Goal: Contribute content

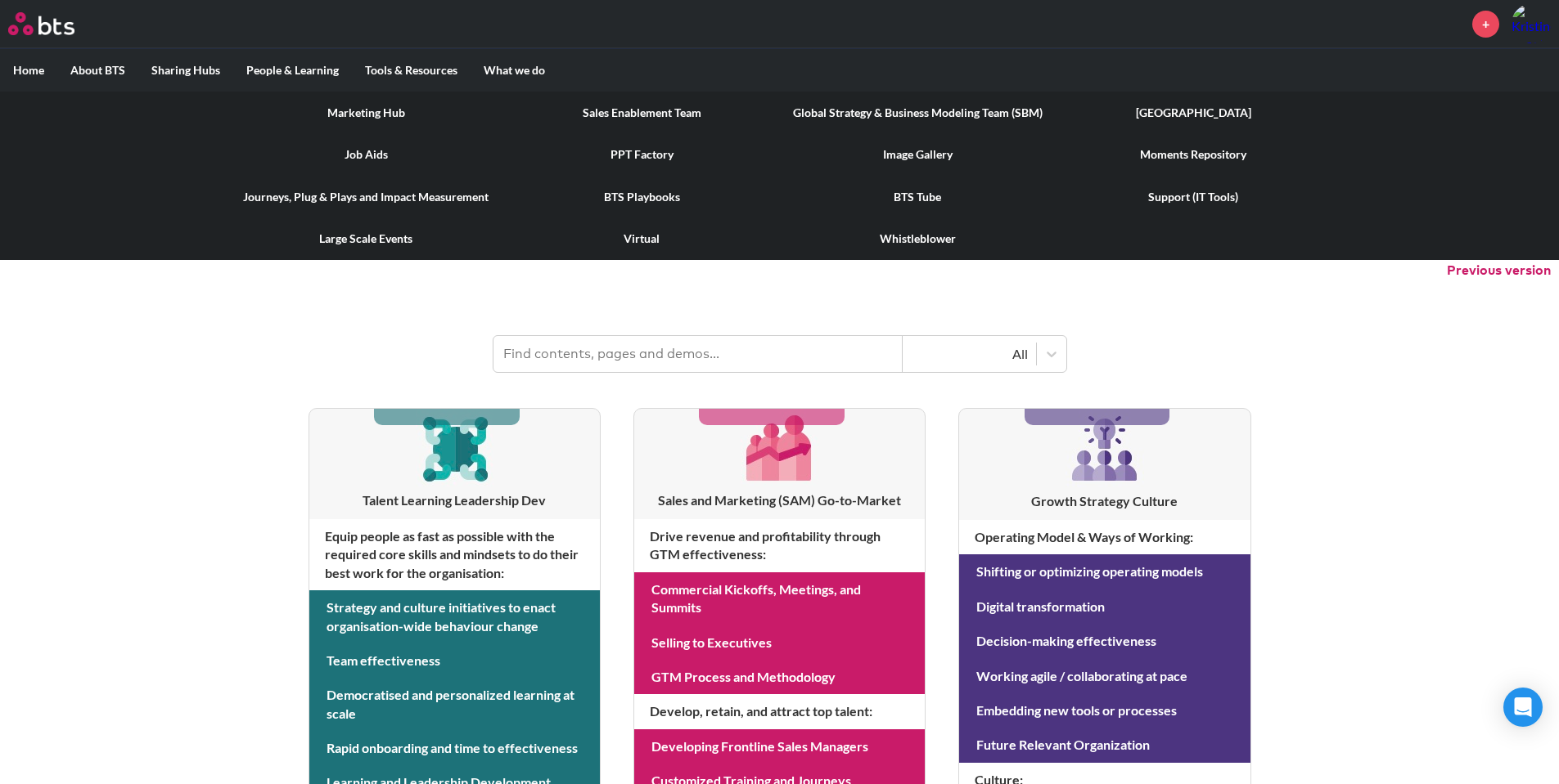
click at [374, 116] on link "Marketing Hub" at bounding box center [366, 113] width 276 height 43
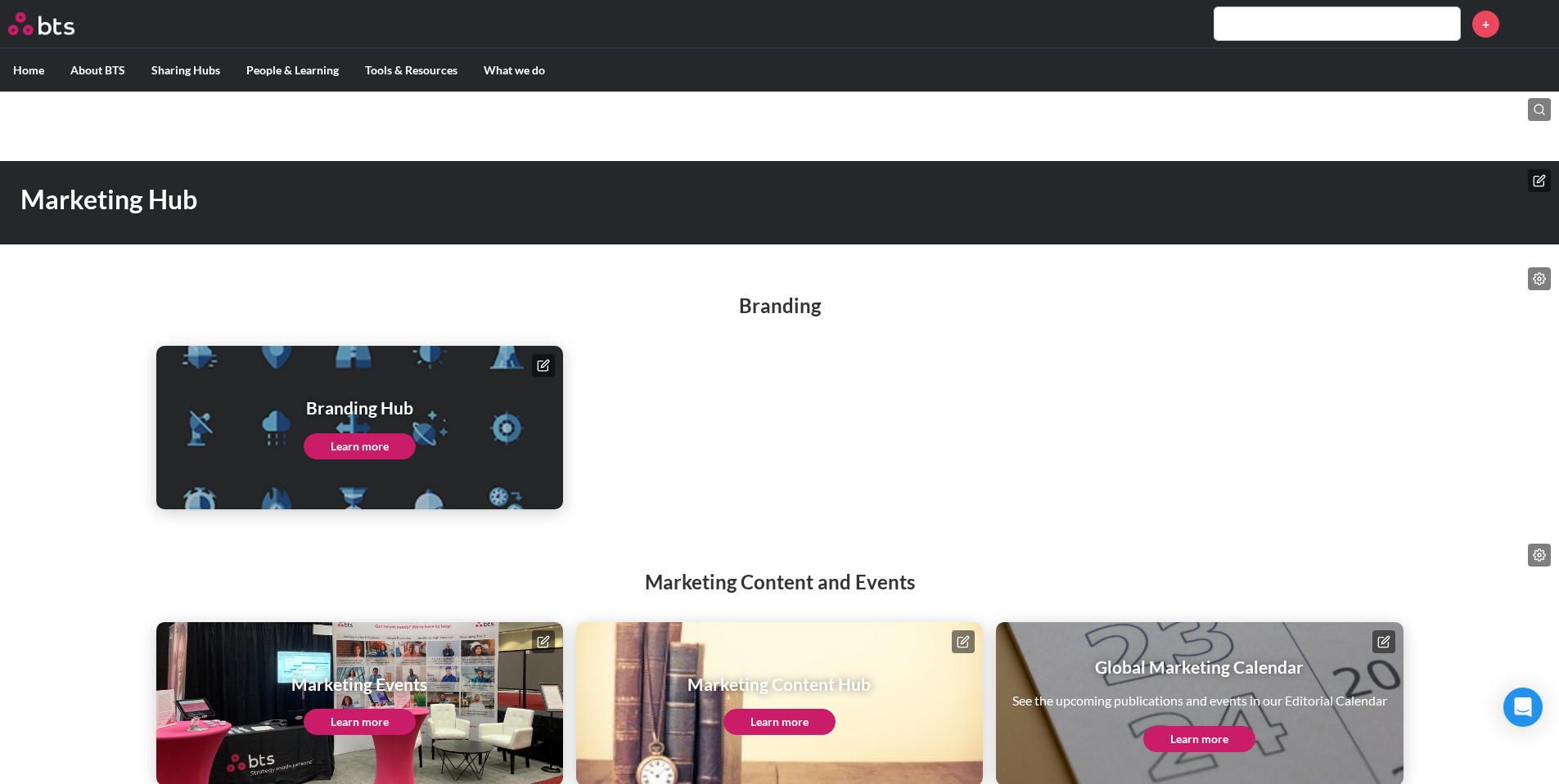
scroll to position [28, 0]
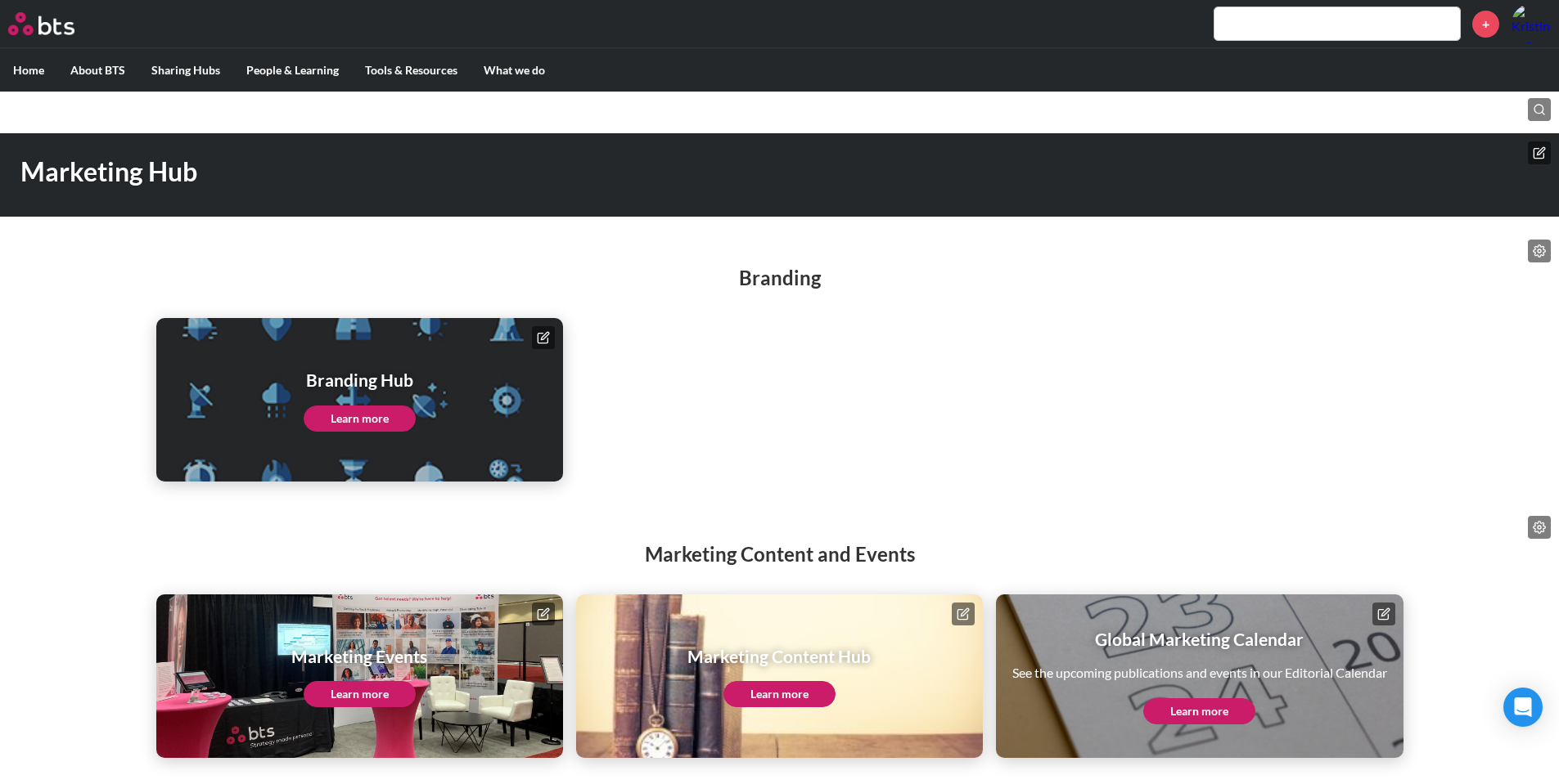
click at [381, 686] on link "Learn more" at bounding box center [359, 694] width 112 height 26
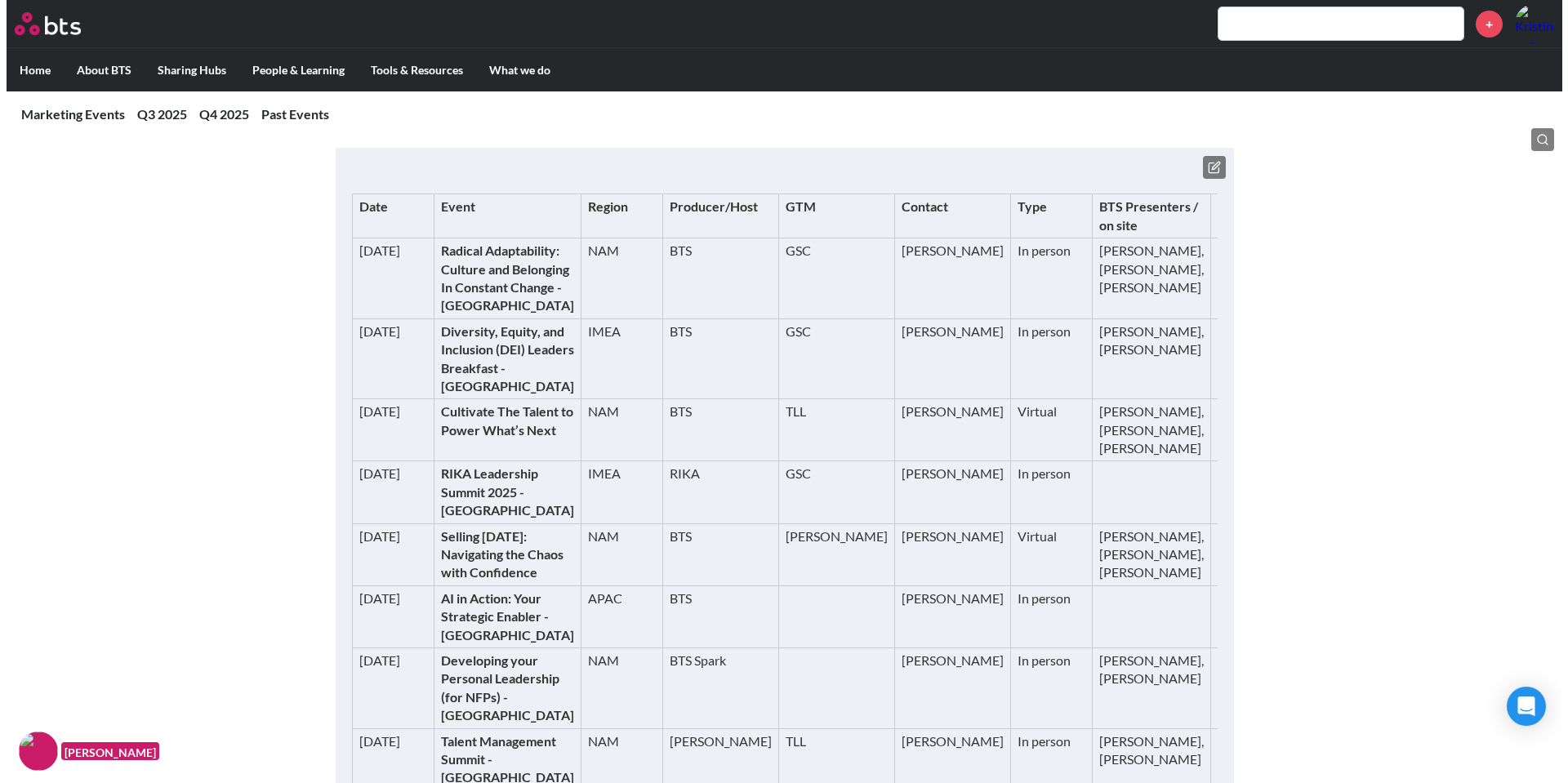
scroll to position [245, 0]
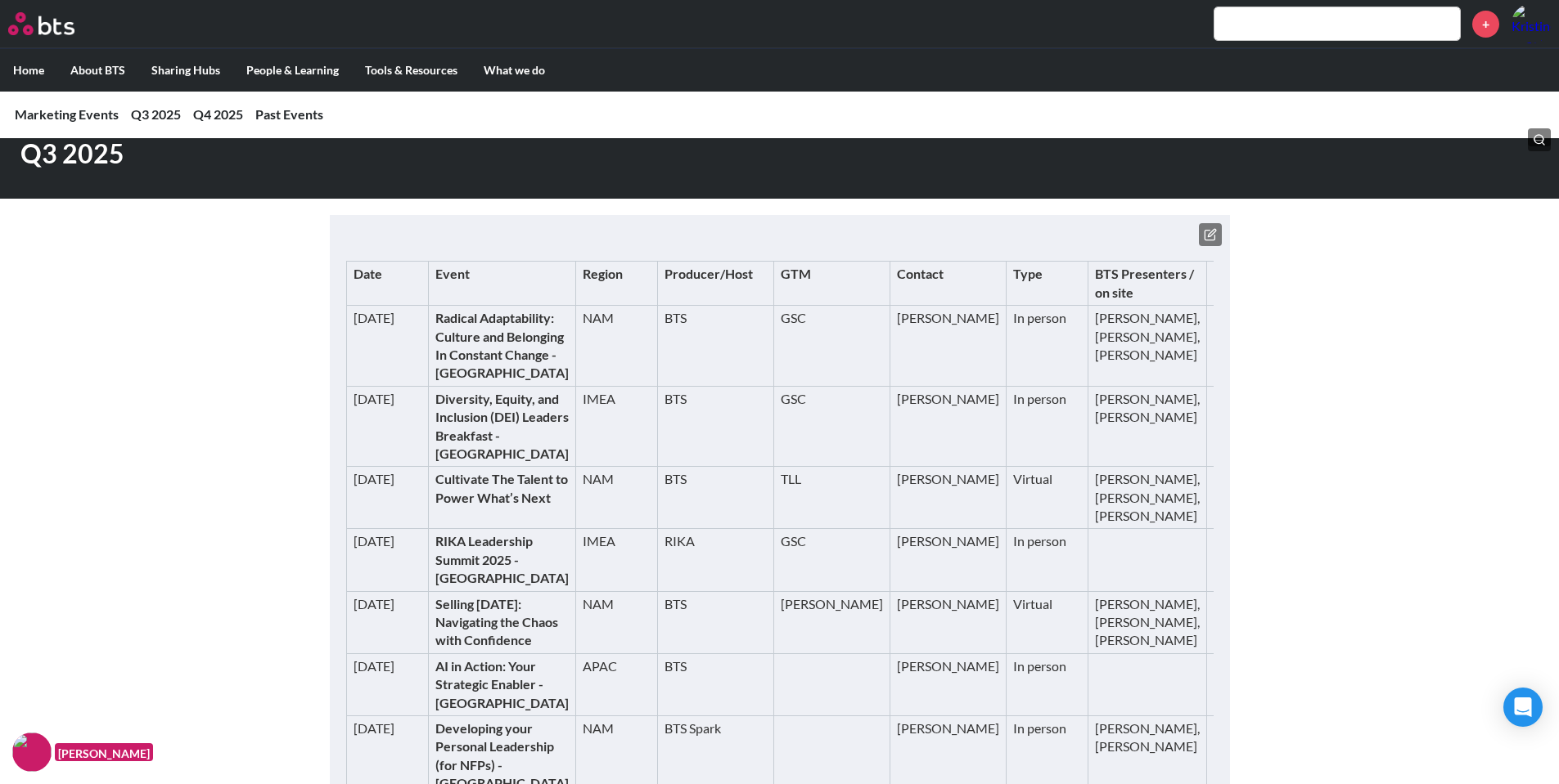
click at [1215, 232] on icon at bounding box center [1210, 235] width 13 height 13
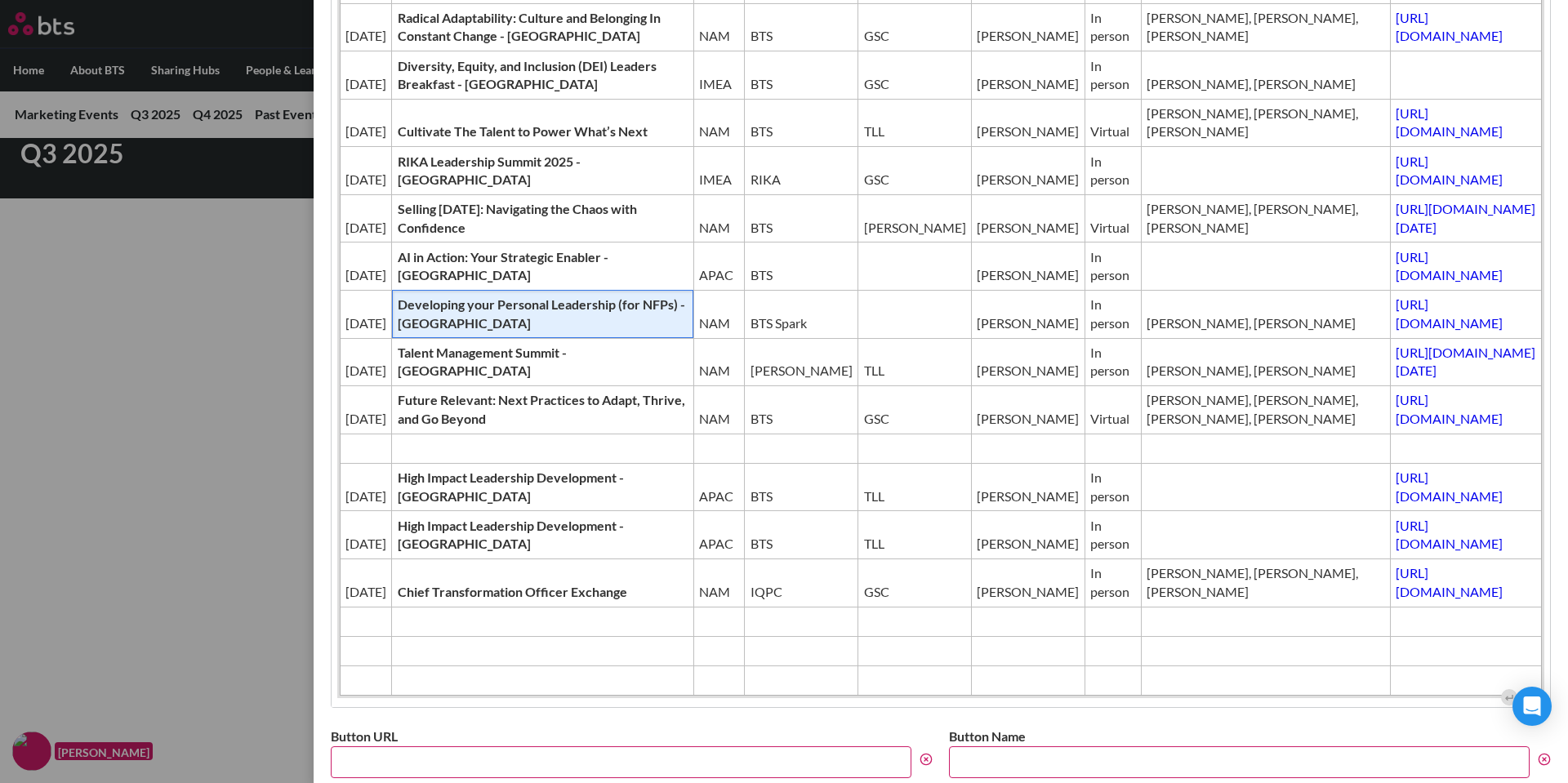
click at [484, 322] on strong "Developing your Personal Leadership (for NFPs) - [GEOGRAPHIC_DATA]" at bounding box center [542, 313] width 288 height 34
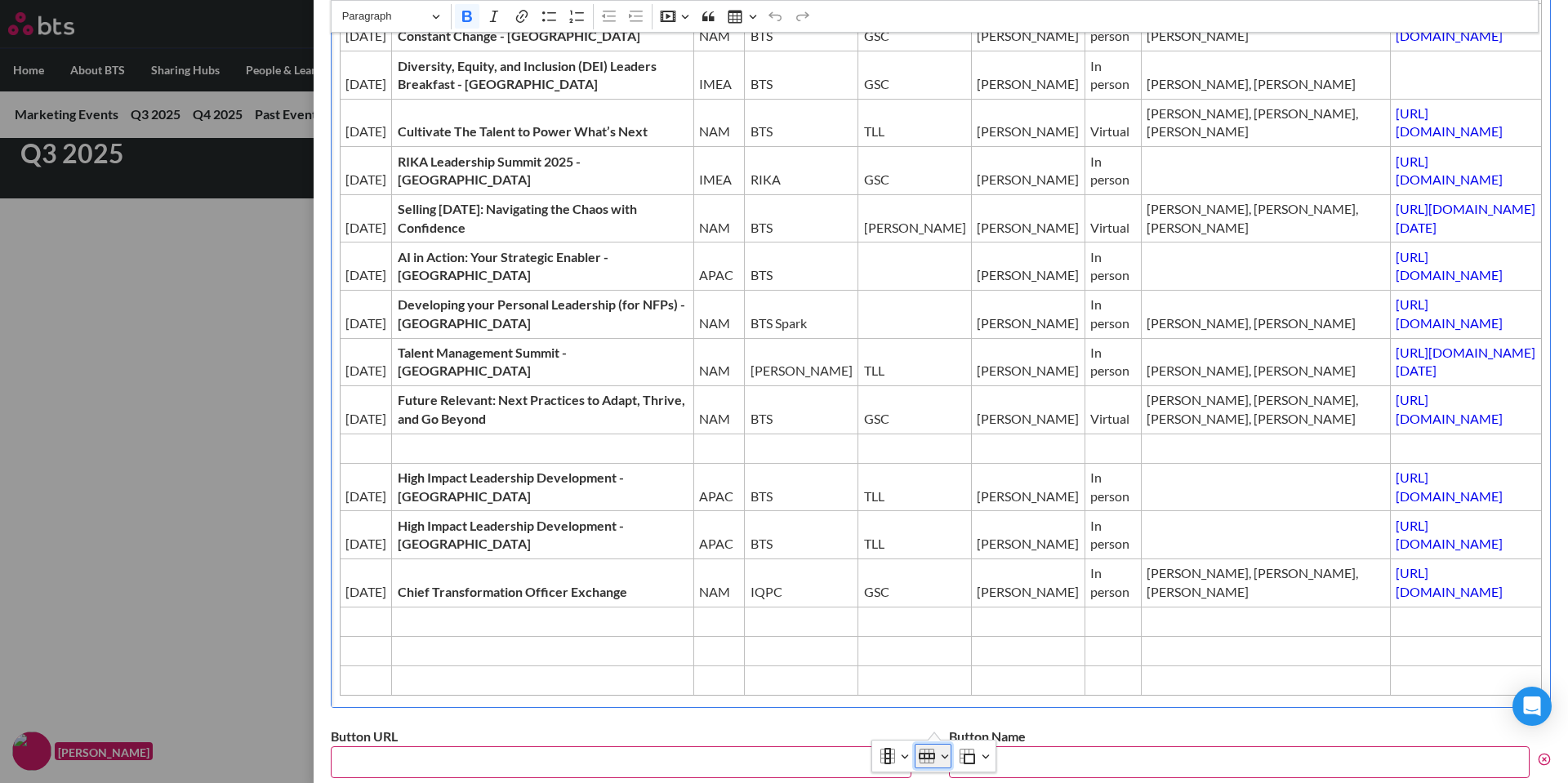
click at [944, 754] on button "Row" at bounding box center [933, 757] width 37 height 25
click at [971, 623] on span "Insert row above" at bounding box center [963, 628] width 78 height 24
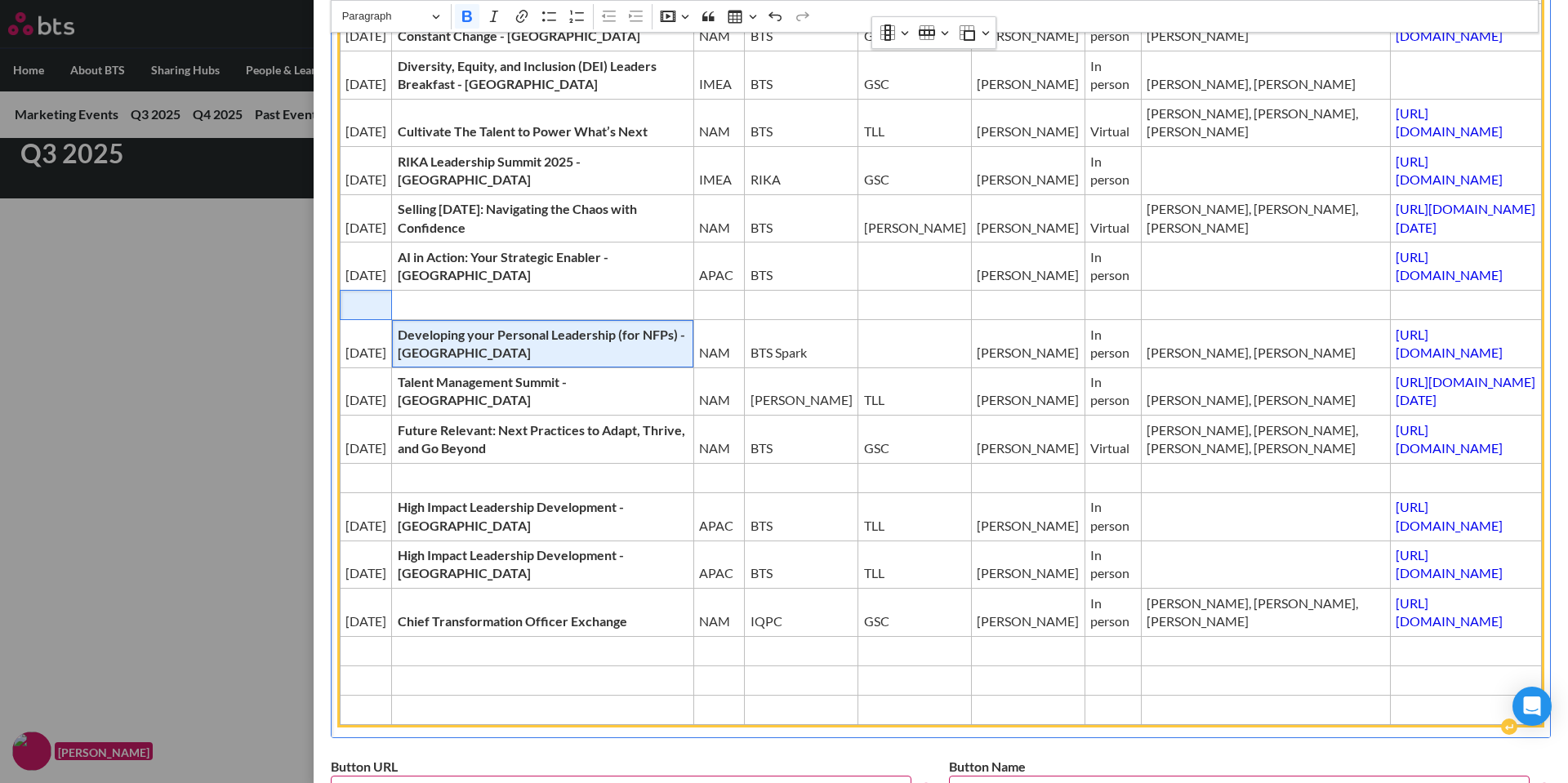
click at [353, 313] on span "Editor editing area: main" at bounding box center [366, 304] width 41 height 18
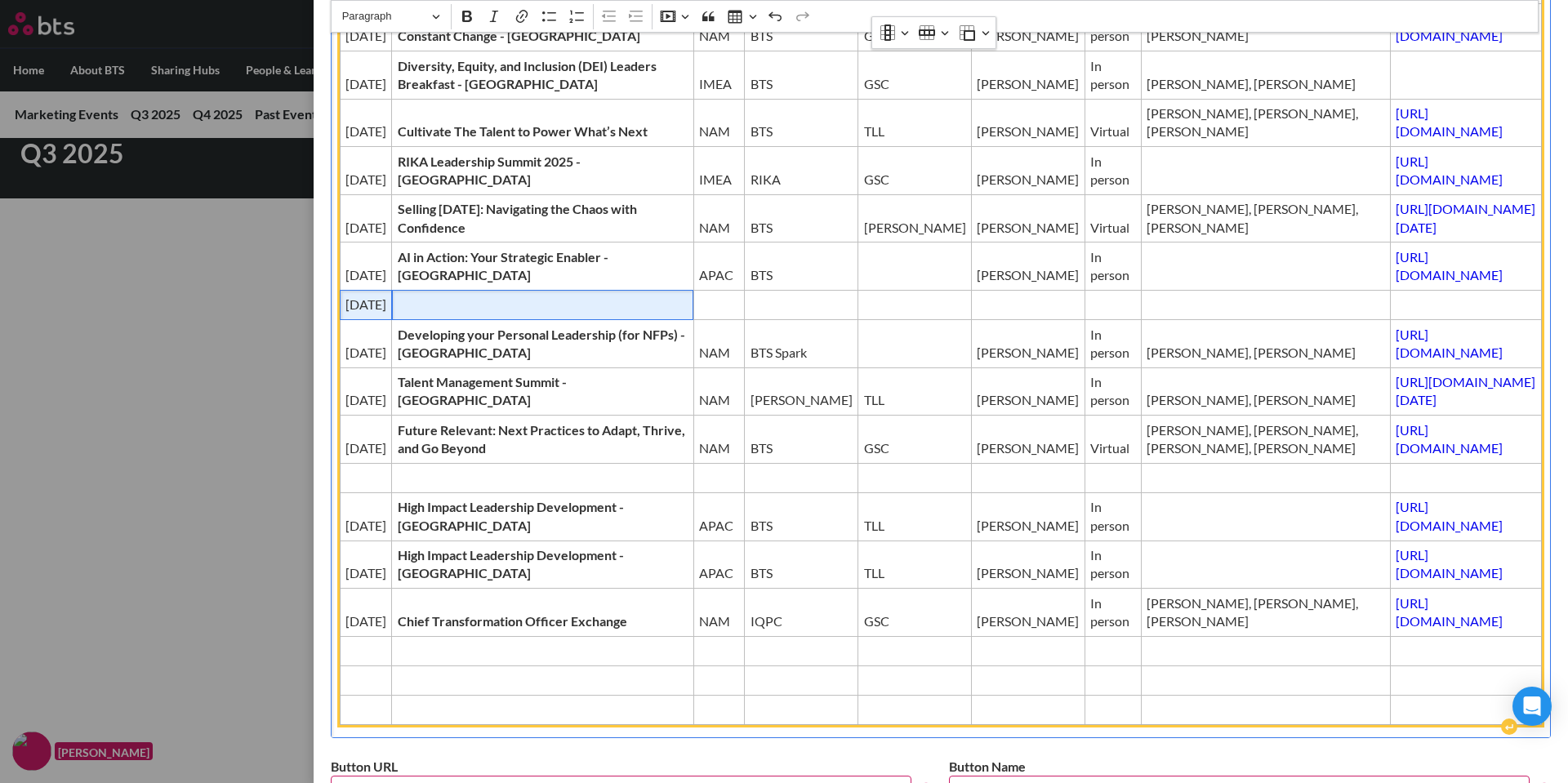
click at [495, 319] on td "Editor editing area: main" at bounding box center [543, 304] width 301 height 30
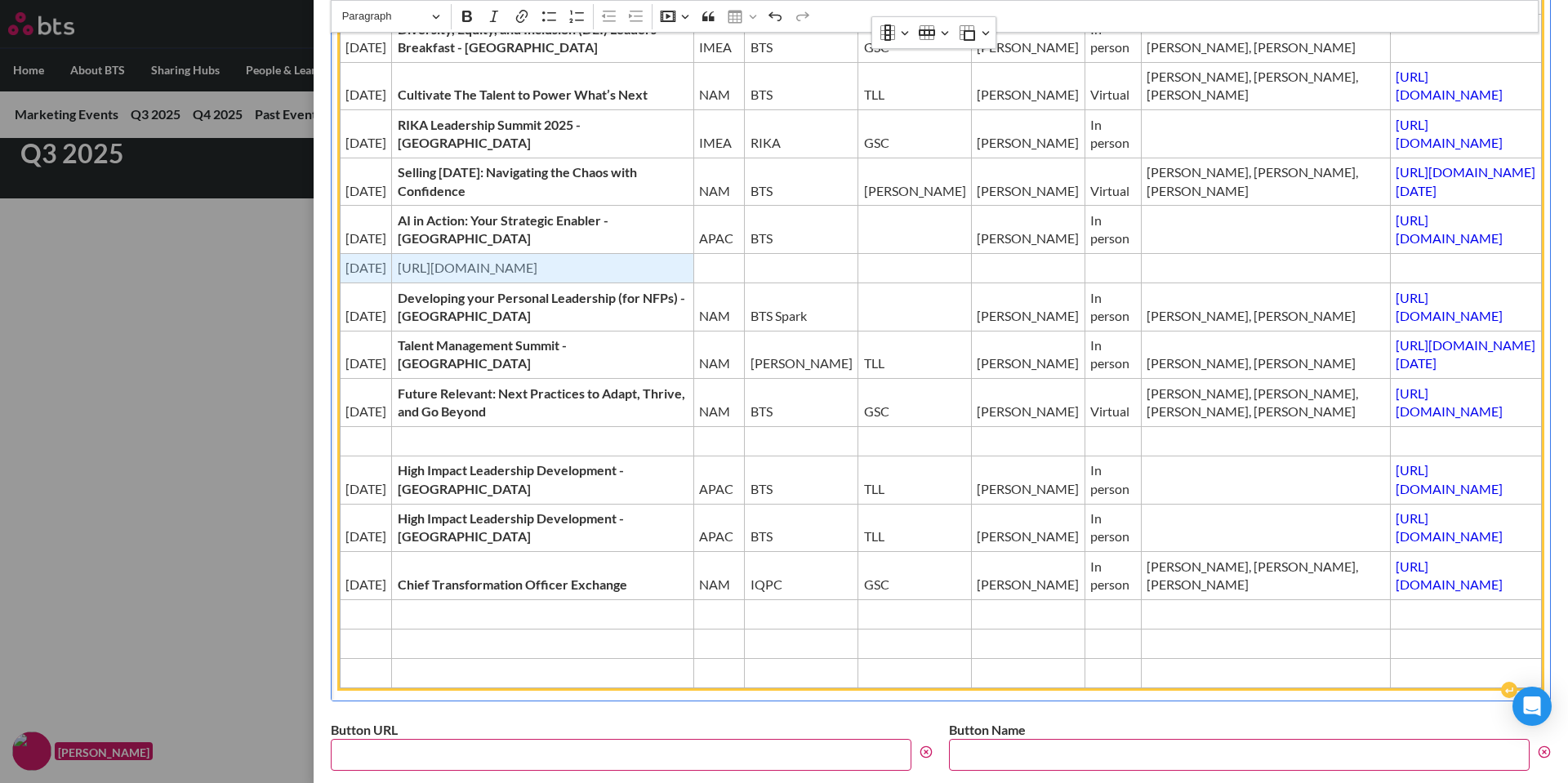
drag, startPoint x: 617, startPoint y: 341, endPoint x: 360, endPoint y: 333, distance: 257.1
click at [360, 283] on tr "[DATE] [URL][DOMAIN_NAME]" at bounding box center [941, 268] width 1203 height 30
click at [597, 277] on span "[URL][DOMAIN_NAME]" at bounding box center [543, 268] width 290 height 18
drag, startPoint x: 611, startPoint y: 341, endPoint x: 424, endPoint y: 331, distance: 187.3
click at [424, 283] on td "[URL][DOMAIN_NAME]" at bounding box center [543, 268] width 301 height 30
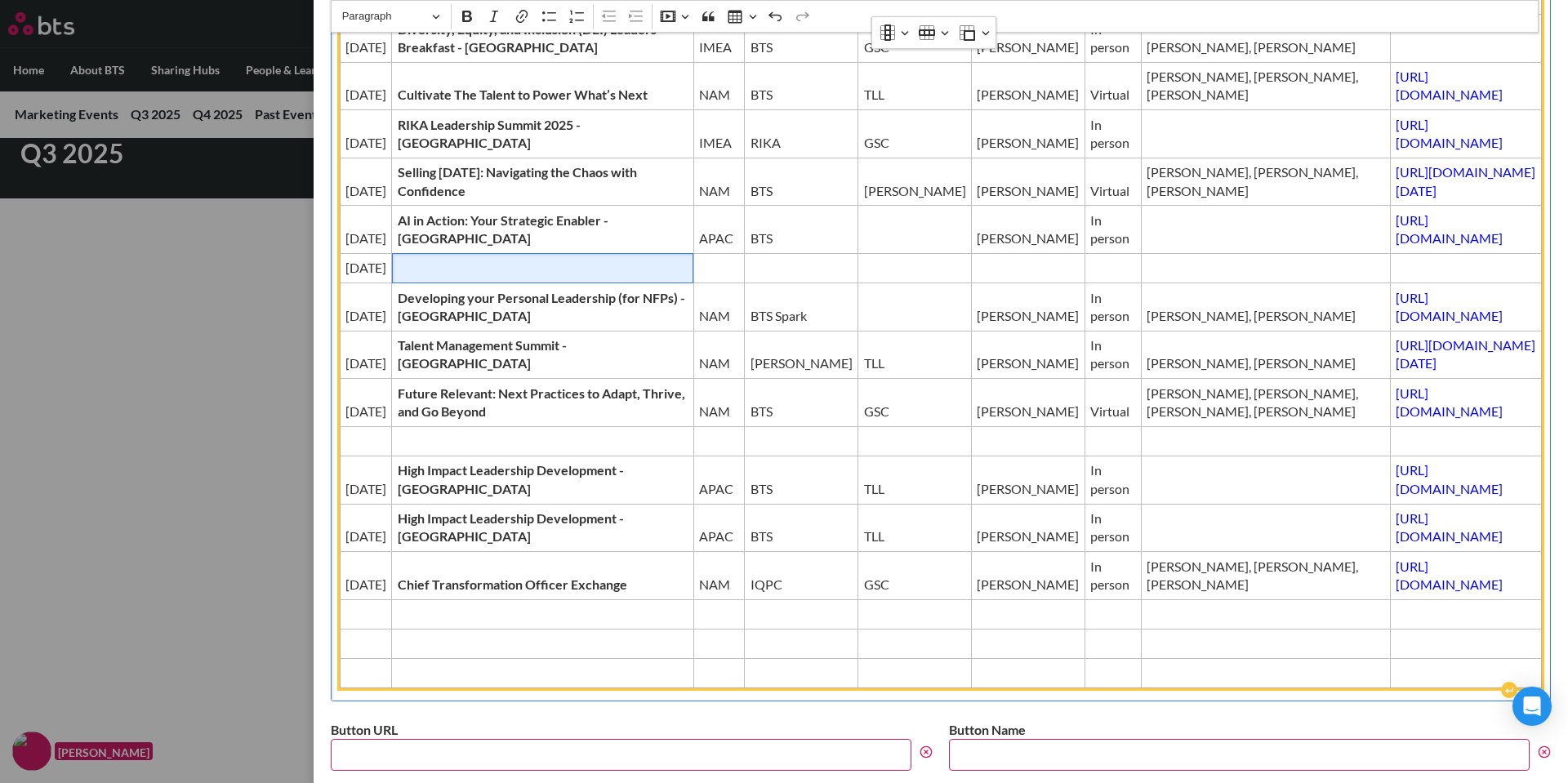
scroll to position [245, 0]
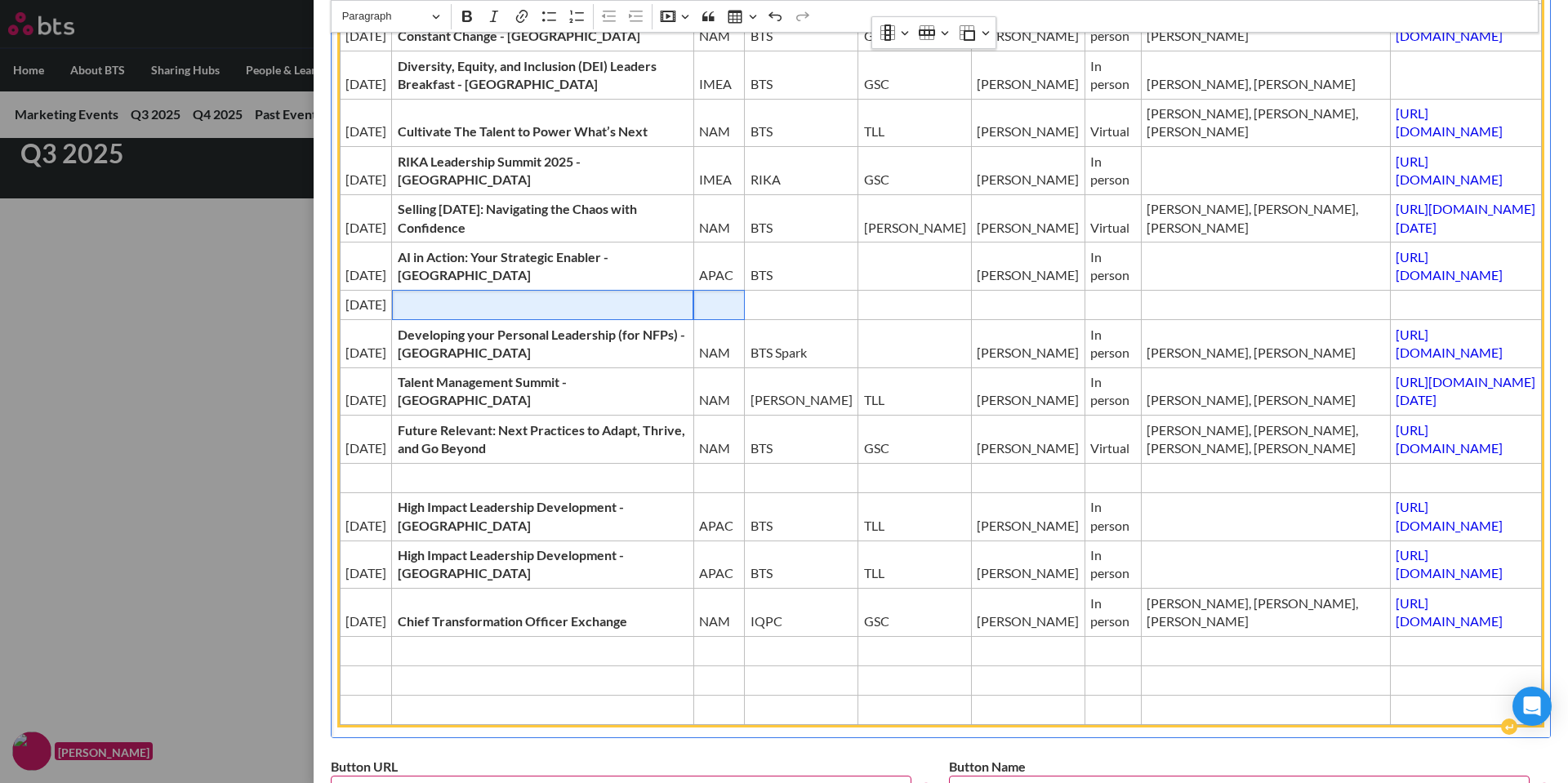
click at [698, 313] on span "Editor editing area: main" at bounding box center [719, 304] width 41 height 18
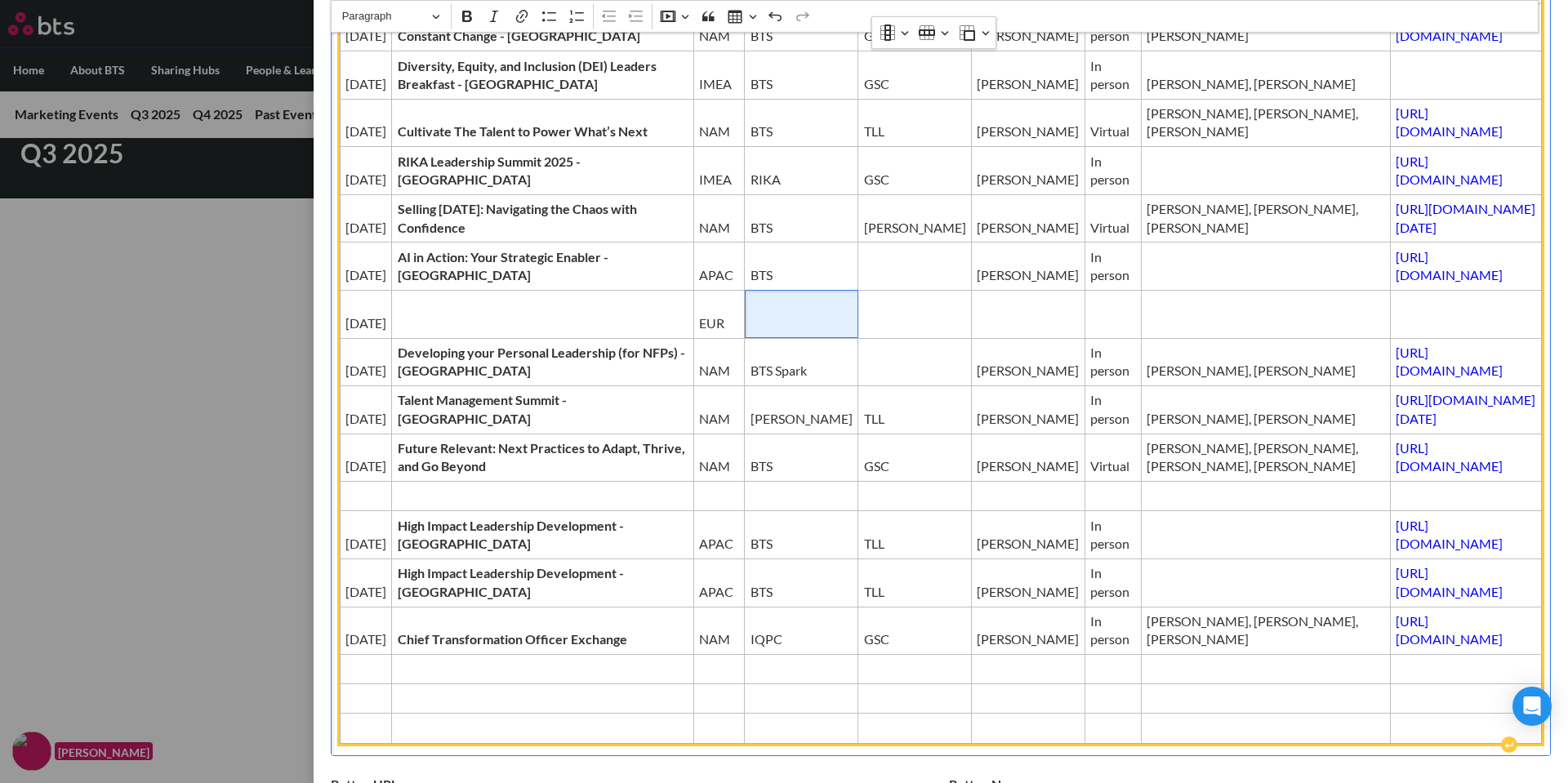
click at [745, 331] on td "Editor editing area: main" at bounding box center [802, 313] width 114 height 49
click at [1085, 332] on td "Editor editing area: main" at bounding box center [1113, 313] width 57 height 49
click at [977, 332] on span "Editor editing area: main" at bounding box center [1028, 323] width 102 height 18
click at [1085, 318] on td "Editor editing area: main" at bounding box center [1113, 313] width 57 height 49
click at [977, 332] on span "[PERSON_NAME]" at bounding box center [1028, 323] width 102 height 18
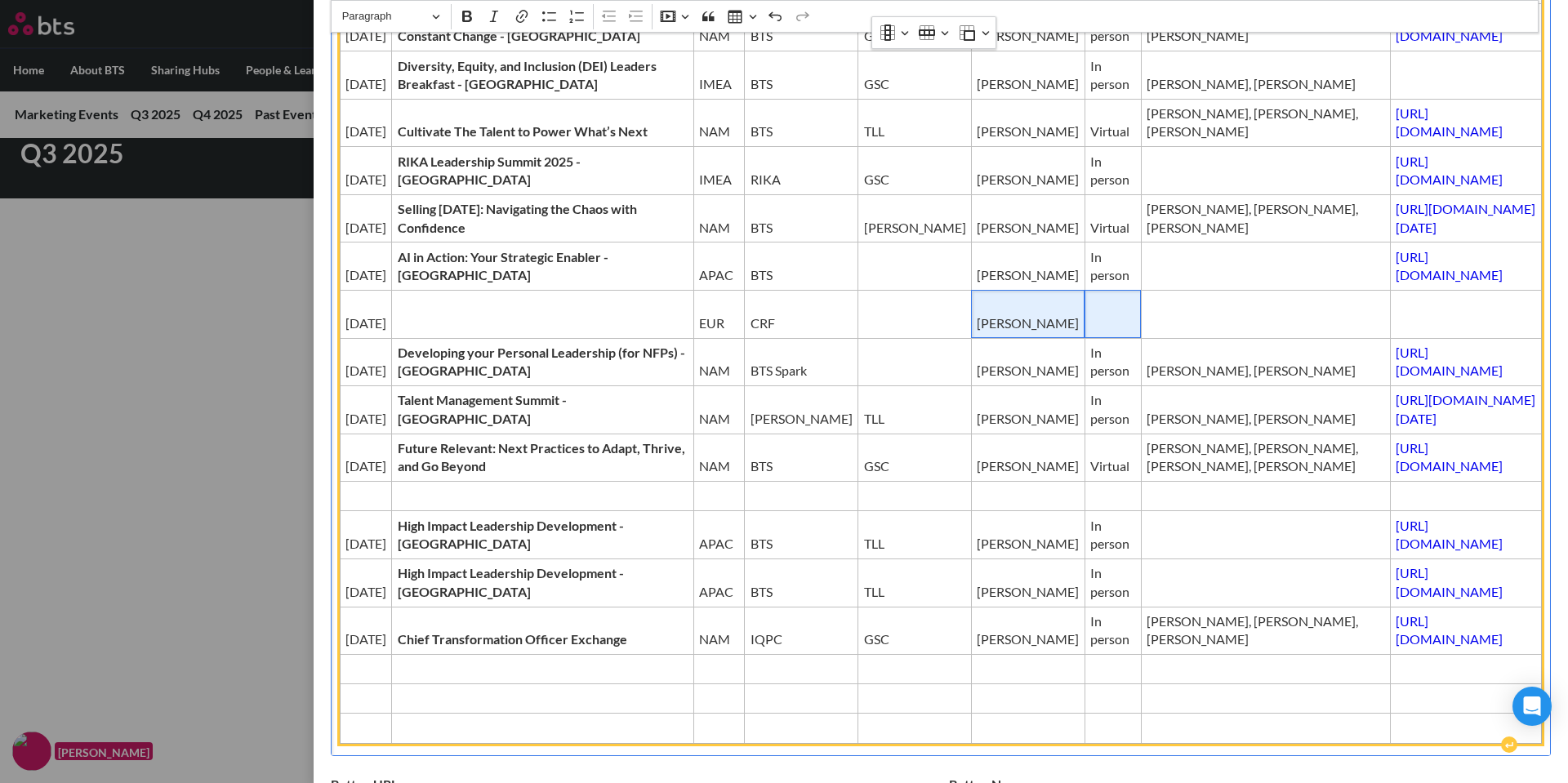
click at [1091, 332] on span "Editor editing area: main" at bounding box center [1114, 323] width 46 height 18
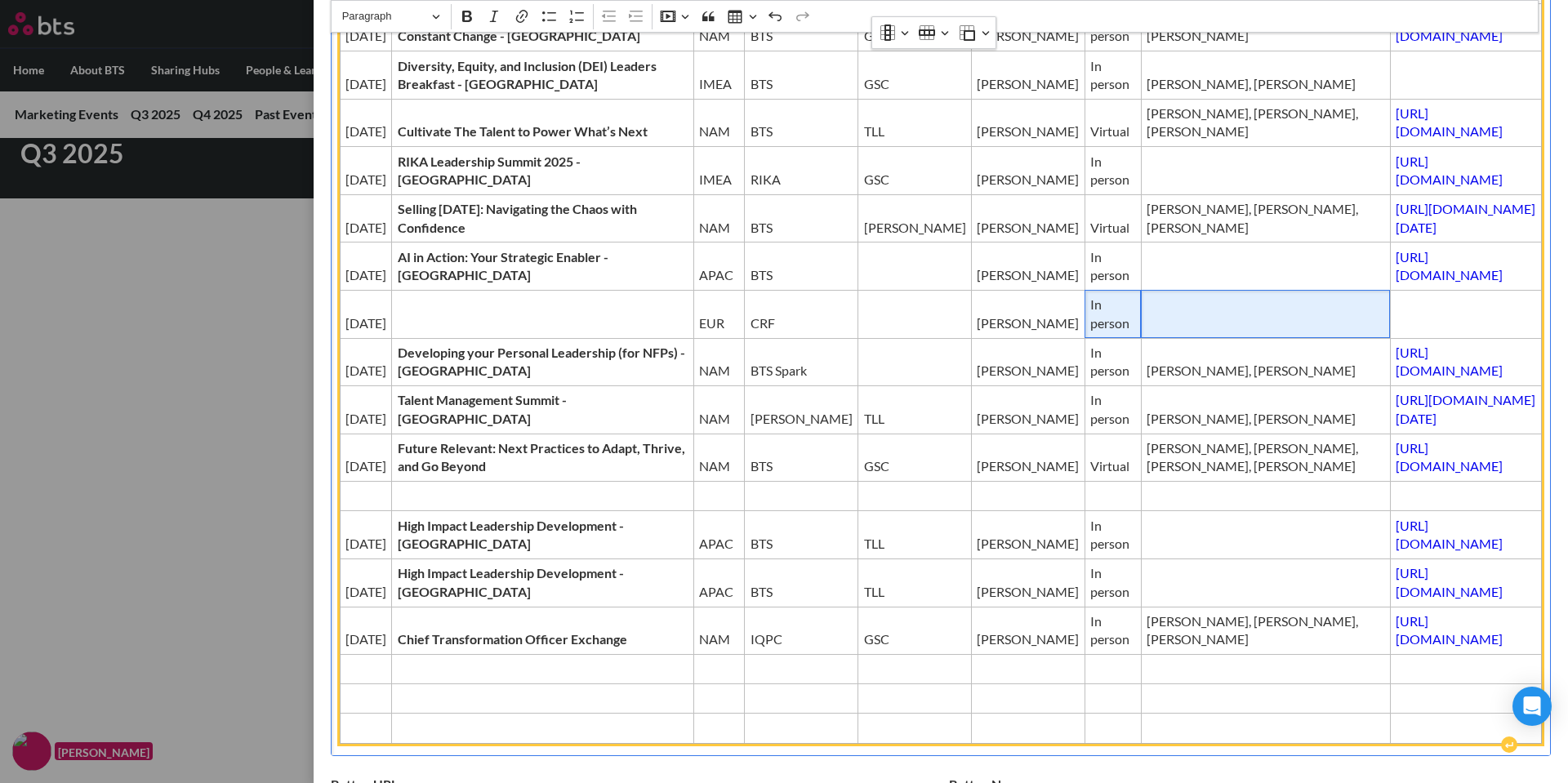
click at [1147, 332] on span "Editor editing area: main" at bounding box center [1266, 323] width 239 height 18
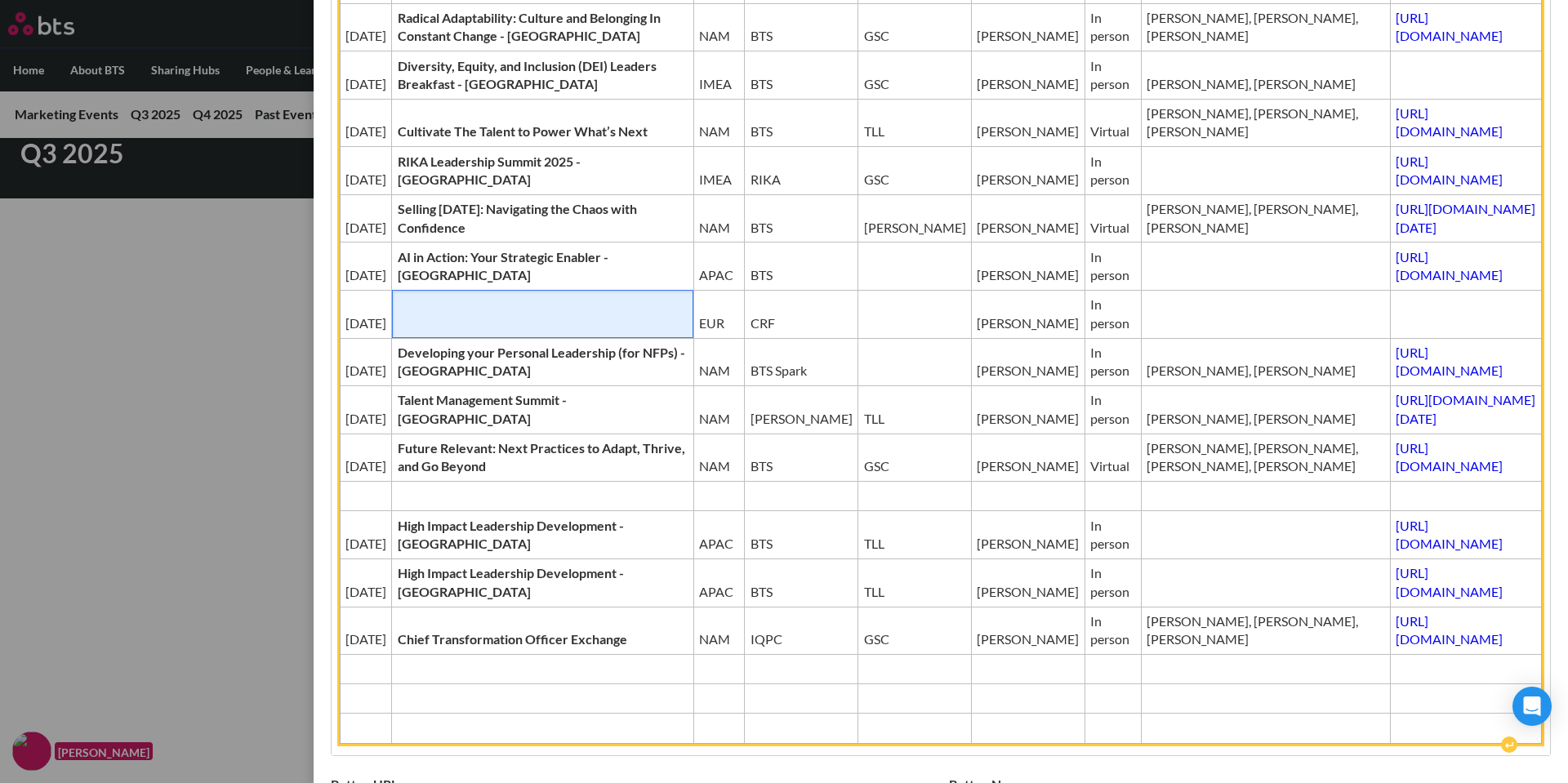
click at [440, 332] on span "Editor editing area: main" at bounding box center [543, 323] width 290 height 18
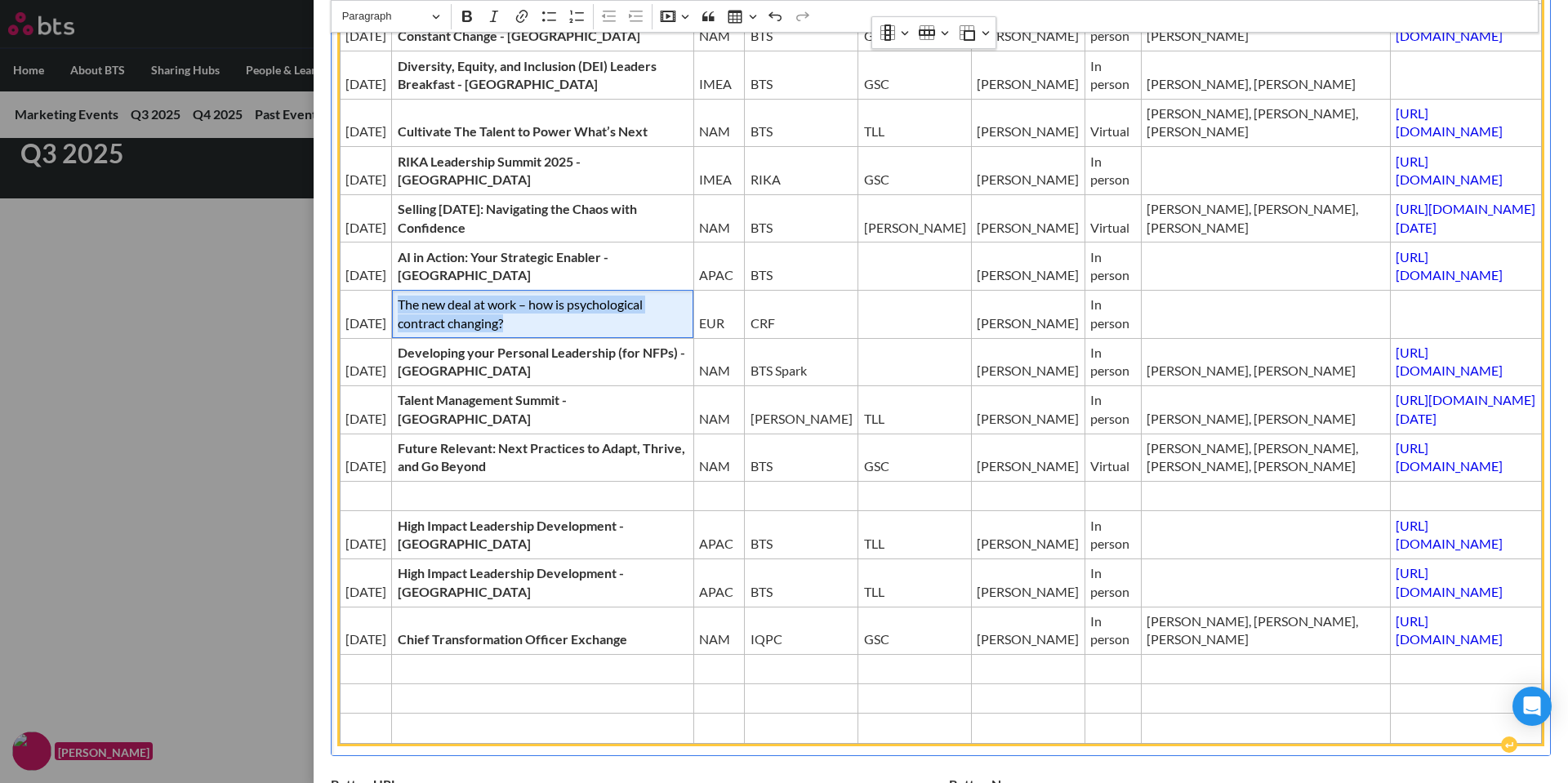
drag, startPoint x: 587, startPoint y: 348, endPoint x: 386, endPoint y: 320, distance: 202.9
click at [392, 320] on td "The new deal at work – how is psychological contract changing?" at bounding box center [543, 313] width 301 height 49
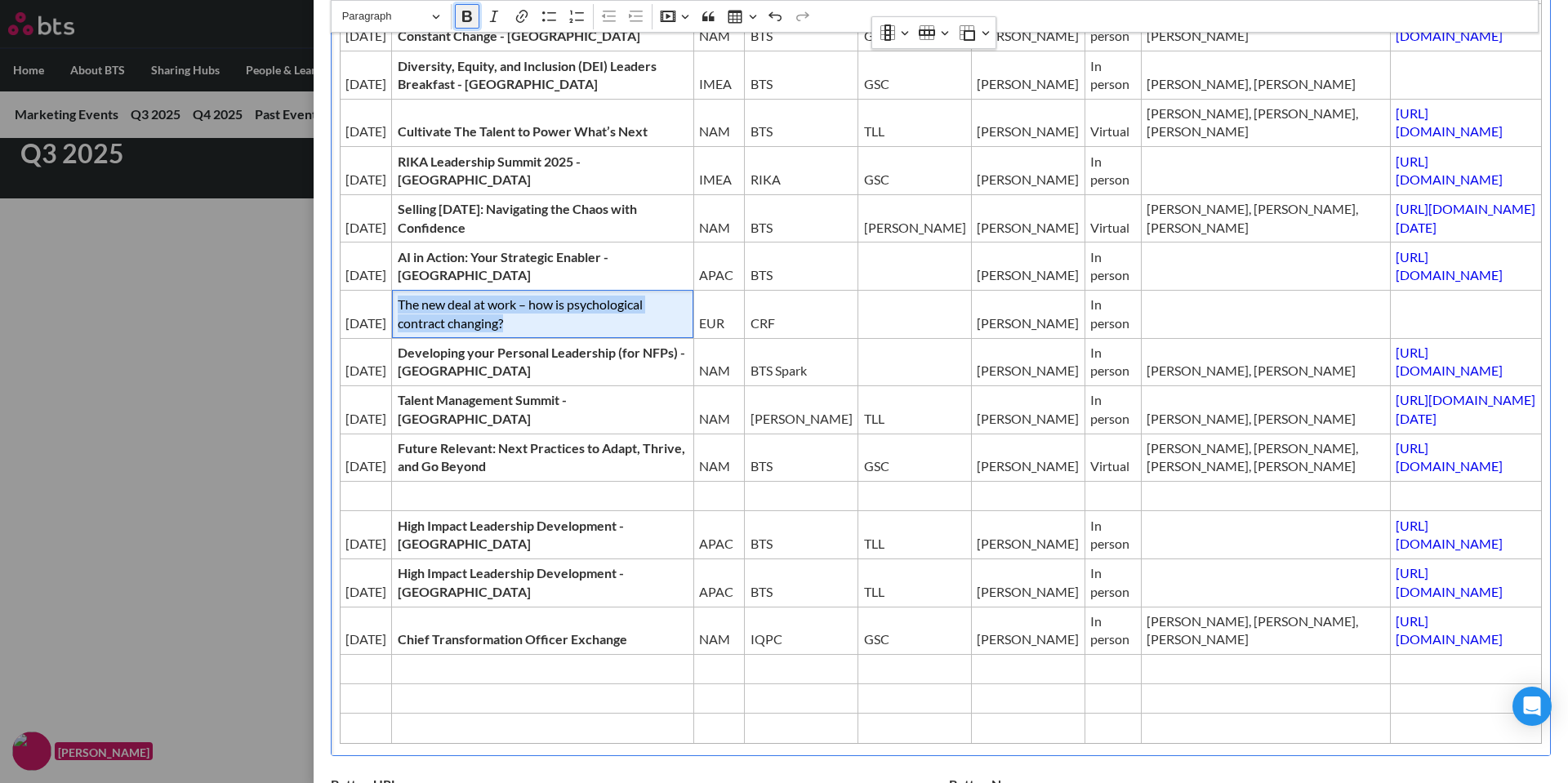
click at [458, 12] on button "Bold" at bounding box center [467, 16] width 25 height 25
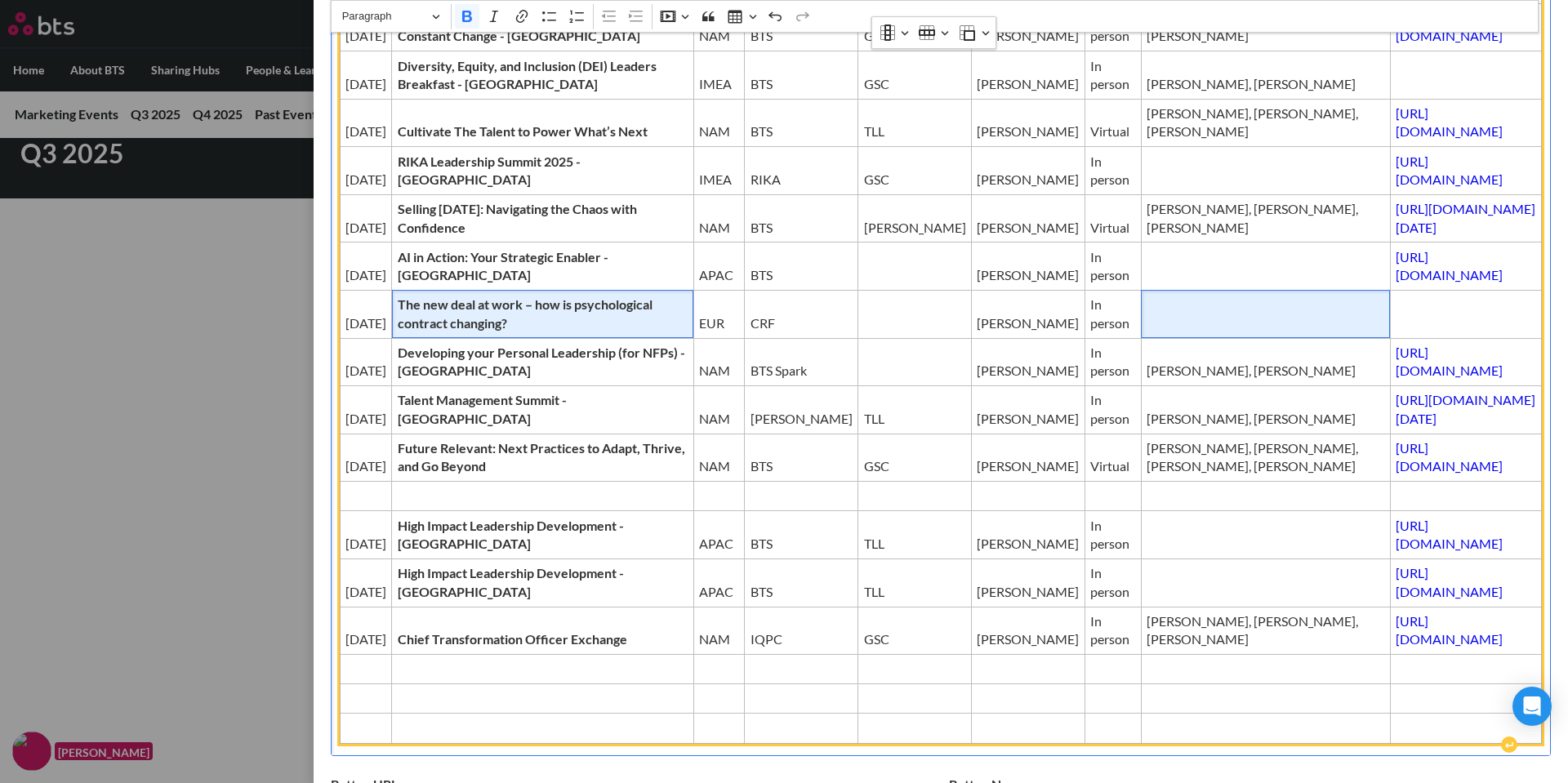
click at [1141, 317] on td "Editor editing area: main" at bounding box center [1265, 313] width 249 height 49
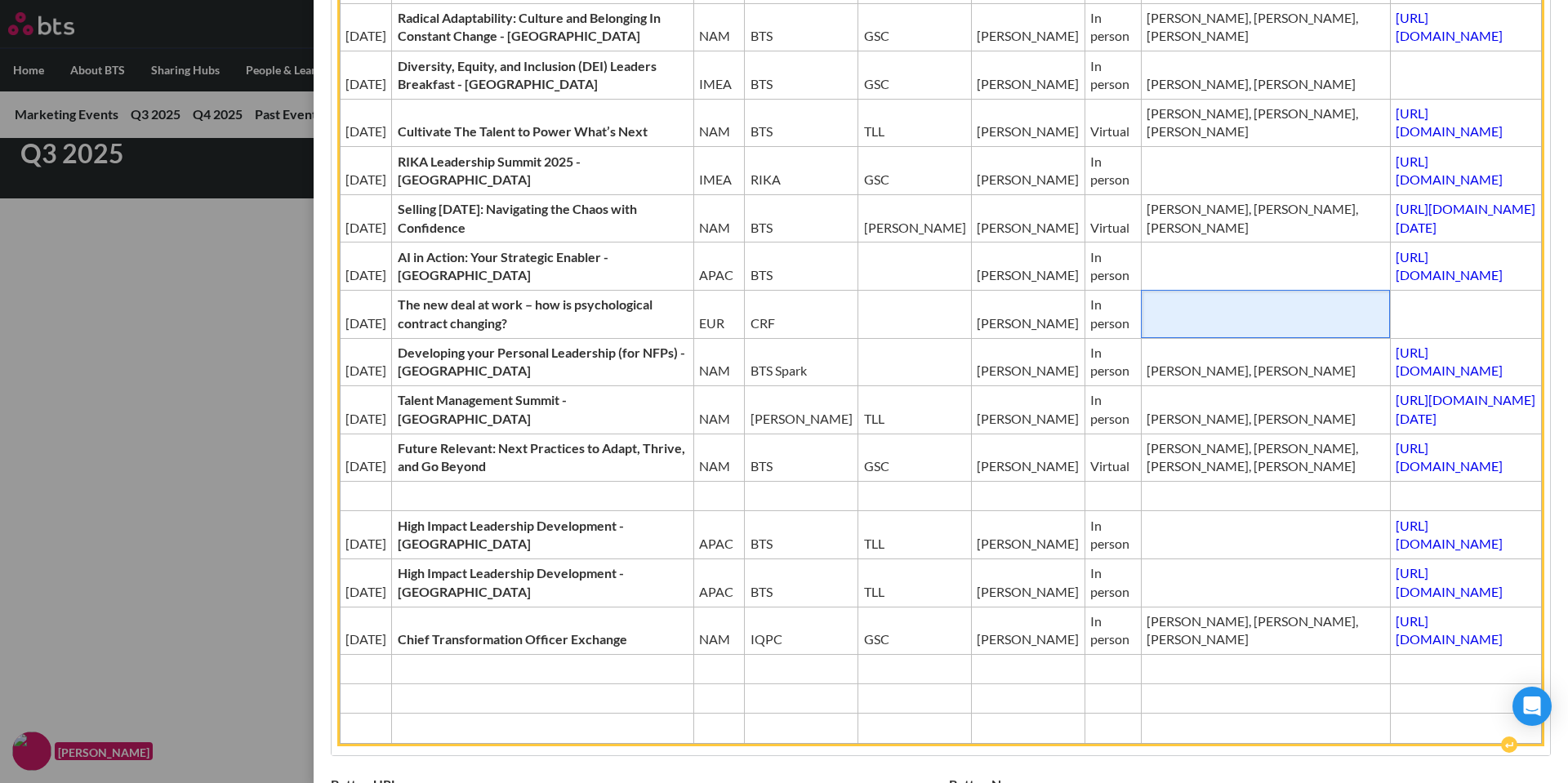
click at [1147, 332] on span "Editor editing area: main" at bounding box center [1265, 323] width 238 height 18
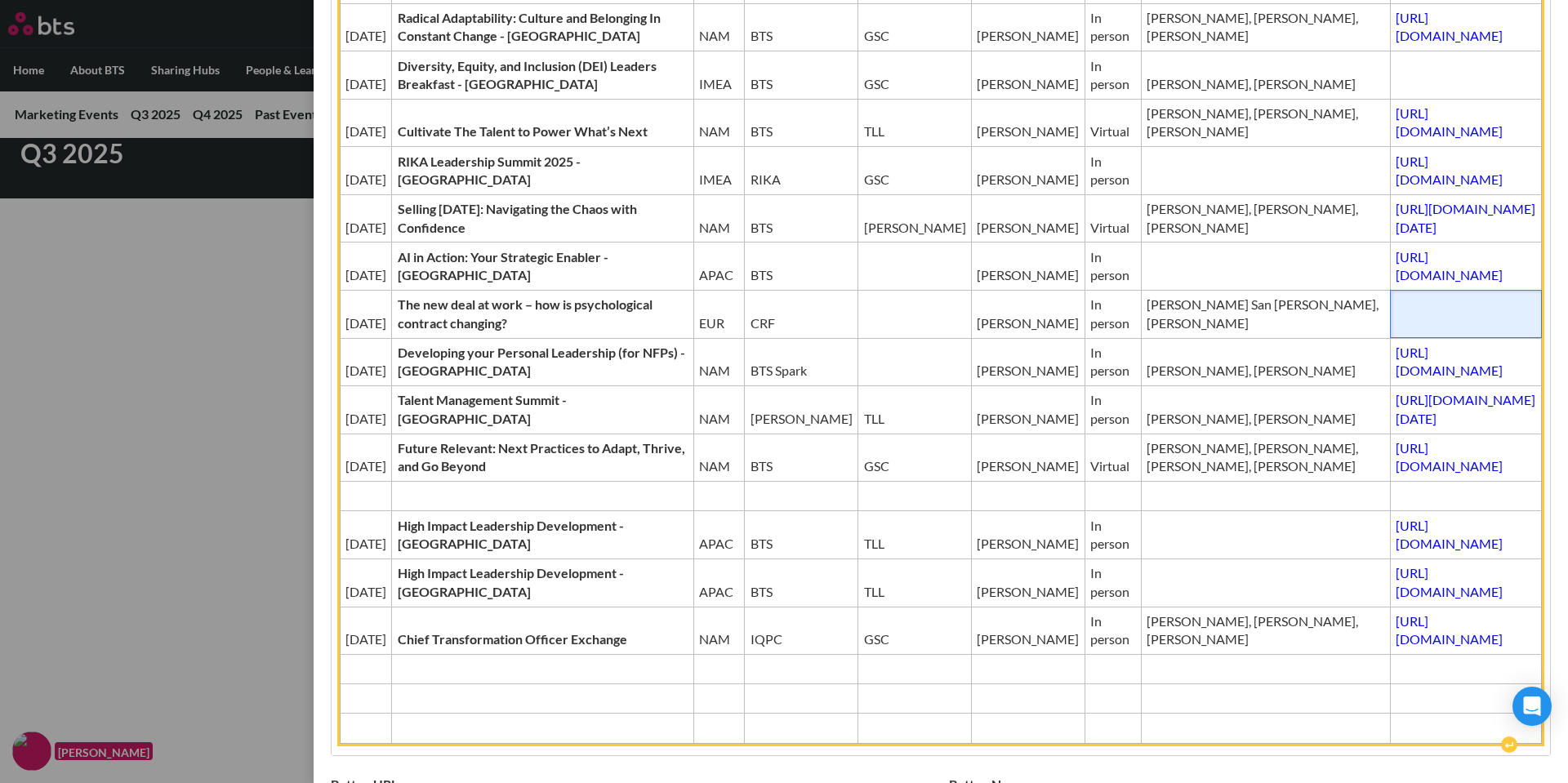
click at [1390, 323] on td "Editor editing area: main" at bounding box center [1466, 313] width 152 height 49
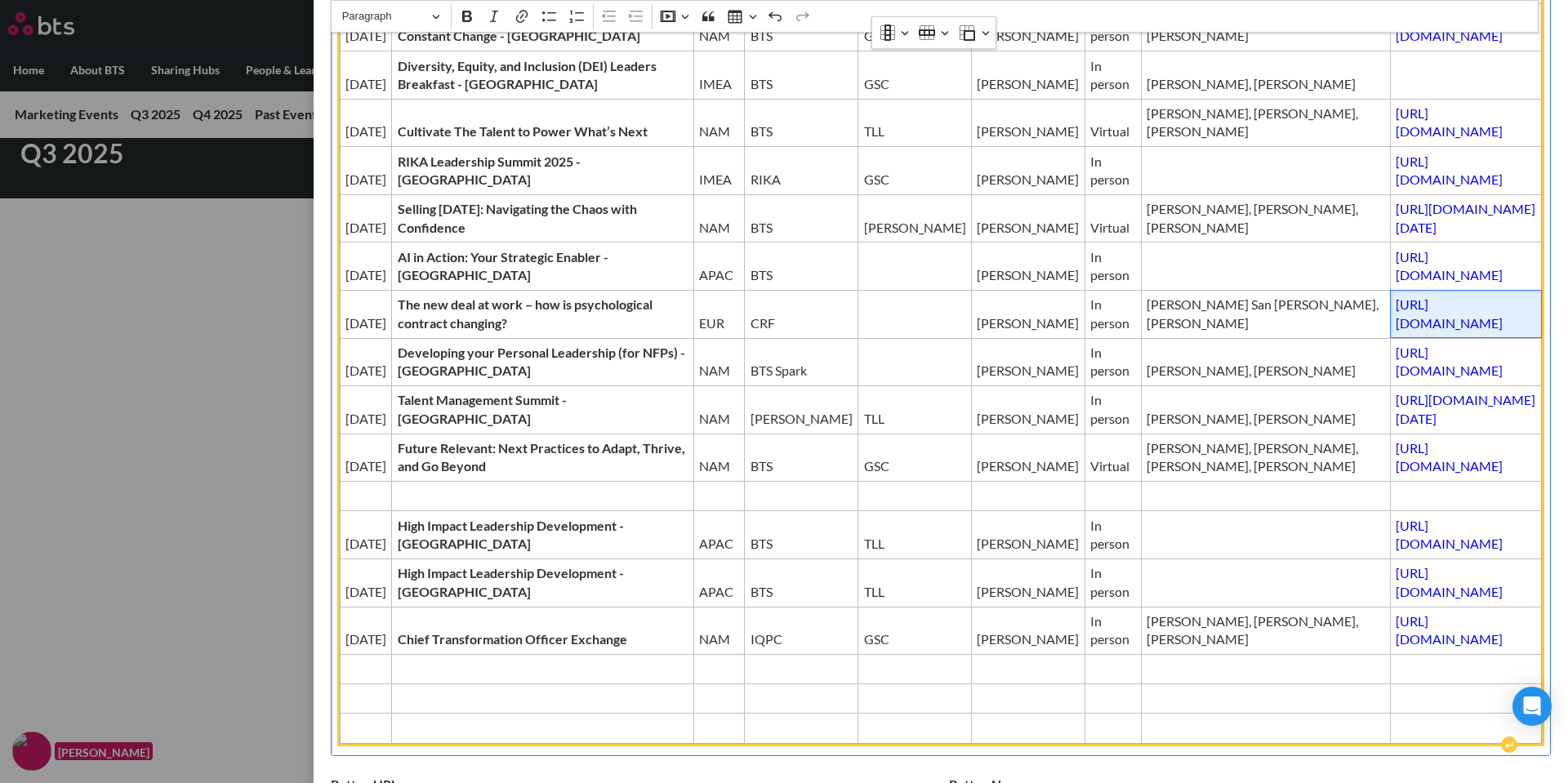
scroll to position [327, 0]
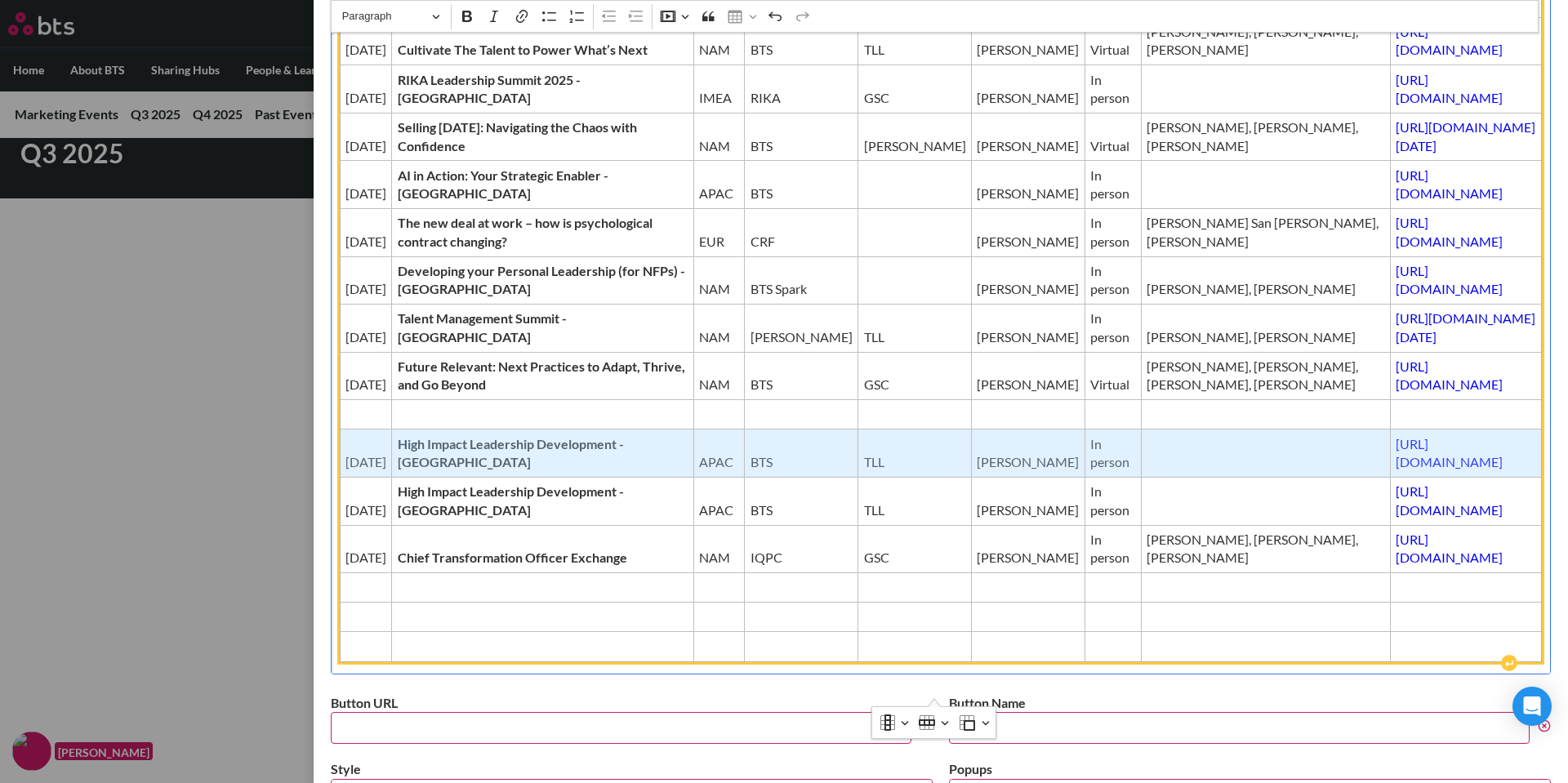
drag, startPoint x: 349, startPoint y: 481, endPoint x: 1249, endPoint y: 495, distance: 900.1
click at [1249, 478] on tr "[DATE] High Impact Leadership Development - [GEOGRAPHIC_DATA] APAC BTS TLL [PER…" at bounding box center [941, 453] width 1203 height 49
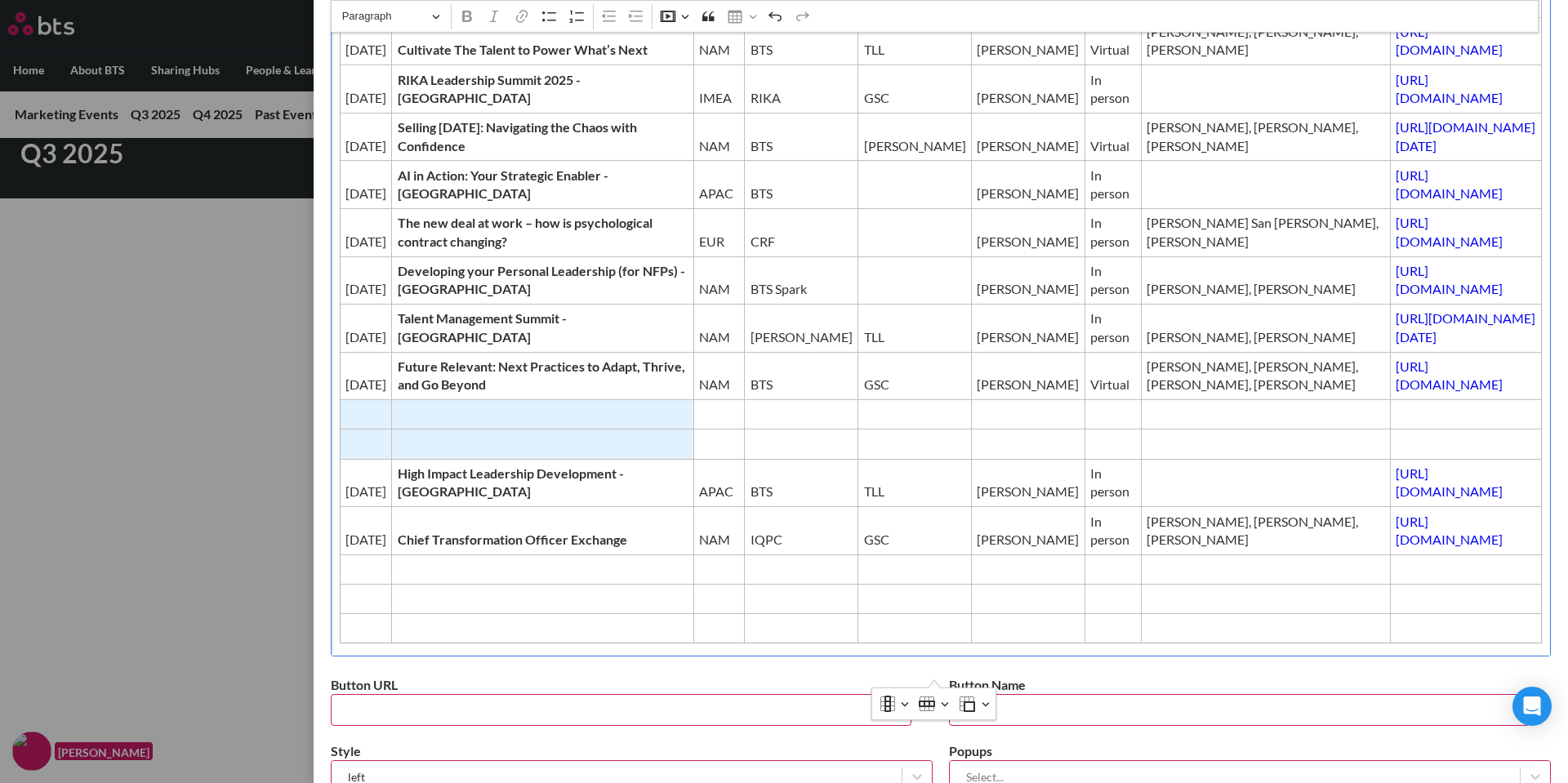
drag, startPoint x: 353, startPoint y: 459, endPoint x: 456, endPoint y: 467, distance: 103.3
click at [456, 467] on tbody "Date Event Region Producer/Host GTM Contact Type BTS Presenters / on site Event…" at bounding box center [941, 267] width 1203 height 751
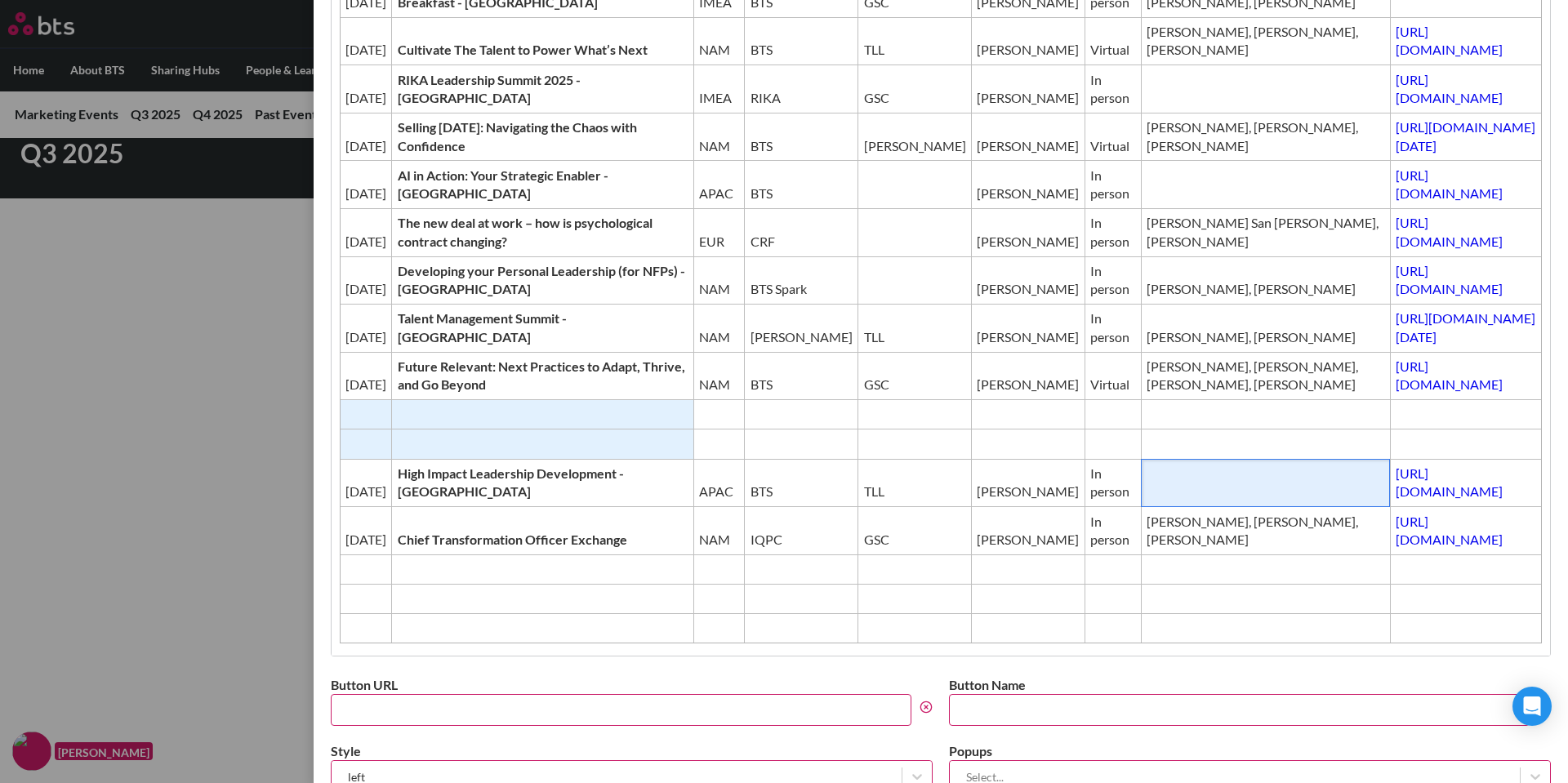
click at [1147, 501] on span "Editor editing area: main" at bounding box center [1265, 492] width 238 height 18
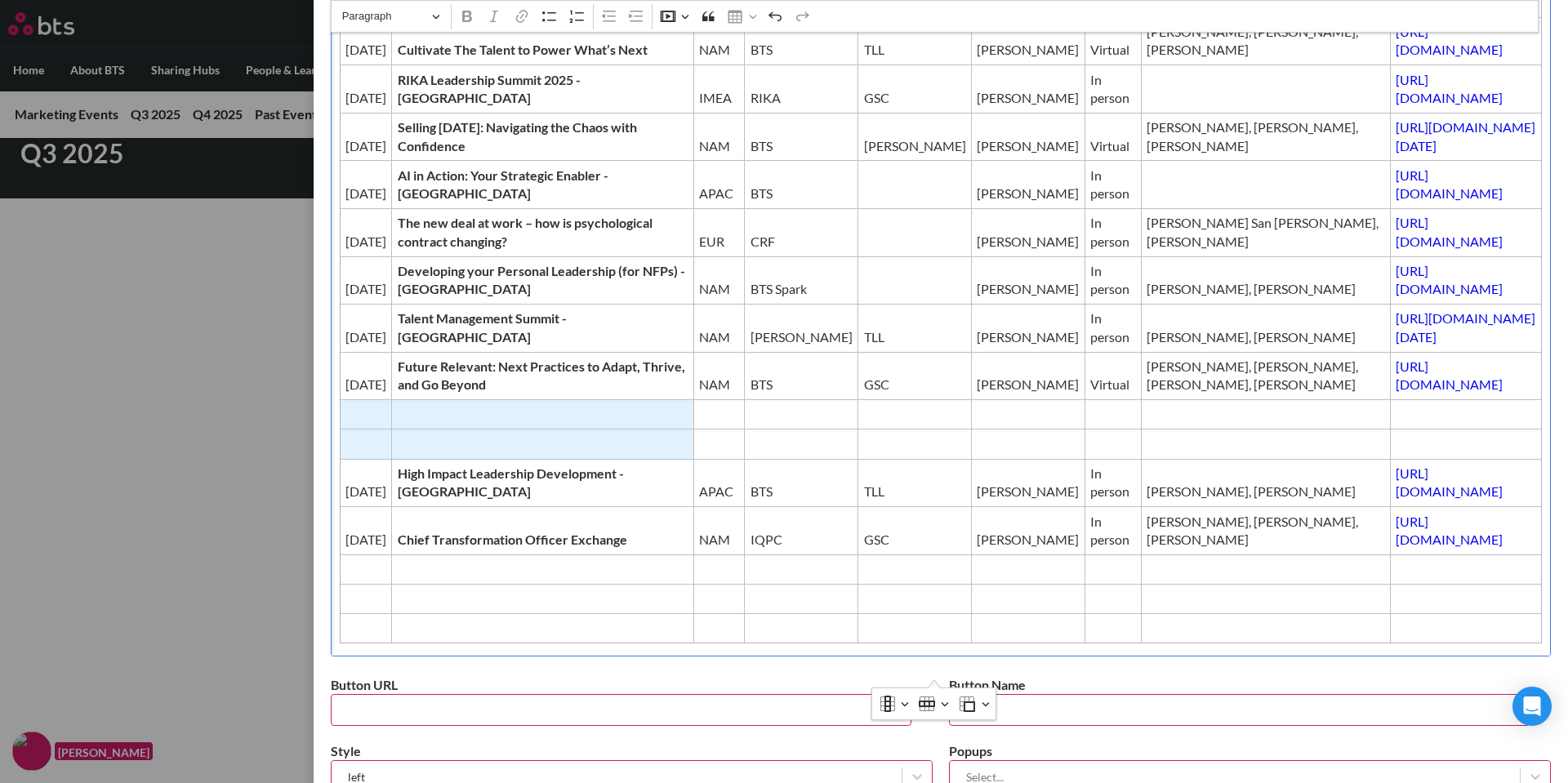
drag, startPoint x: 366, startPoint y: 442, endPoint x: 400, endPoint y: 475, distance: 47.4
click at [400, 475] on tbody "Date Event Region Producer/Host GTM Contact Type BTS Presenters / on site Event…" at bounding box center [941, 267] width 1203 height 751
drag, startPoint x: 397, startPoint y: 475, endPoint x: 982, endPoint y: 702, distance: 627.5
click at [982, 702] on icon "Table toolbar" at bounding box center [986, 704] width 8 height 16
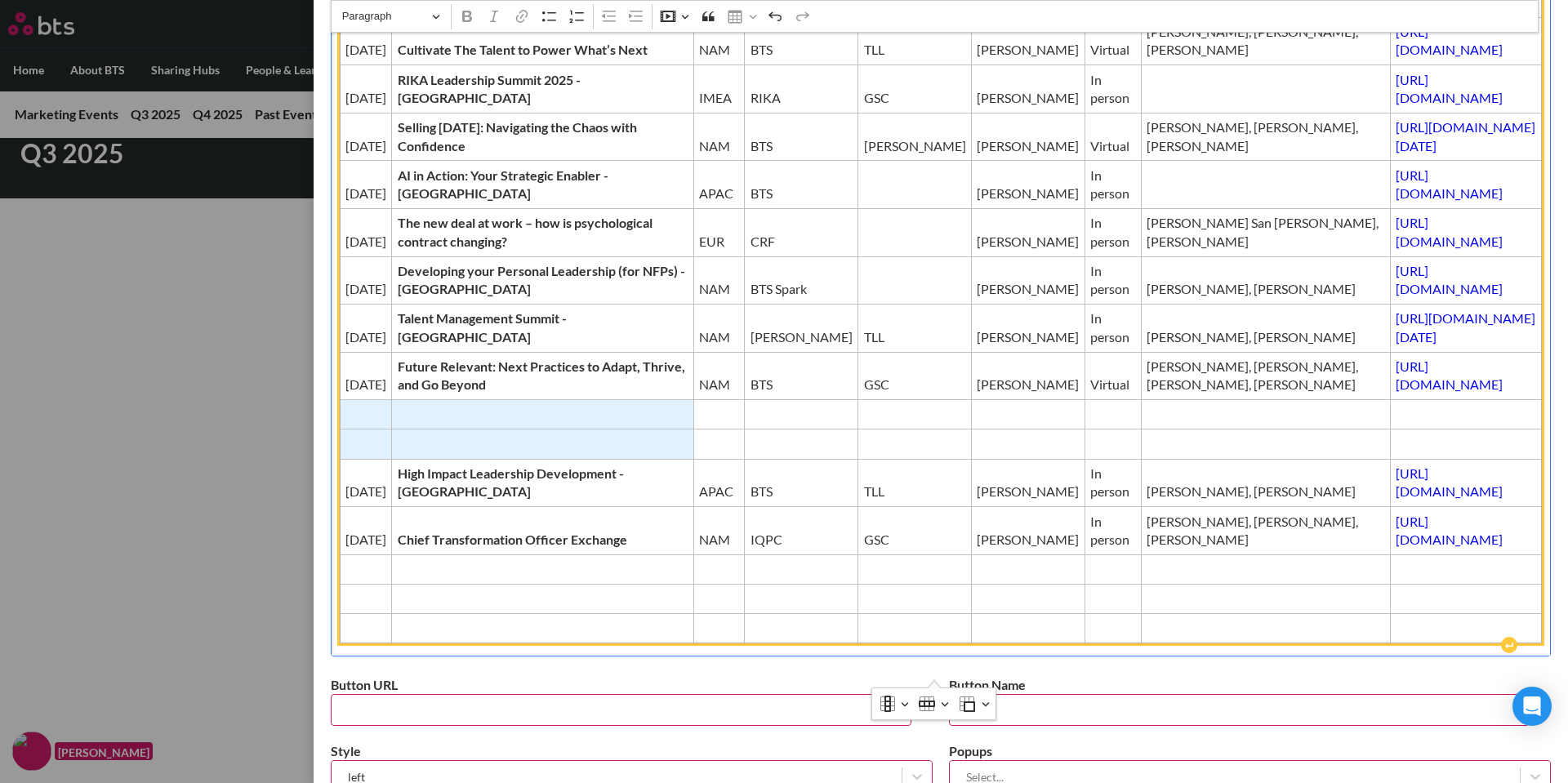
click at [499, 429] on td "Editor editing area: main" at bounding box center [543, 415] width 301 height 30
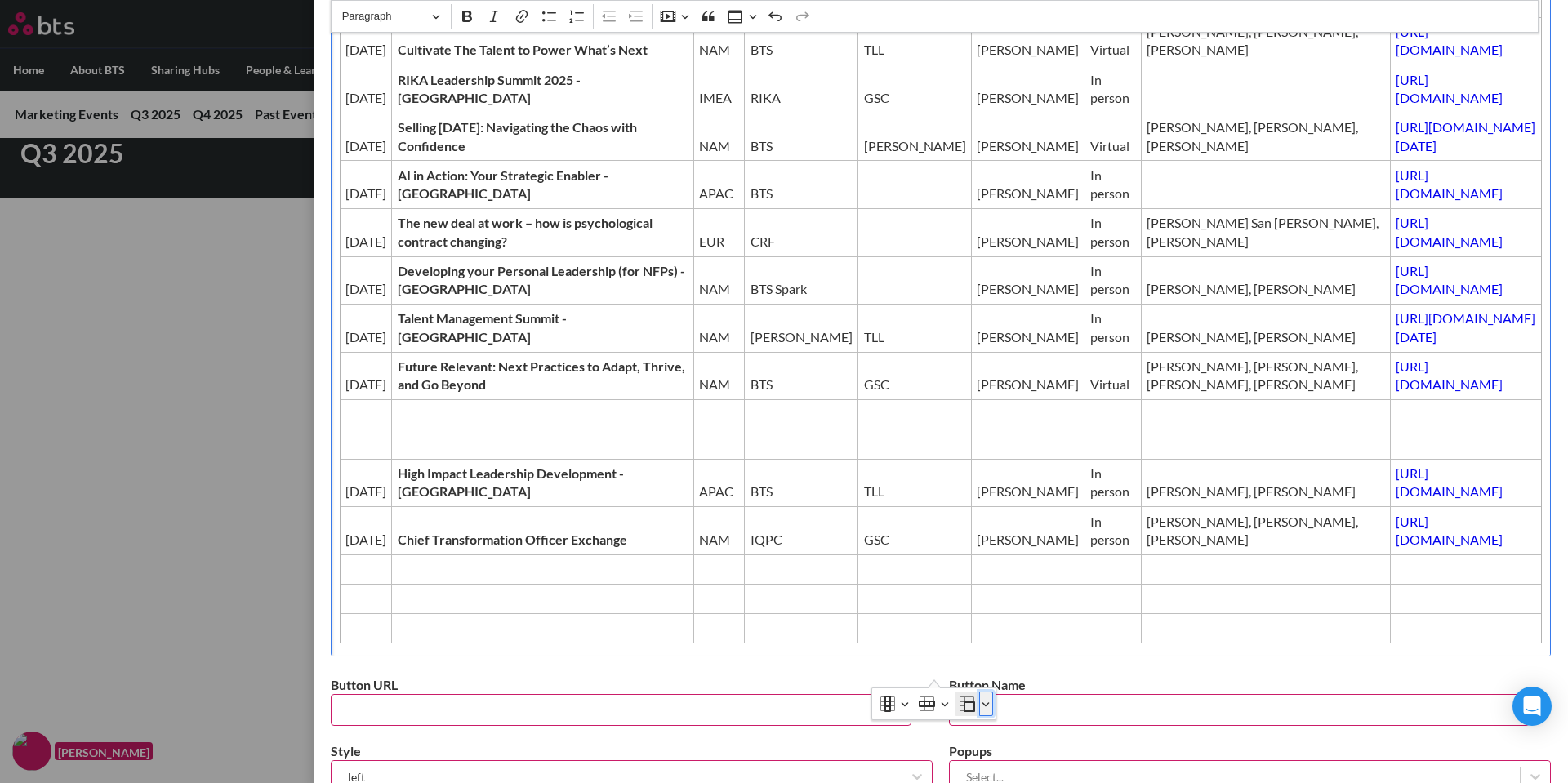
click at [990, 706] on button "Merge cells" at bounding box center [986, 704] width 14 height 25
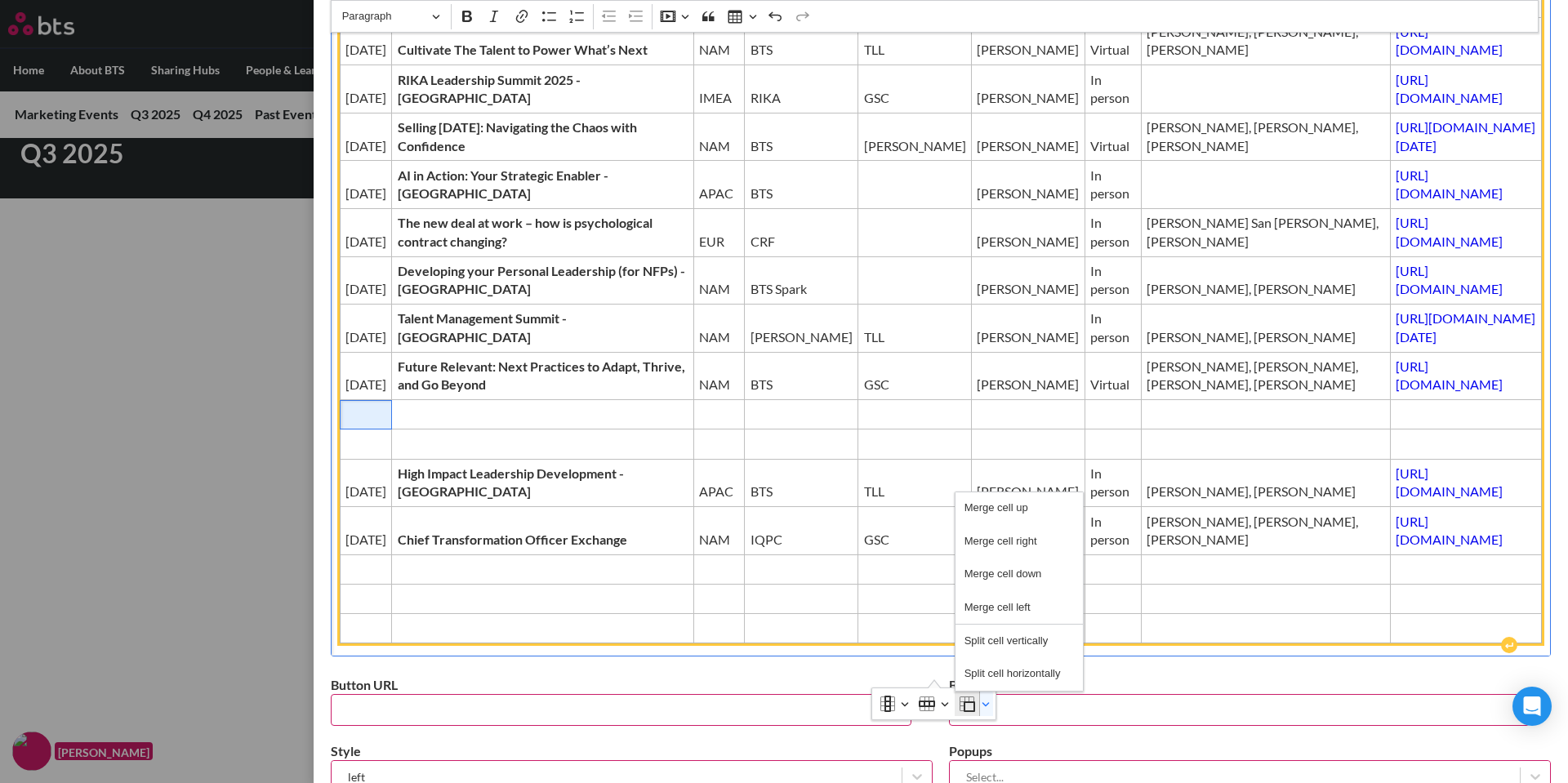
click at [377, 424] on span "Editor editing area: main" at bounding box center [366, 415] width 41 height 18
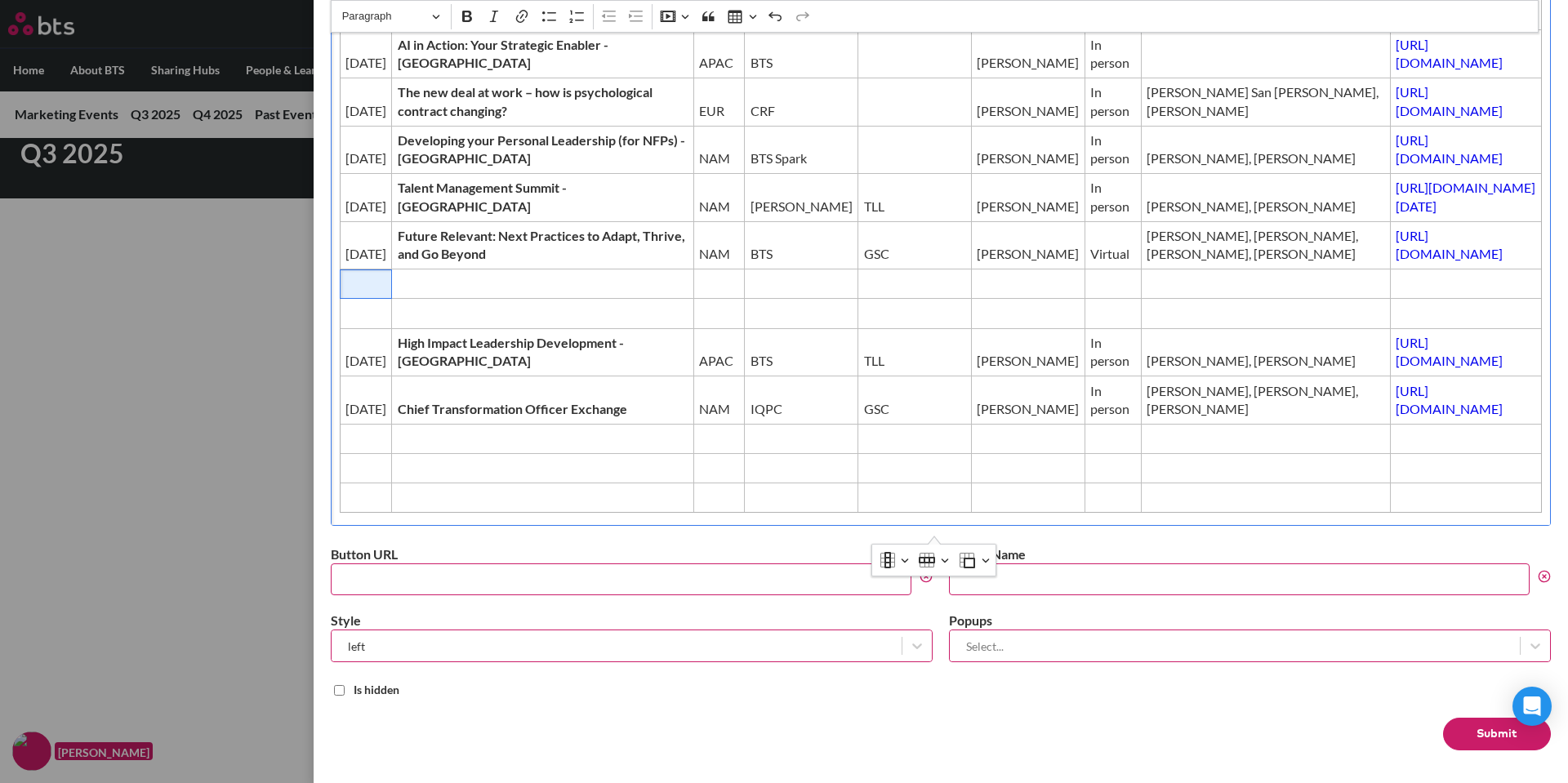
scroll to position [494, 0]
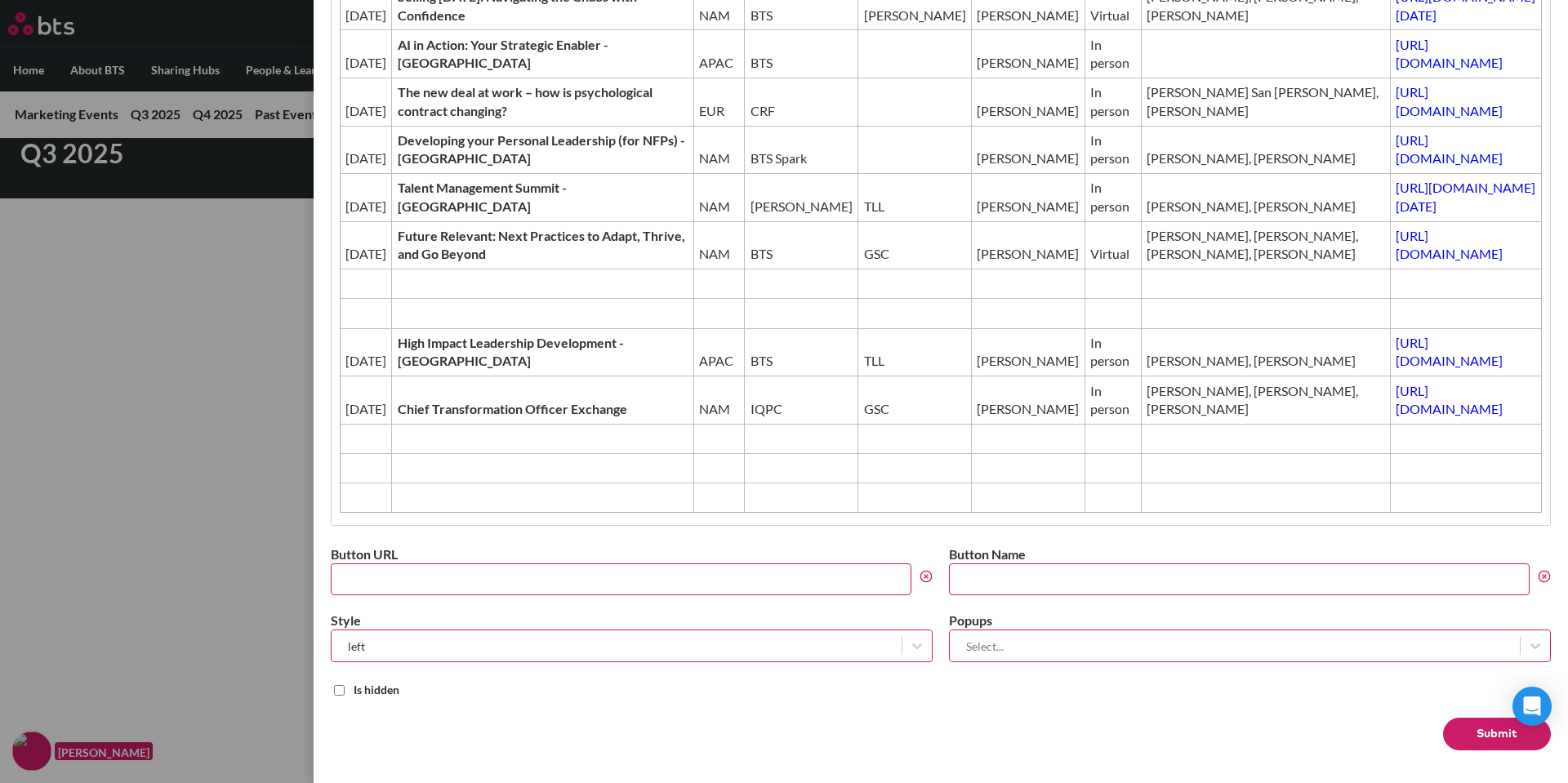
click at [1494, 723] on button "Submit" at bounding box center [1497, 734] width 108 height 33
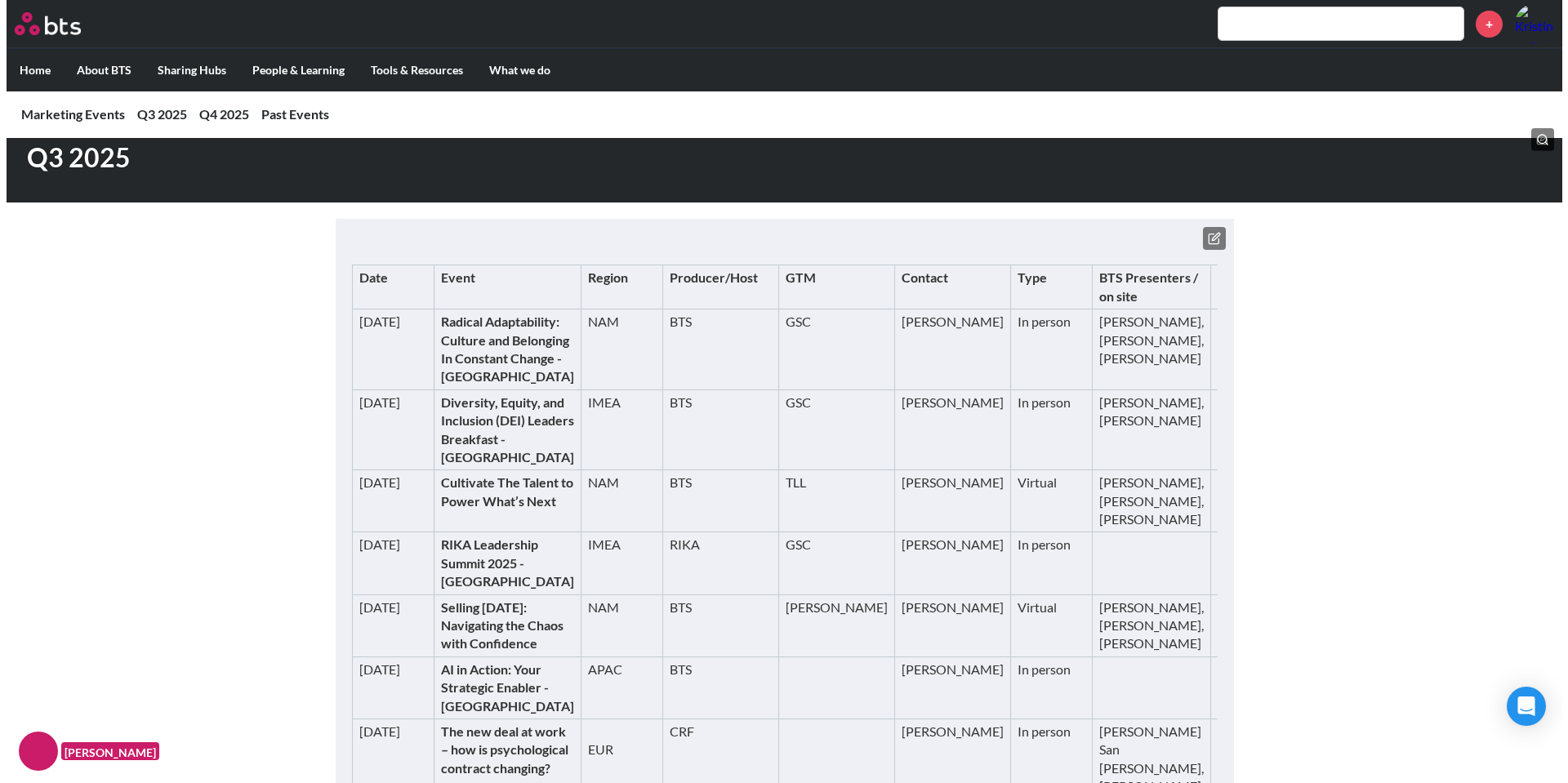
scroll to position [164, 0]
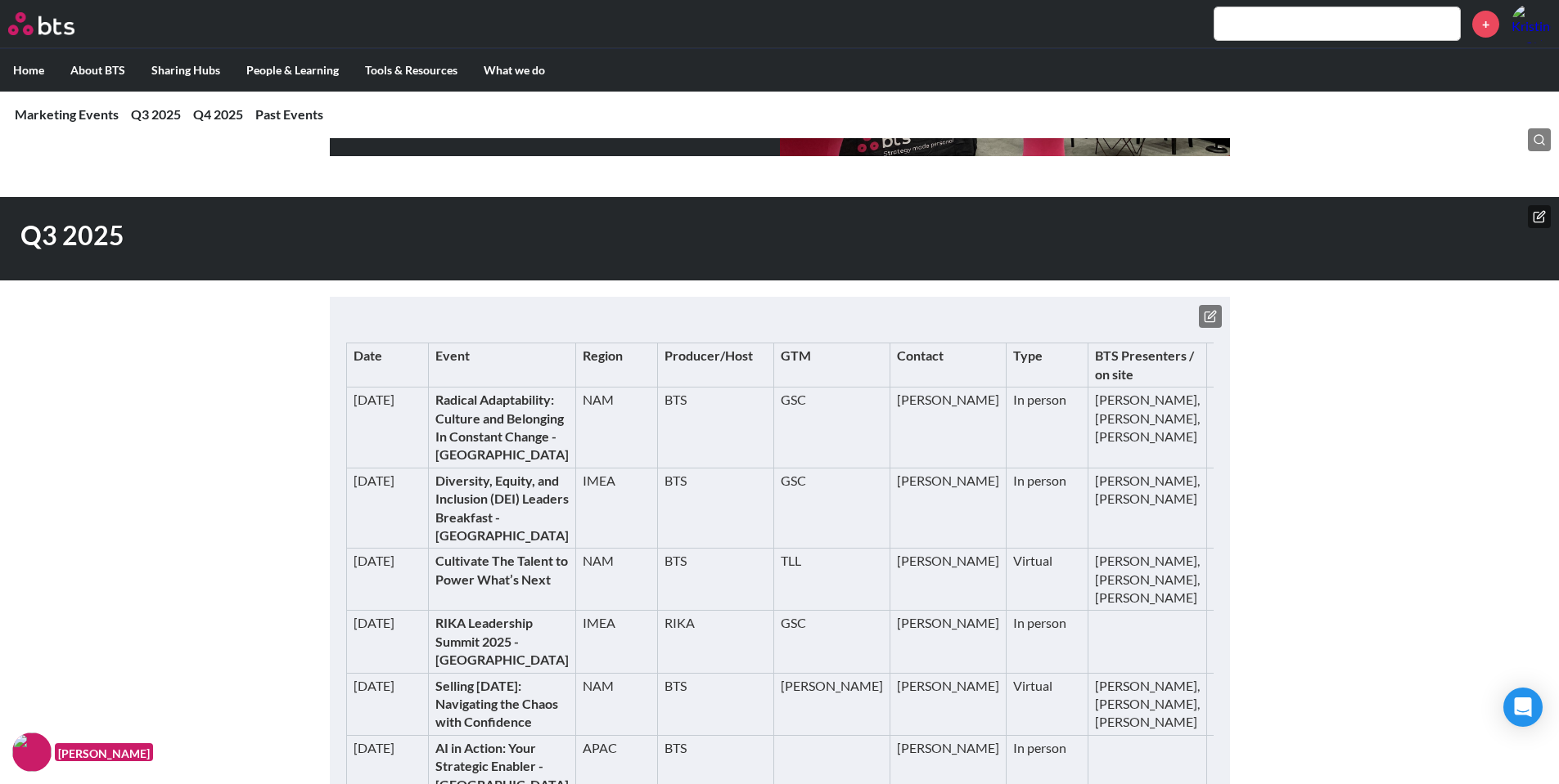
click at [1210, 306] on button at bounding box center [1210, 316] width 23 height 23
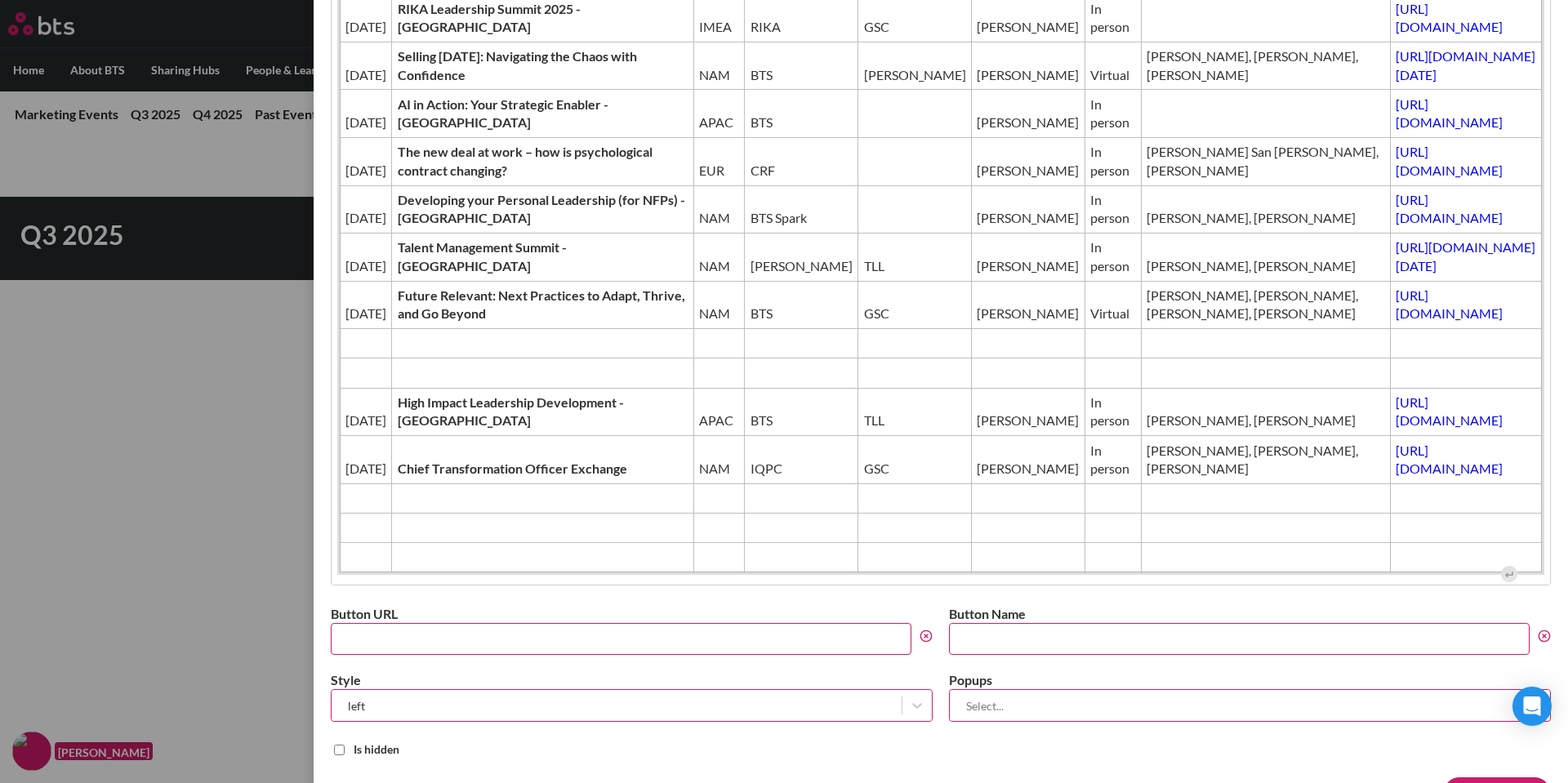
scroll to position [408, 0]
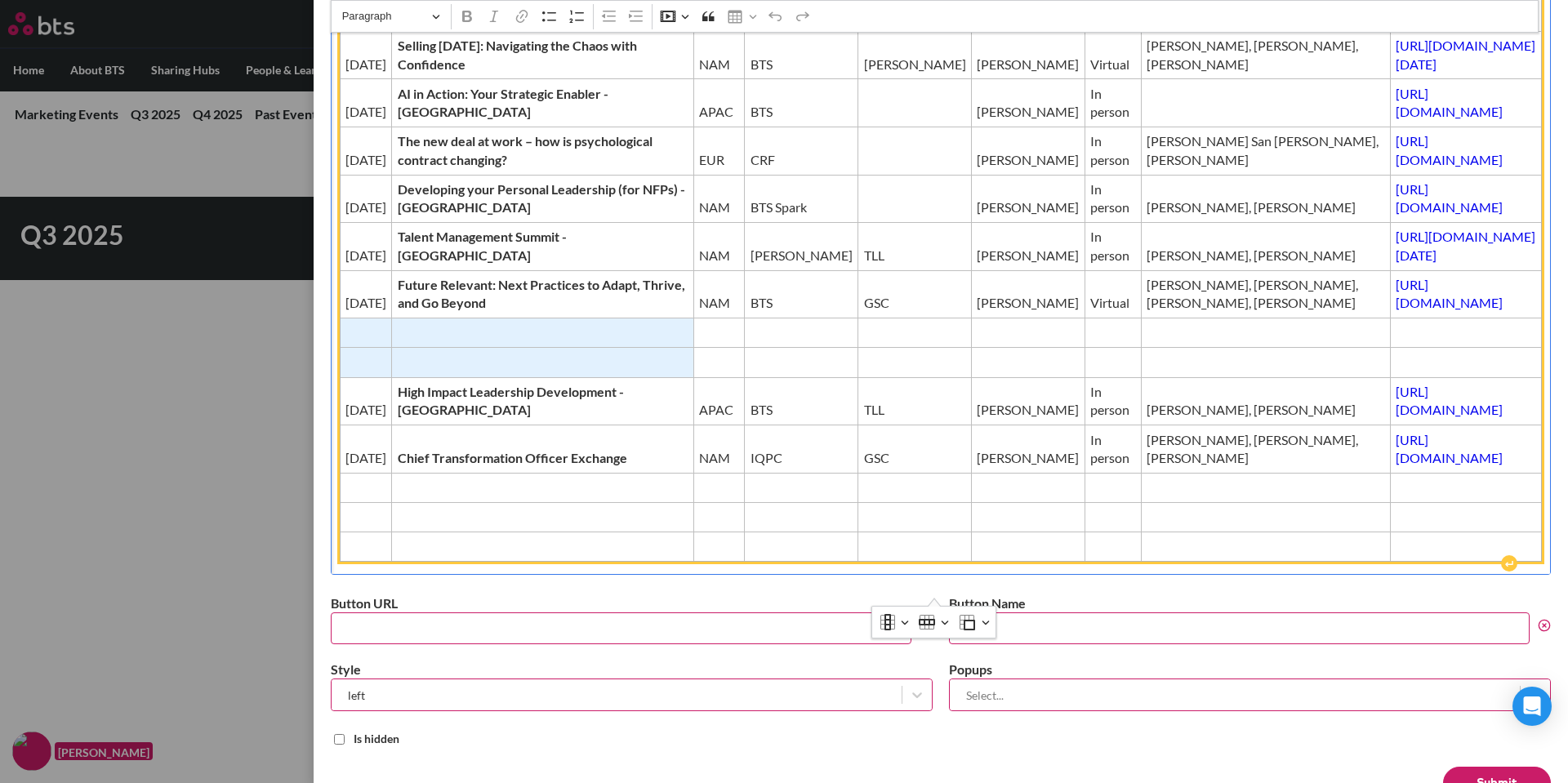
drag, startPoint x: 362, startPoint y: 376, endPoint x: 451, endPoint y: 386, distance: 89.6
click at [451, 386] on tbody "Date Event Region Producer/Host GTM Contact Type BTS Presenters / on site Event…" at bounding box center [941, 186] width 1203 height 751
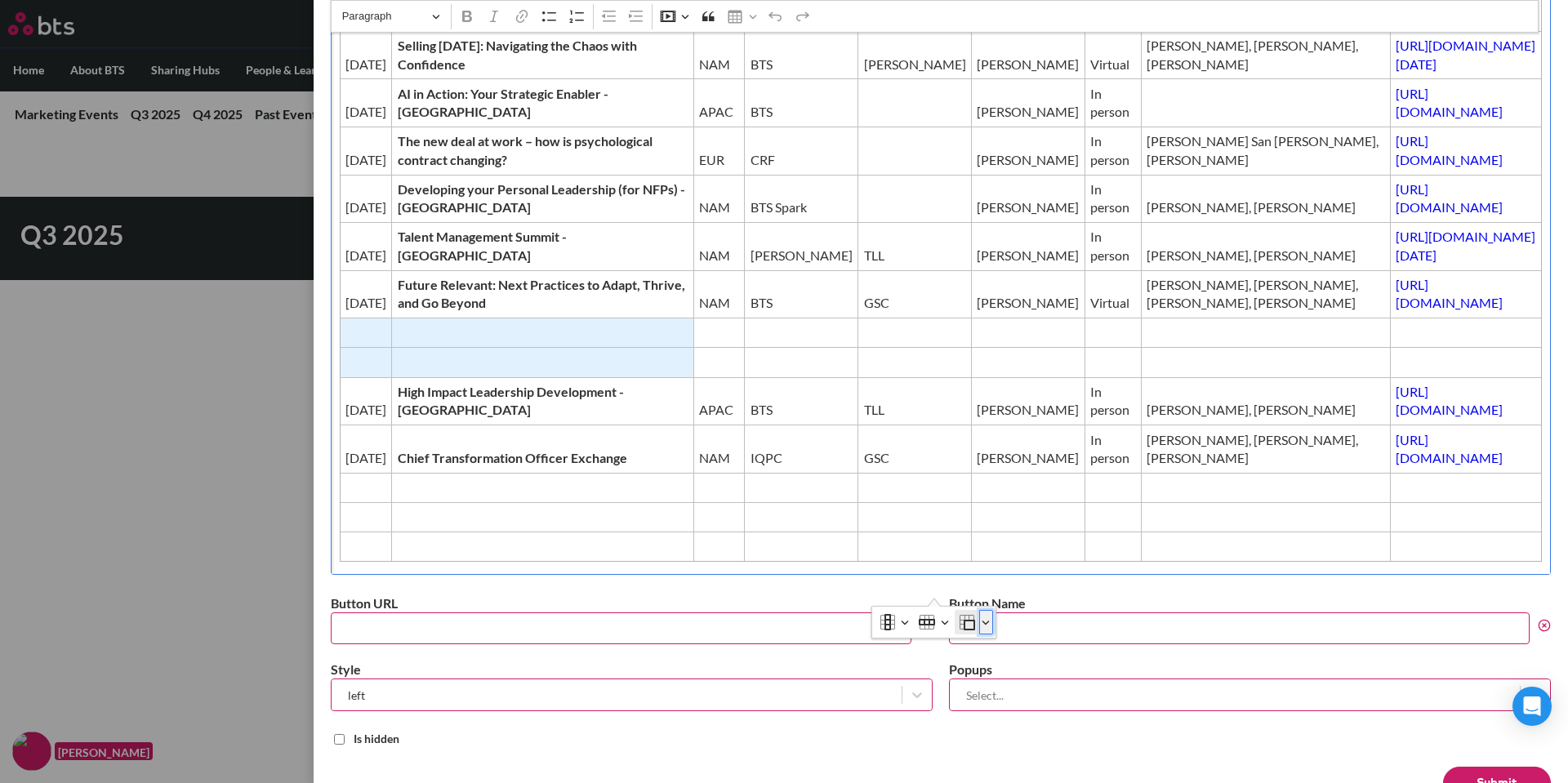
click at [990, 622] on button "Merge cells" at bounding box center [986, 623] width 14 height 25
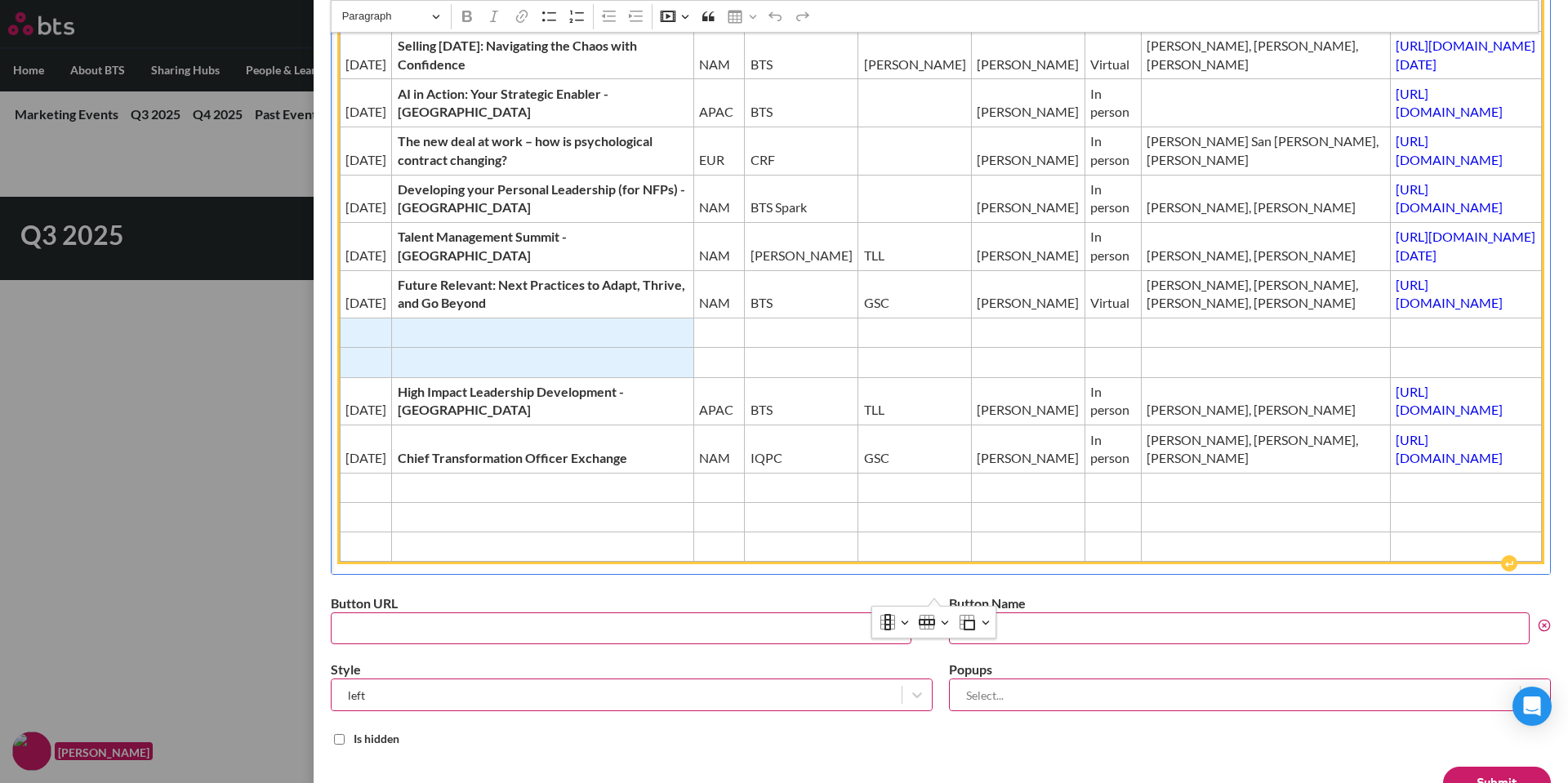
click at [375, 342] on span "Editor editing area: main" at bounding box center [366, 333] width 41 height 18
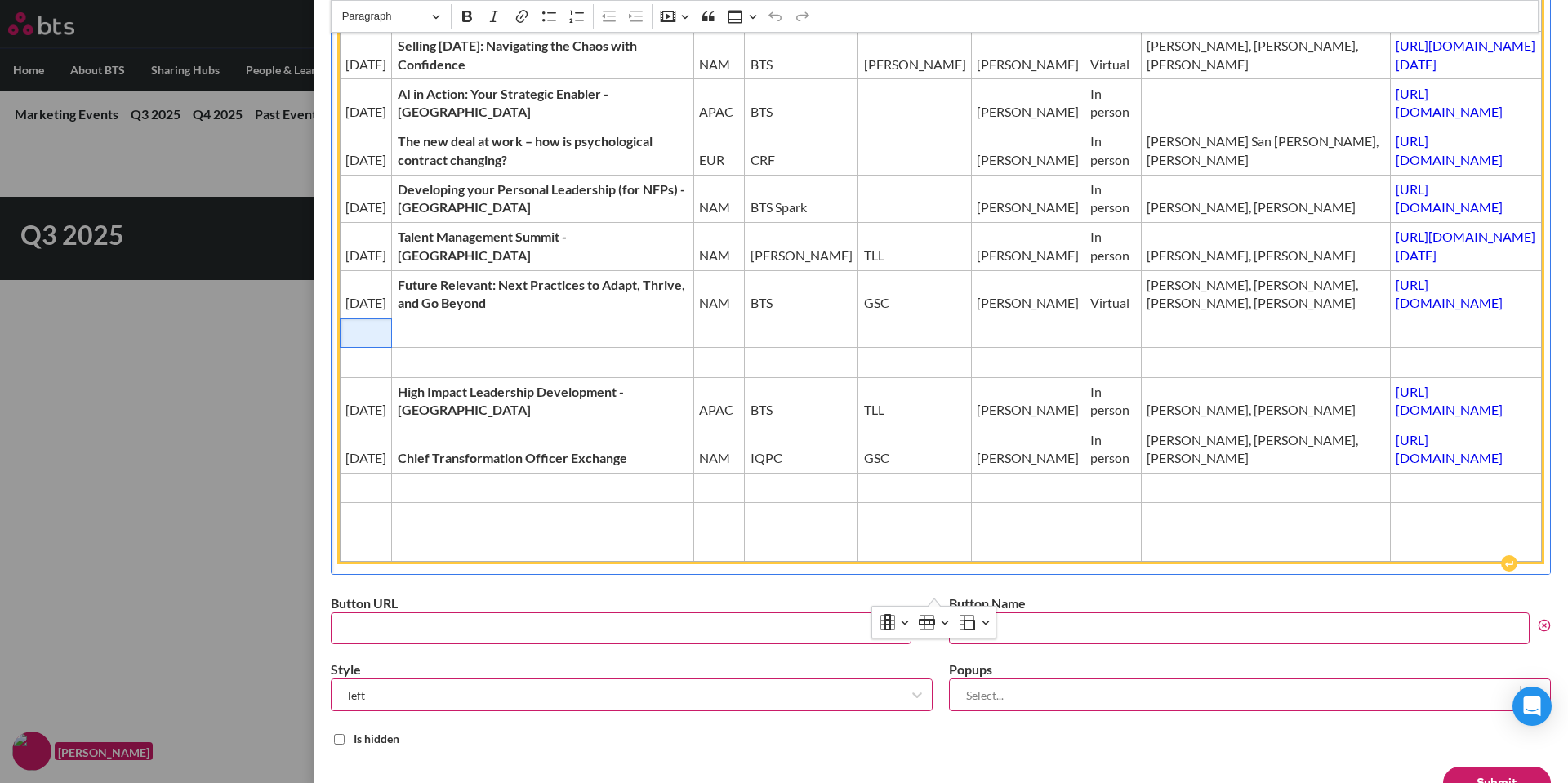
click at [361, 342] on span "Editor editing area: main" at bounding box center [366, 333] width 41 height 18
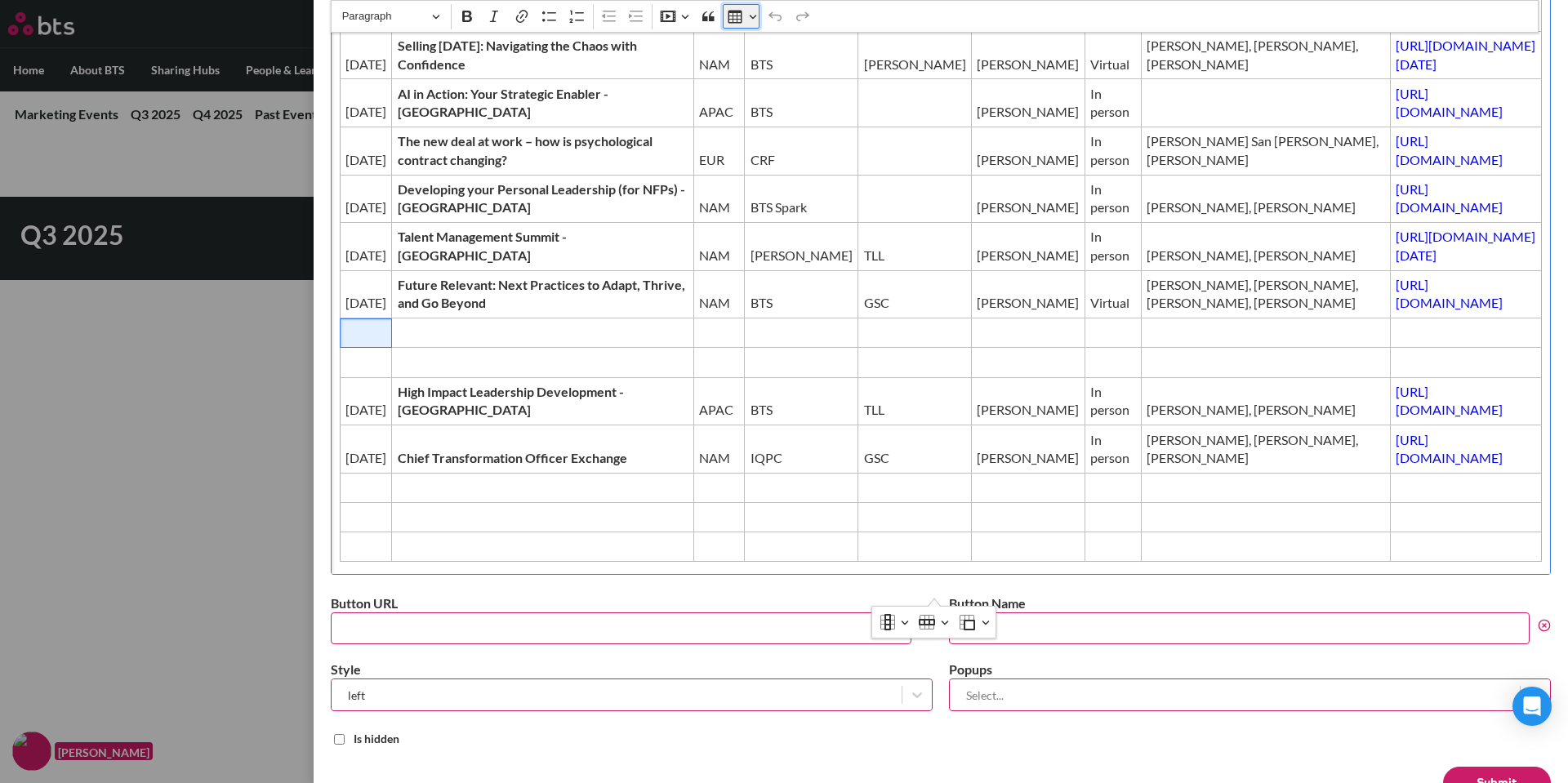
click at [748, 16] on button "Insert table" at bounding box center [741, 16] width 37 height 25
click at [751, 16] on button "Insert table" at bounding box center [741, 16] width 37 height 25
click at [985, 623] on icon "Table toolbar" at bounding box center [986, 623] width 8 height 16
click at [986, 622] on icon "Table toolbar" at bounding box center [986, 623] width 8 height 16
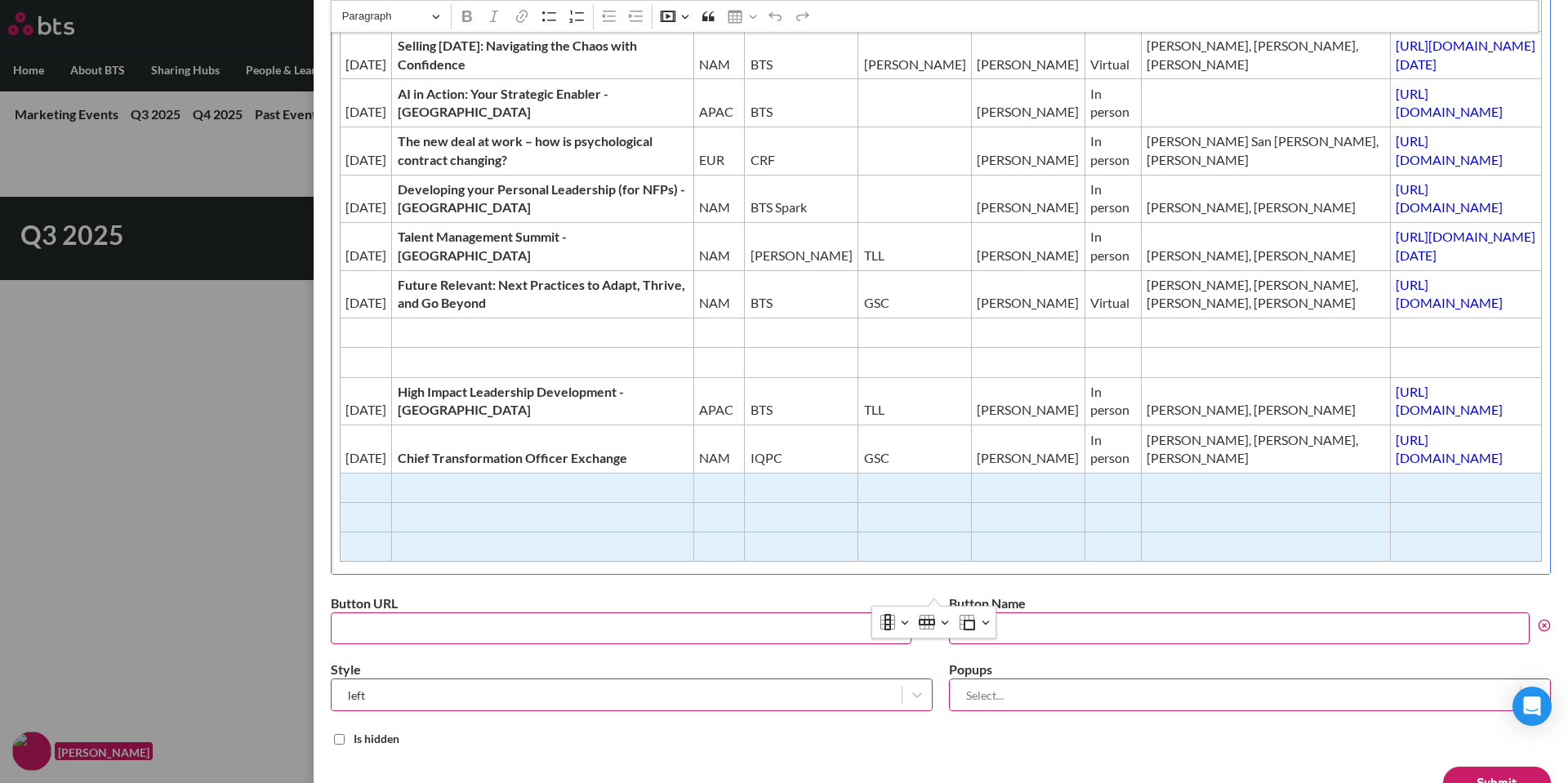
drag, startPoint x: 360, startPoint y: 528, endPoint x: 1389, endPoint y: 606, distance: 1032.0
click at [1389, 574] on div "Date Event Region Producer/Host GTM Contact Type BTS Presenters / on site Event…" at bounding box center [940, 178] width 1220 height 791
click at [986, 624] on icon "Table toolbar" at bounding box center [986, 623] width 7 height 4
click at [946, 622] on button "Row" at bounding box center [933, 623] width 37 height 25
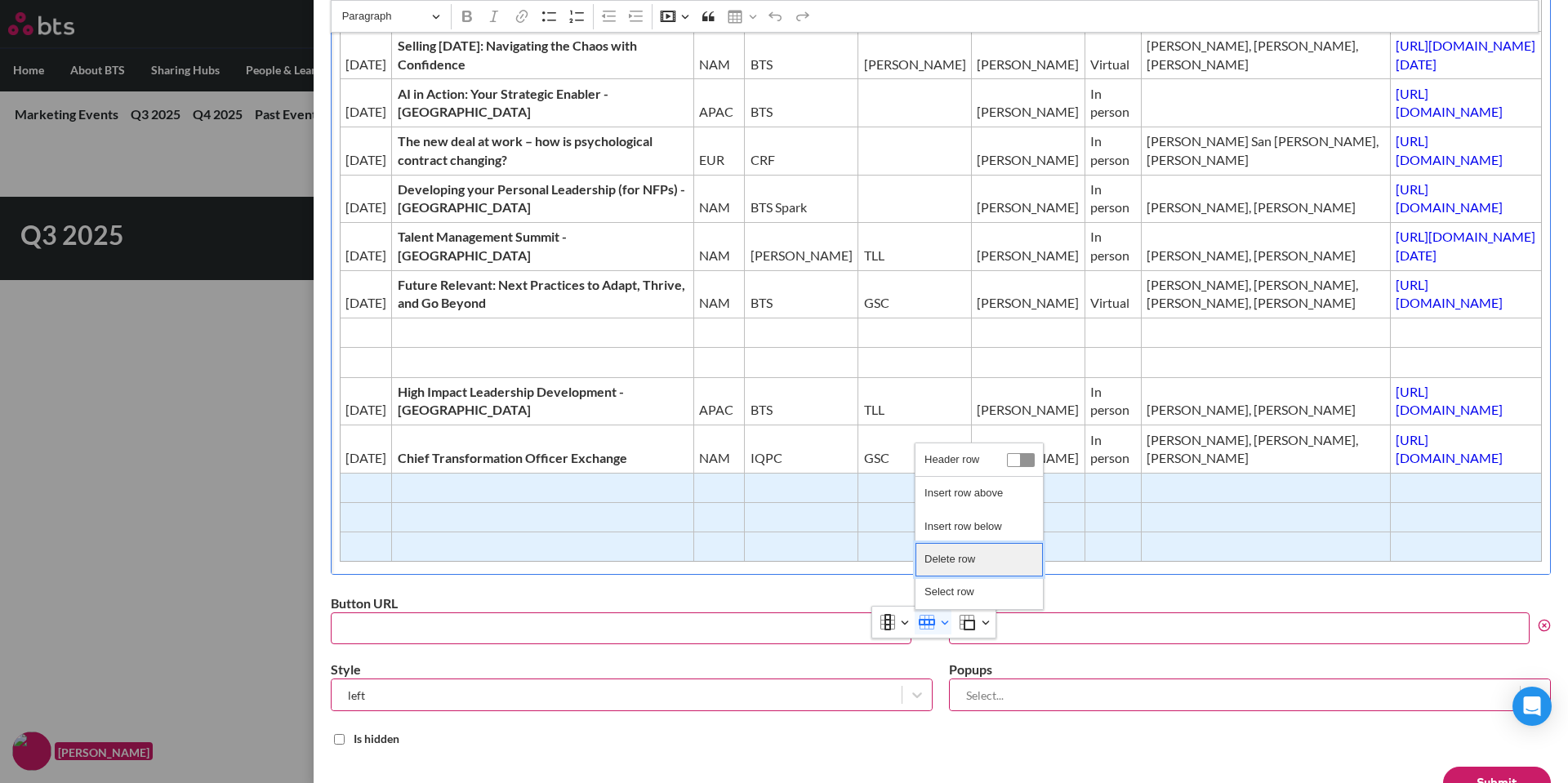
click at [953, 566] on span "Delete row" at bounding box center [950, 559] width 51 height 24
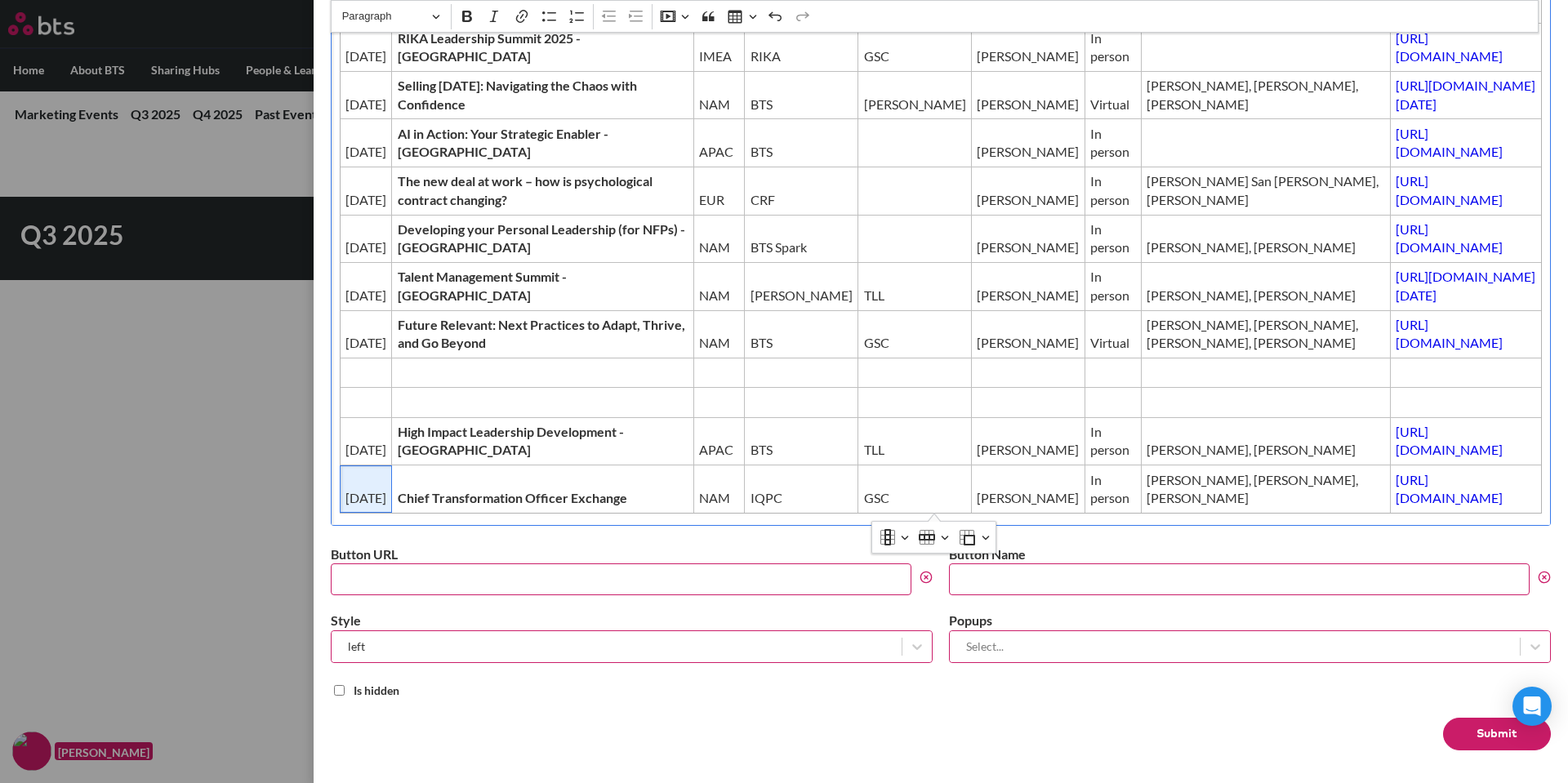
scroll to position [405, 0]
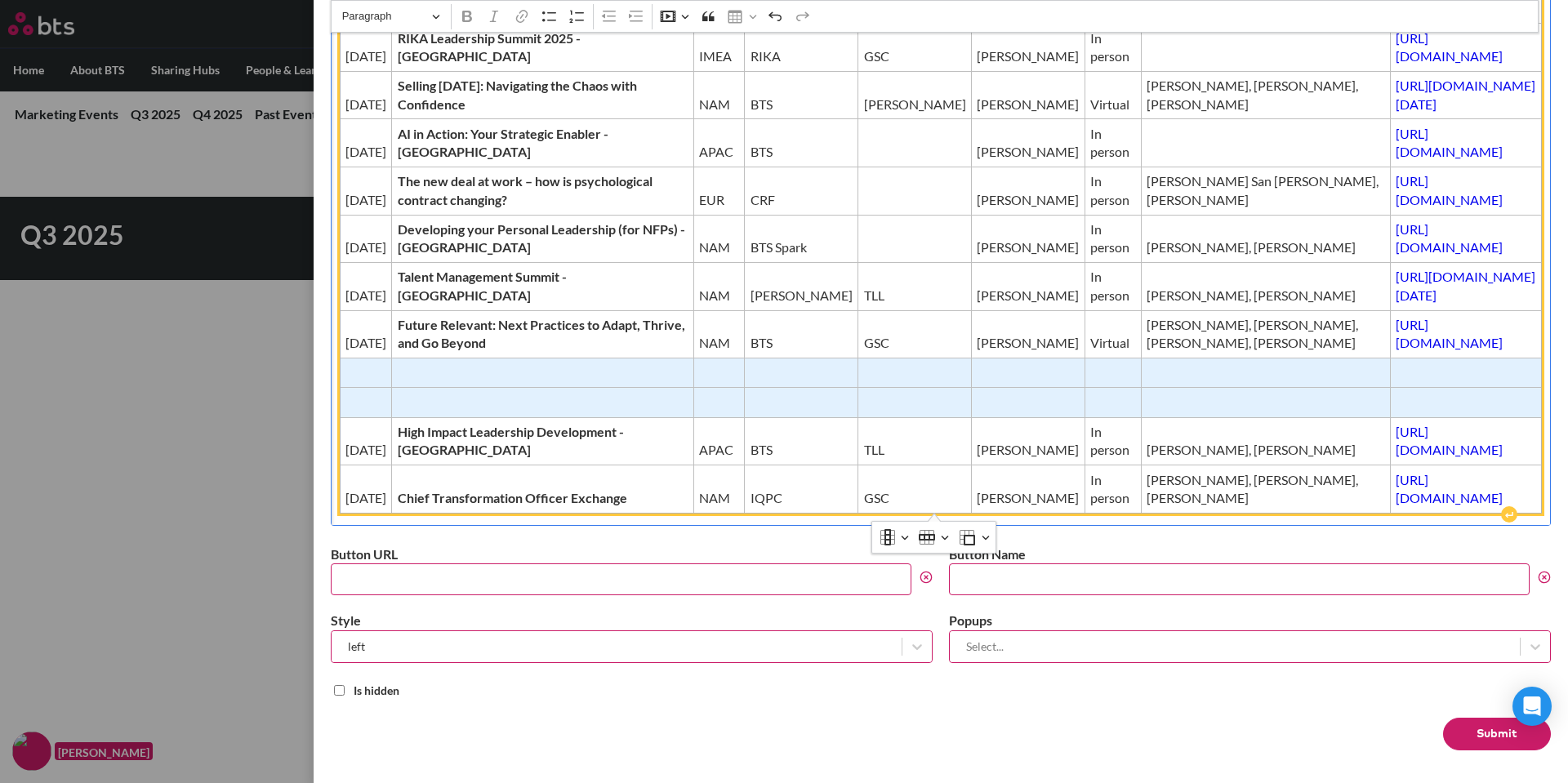
drag, startPoint x: 348, startPoint y: 380, endPoint x: 1335, endPoint y: 407, distance: 987.4
click at [1335, 407] on tbody "Date Event Region Producer/Host GTM Contact Type BTS Presenters / on site Event…" at bounding box center [941, 181] width 1203 height 662
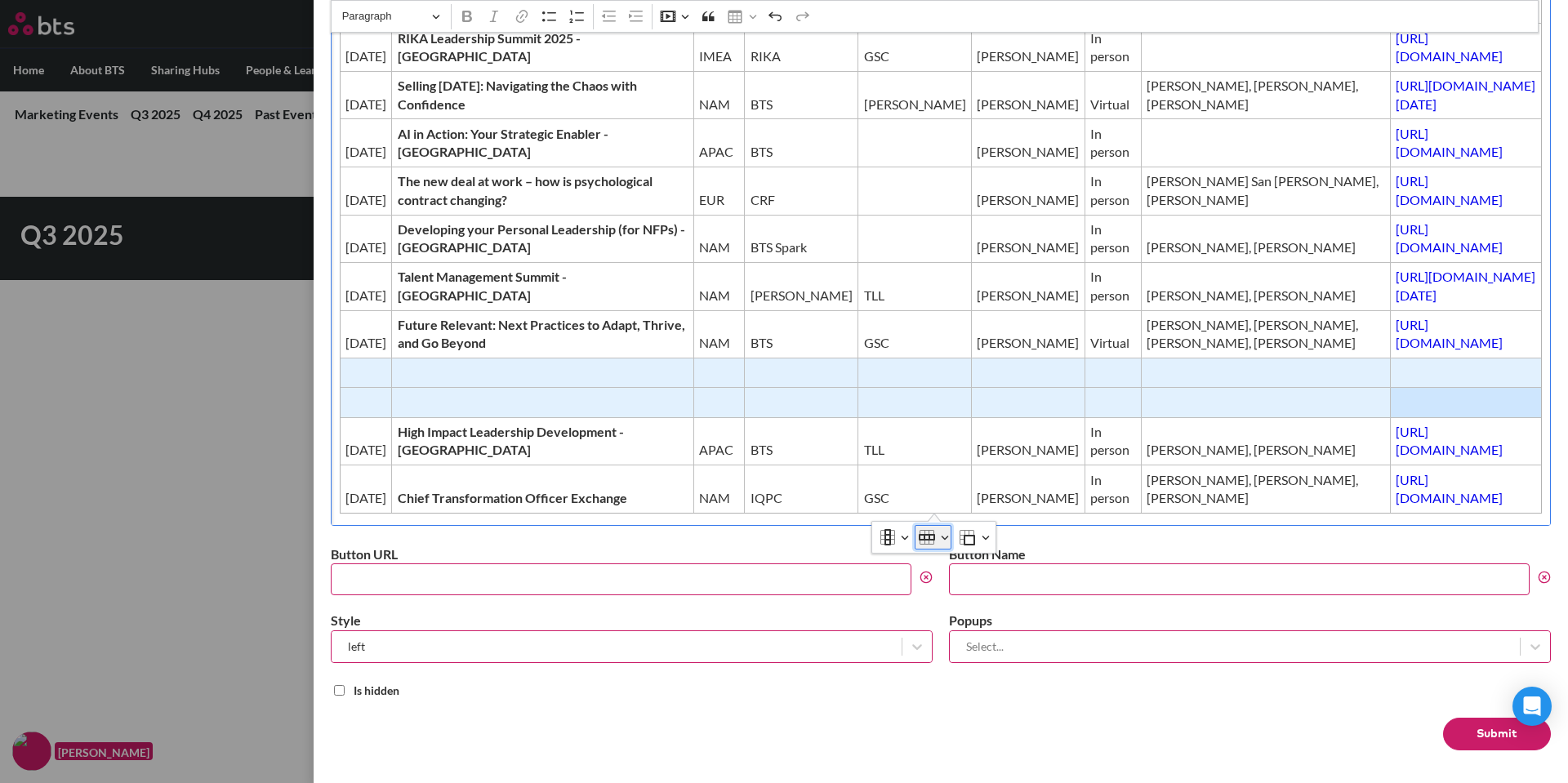
click at [944, 540] on button "Row" at bounding box center [933, 537] width 37 height 25
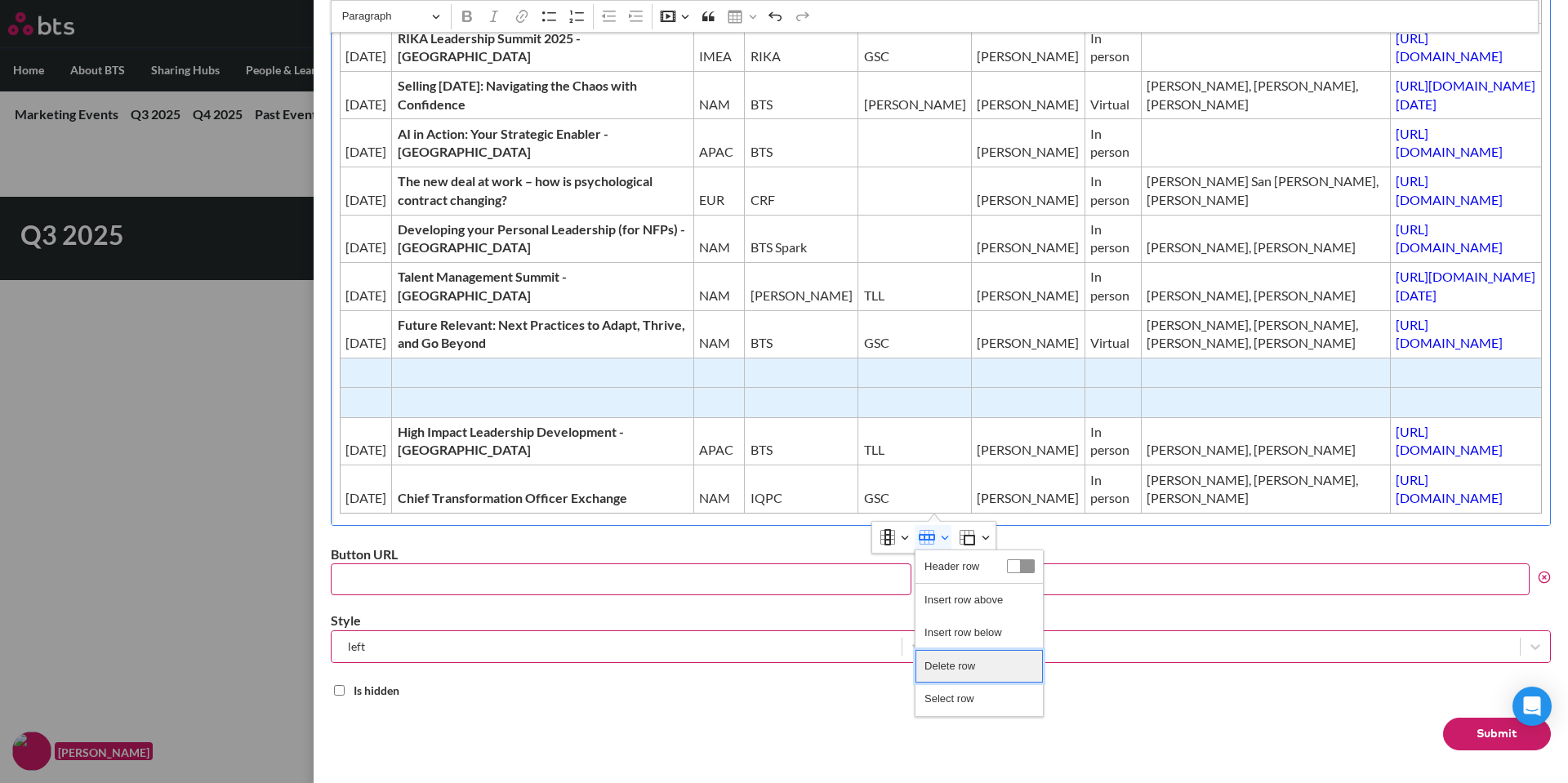
click at [964, 659] on span "Delete row" at bounding box center [950, 666] width 51 height 24
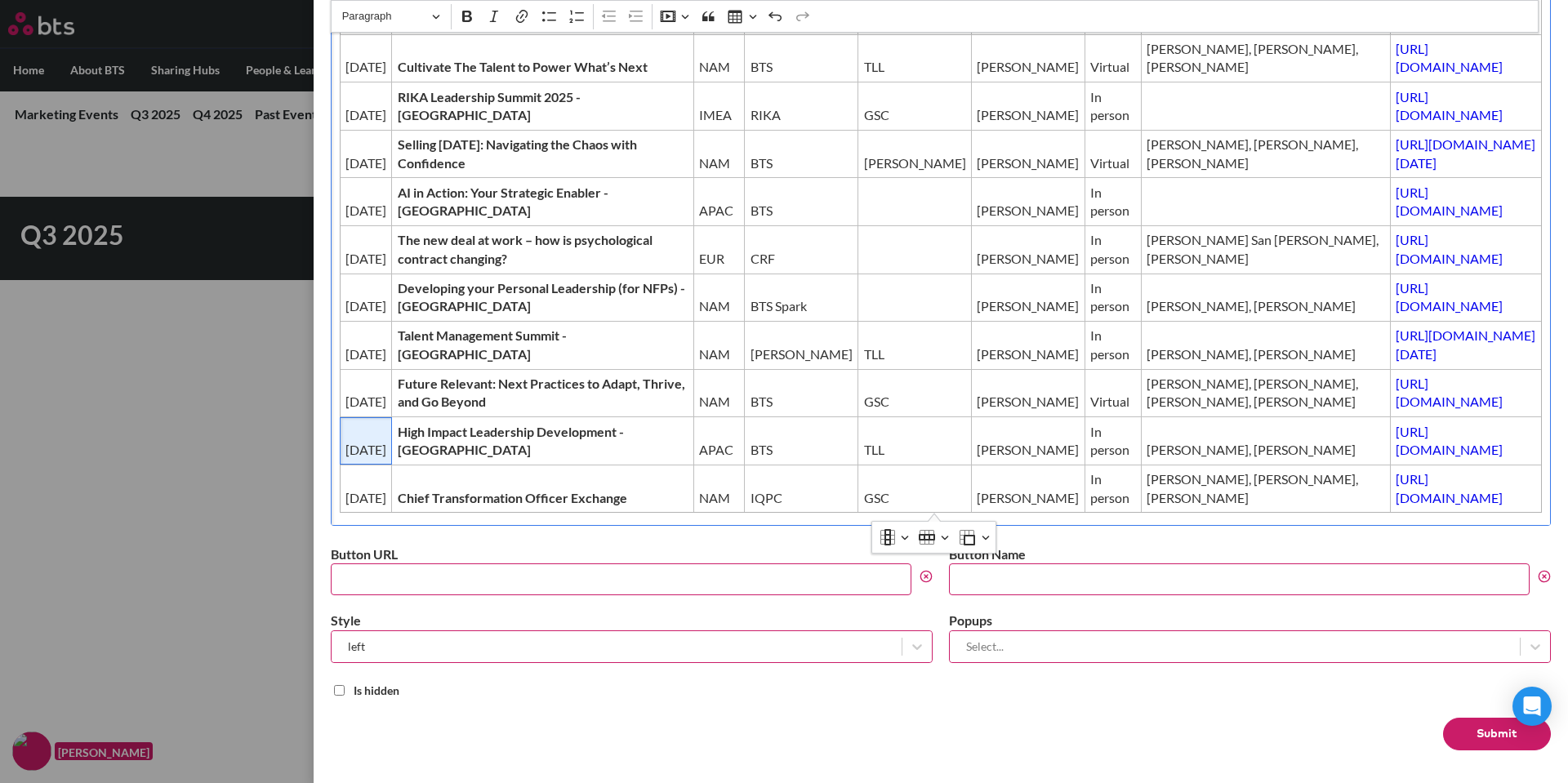
scroll to position [346, 0]
click at [1483, 736] on button "Submit" at bounding box center [1497, 734] width 108 height 33
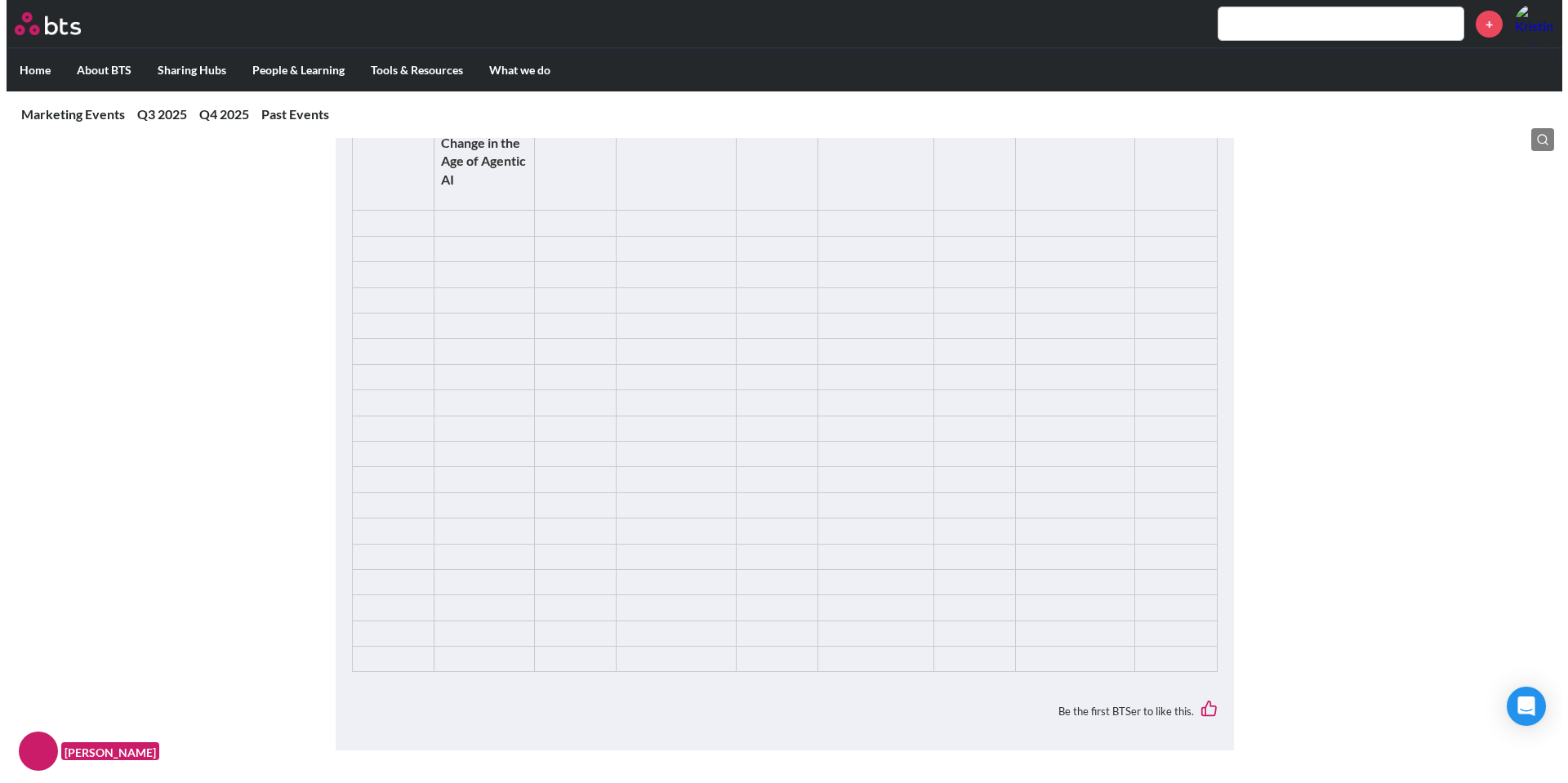
scroll to position [1715, 0]
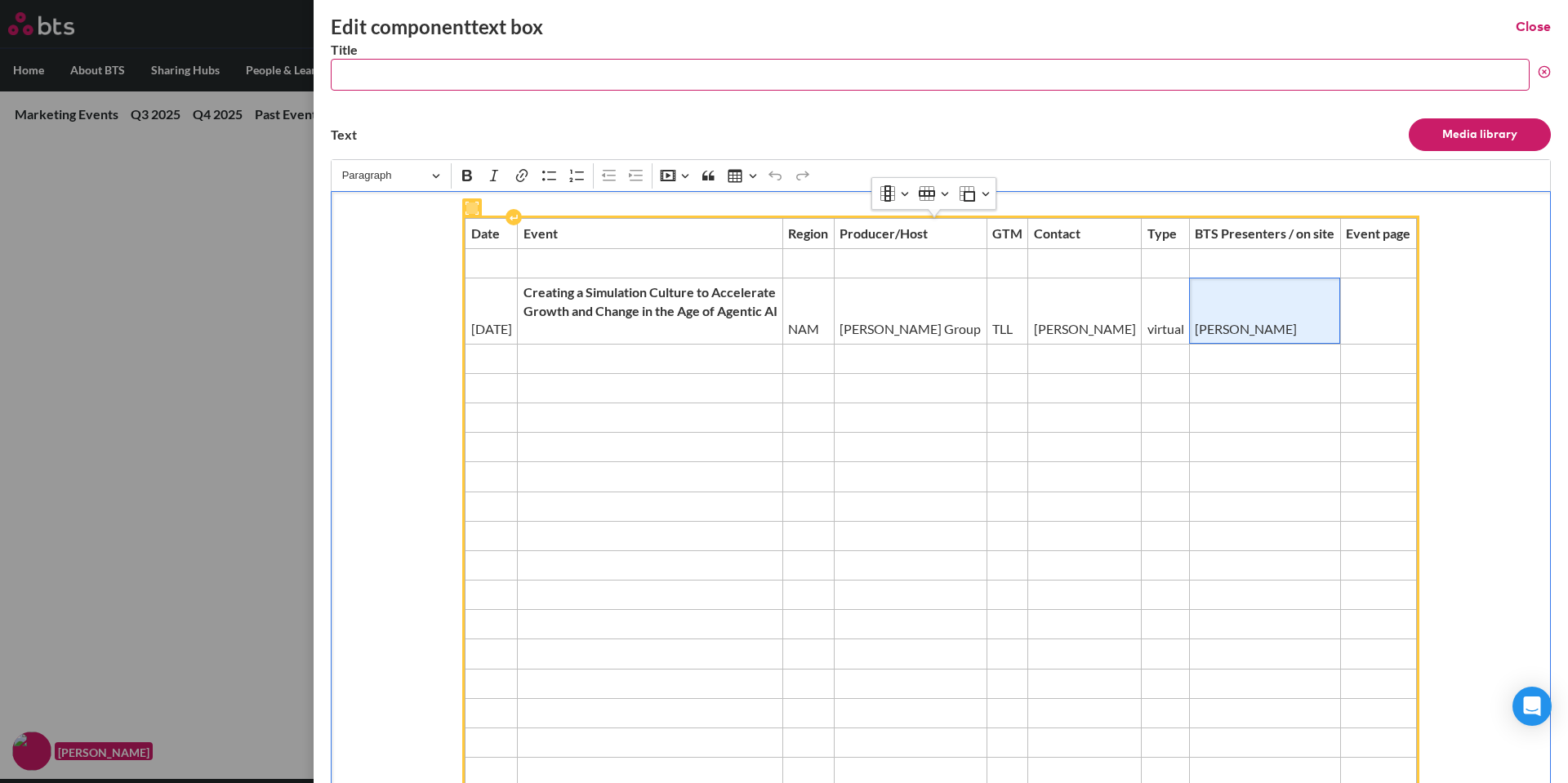
click at [1231, 323] on span "[PERSON_NAME]" at bounding box center [1265, 329] width 140 height 18
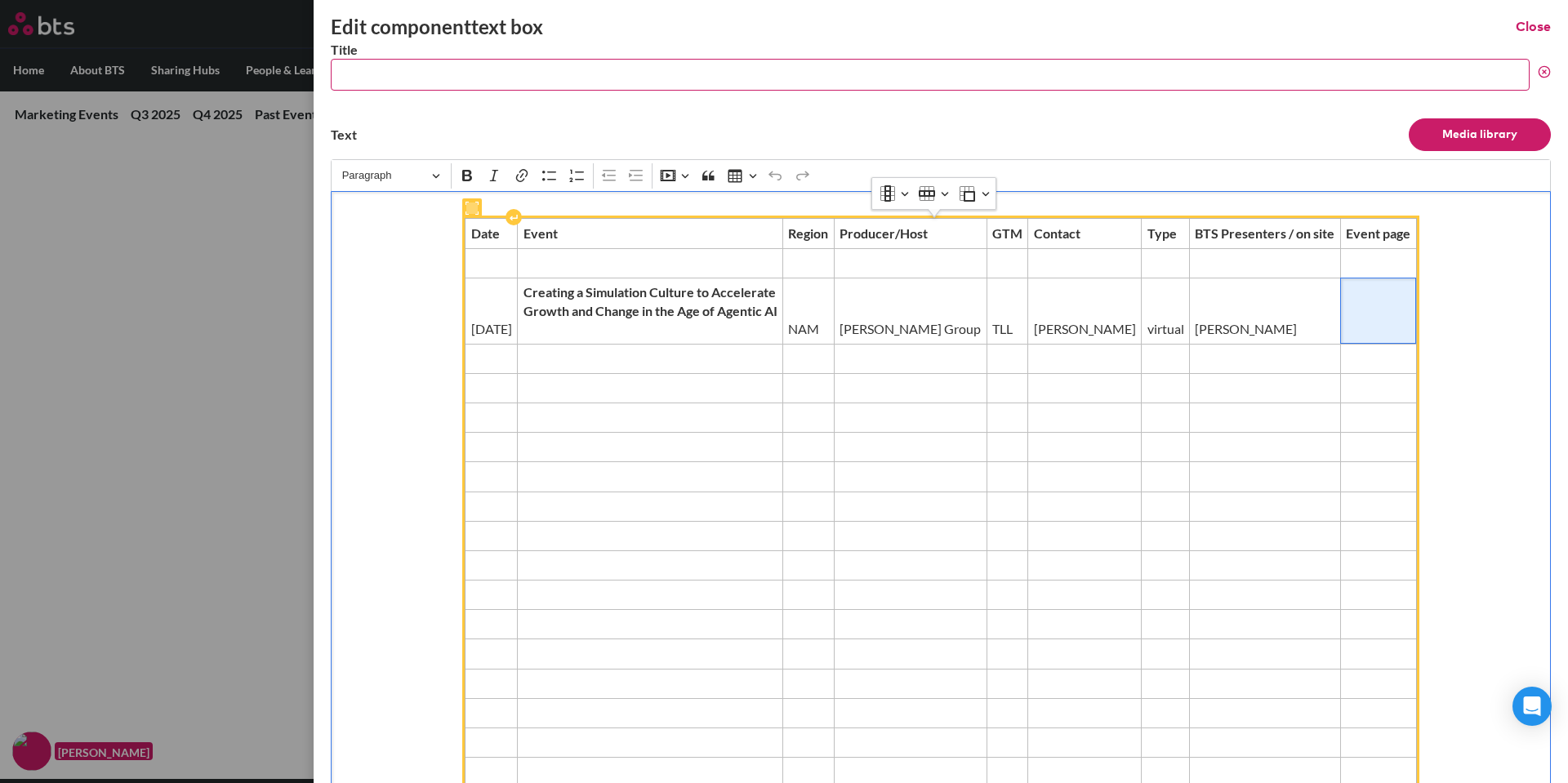
click at [1340, 314] on td "Editor editing area: main" at bounding box center [1378, 311] width 76 height 66
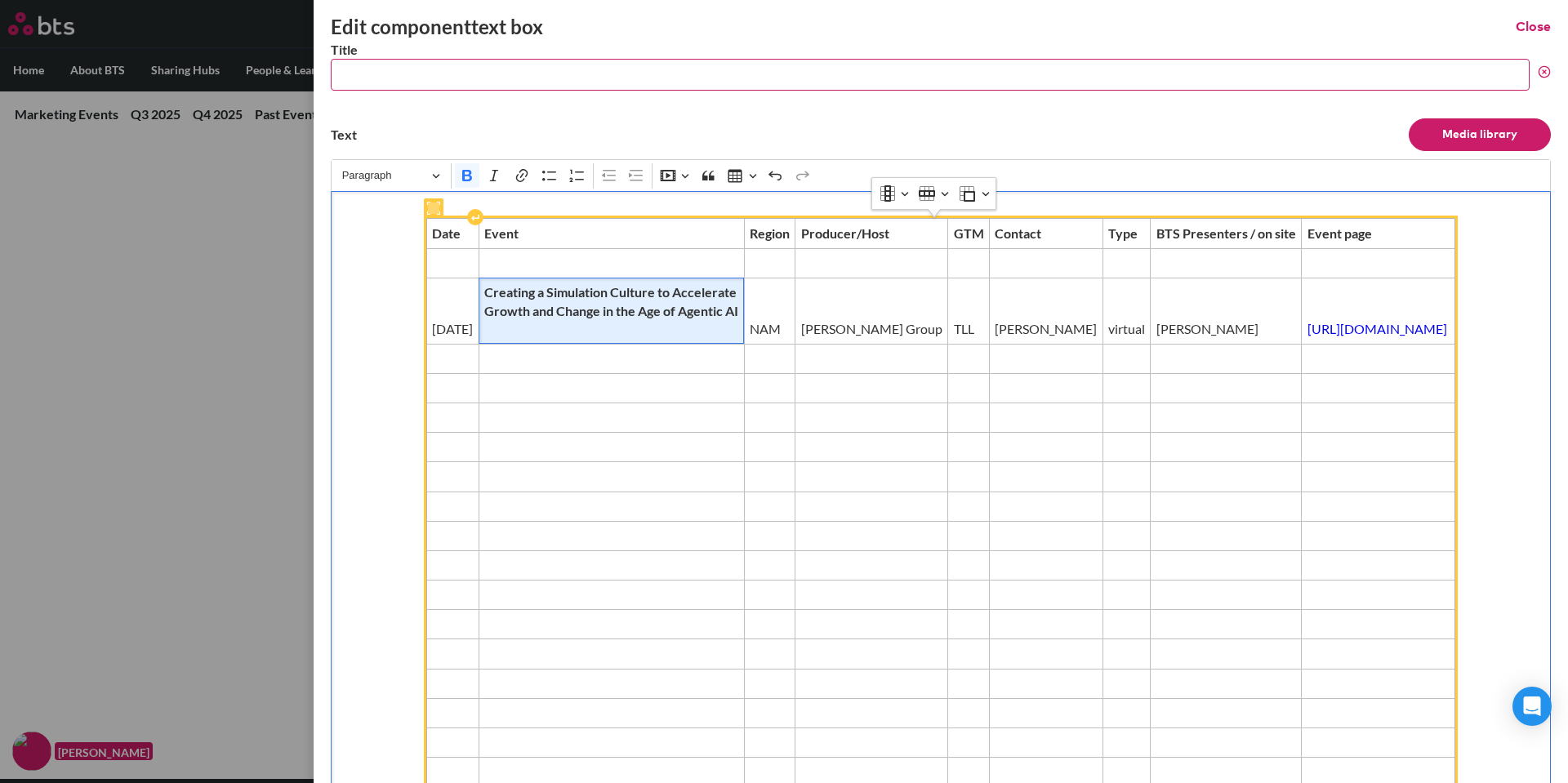
click at [499, 338] on span "Creating a Simulation Culture to Accelerate Growth and Change in the Age of Age…" at bounding box center [611, 311] width 254 height 55
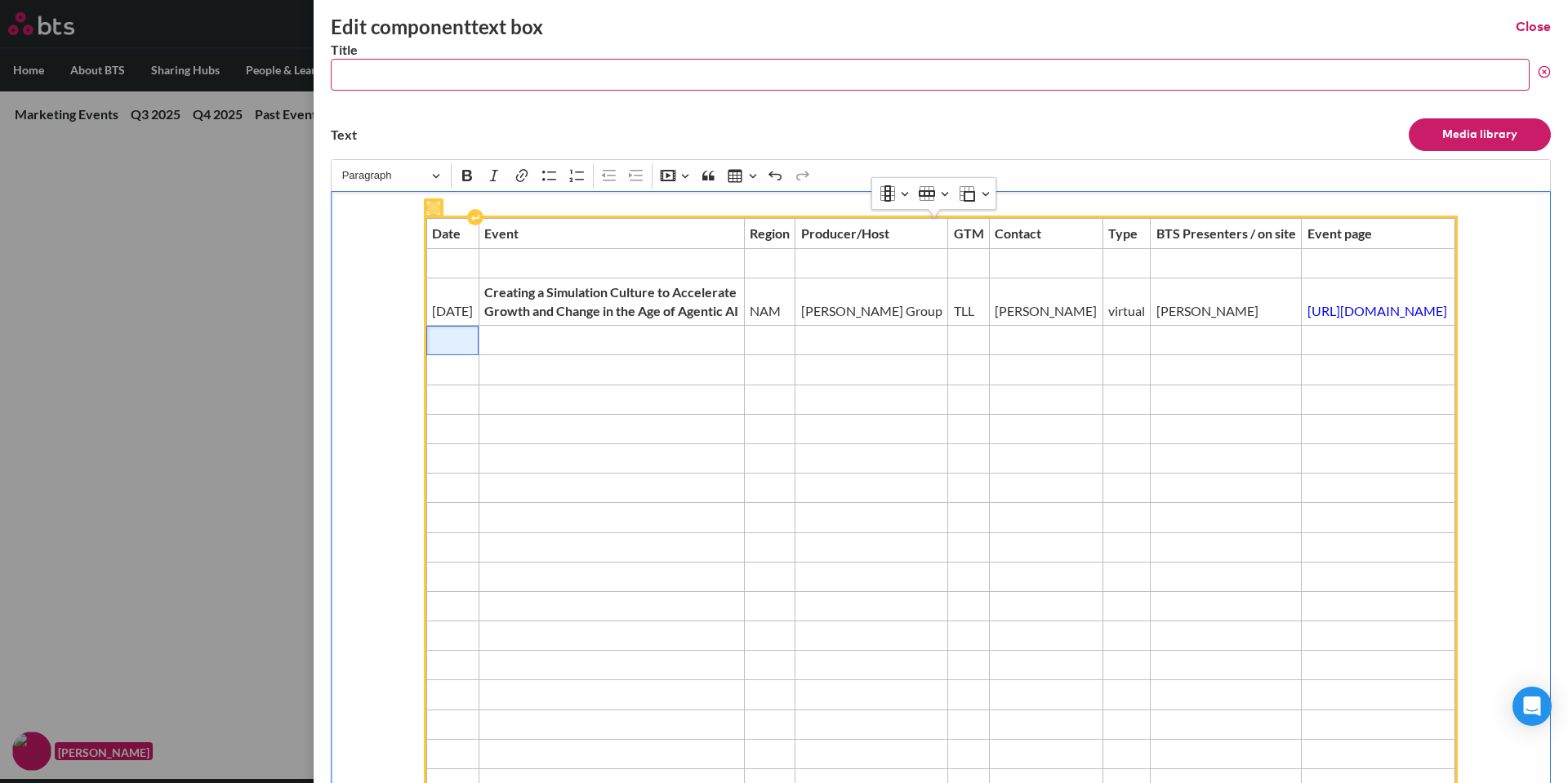
click at [432, 350] on span "Editor editing area: main" at bounding box center [452, 341] width 41 height 18
click at [432, 272] on span "Editor editing area: main" at bounding box center [452, 263] width 41 height 18
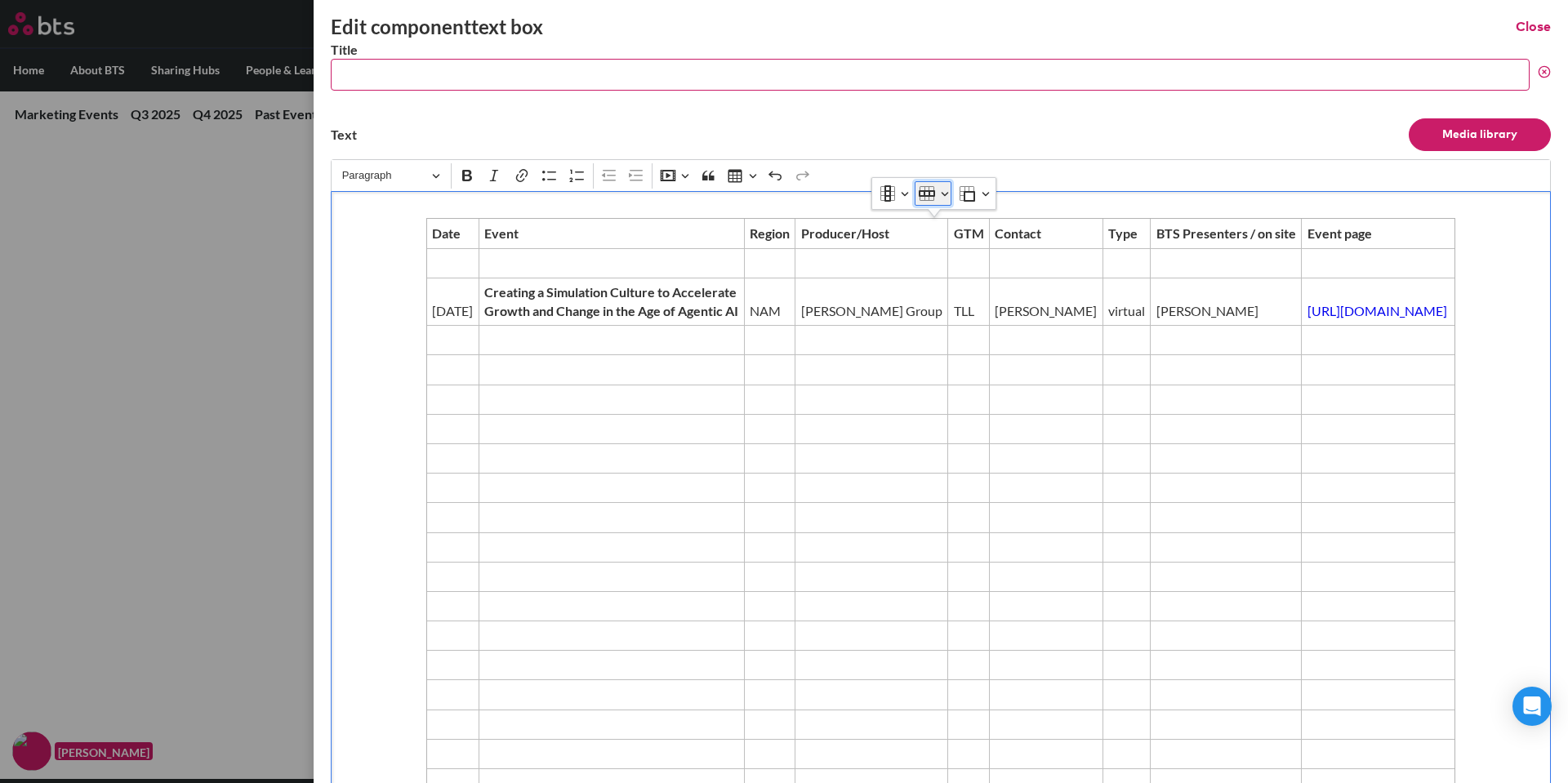
drag, startPoint x: 365, startPoint y: 280, endPoint x: 937, endPoint y: 195, distance: 578.3
click at [937, 195] on button "Row" at bounding box center [933, 193] width 37 height 25
click at [953, 264] on span "Insert row above" at bounding box center [963, 257] width 78 height 24
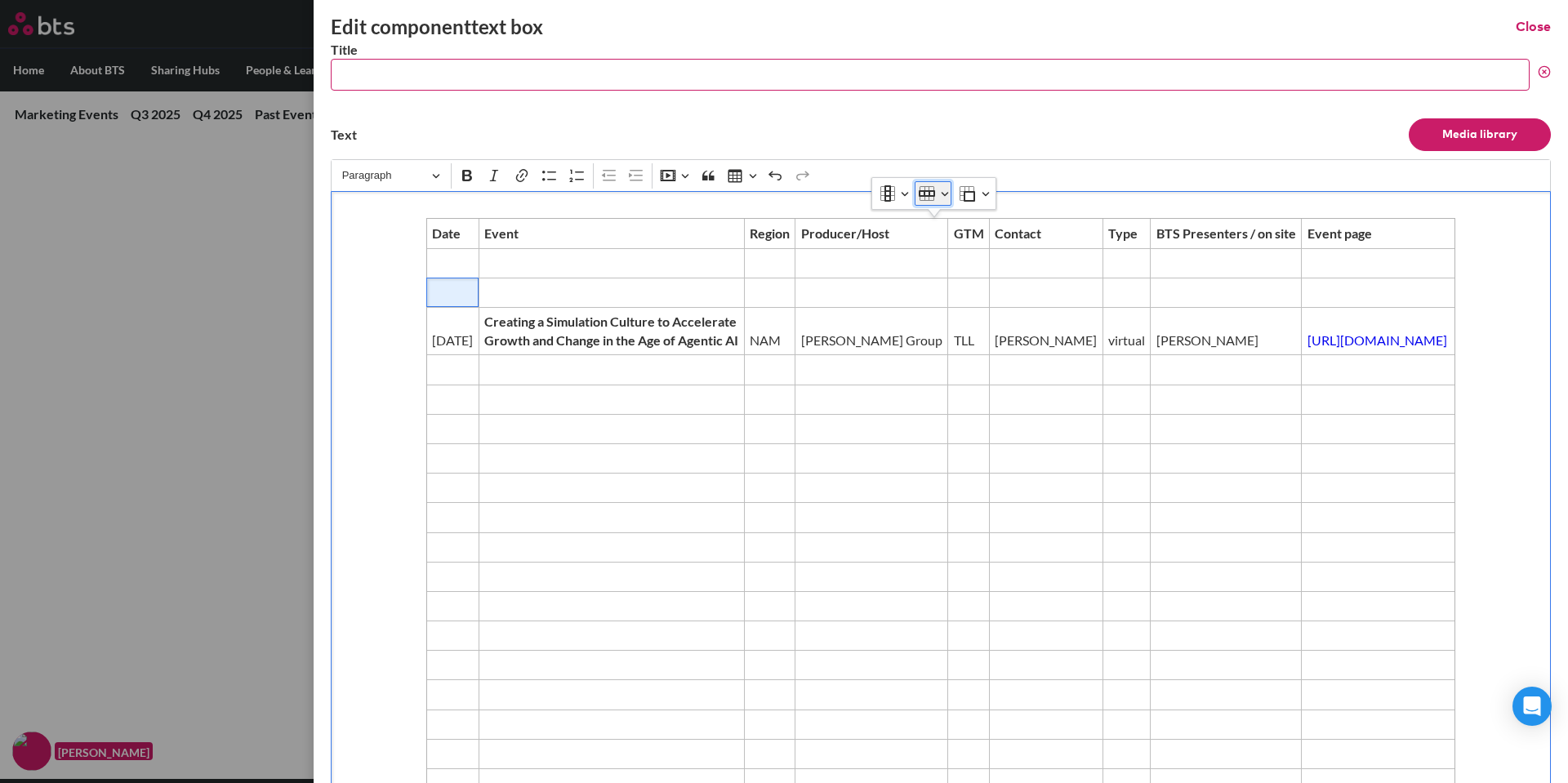
click at [946, 201] on button "Row" at bounding box center [933, 193] width 37 height 25
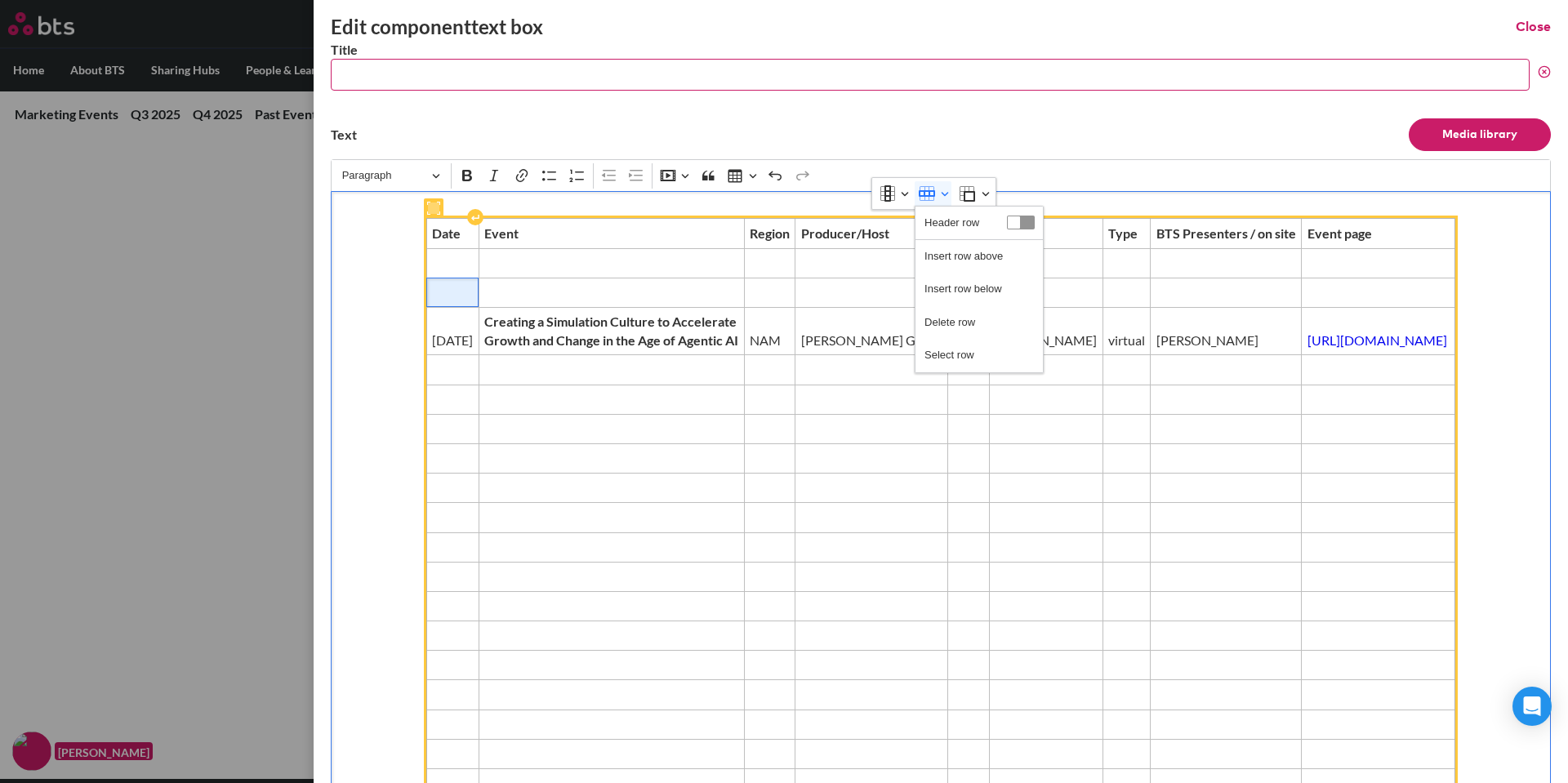
click at [432, 301] on span "Editor editing area: main" at bounding box center [452, 293] width 41 height 18
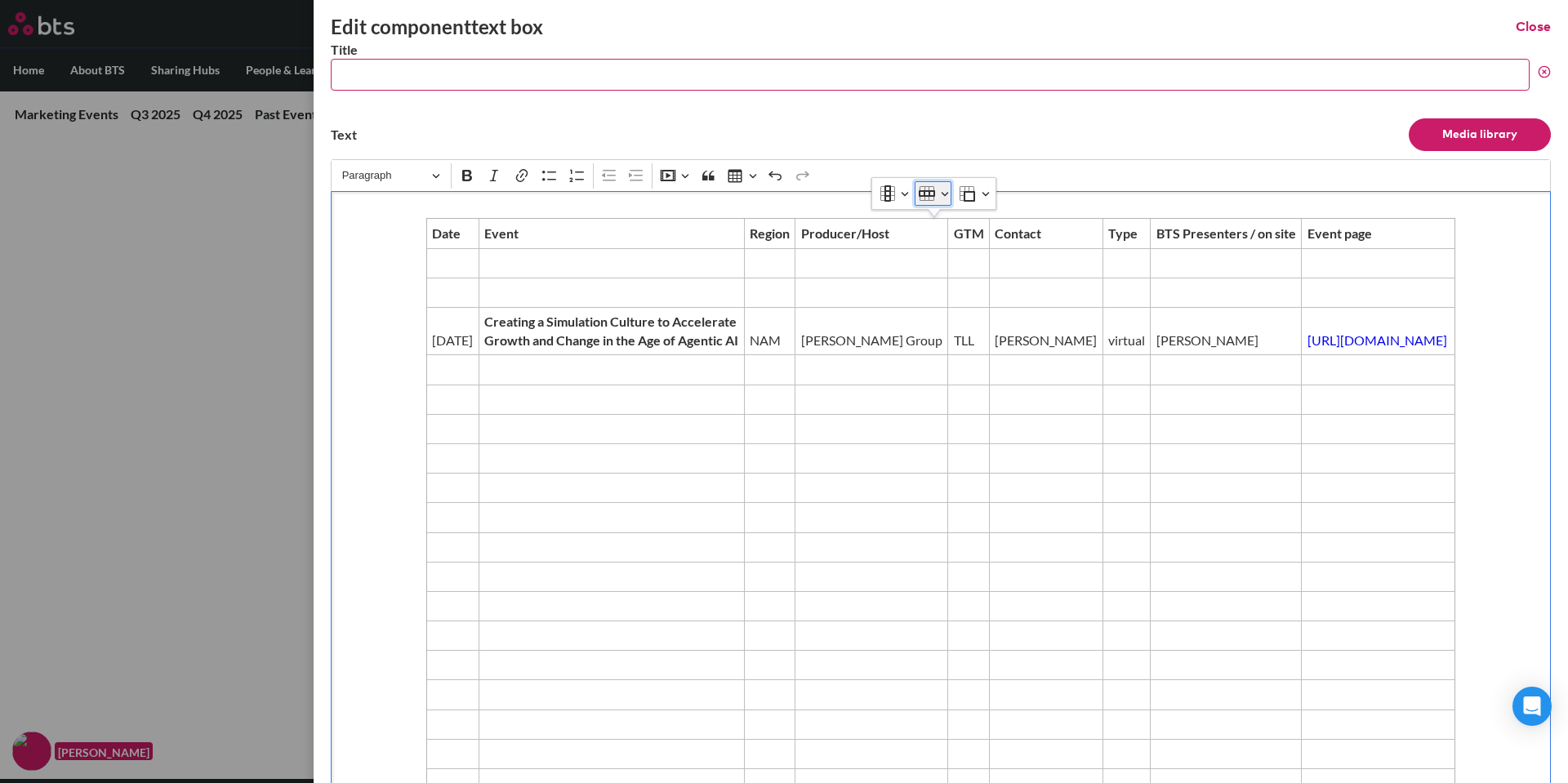
click at [943, 198] on button "Row" at bounding box center [933, 193] width 37 height 25
click at [956, 284] on span "Insert row below" at bounding box center [963, 290] width 77 height 24
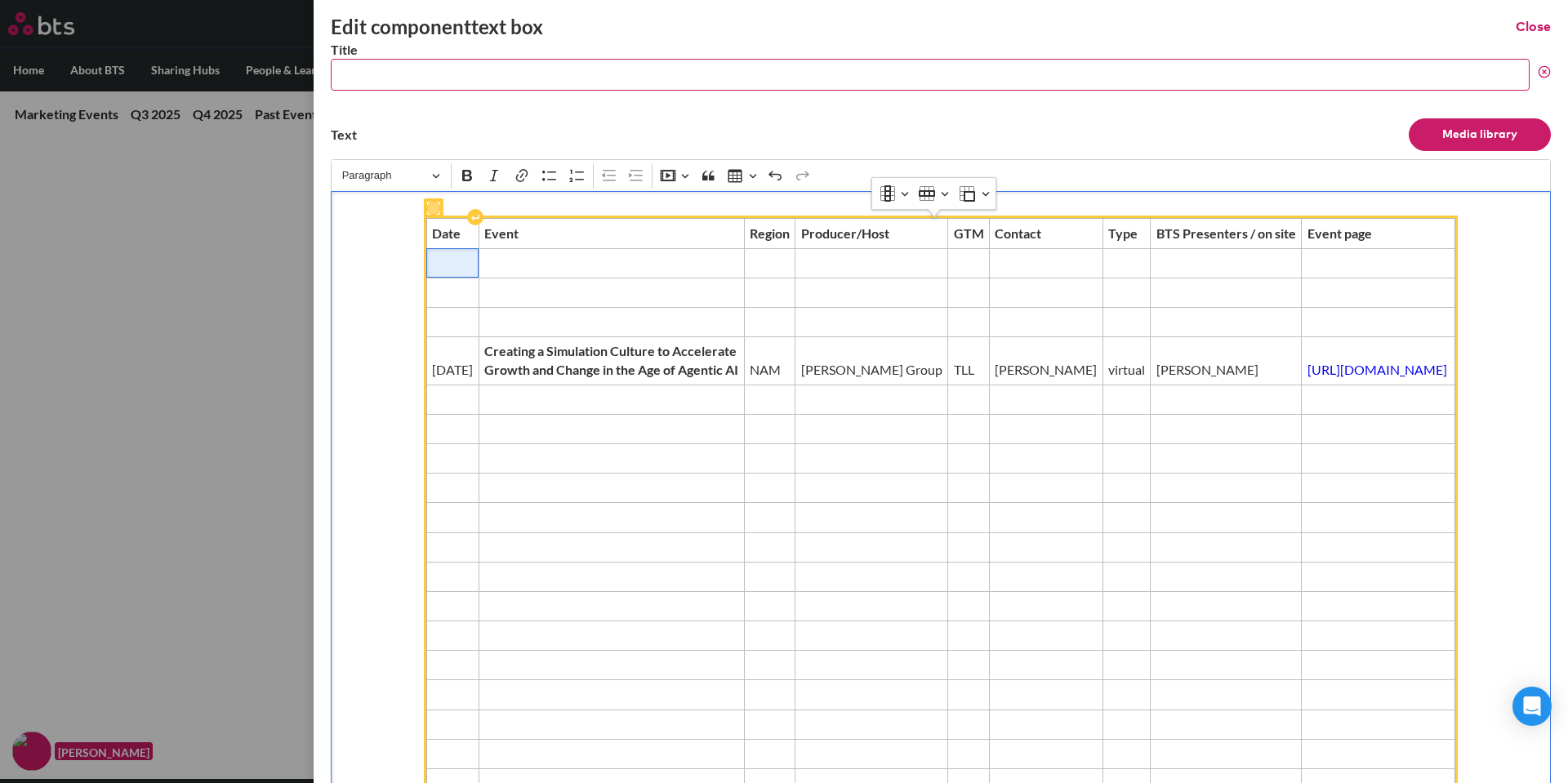
click at [432, 272] on span "Editor editing area: main" at bounding box center [452, 263] width 41 height 18
click at [485, 272] on span "Editor editing area: main" at bounding box center [611, 263] width 254 height 18
click at [479, 278] on td "Editor editing area: main" at bounding box center [611, 263] width 266 height 30
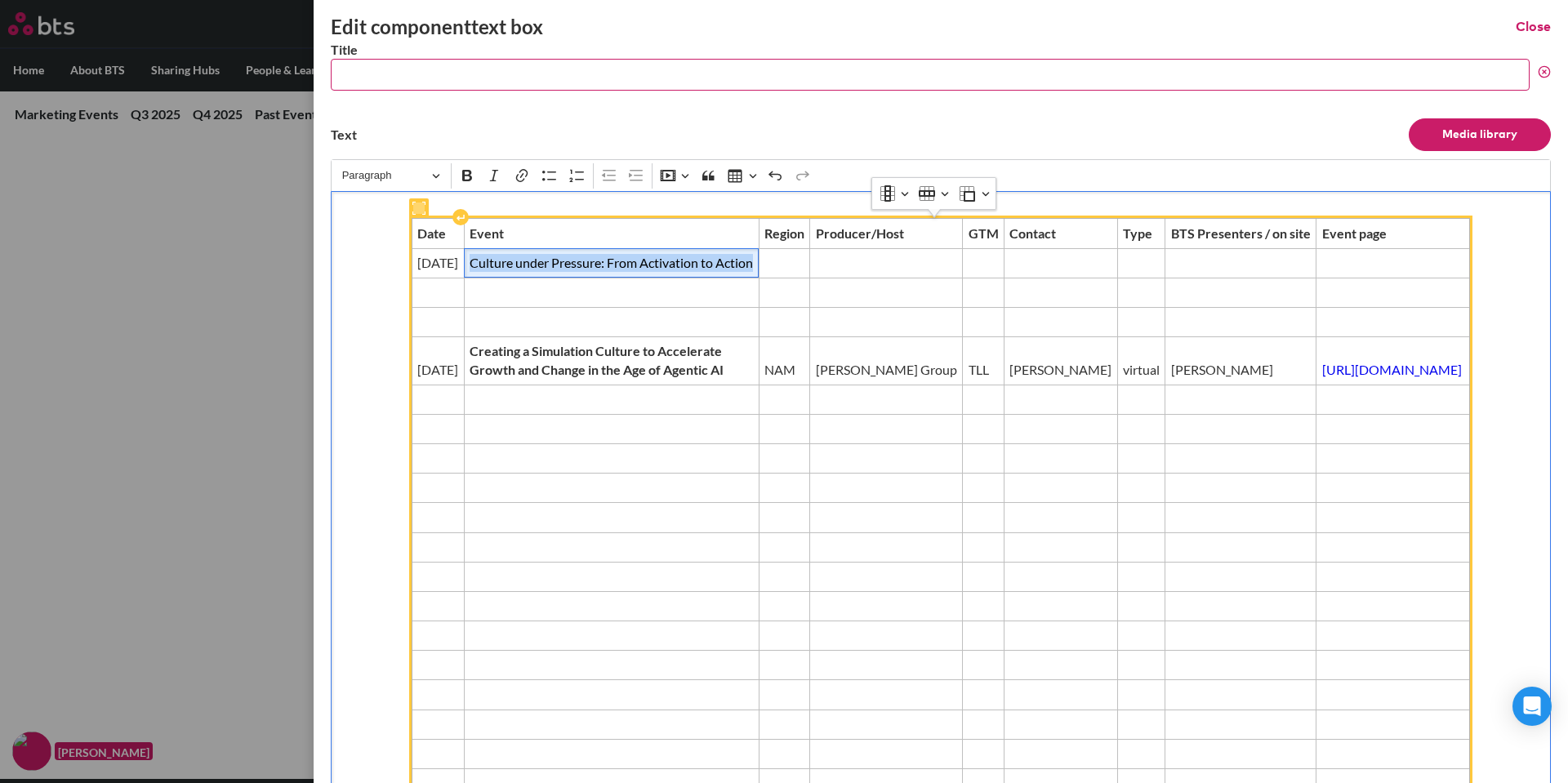
drag, startPoint x: 452, startPoint y: 298, endPoint x: 387, endPoint y: 285, distance: 66.3
click at [464, 278] on td "Culture under Pressure: From Activation to Action" at bounding box center [611, 263] width 295 height 30
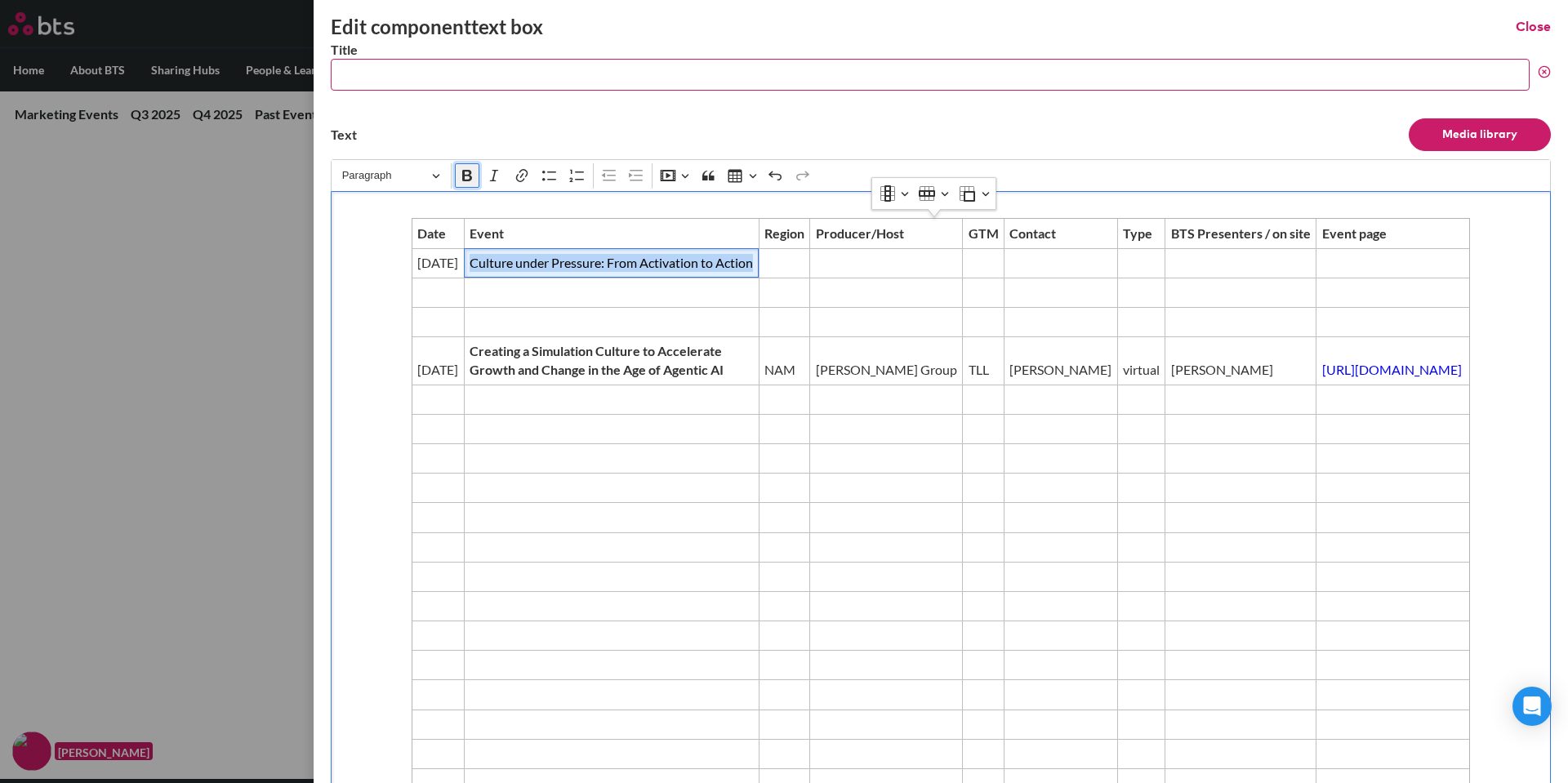
click at [476, 175] on button "Bold" at bounding box center [467, 176] width 25 height 25
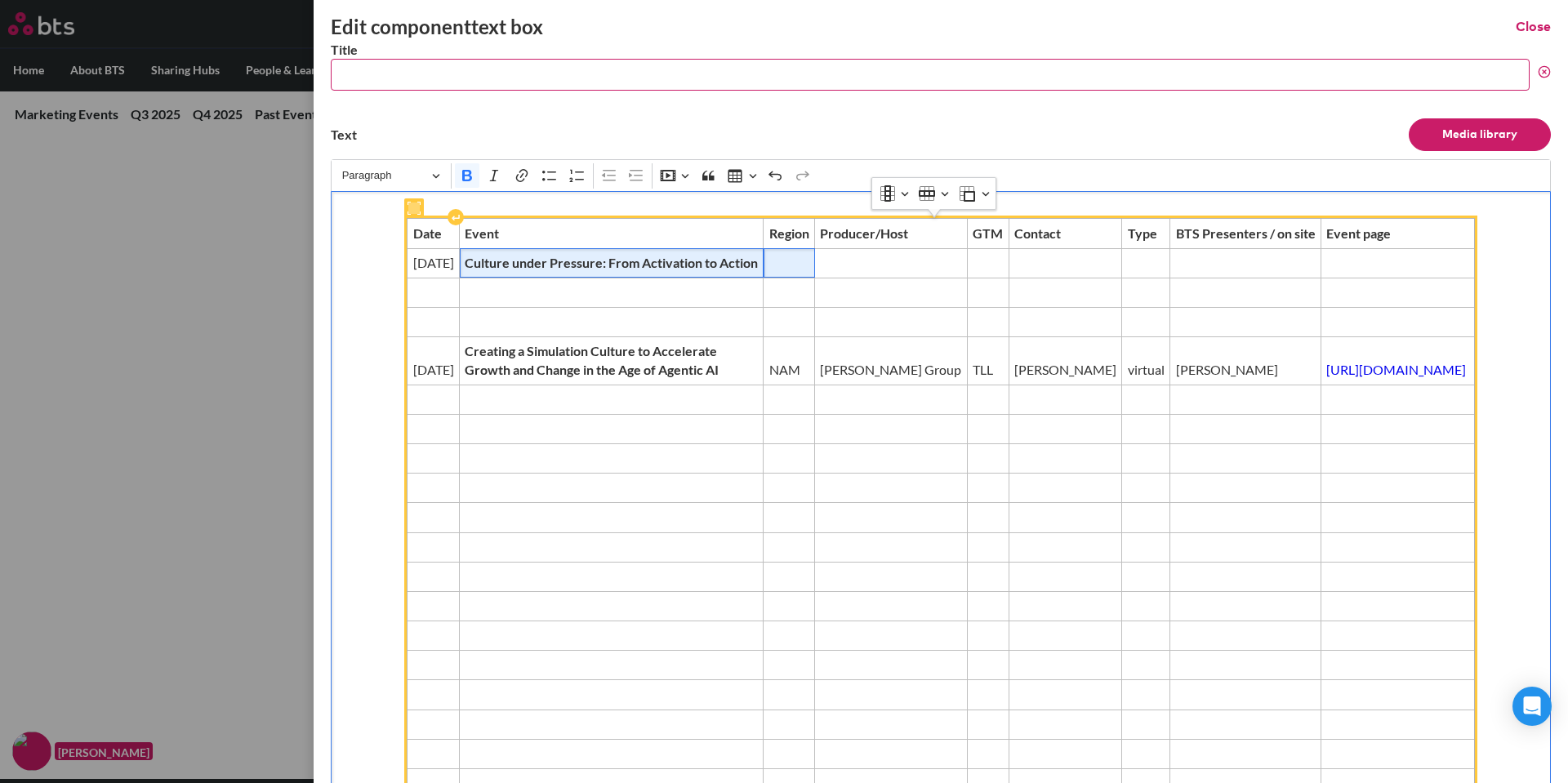
click at [768, 272] on span "Editor editing area: main" at bounding box center [789, 263] width 41 height 18
click at [815, 278] on td "Editor editing area: main" at bounding box center [892, 263] width 153 height 30
click at [974, 272] on span "Editor editing area: main" at bounding box center [989, 263] width 30 height 18
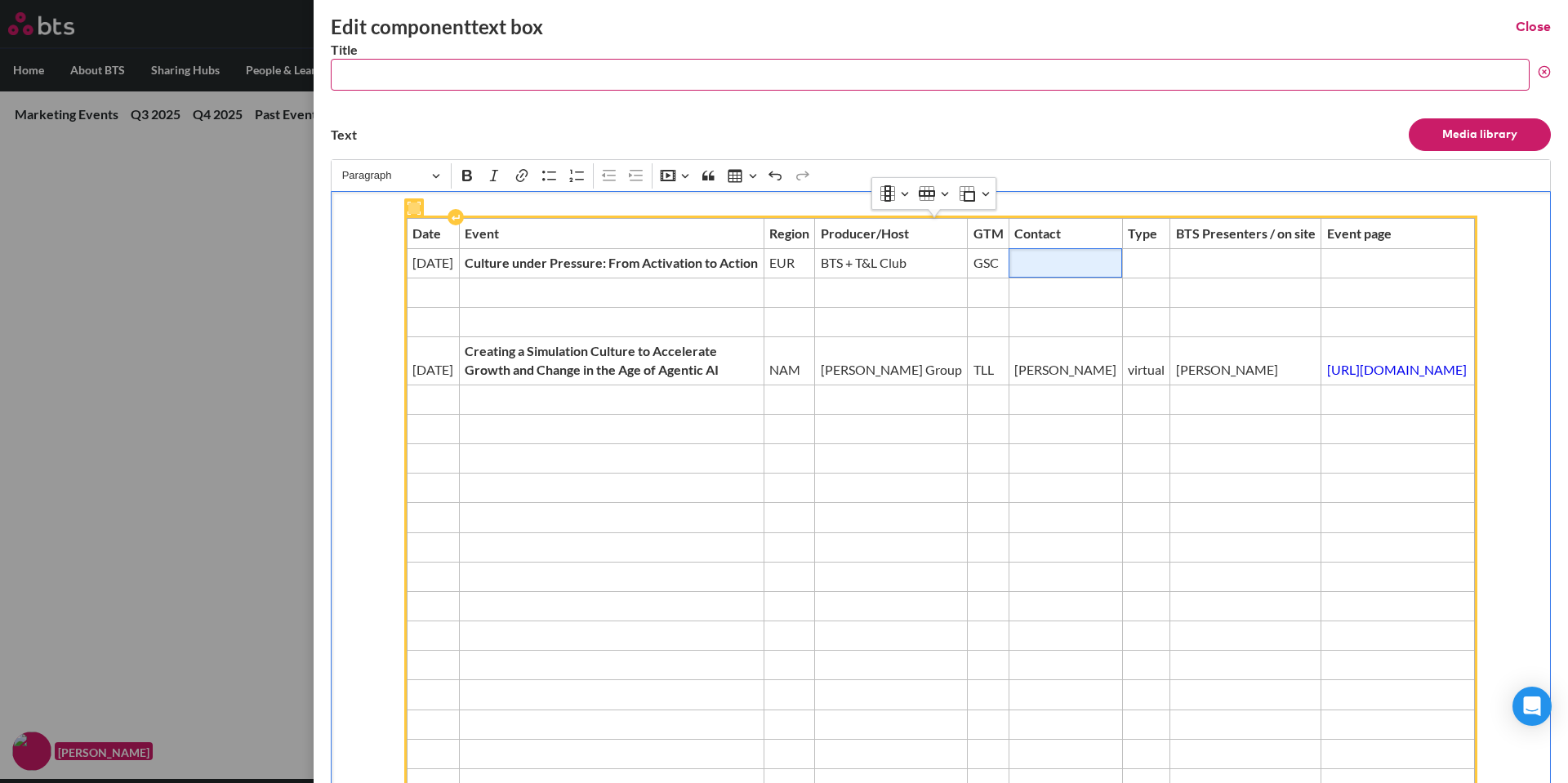
click at [1014, 272] on span "Editor editing area: main" at bounding box center [1065, 263] width 102 height 18
click at [1128, 272] on span "Editor editing area: main" at bounding box center [1147, 263] width 38 height 18
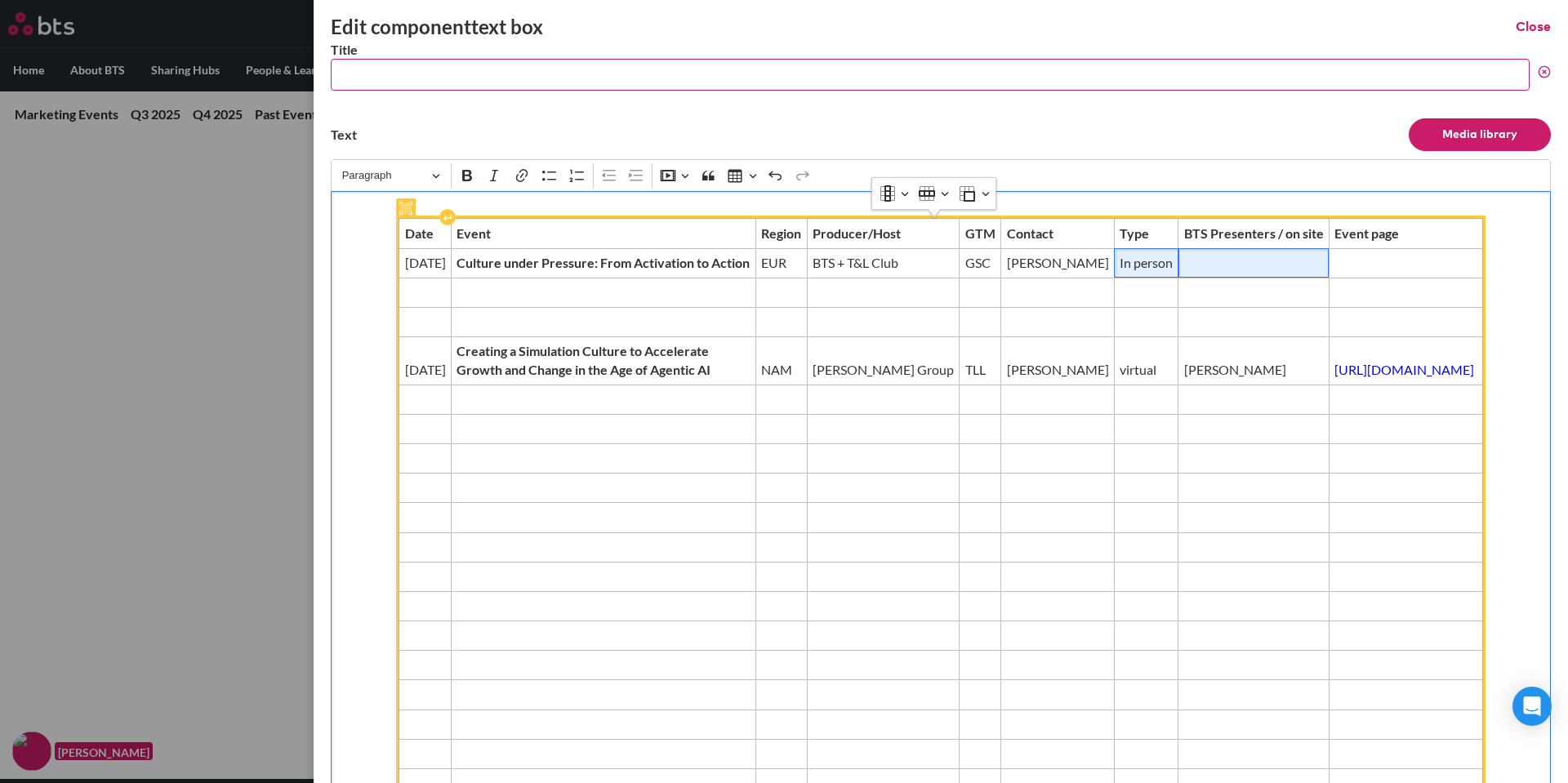
click at [1184, 272] on span "Editor editing area: main" at bounding box center [1254, 263] width 141 height 18
click at [1179, 278] on td "Editor editing area: main" at bounding box center [1255, 263] width 151 height 30
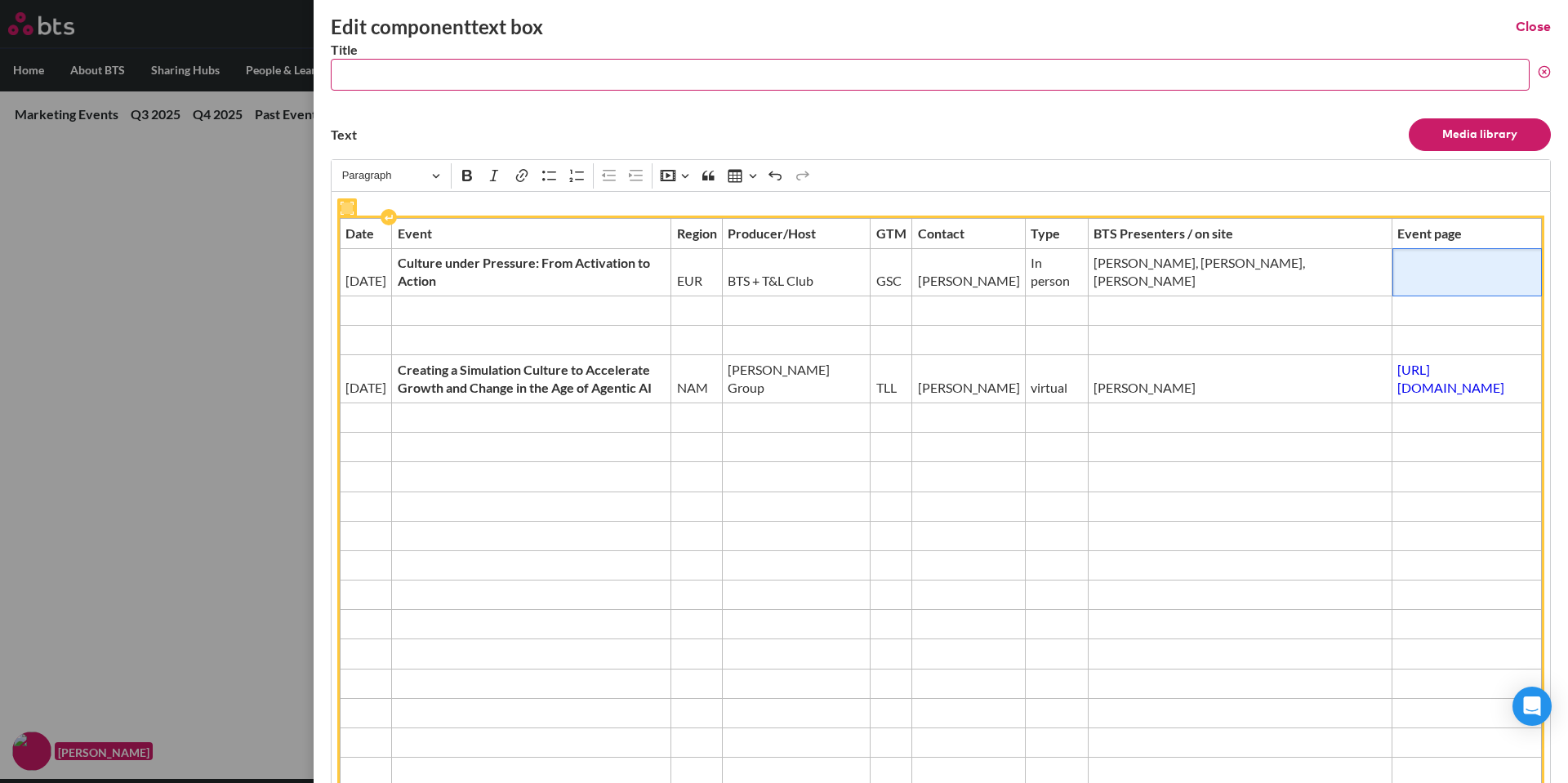
click at [1398, 279] on span "Editor editing area: main" at bounding box center [1467, 281] width 139 height 18
click at [1398, 287] on span "Editor editing area: main" at bounding box center [1467, 281] width 139 height 18
drag, startPoint x: 1176, startPoint y: 268, endPoint x: 1168, endPoint y: 228, distance: 40.8
click at [1168, 228] on tbody "Date Event Region Producer/Host GTM Contact Type BTS Presenters / on site Event…" at bounding box center [941, 577] width 1203 height 716
click at [1393, 261] on td "Editor editing area: main" at bounding box center [1468, 272] width 150 height 49
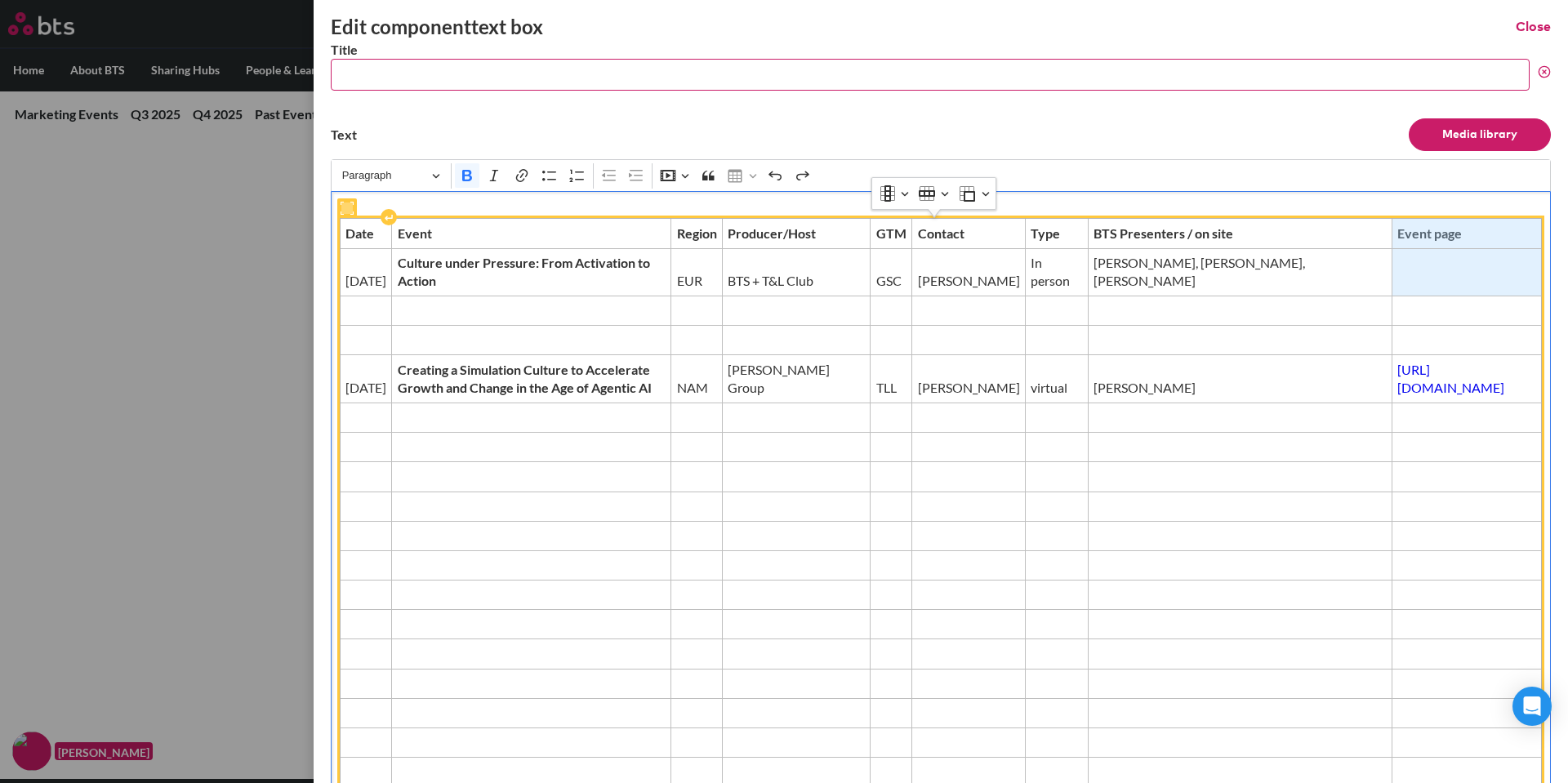
click at [1398, 275] on span "Editor editing area: main" at bounding box center [1467, 281] width 139 height 18
click at [1398, 282] on span "Editor editing area: main" at bounding box center [1467, 281] width 139 height 18
click at [1398, 303] on span "Editor editing area: main" at bounding box center [1467, 311] width 139 height 18
click at [1393, 265] on td "Editor editing area: main" at bounding box center [1468, 272] width 150 height 49
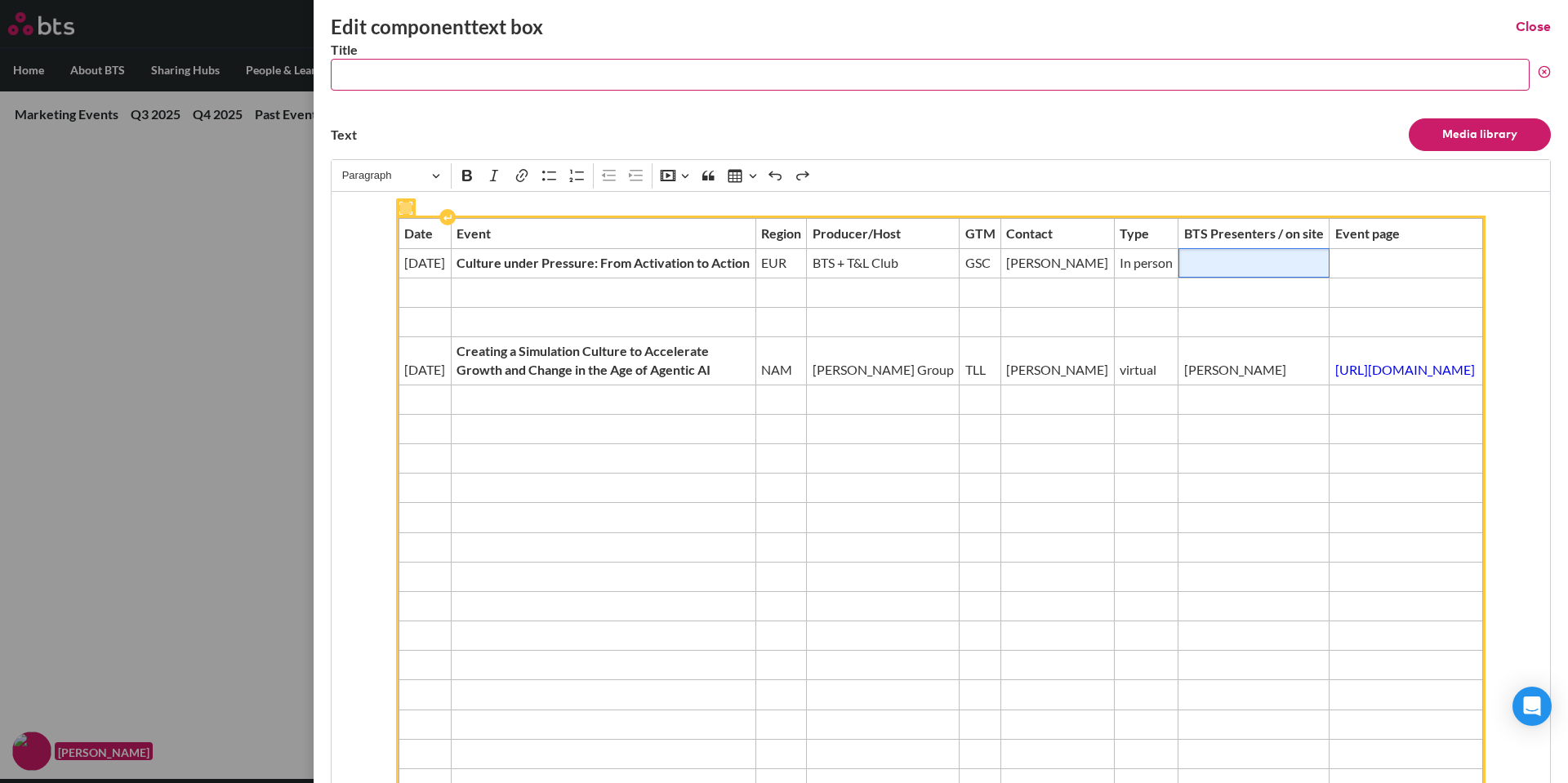
click at [1185, 272] on span "Editor editing area: main" at bounding box center [1255, 263] width 140 height 18
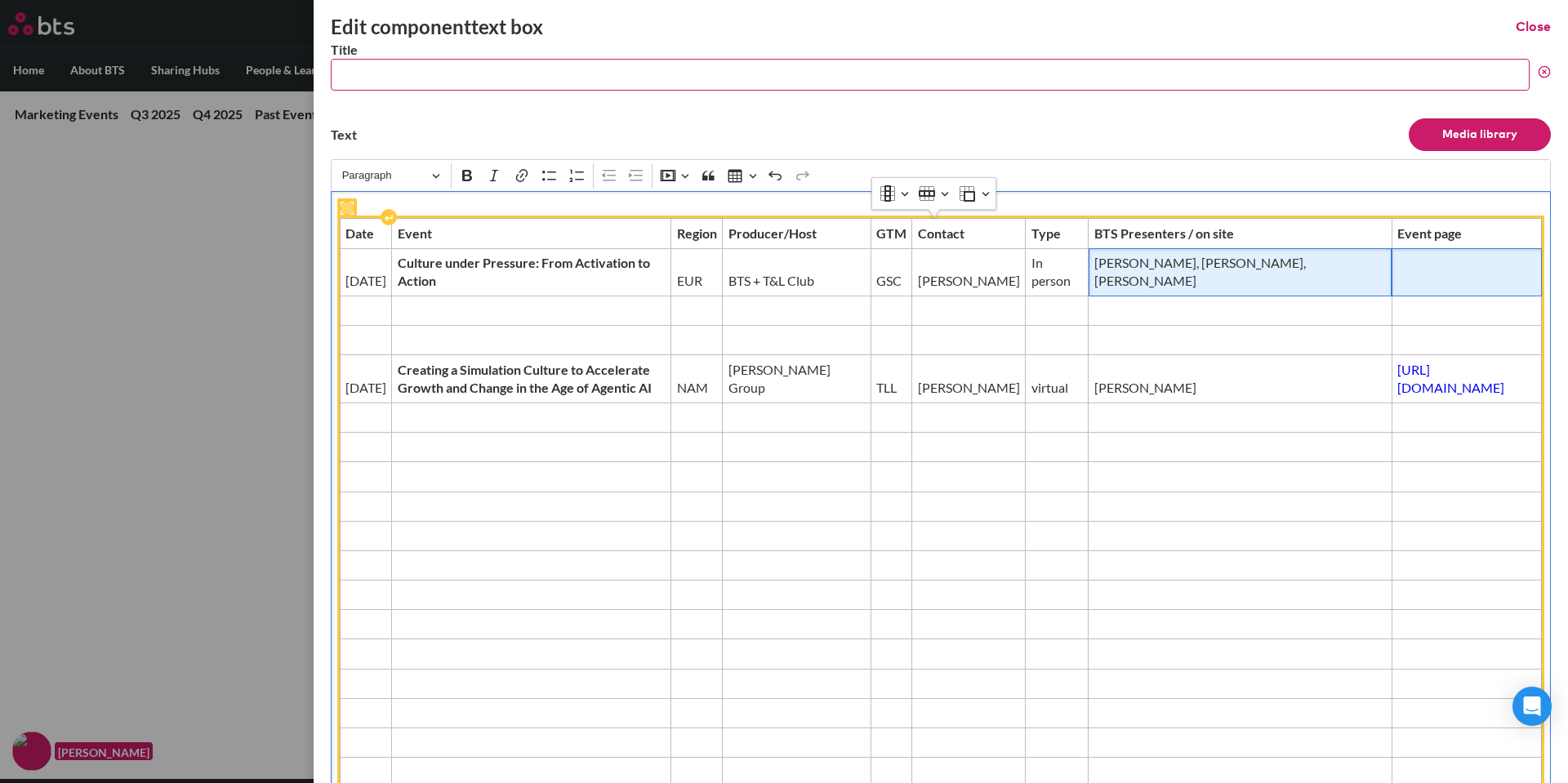
click at [1398, 275] on span "Editor editing area: main" at bounding box center [1467, 281] width 139 height 18
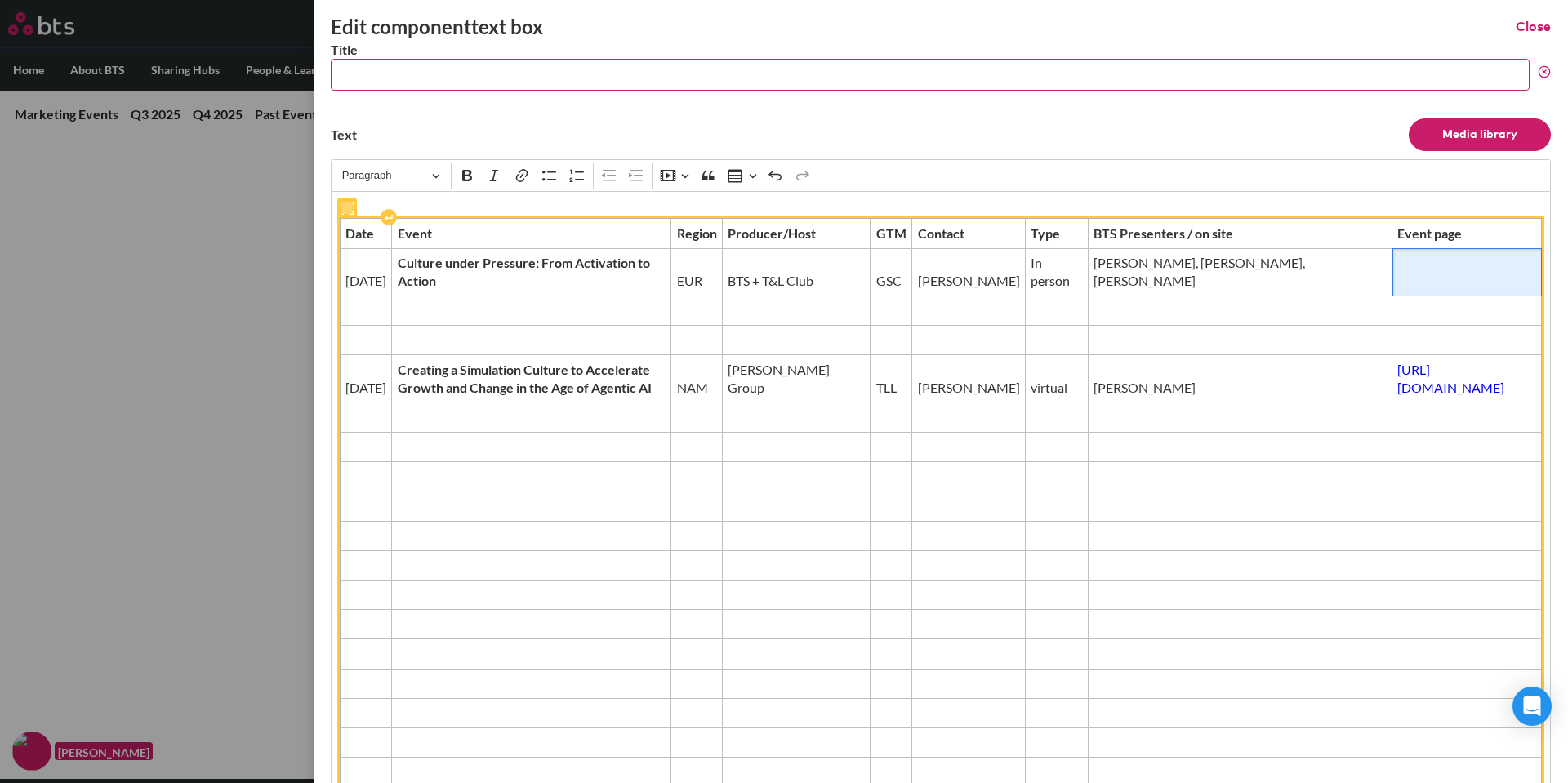
click at [1393, 294] on td "Editor editing area: main" at bounding box center [1468, 272] width 150 height 49
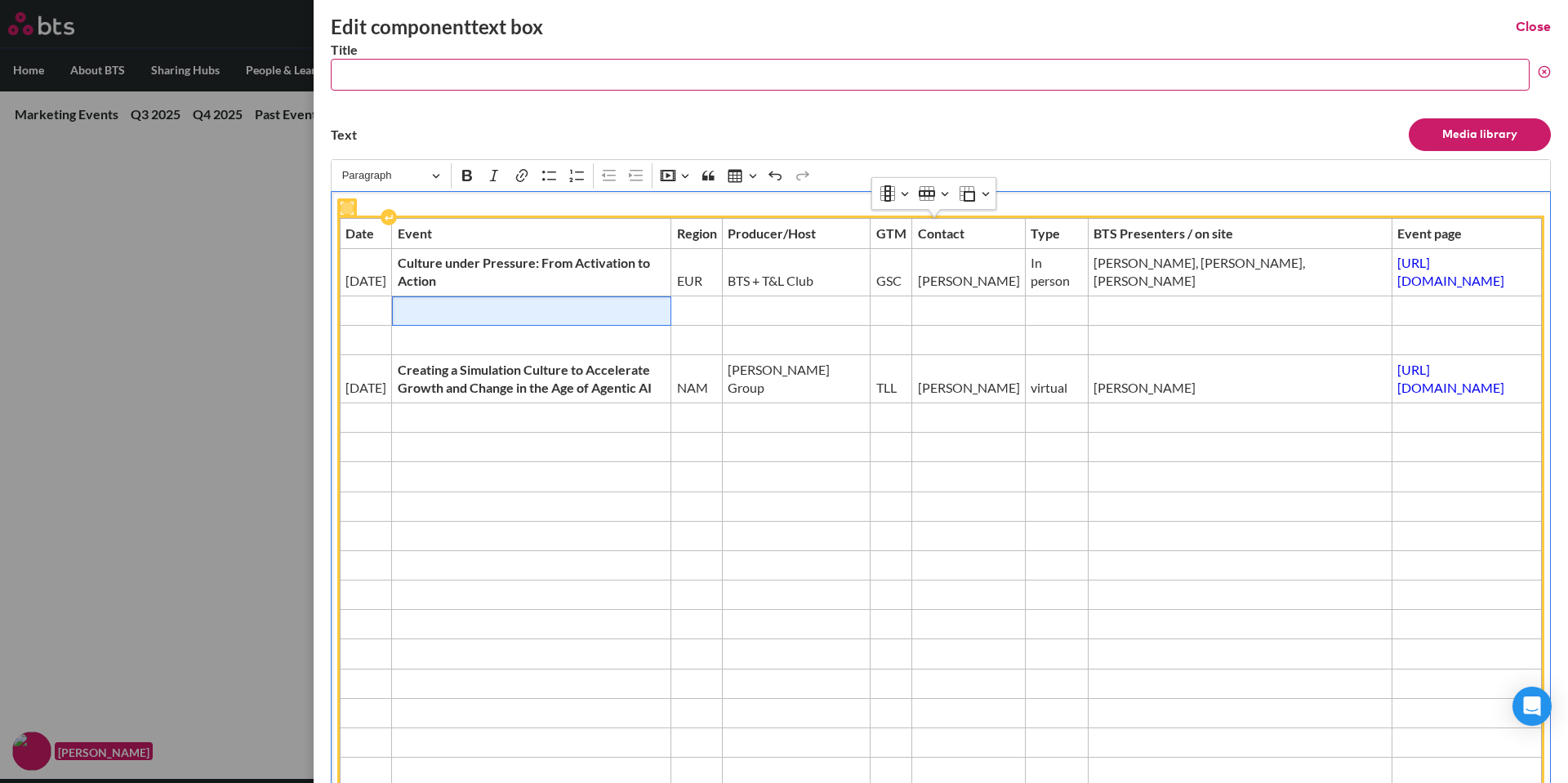
click at [526, 314] on span "Editor editing area: main" at bounding box center [532, 311] width 268 height 18
click at [1398, 316] on span "Editor editing area: main" at bounding box center [1467, 311] width 139 height 18
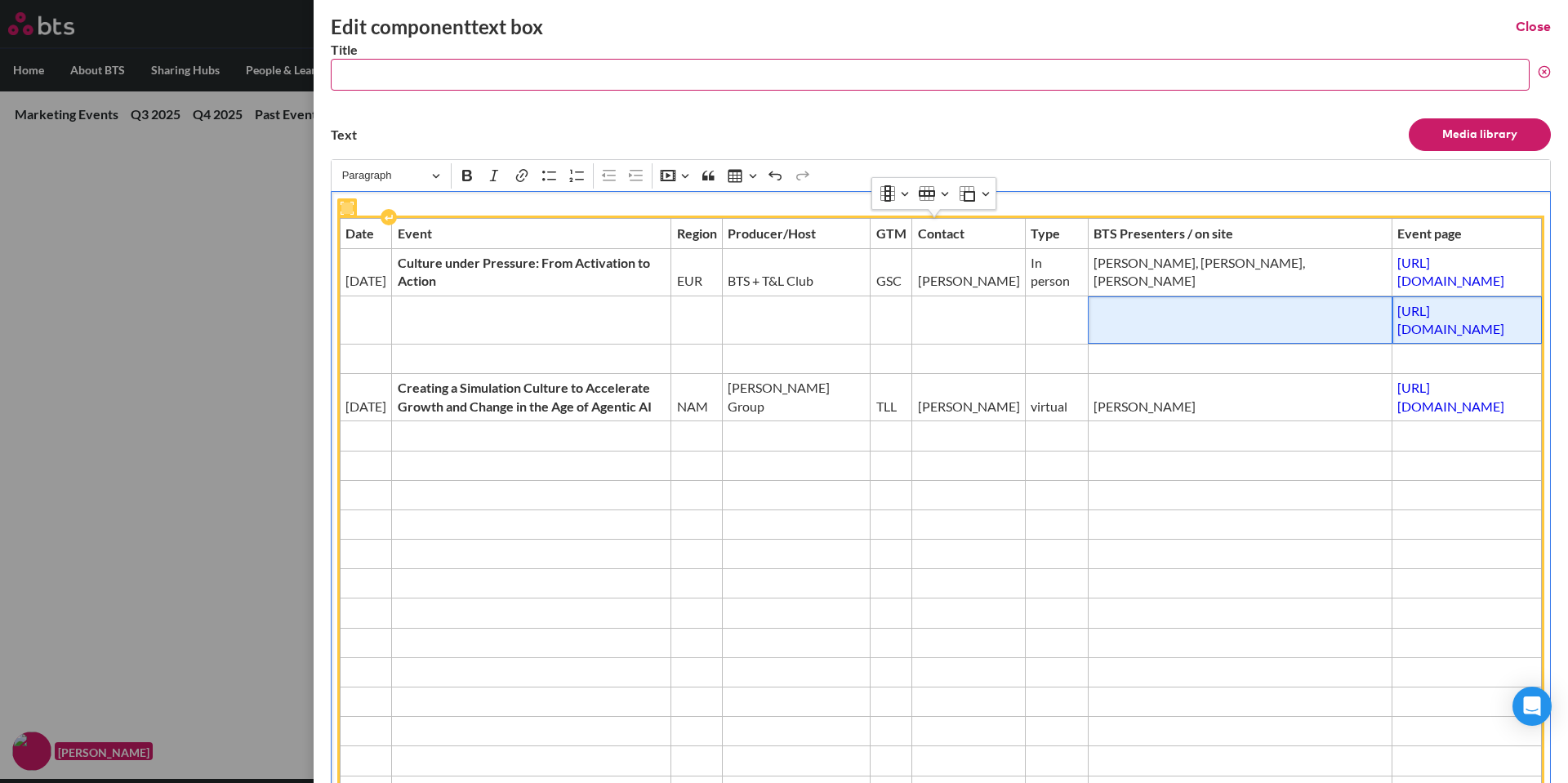
click at [1094, 320] on span "Editor editing area: main" at bounding box center [1241, 329] width 293 height 18
click at [1094, 320] on span "Editor editing area: main" at bounding box center [1240, 329] width 292 height 18
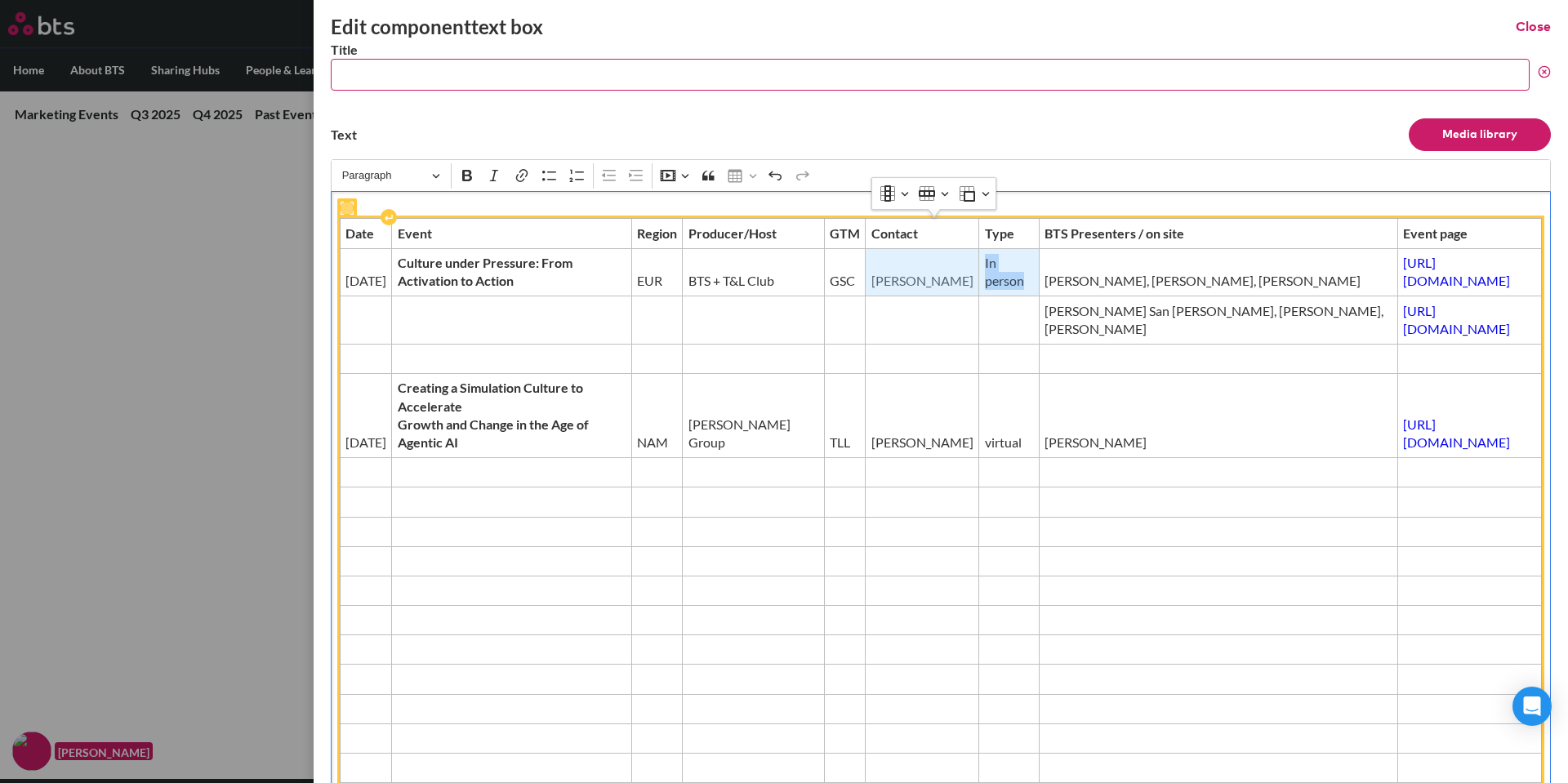
drag, startPoint x: 817, startPoint y: 266, endPoint x: 947, endPoint y: 286, distance: 131.5
click at [947, 286] on tr "[DATE] Culture under Pressure: From Activation to Action EUR BTS + T&L Club GSC…" at bounding box center [941, 272] width 1203 height 49
click at [866, 301] on td "Editor editing area: main" at bounding box center [923, 320] width 114 height 49
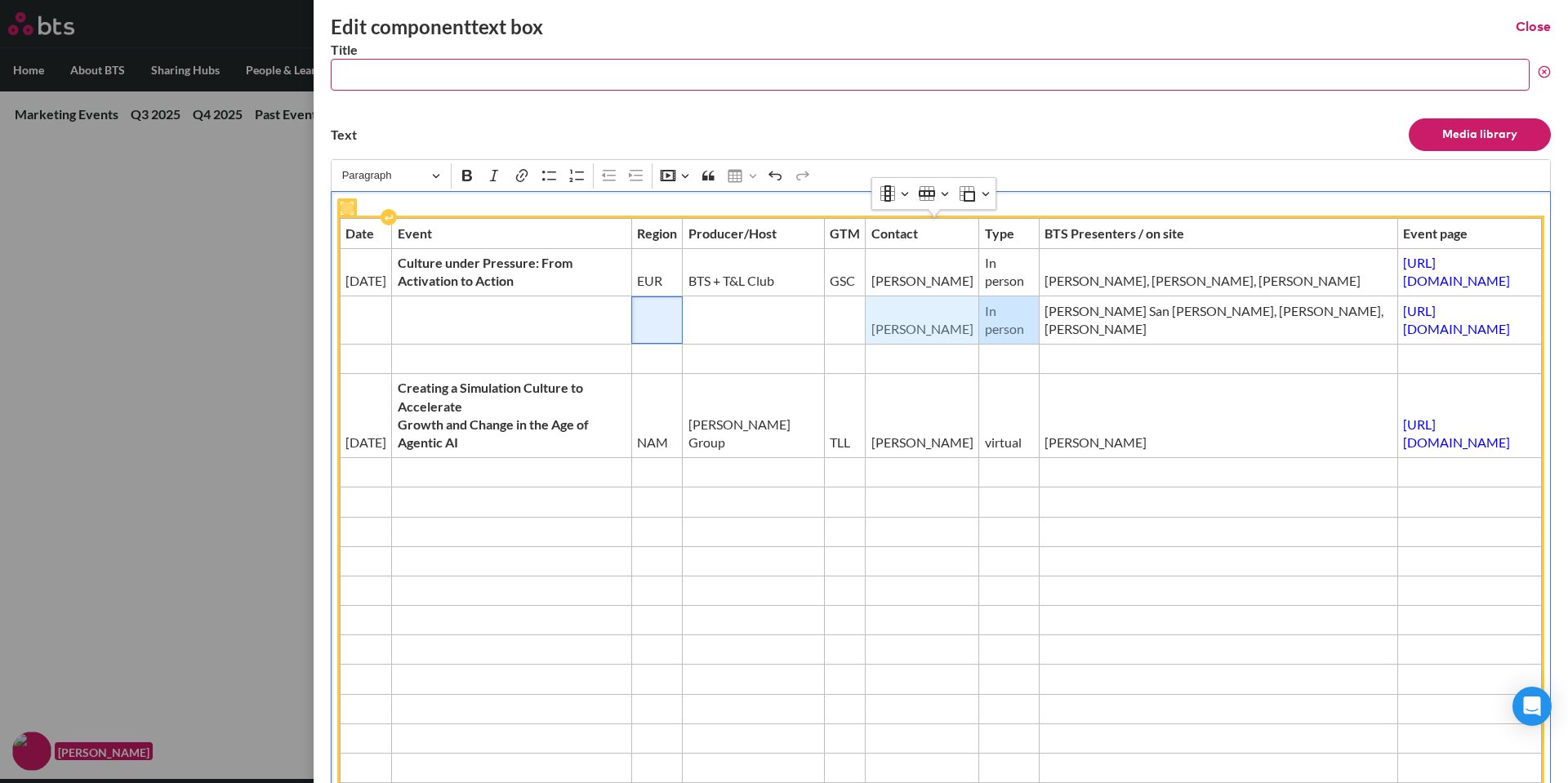
click at [632, 309] on td "Editor editing area: main" at bounding box center [657, 320] width 52 height 49
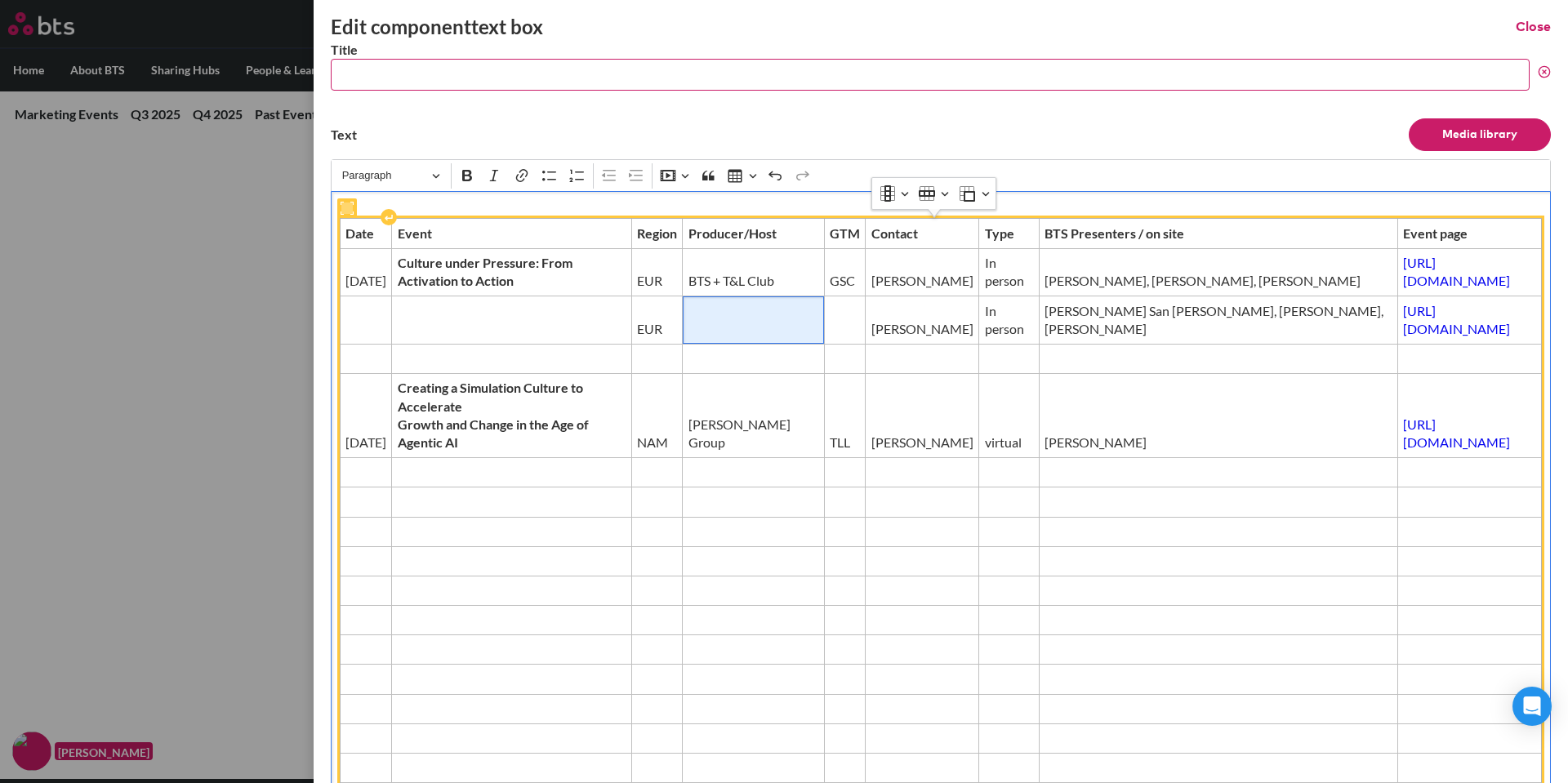
click at [721, 326] on span "Editor editing area: main" at bounding box center [754, 329] width 130 height 18
click at [355, 321] on span "Editor editing area: main" at bounding box center [366, 329] width 41 height 18
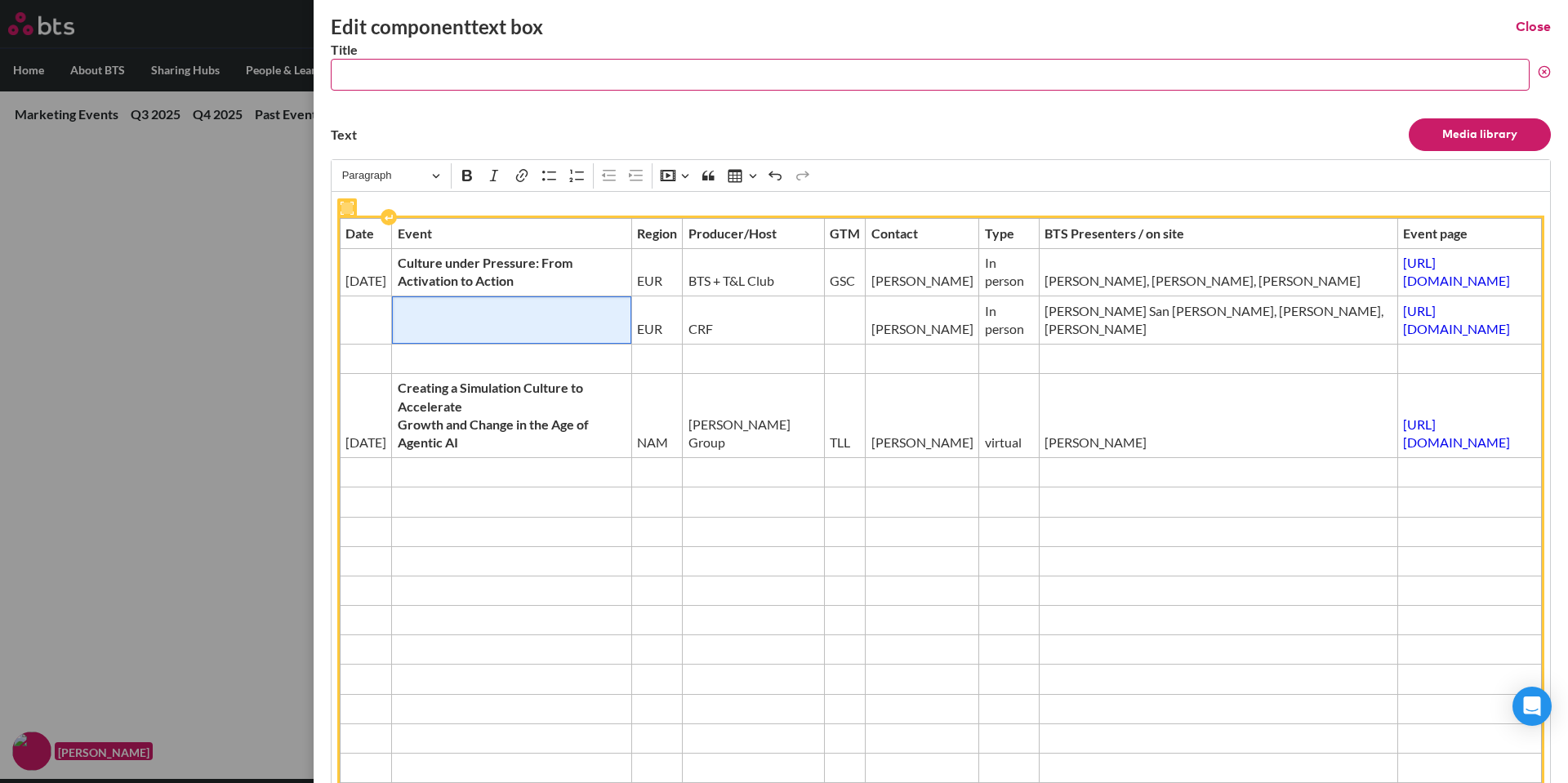
click at [536, 328] on span "Editor editing area: main" at bounding box center [512, 329] width 228 height 18
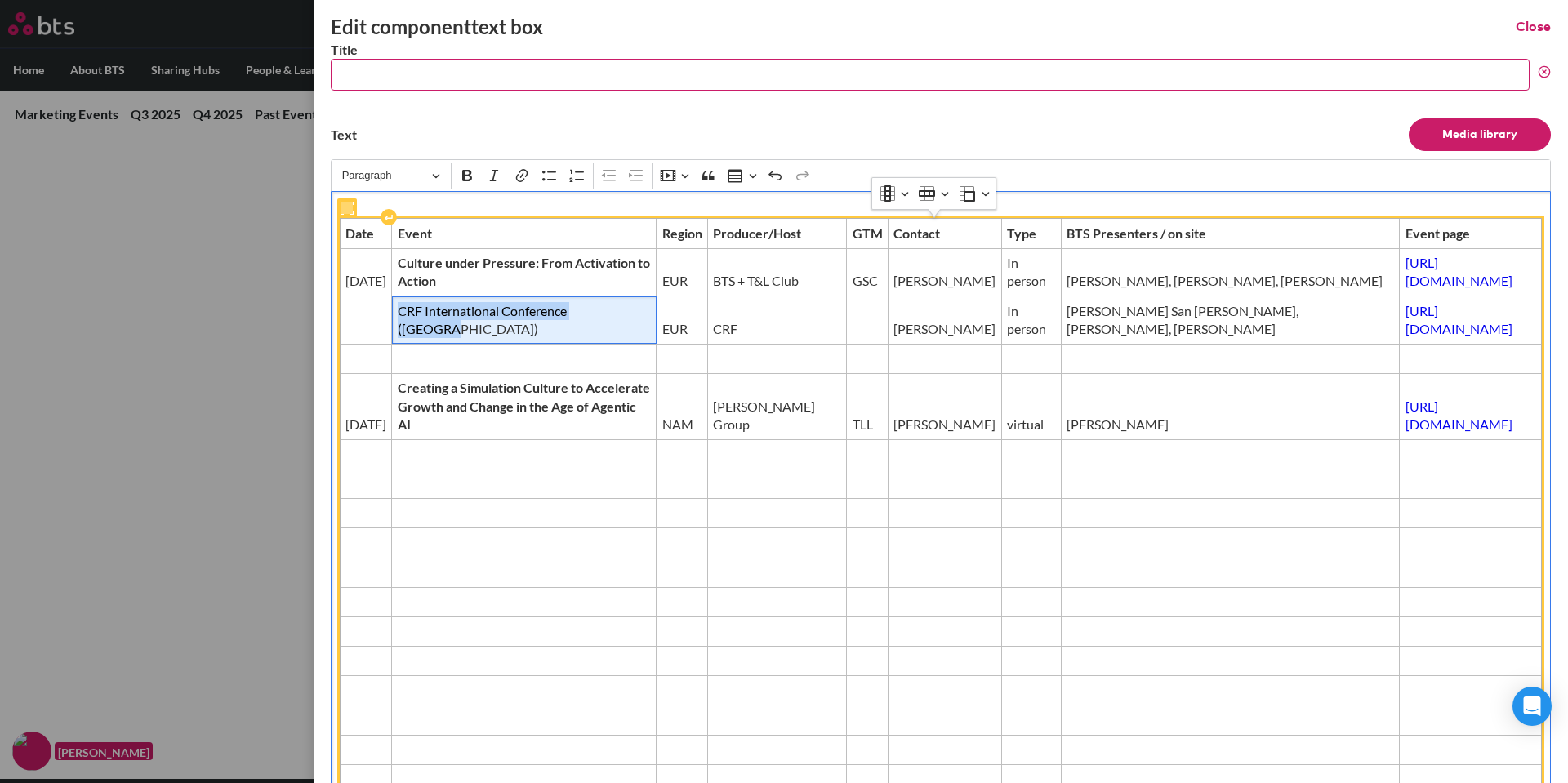
drag, startPoint x: 454, startPoint y: 335, endPoint x: 393, endPoint y: 313, distance: 64.8
click at [398, 313] on span "CRF International Conference ([GEOGRAPHIC_DATA])" at bounding box center [525, 320] width 253 height 37
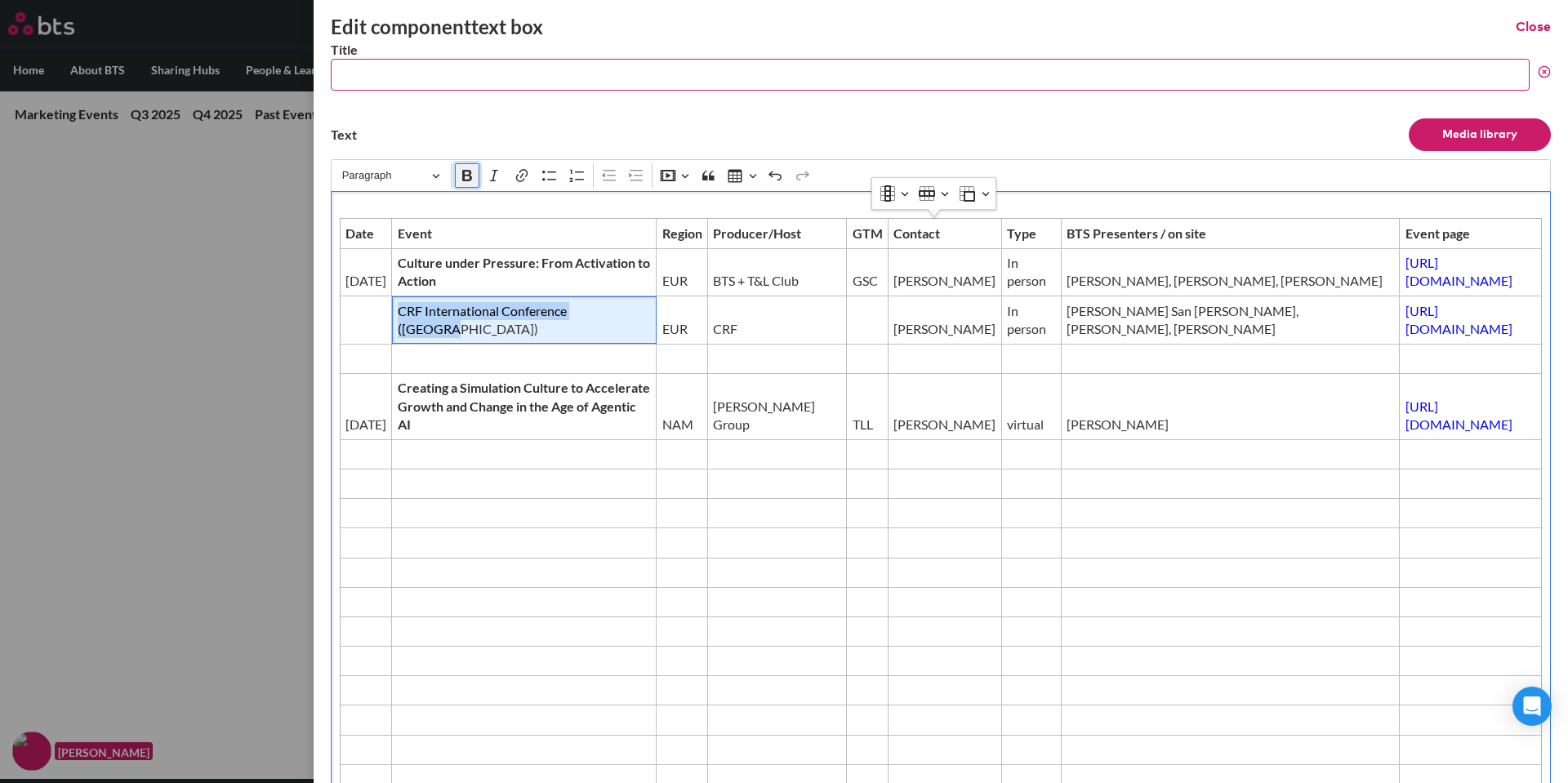
click at [467, 177] on icon "Editor toolbar" at bounding box center [467, 176] width 16 height 16
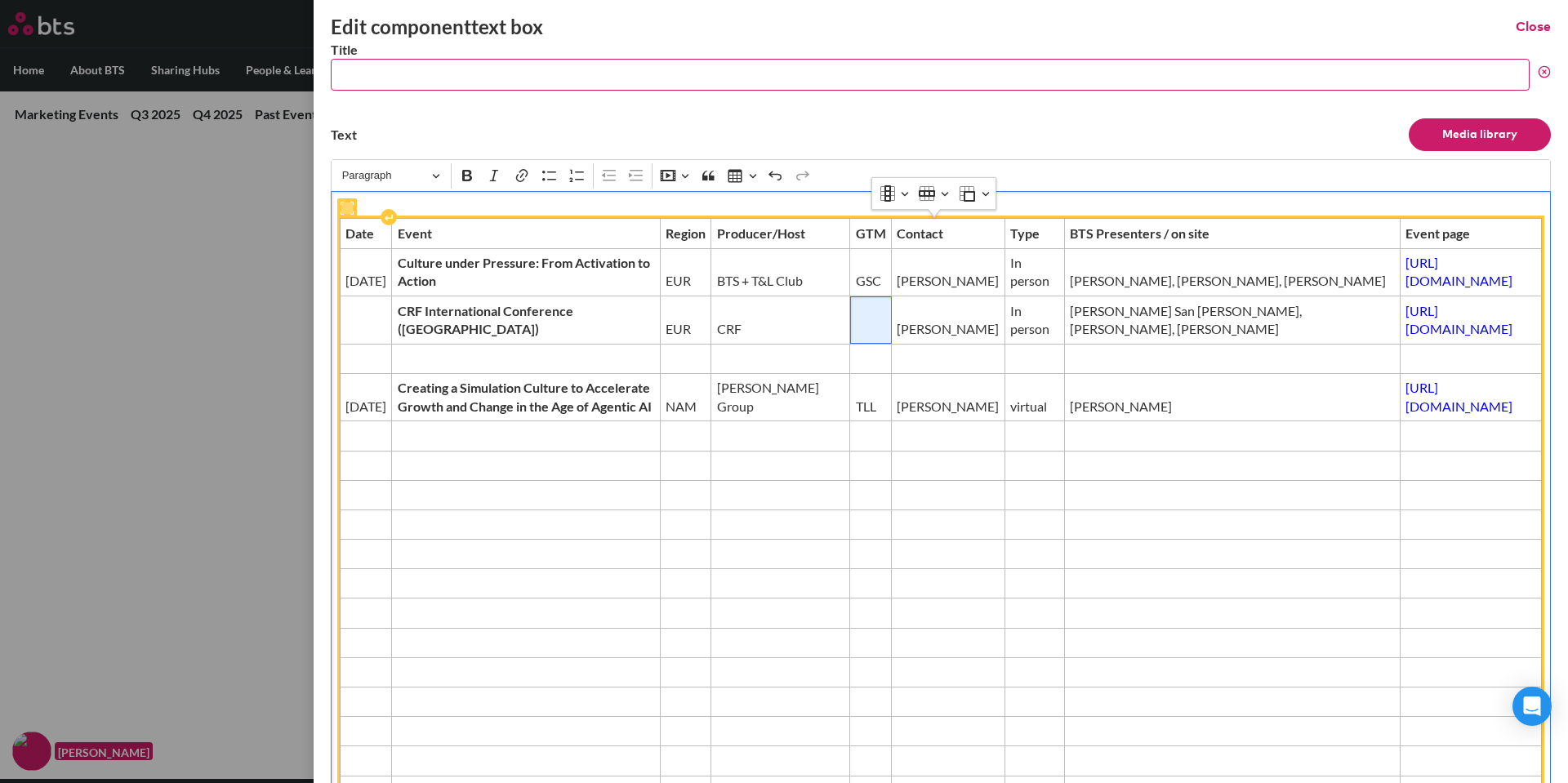
click at [856, 322] on span "Editor editing area: main" at bounding box center [871, 329] width 30 height 18
click at [371, 317] on td "Editor editing area: main" at bounding box center [366, 320] width 53 height 49
click at [367, 368] on td "Editor editing area: main" at bounding box center [366, 359] width 53 height 30
click at [362, 475] on span "Editor editing area: main" at bounding box center [366, 466] width 41 height 18
click at [398, 475] on span "Editor editing area: main" at bounding box center [527, 466] width 257 height 18
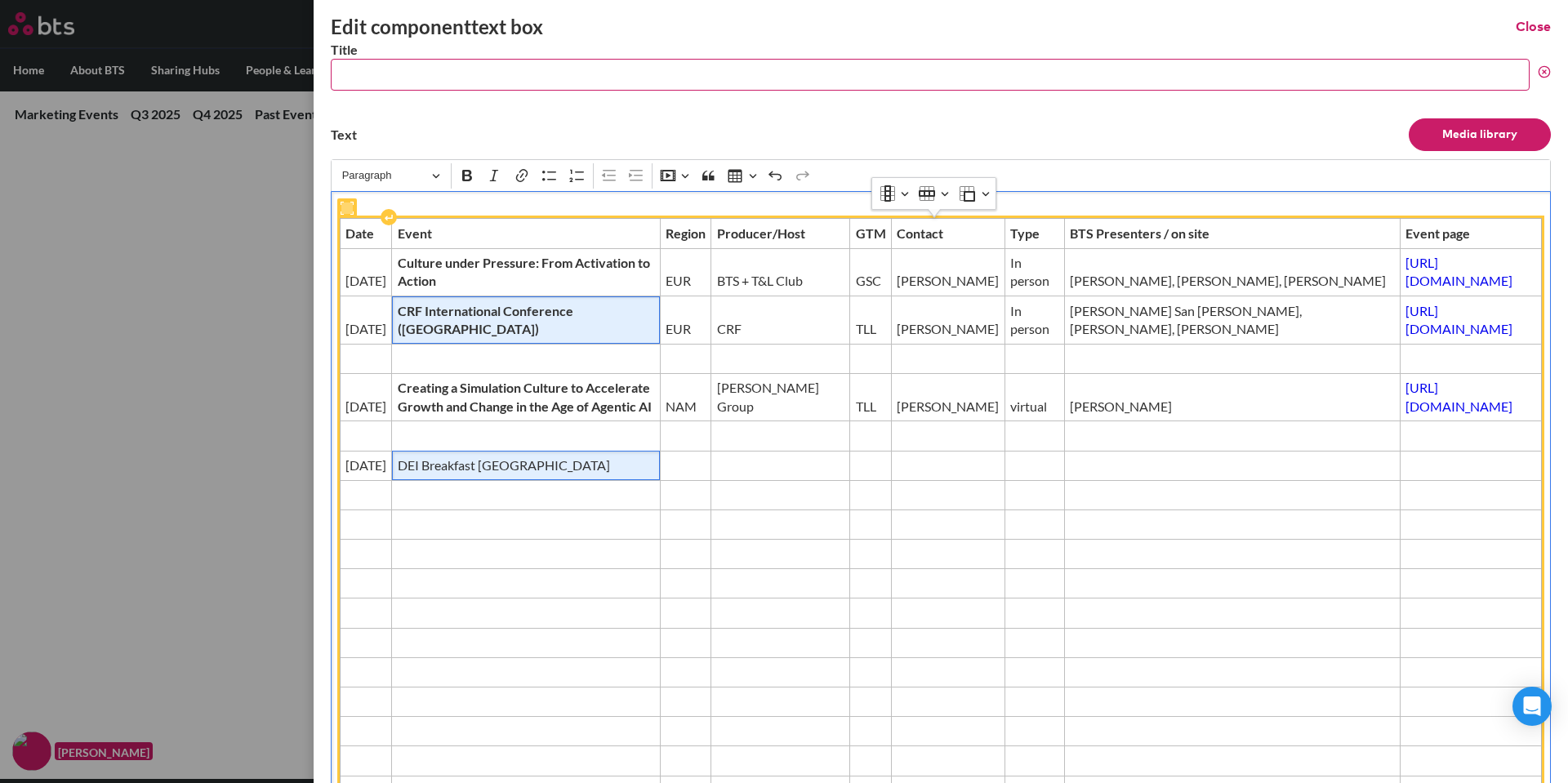
click at [477, 317] on strong "CRF International Conference ([GEOGRAPHIC_DATA])" at bounding box center [485, 319] width 175 height 34
click at [476, 322] on span "CRF International Conference ([GEOGRAPHIC_DATA])" at bounding box center [527, 320] width 257 height 37
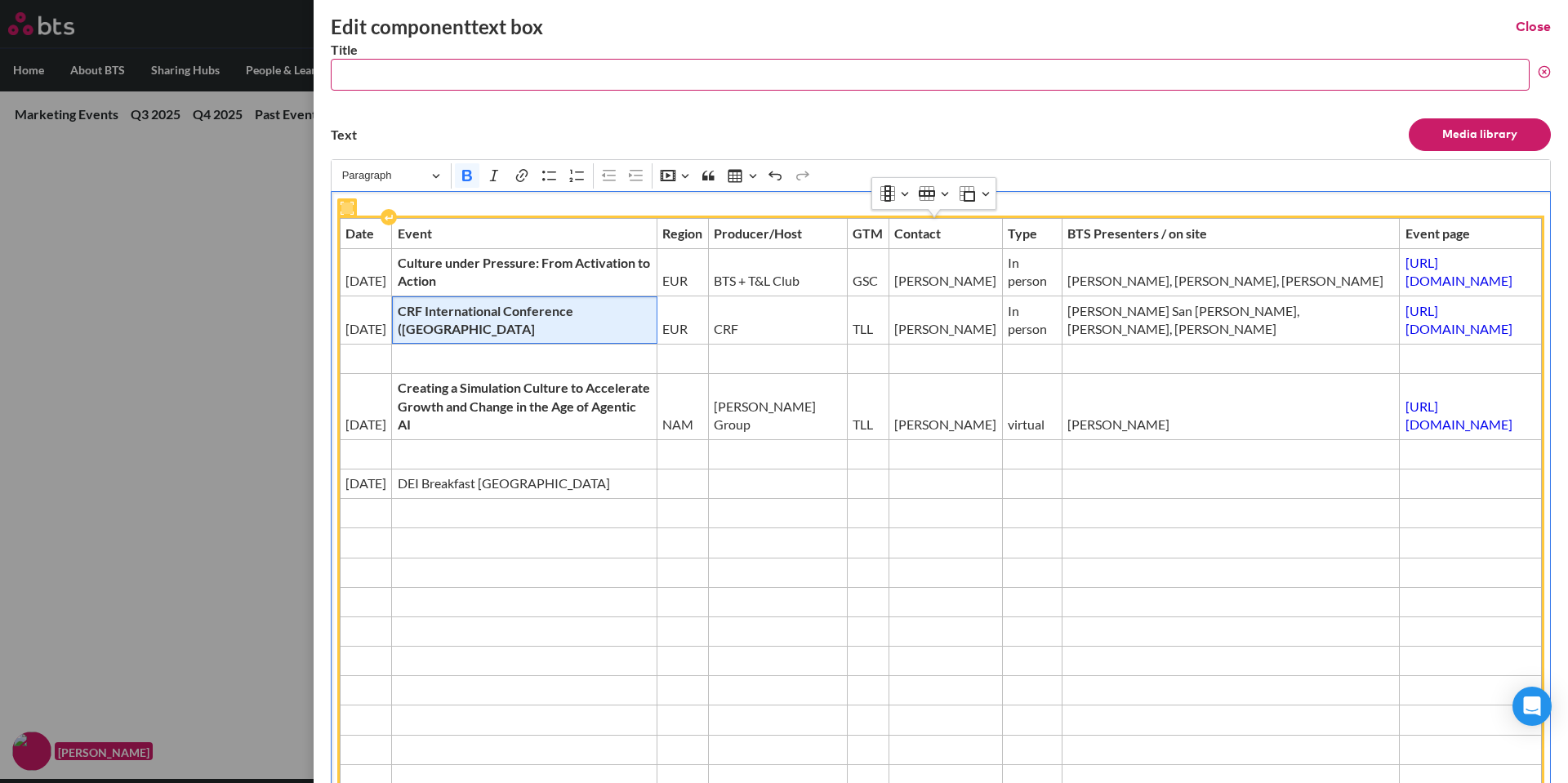
click at [398, 331] on strong "CRF International Conference ([GEOGRAPHIC_DATA]" at bounding box center [485, 319] width 175 height 34
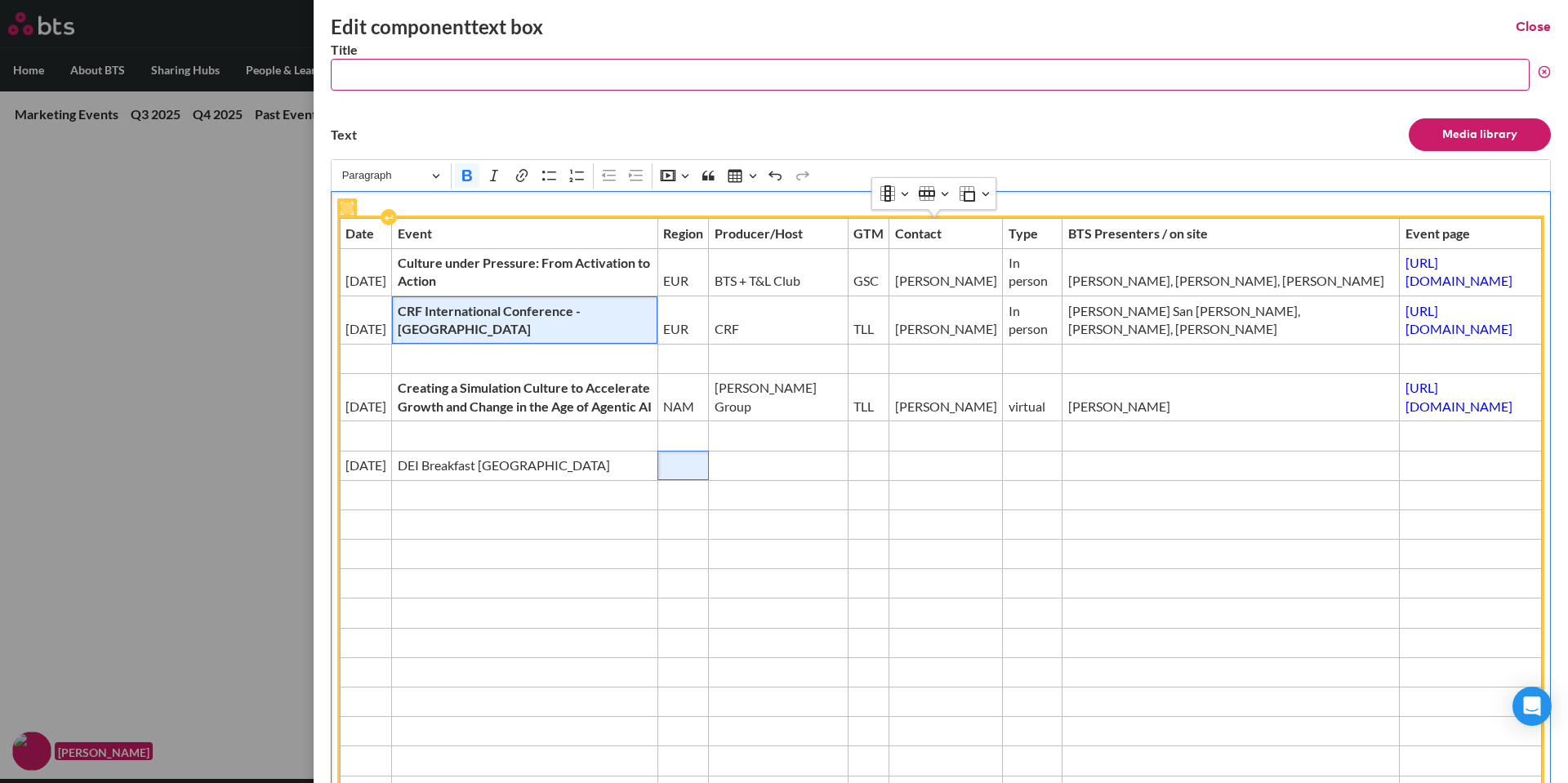
click at [663, 475] on span "Editor editing area: main" at bounding box center [683, 466] width 40 height 18
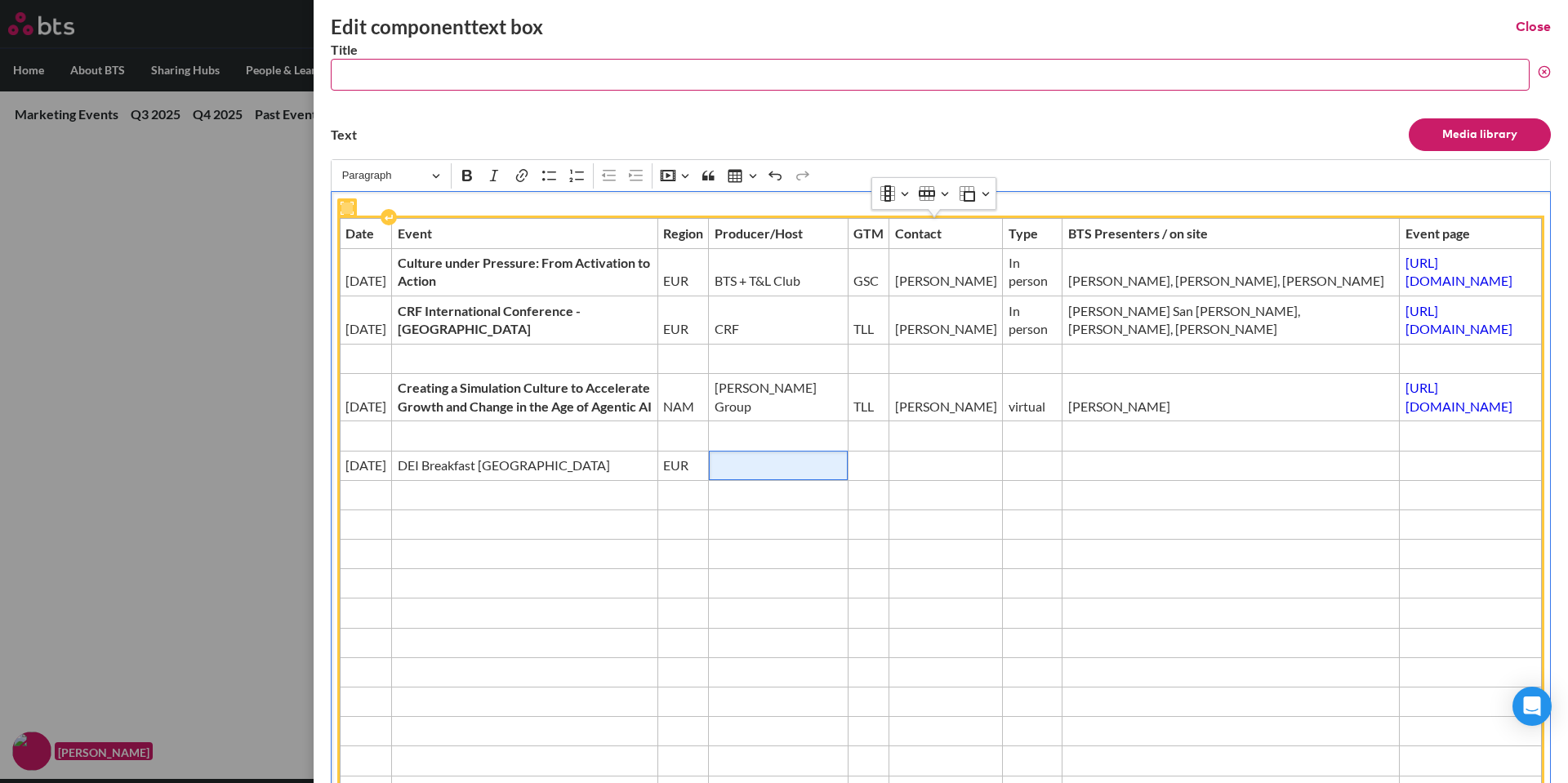
click at [715, 475] on span "Editor editing area: main" at bounding box center [778, 466] width 128 height 18
click at [854, 475] on span "Editor editing area: main" at bounding box center [870, 466] width 31 height 18
click at [895, 475] on span "Editor editing area: main" at bounding box center [946, 466] width 102 height 18
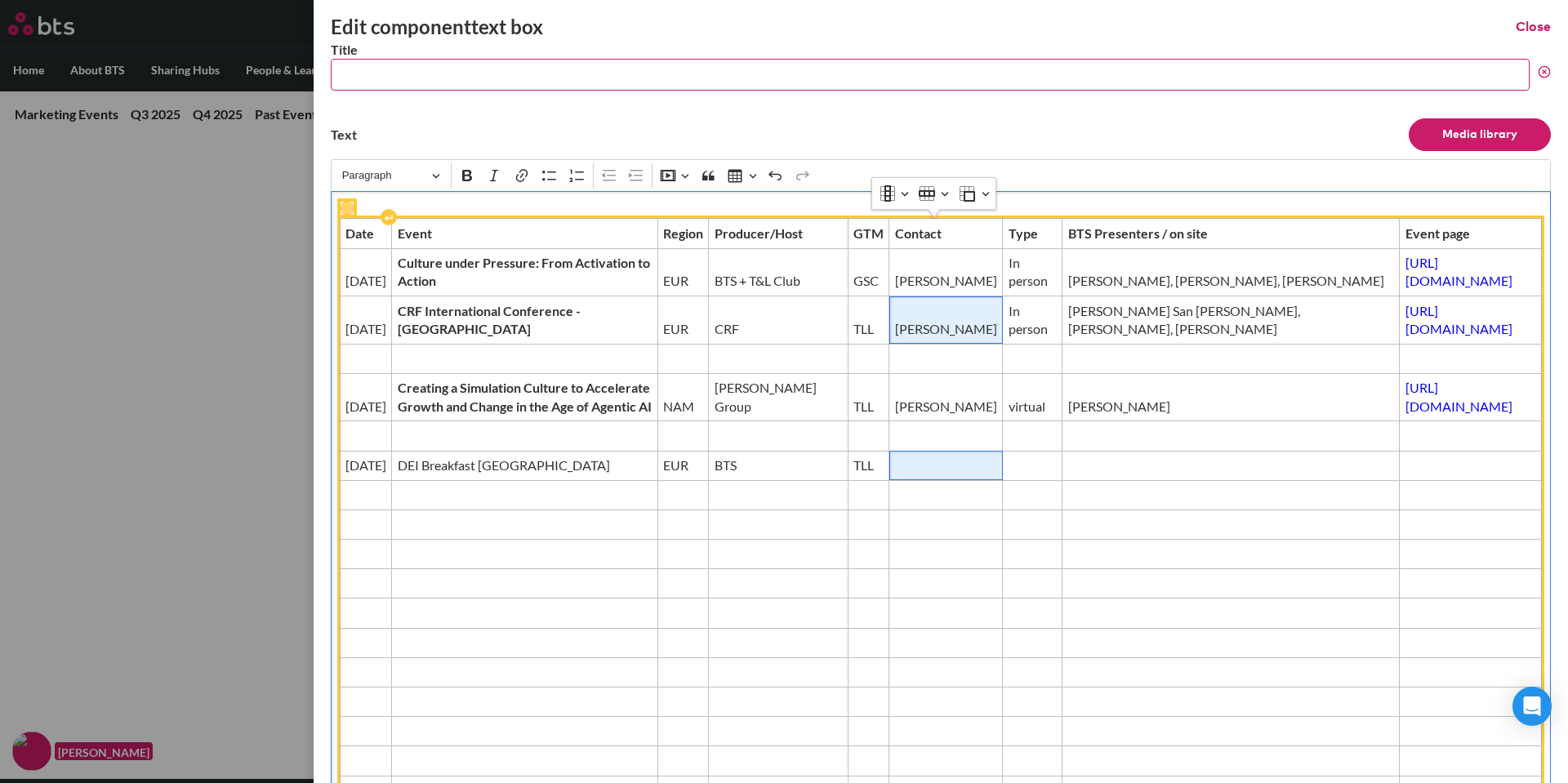
click at [895, 320] on span "[PERSON_NAME]" at bounding box center [946, 329] width 102 height 18
drag, startPoint x: 822, startPoint y: 316, endPoint x: 875, endPoint y: 326, distance: 53.9
click at [895, 326] on span "[PERSON_NAME]" at bounding box center [946, 329] width 102 height 18
copy span "[PERSON_NAME]"
click at [895, 475] on span "Editor editing area: main" at bounding box center [946, 466] width 102 height 18
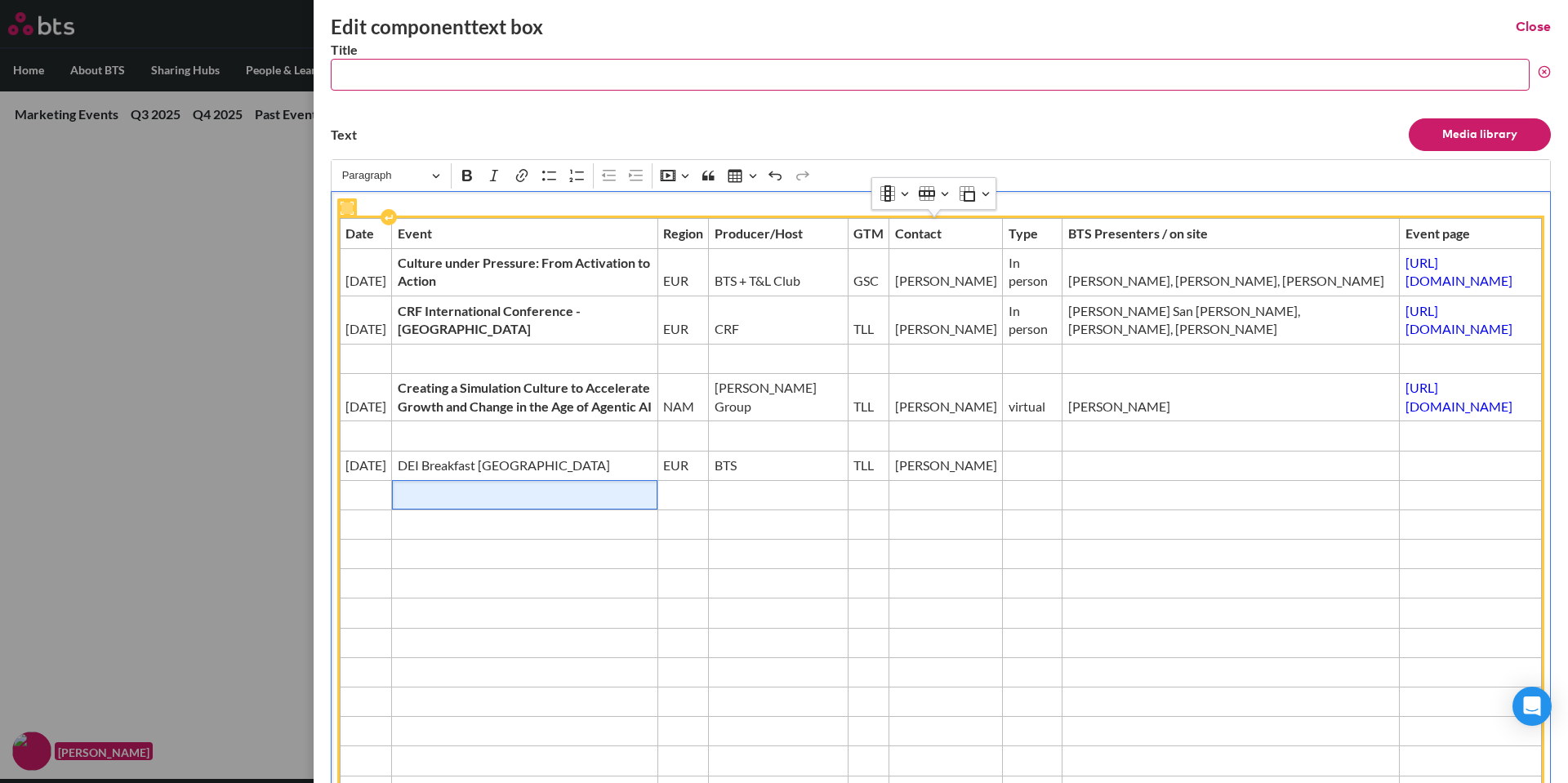
click at [518, 504] on span "Editor editing area: main" at bounding box center [526, 495] width 255 height 18
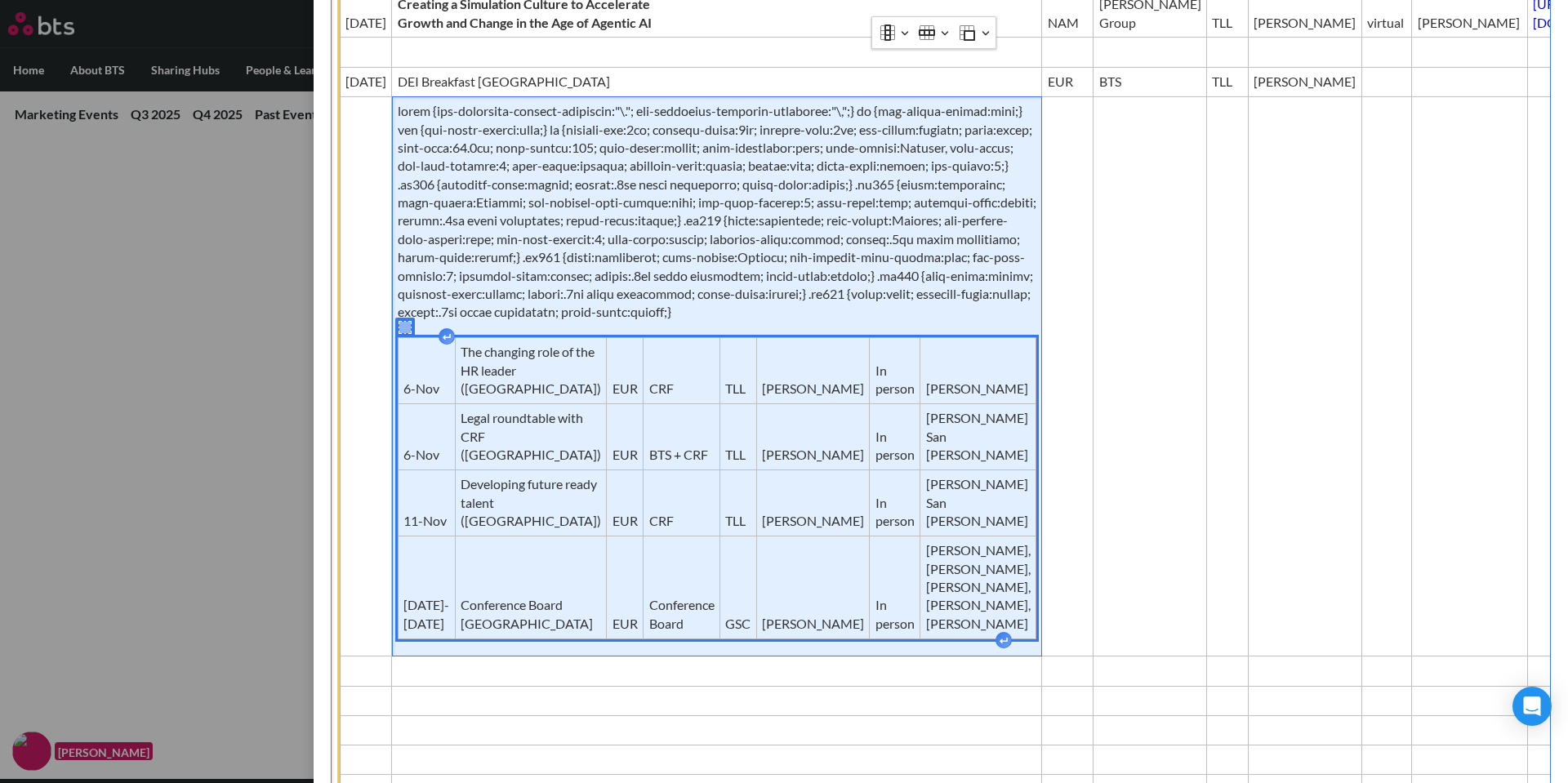
scroll to position [347, 0]
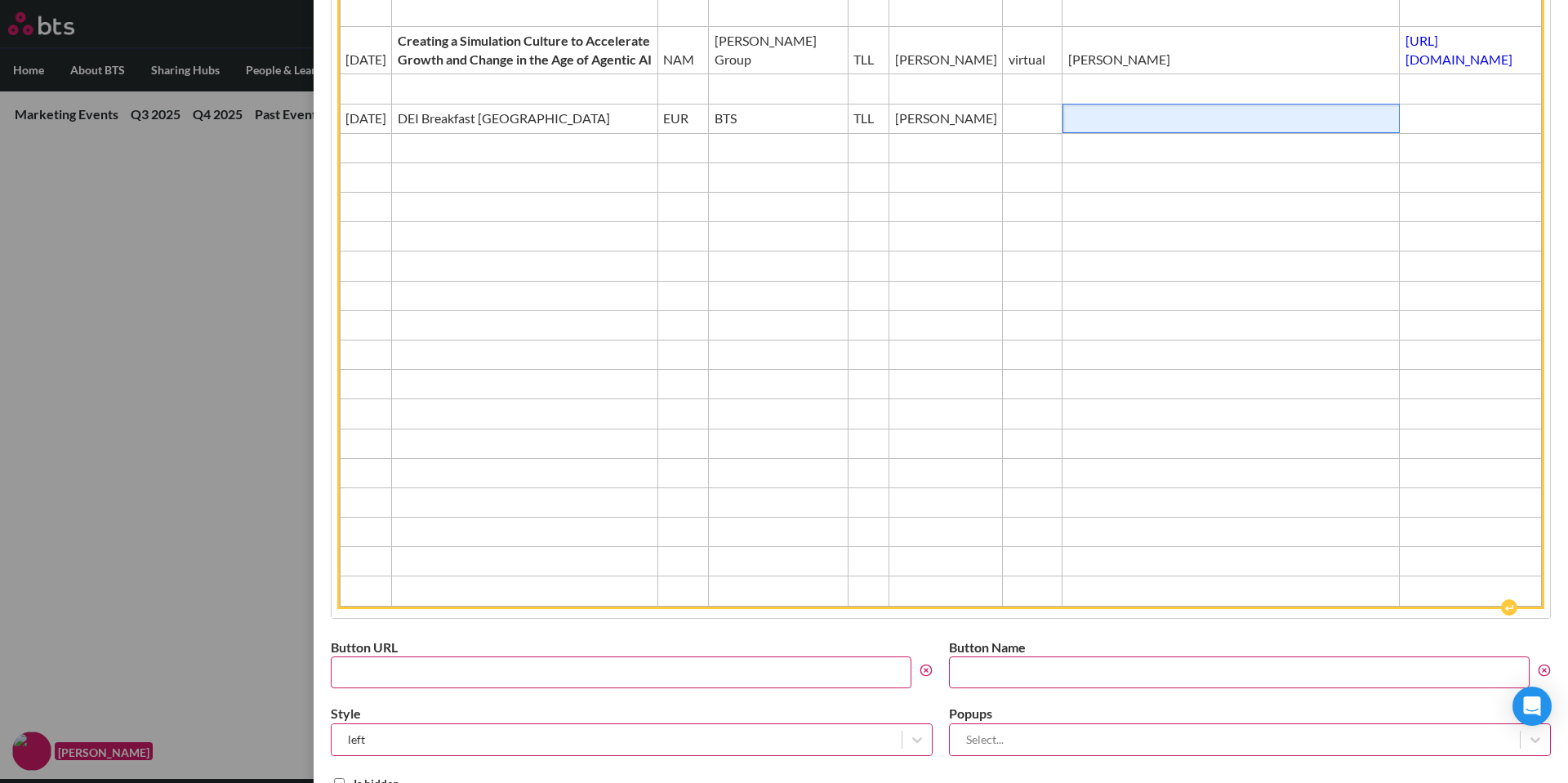
click at [1069, 127] on span "Editor editing area: main" at bounding box center [1232, 118] width 327 height 18
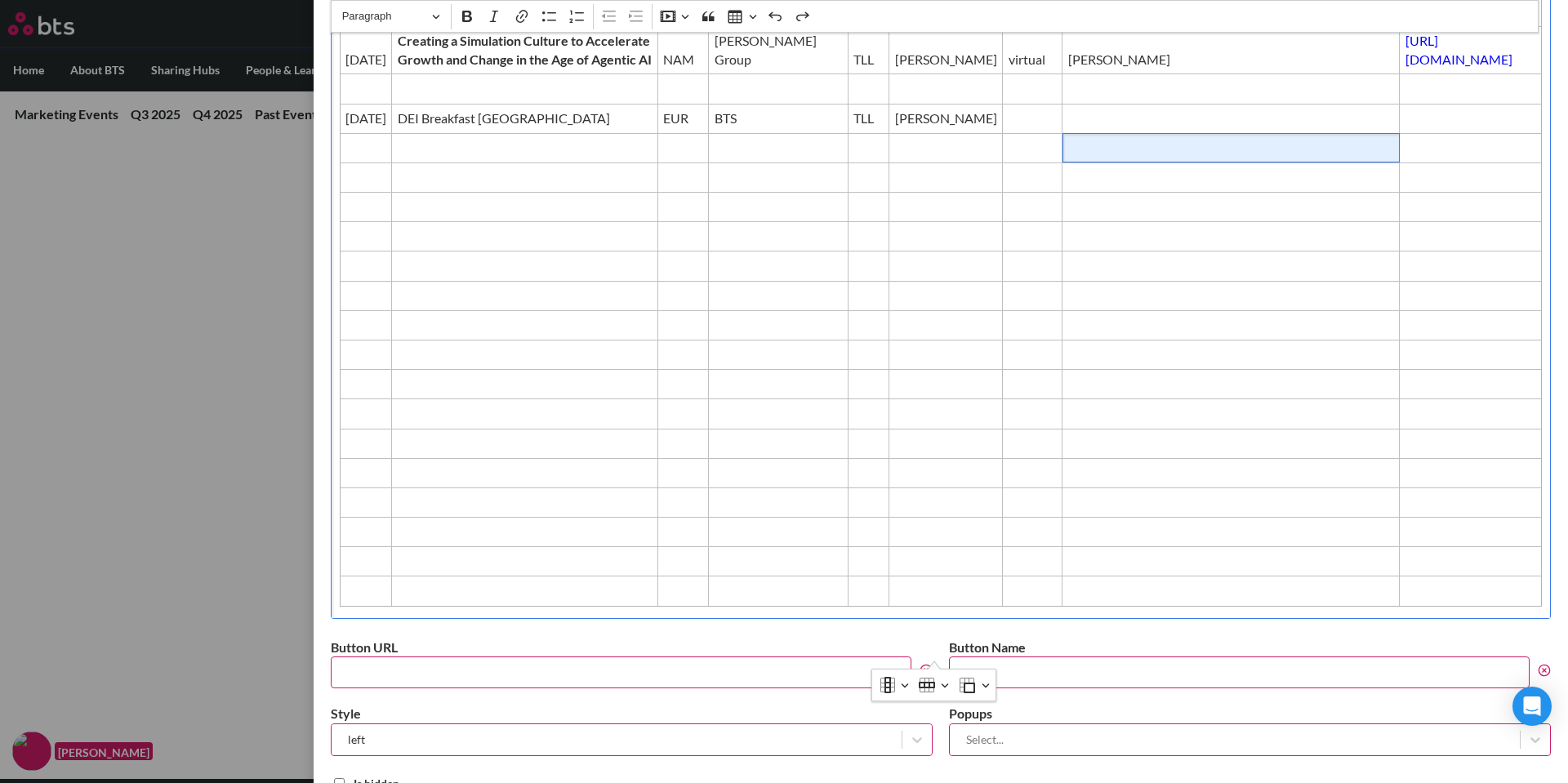
click at [1069, 157] on span "Editor editing area: main" at bounding box center [1232, 148] width 327 height 18
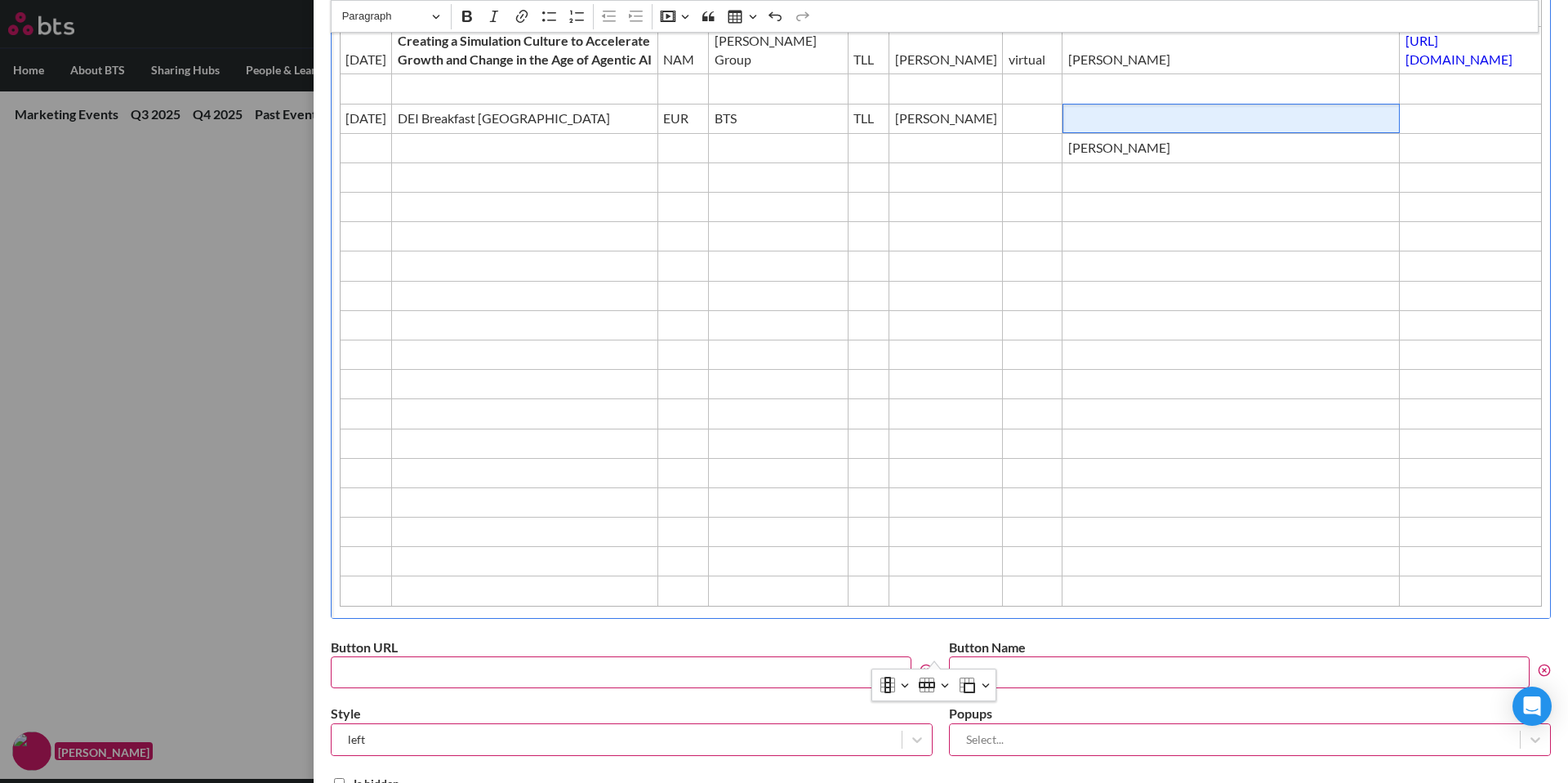
click at [1063, 133] on td "Editor editing area: main" at bounding box center [1232, 118] width 337 height 30
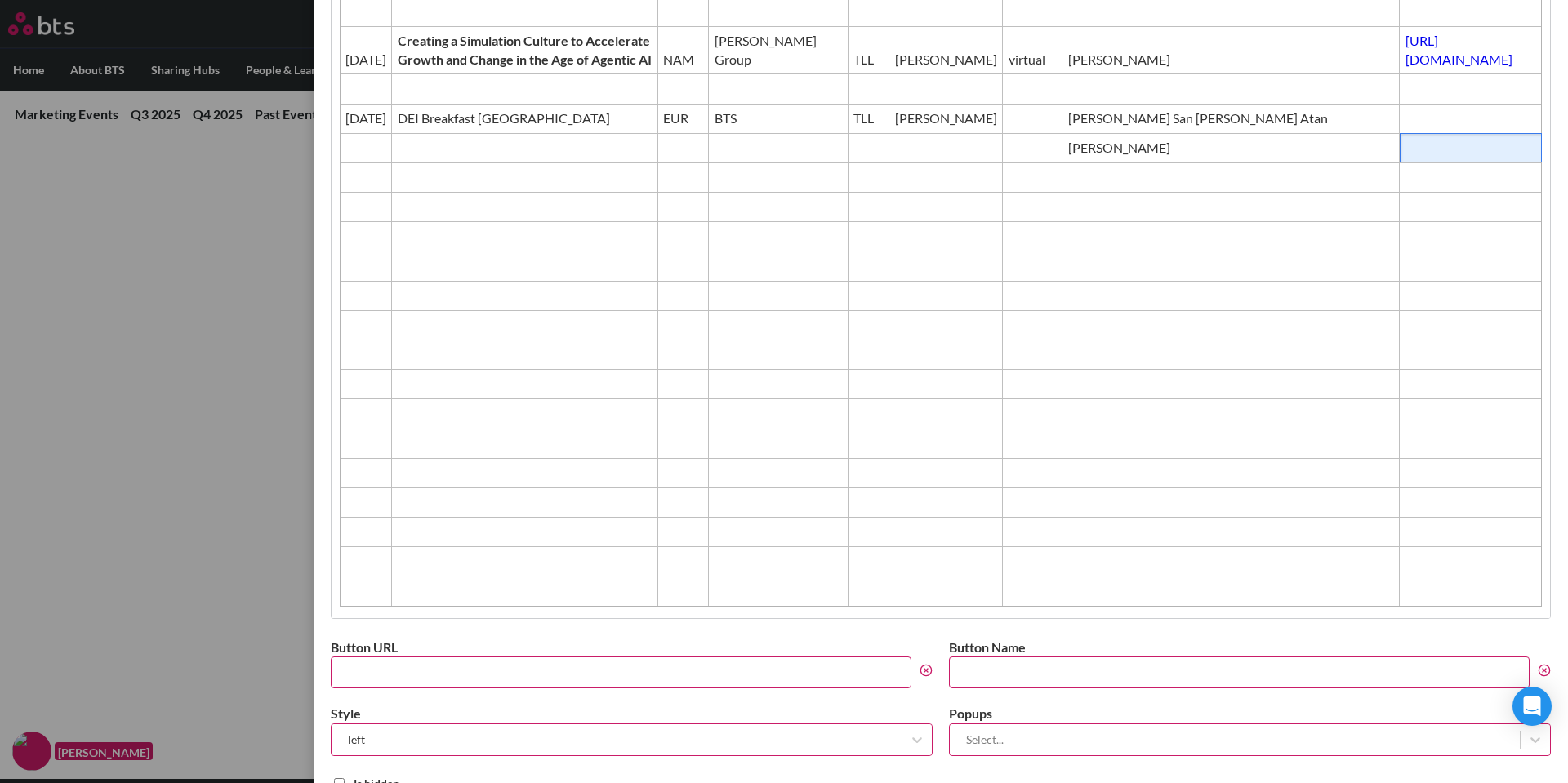
click at [1406, 157] on span "Editor editing area: main" at bounding box center [1471, 148] width 131 height 18
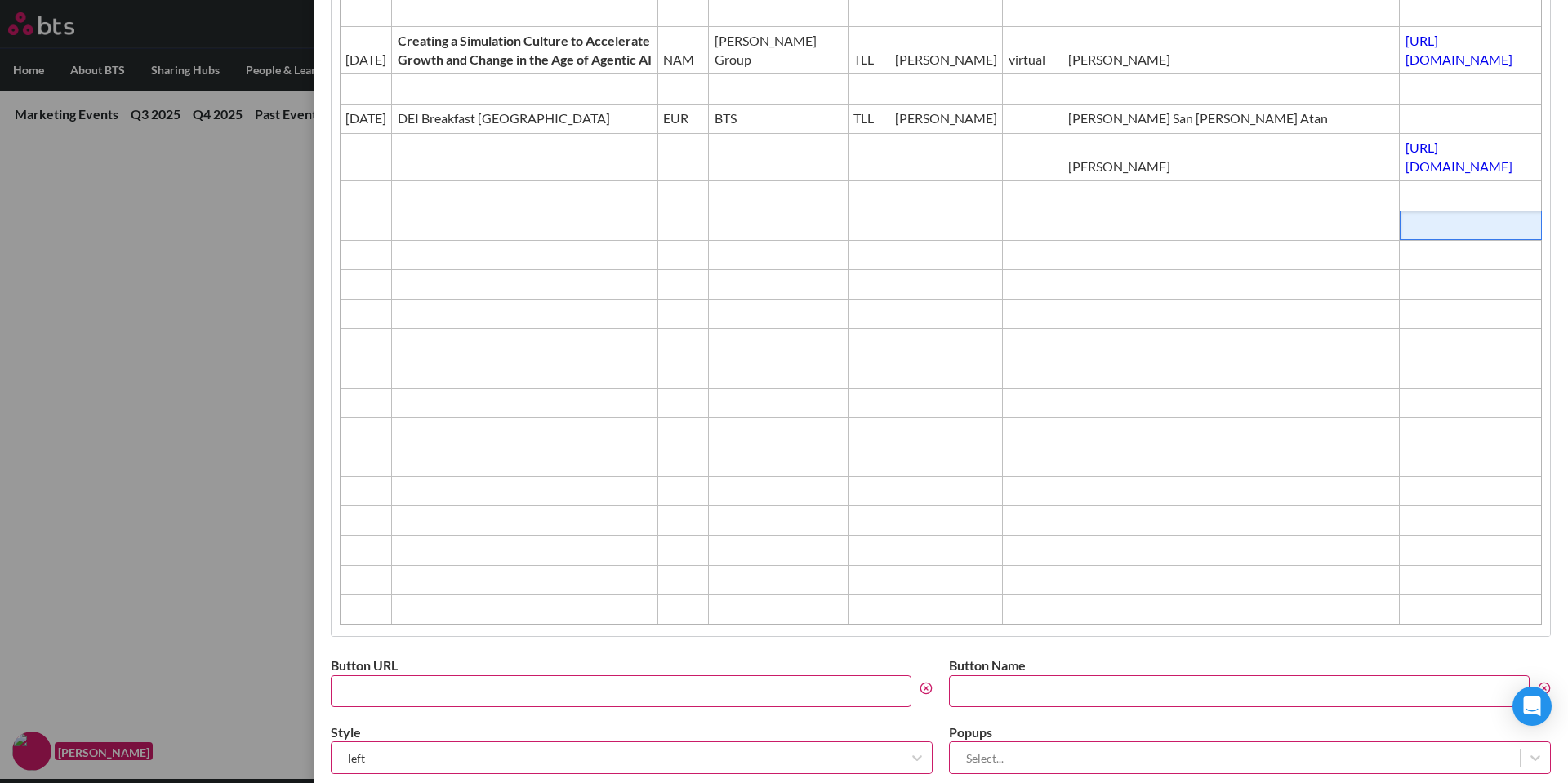
click at [1406, 234] on span "Editor editing area: main" at bounding box center [1471, 225] width 131 height 18
click at [1003, 133] on td "Editor editing area: main" at bounding box center [1032, 118] width 59 height 30
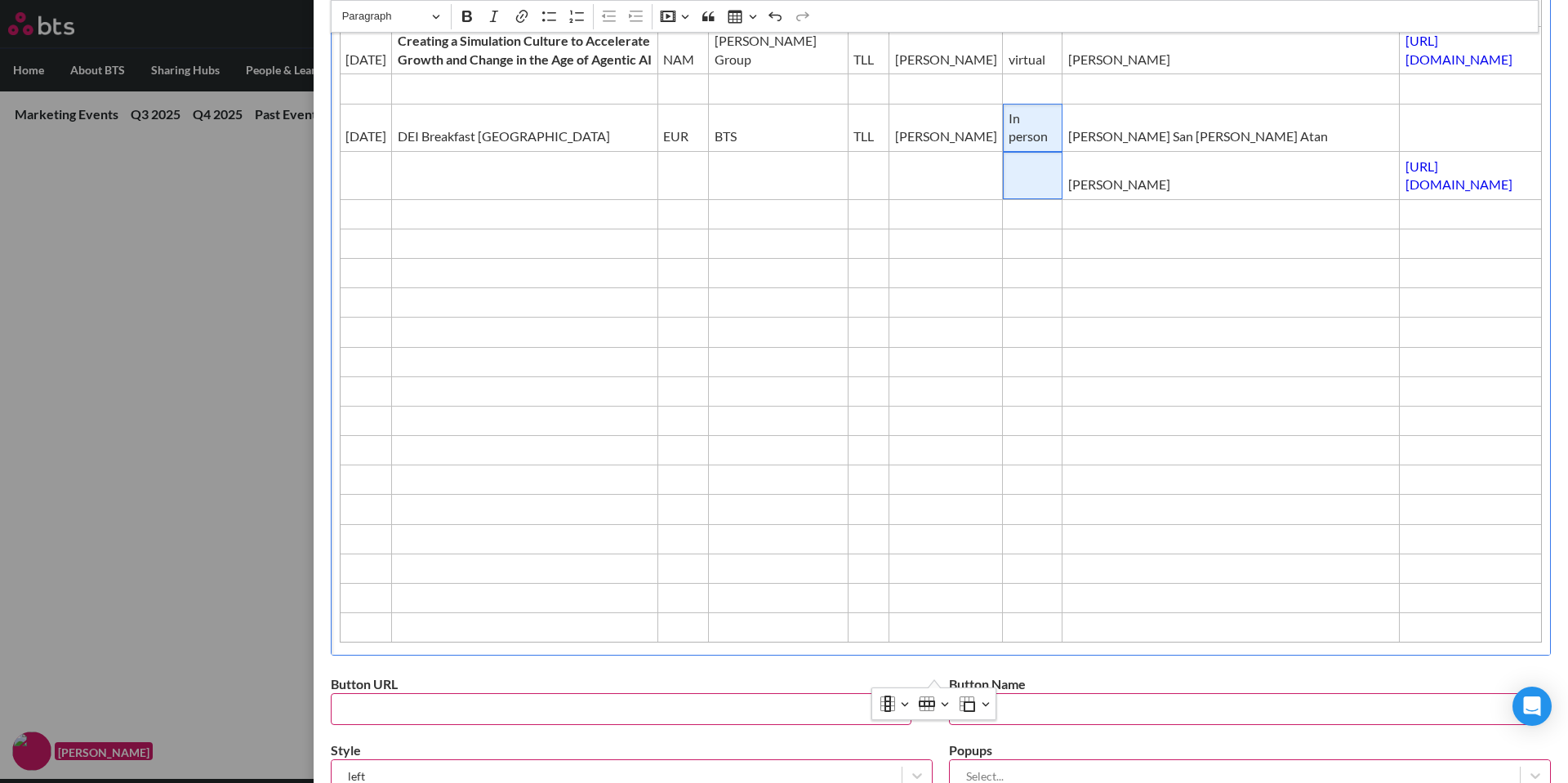
click at [1009, 193] on span "Editor editing area: main" at bounding box center [1032, 184] width 49 height 18
click at [1009, 223] on span "Editor editing area: main" at bounding box center [1032, 214] width 49 height 18
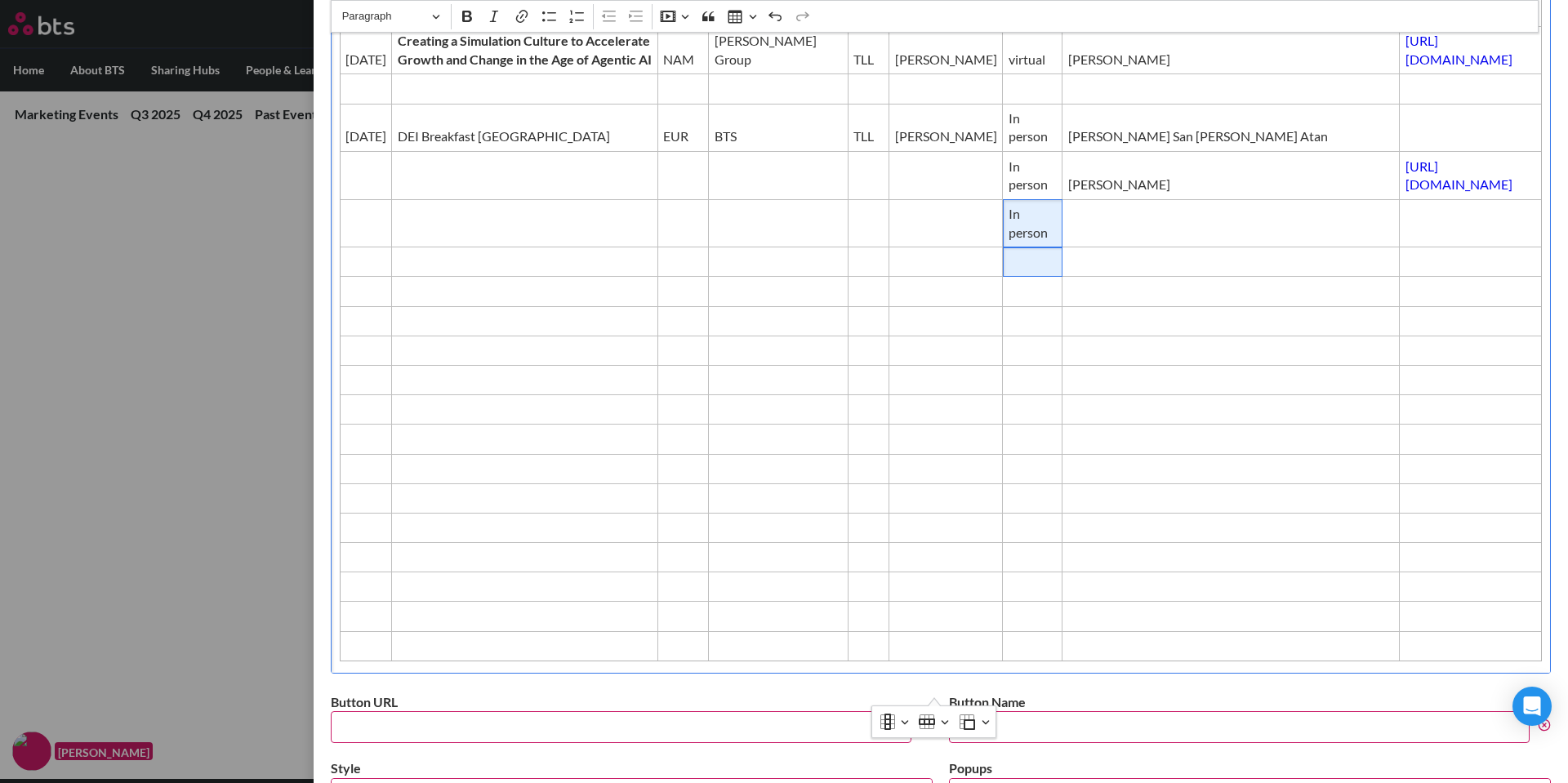
click at [1009, 271] on span "Editor editing area: main" at bounding box center [1032, 262] width 49 height 18
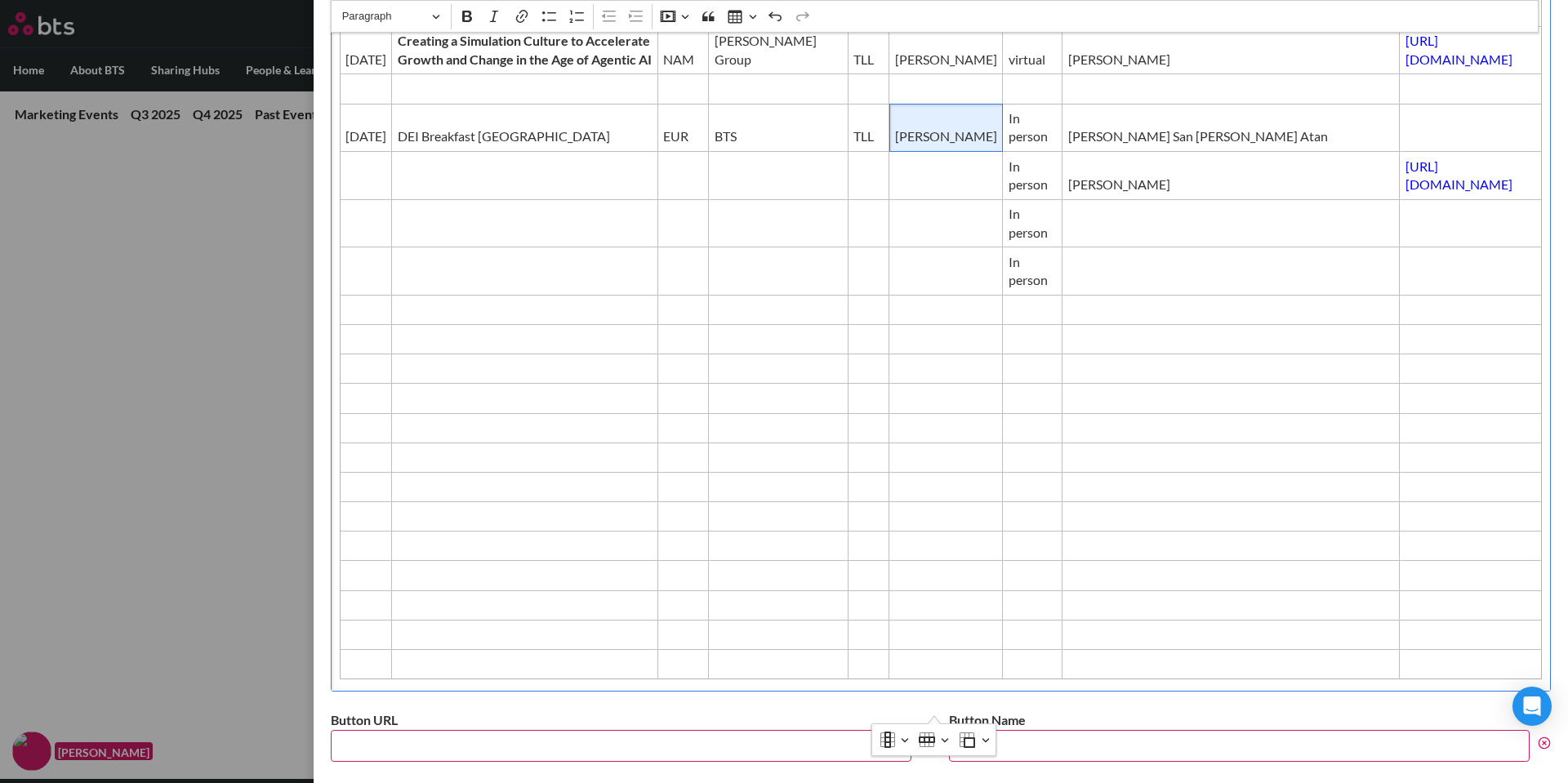
click at [895, 146] on span "[PERSON_NAME]" at bounding box center [946, 137] width 102 height 18
drag, startPoint x: 884, startPoint y: 174, endPoint x: 817, endPoint y: 154, distance: 69.9
click at [889, 152] on td "[PERSON_NAME]" at bounding box center [946, 127] width 114 height 49
copy span "[PERSON_NAME]"
click at [895, 193] on span "Editor editing area: main" at bounding box center [946, 184] width 102 height 18
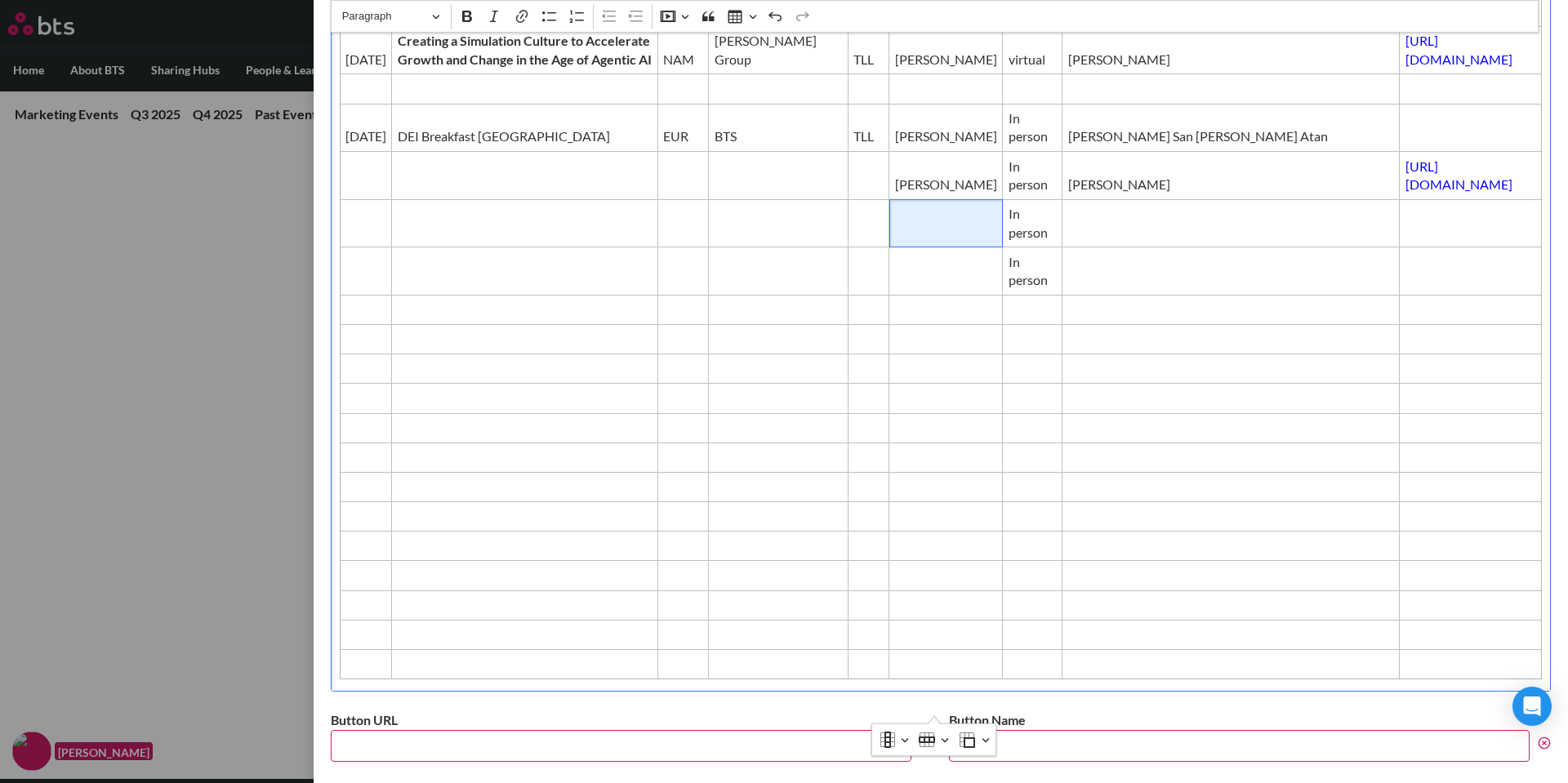
click at [889, 248] on td "Editor editing area: main" at bounding box center [946, 223] width 114 height 49
click at [889, 295] on td "Editor editing area: main" at bounding box center [946, 271] width 114 height 49
click at [854, 146] on span "TLL" at bounding box center [869, 137] width 30 height 18
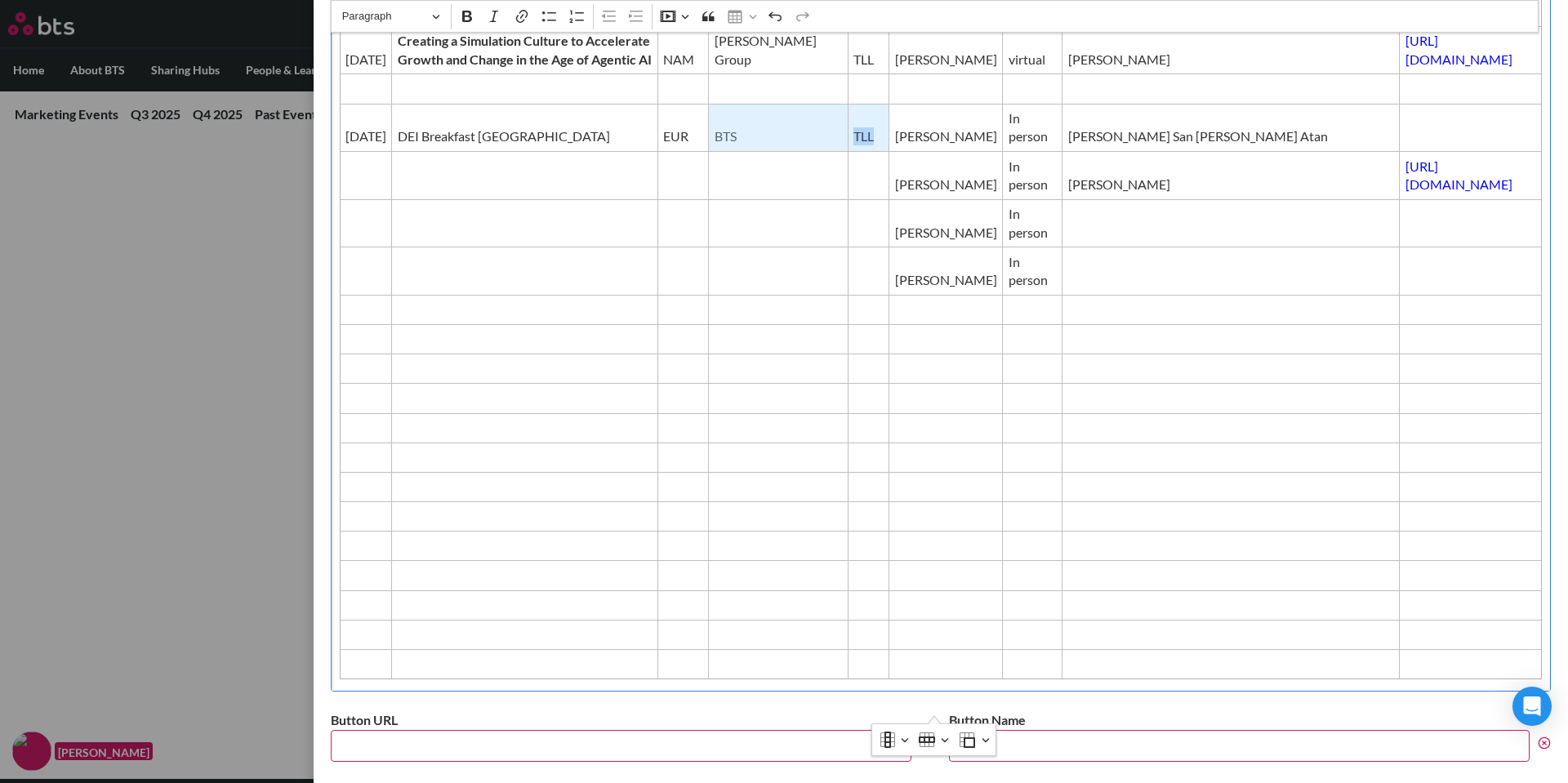
drag, startPoint x: 799, startPoint y: 173, endPoint x: 725, endPoint y: 174, distance: 74.0
click at [725, 152] on tr "[DATE] DEI Breakfast London EUR BTS TLL [PERSON_NAME] In person [PERSON_NAME] S…" at bounding box center [941, 127] width 1203 height 49
drag, startPoint x: 613, startPoint y: 169, endPoint x: 790, endPoint y: 175, distance: 177.1
click at [790, 152] on tr "[DATE] DEI Breakfast London EUR BTS TLL [PERSON_NAME] In person [PERSON_NAME] S…" at bounding box center [941, 127] width 1203 height 49
click at [663, 242] on span "Editor editing area: main" at bounding box center [683, 233] width 40 height 18
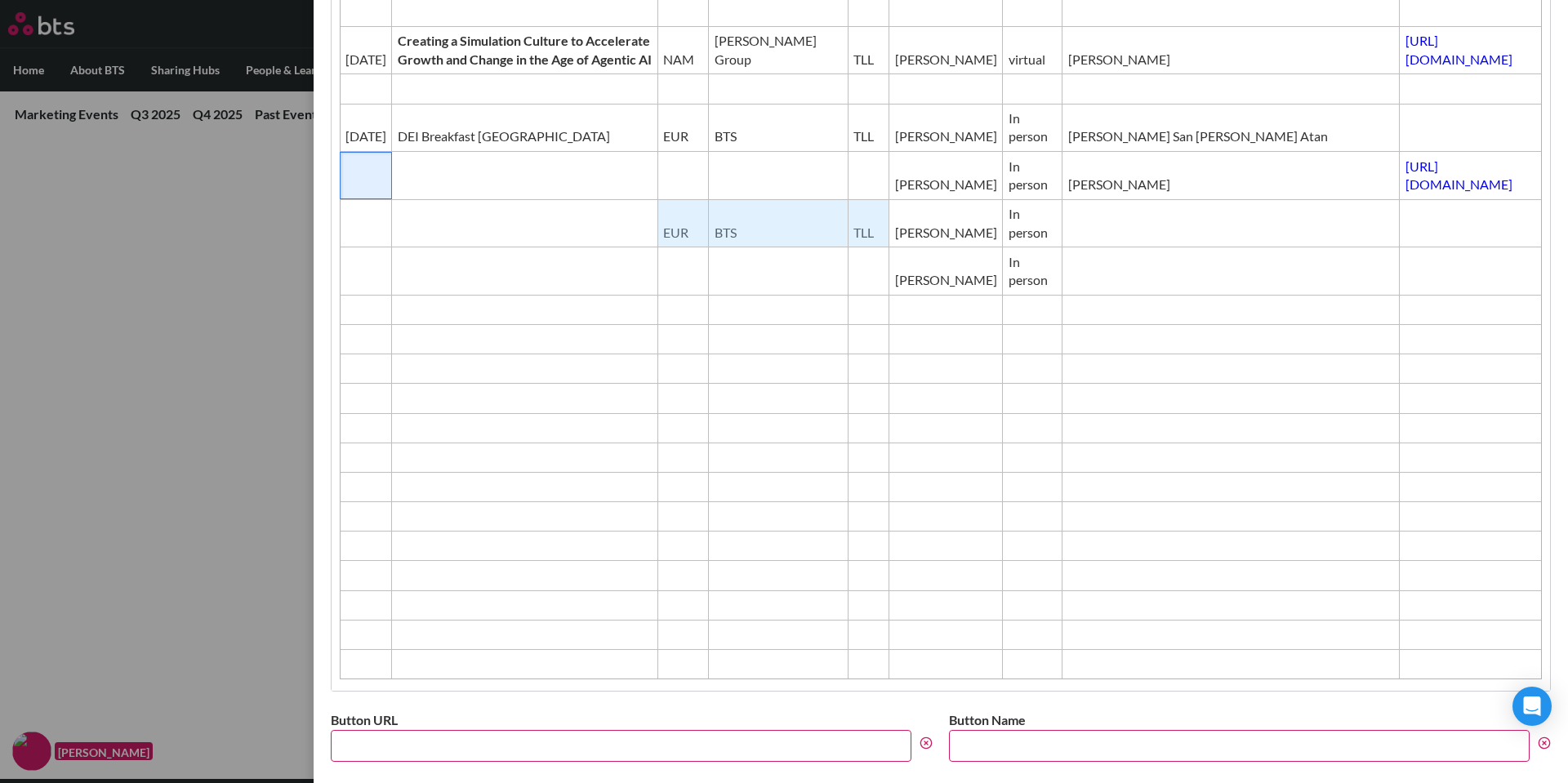
click at [365, 193] on span "Editor editing area: main" at bounding box center [366, 184] width 41 height 18
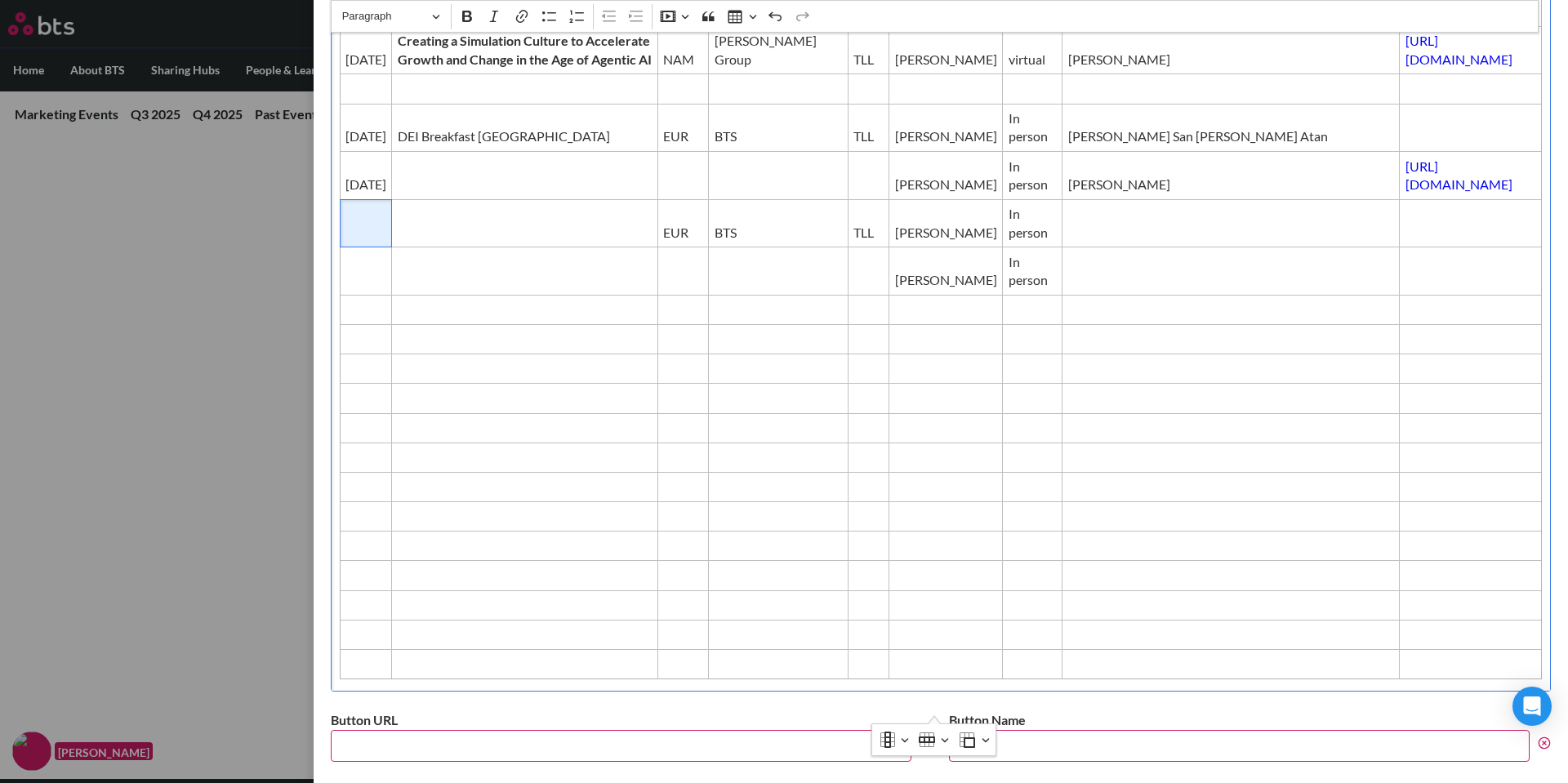
click at [371, 242] on span "Editor editing area: main" at bounding box center [366, 233] width 41 height 18
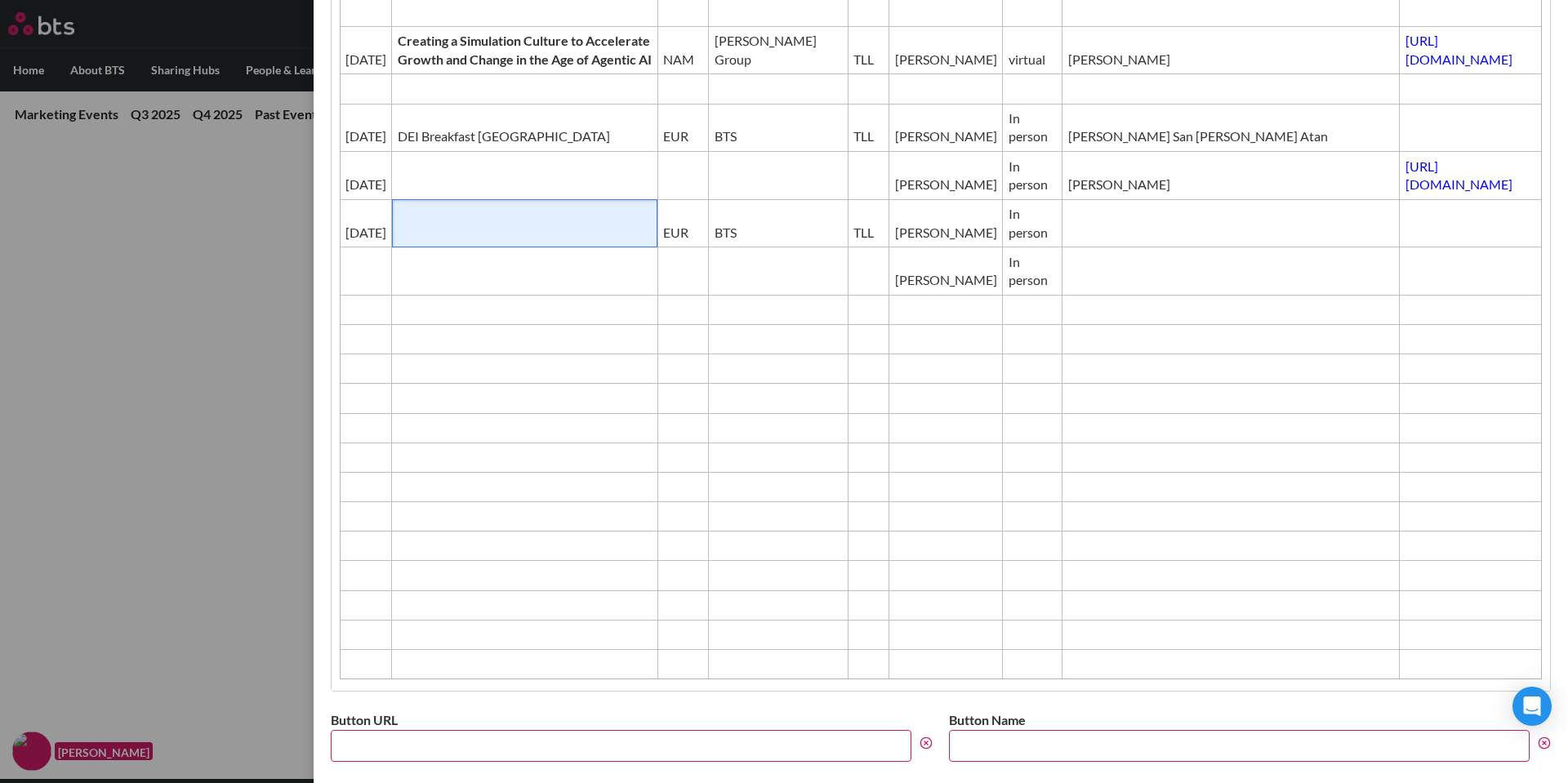
drag, startPoint x: 471, startPoint y: 238, endPoint x: 471, endPoint y: 226, distance: 12.0
click at [471, 234] on tbody "Date Event Region Producer/Host GTM Contact Type BTS Presenters / on site Event…" at bounding box center [941, 276] width 1203 height 808
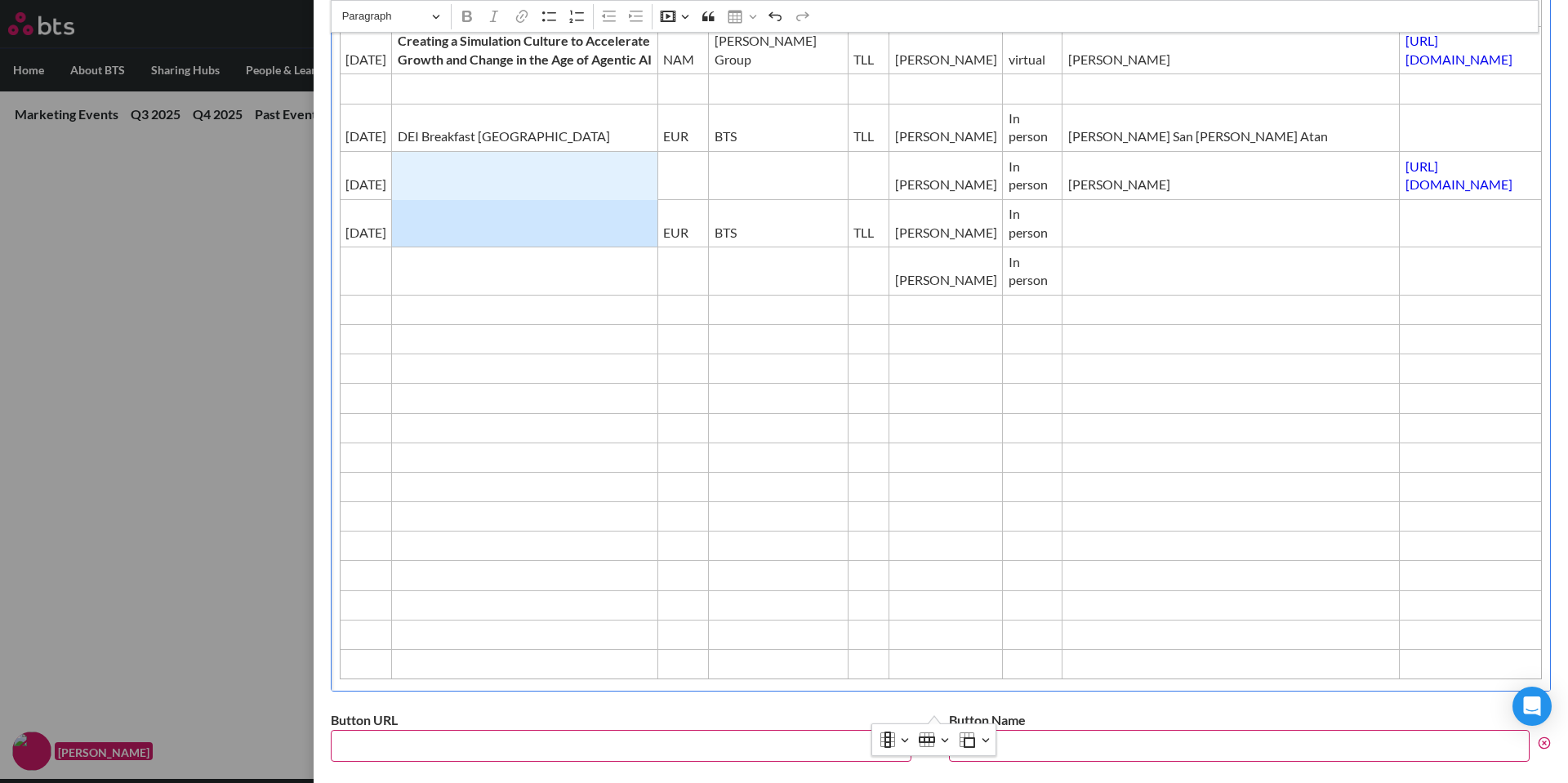
click at [470, 193] on span "Editor editing area: main" at bounding box center [526, 184] width 255 height 18
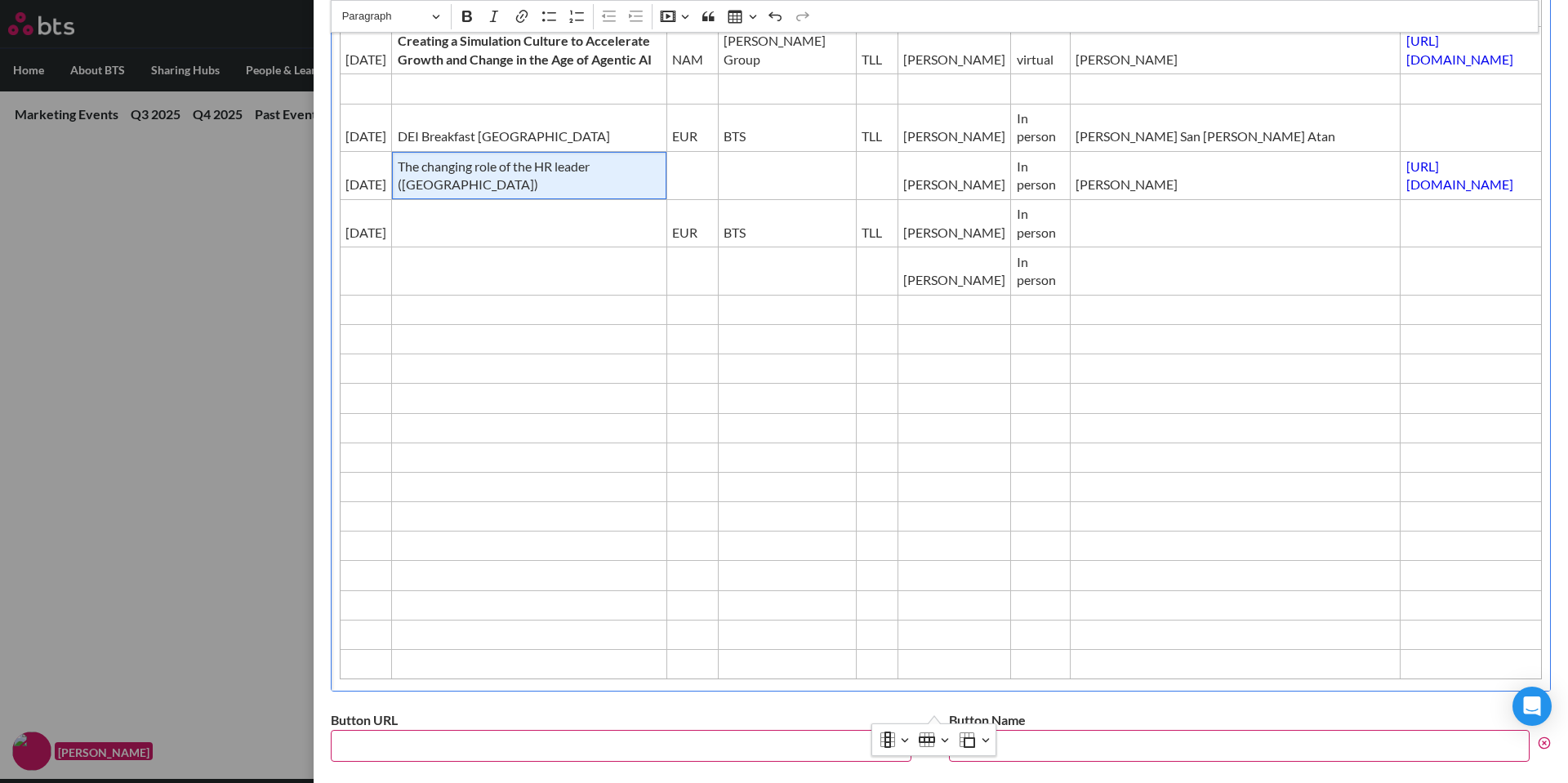
click at [398, 194] on span "The changing role of the HR leader ([GEOGRAPHIC_DATA])" at bounding box center [530, 176] width 264 height 37
click at [541, 194] on span "The changing role of the HR leader - [GEOGRAPHIC_DATA])" at bounding box center [530, 176] width 264 height 37
click at [508, 248] on td "Editor editing area: main" at bounding box center [529, 223] width 273 height 49
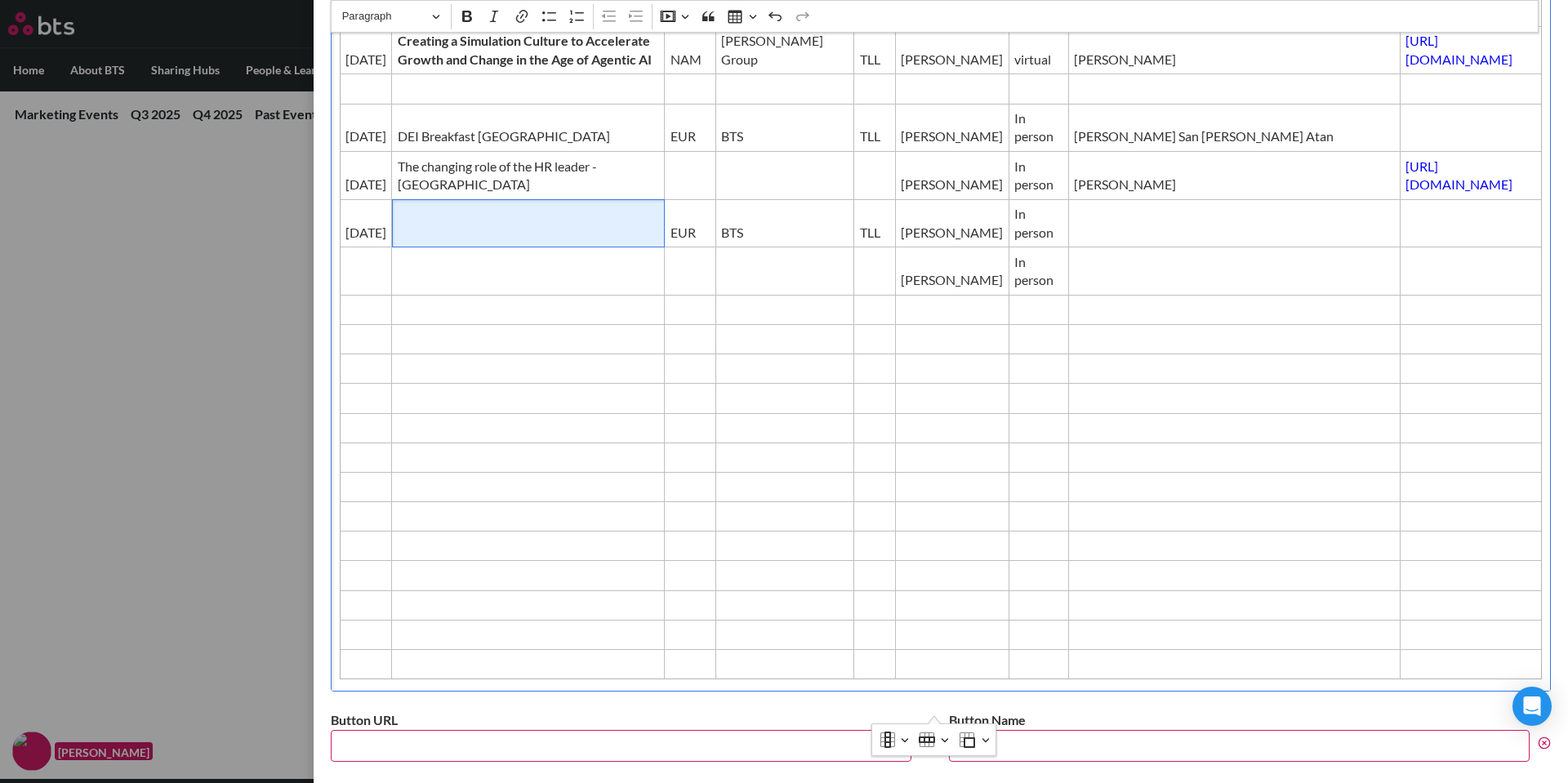
click at [547, 243] on td "Editor editing area: main" at bounding box center [529, 223] width 273 height 49
click at [549, 242] on span "Legal roundtable with CRF ([GEOGRAPHIC_DATA])" at bounding box center [530, 223] width 263 height 37
click at [598, 242] on span "Legal roundtable with CRF - [GEOGRAPHIC_DATA])" at bounding box center [529, 223] width 262 height 37
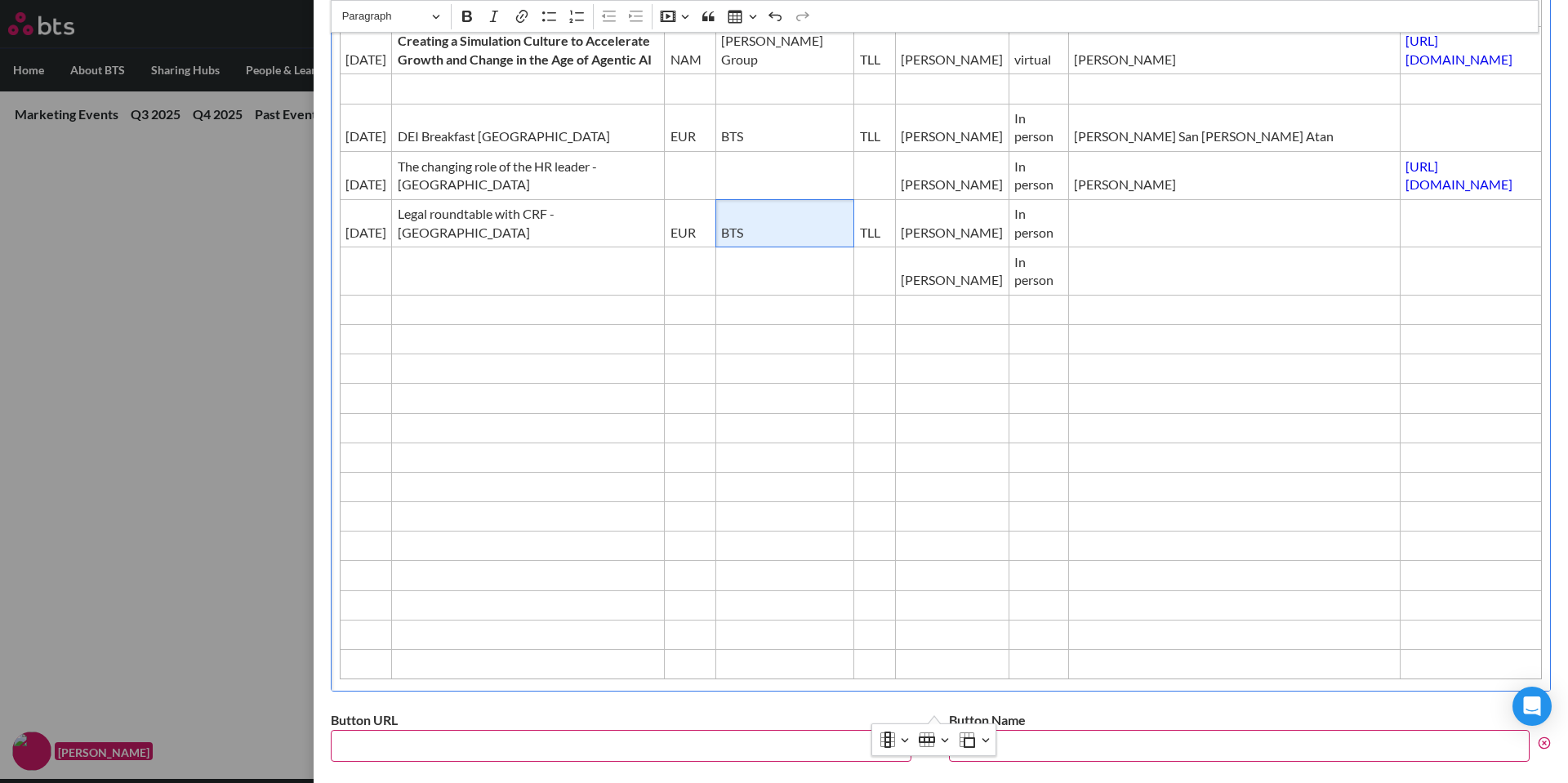
click at [730, 242] on span "BTS" at bounding box center [785, 233] width 128 height 18
click at [665, 200] on td "Editor editing area: main" at bounding box center [690, 176] width 52 height 49
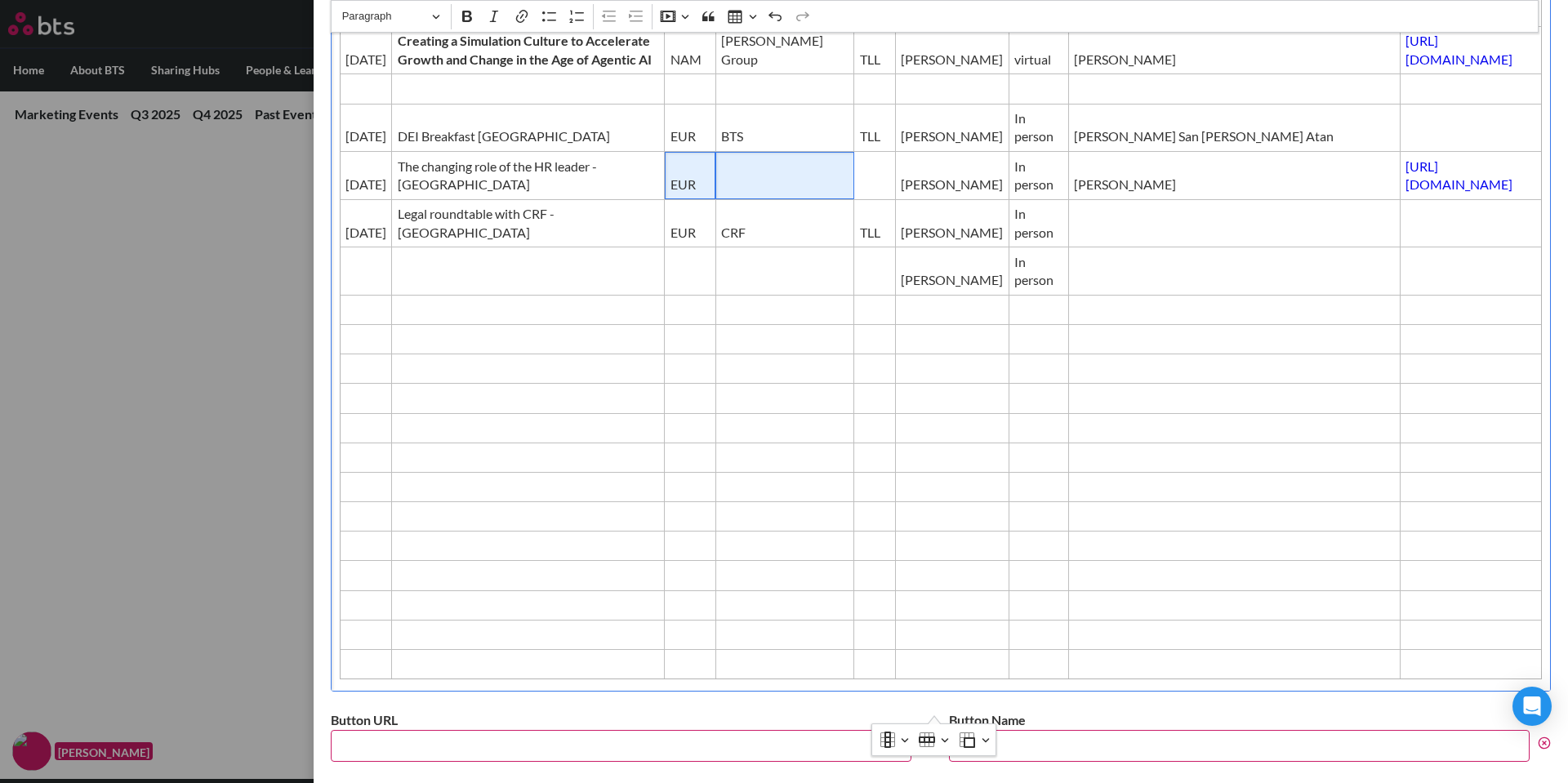
click at [716, 200] on td "Editor editing area: main" at bounding box center [785, 176] width 138 height 49
click at [855, 200] on td "Editor editing area: main" at bounding box center [875, 176] width 42 height 49
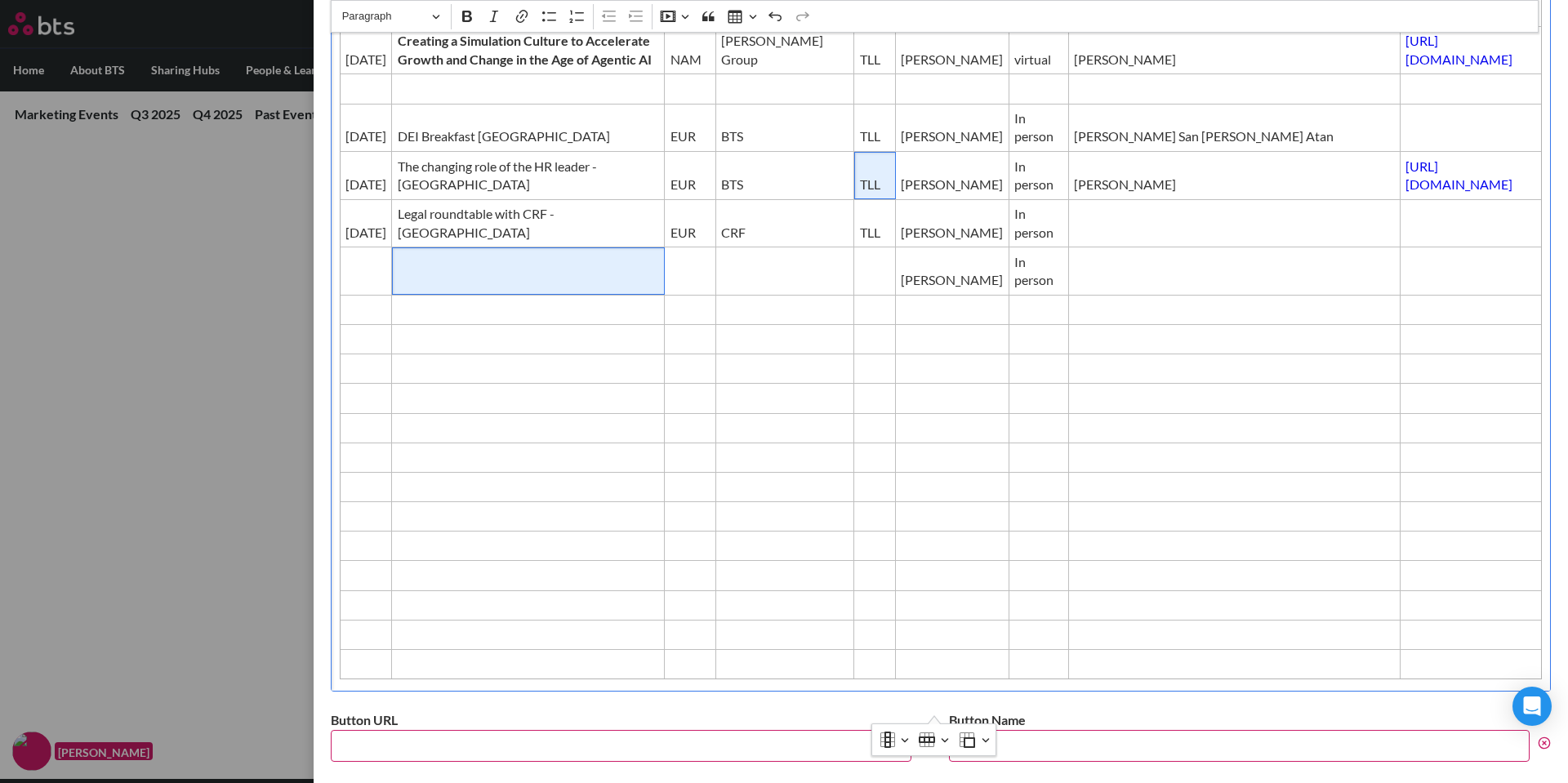
click at [429, 289] on span "Editor editing area: main" at bounding box center [529, 280] width 262 height 18
click at [364, 295] on td "Editor editing area: main" at bounding box center [366, 271] width 53 height 49
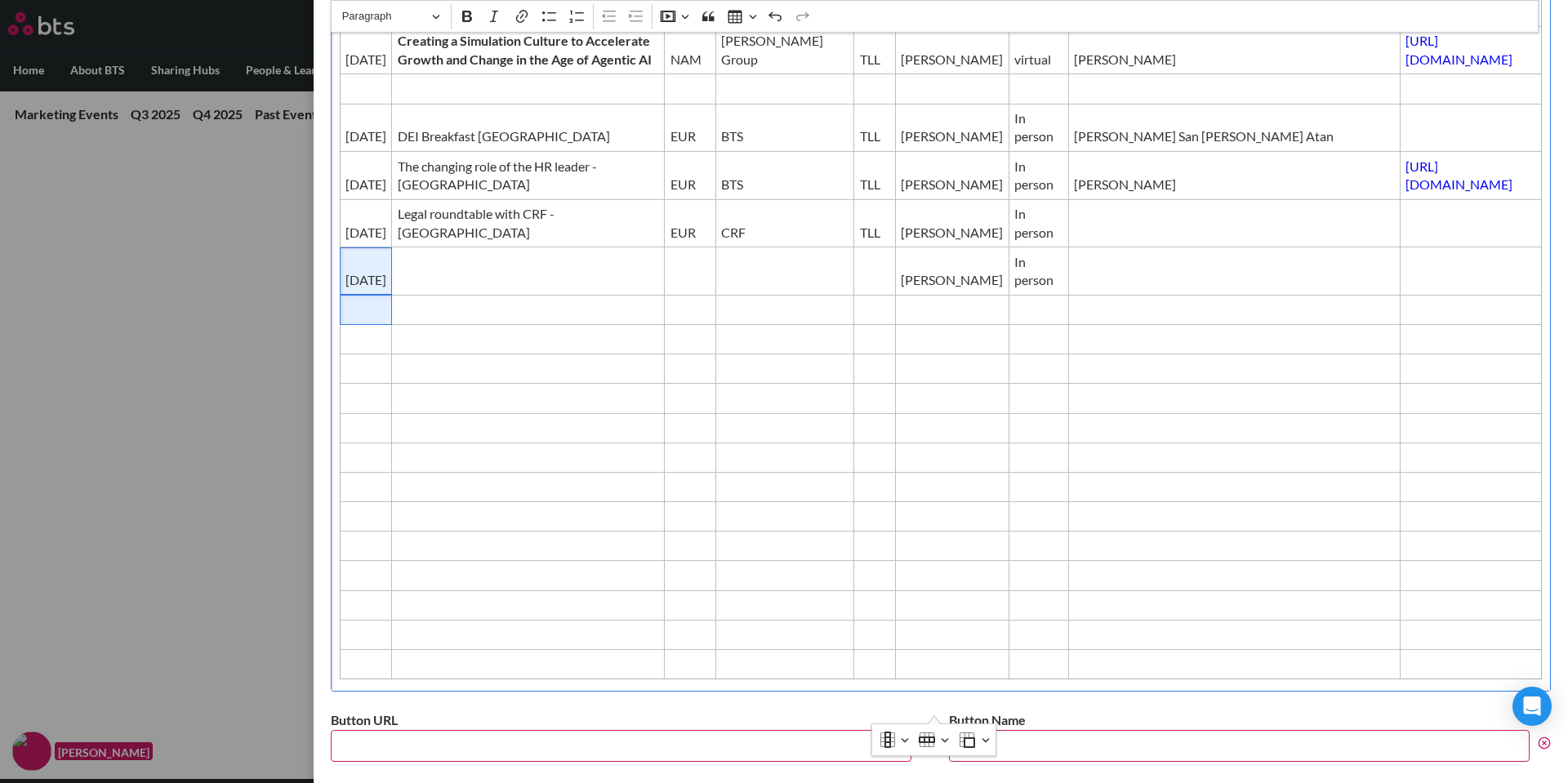
click at [343, 324] on td "Editor editing area: main" at bounding box center [366, 309] width 53 height 30
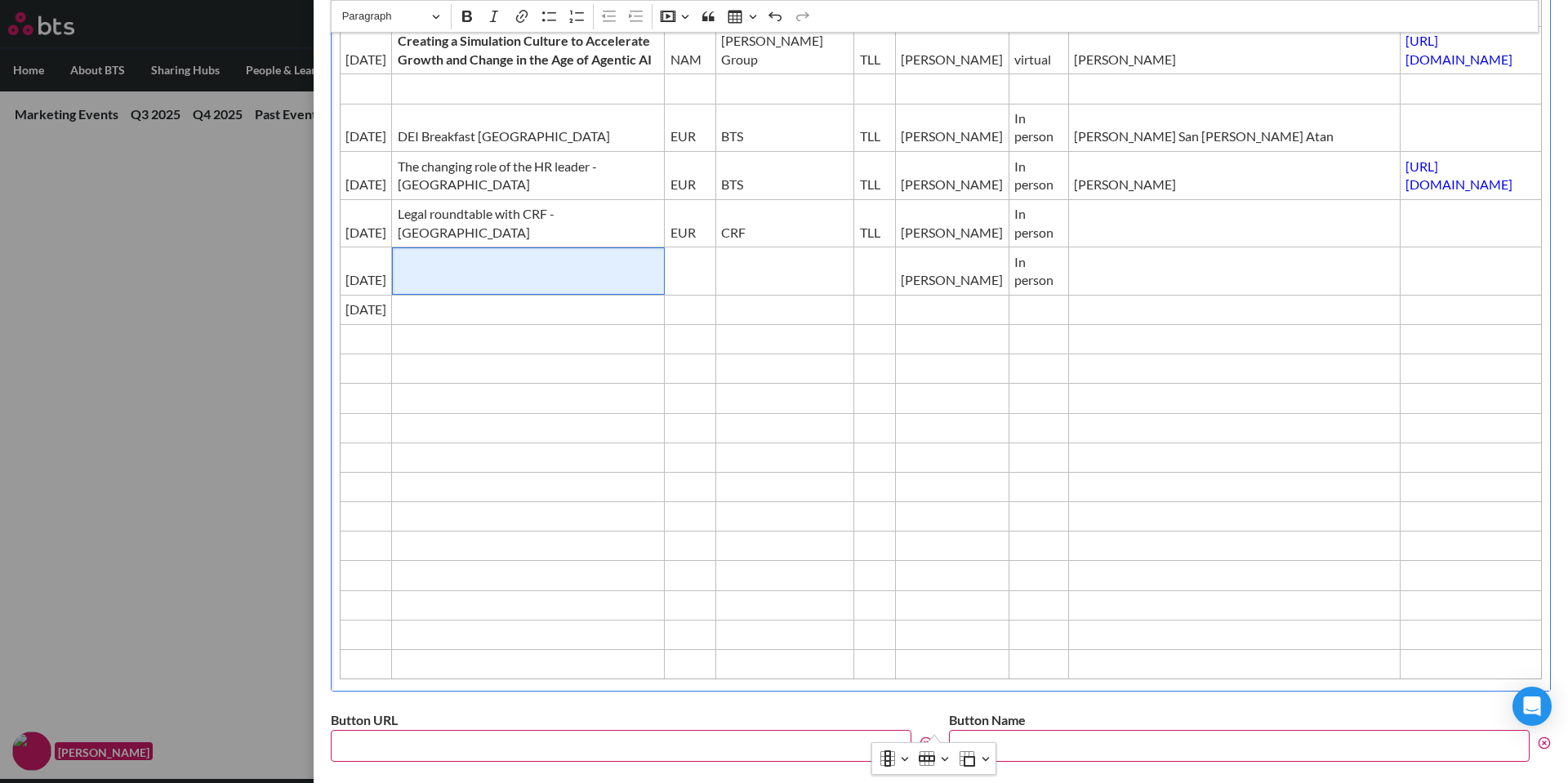
click at [483, 289] on span "Editor editing area: main" at bounding box center [529, 280] width 262 height 18
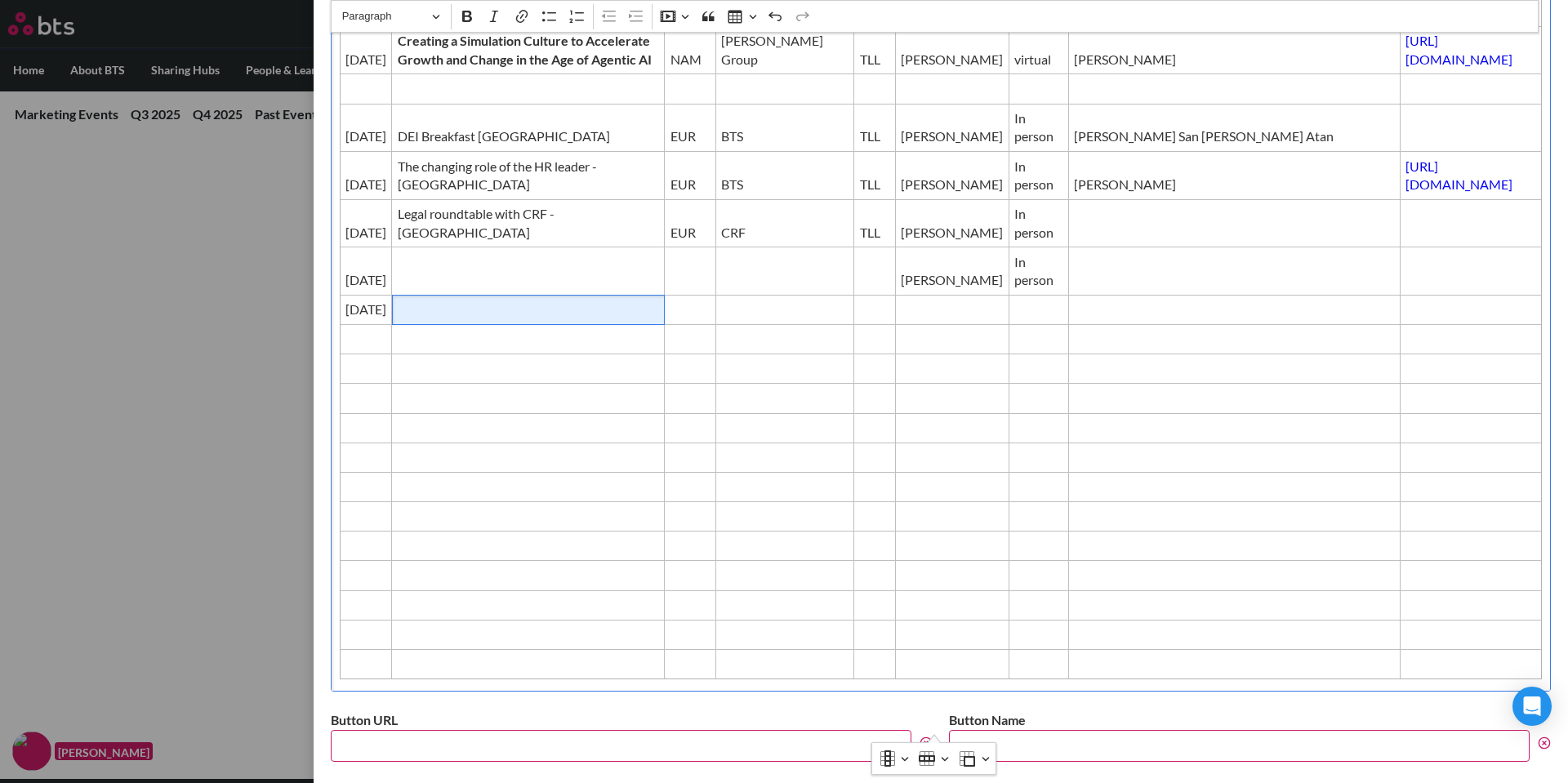
click at [459, 318] on span "Editor editing area: main" at bounding box center [529, 309] width 262 height 18
click at [539, 324] on td "Editor editing area: main" at bounding box center [529, 309] width 273 height 30
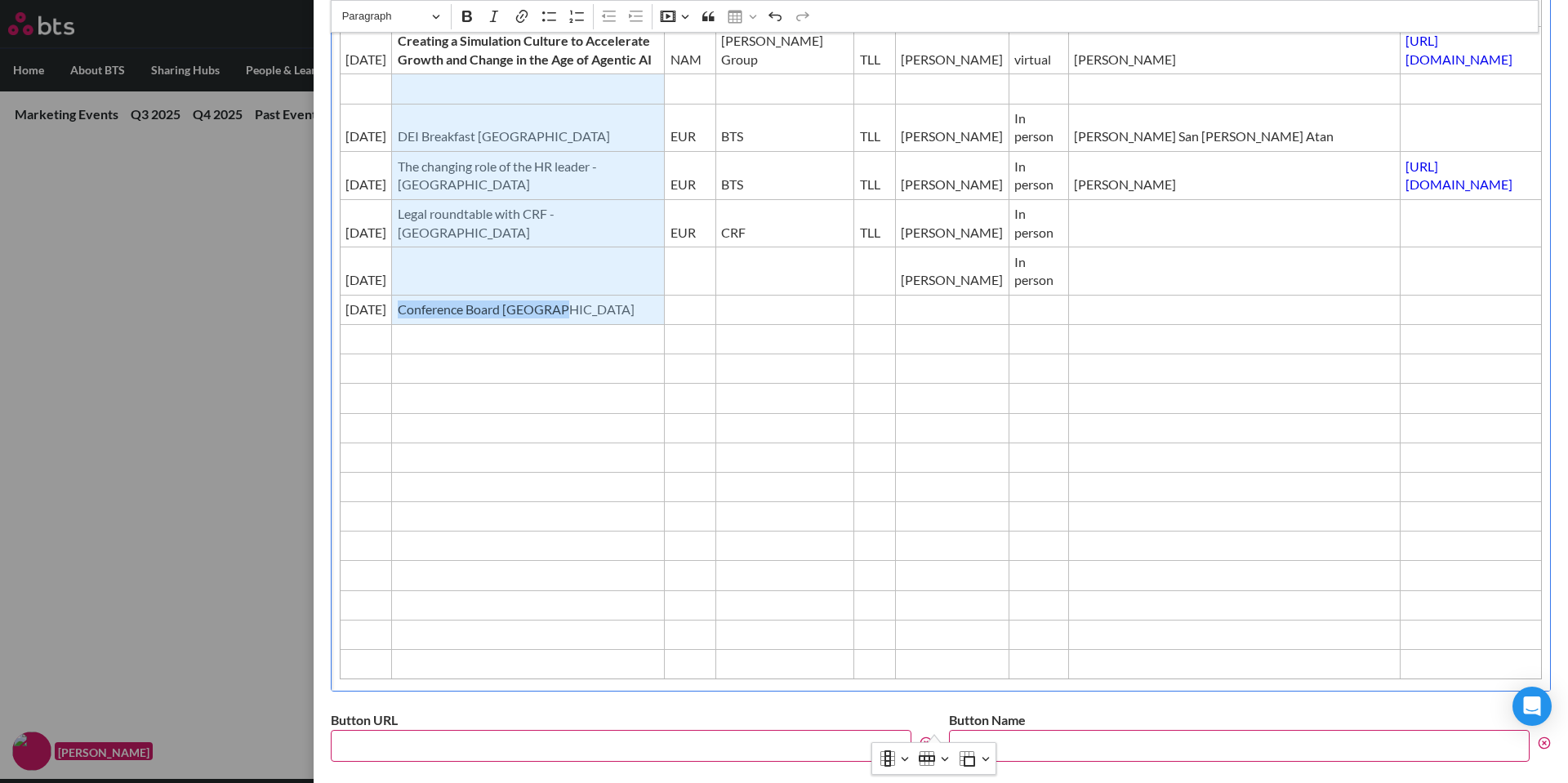
drag, startPoint x: 559, startPoint y: 361, endPoint x: 407, endPoint y: 115, distance: 289.2
click at [407, 115] on tbody "Date Event Region Producer/Host GTM Contact Type BTS Presenters / on site Event…" at bounding box center [941, 276] width 1203 height 808
click at [461, 12] on icon "Editor toolbar" at bounding box center [467, 16] width 16 height 16
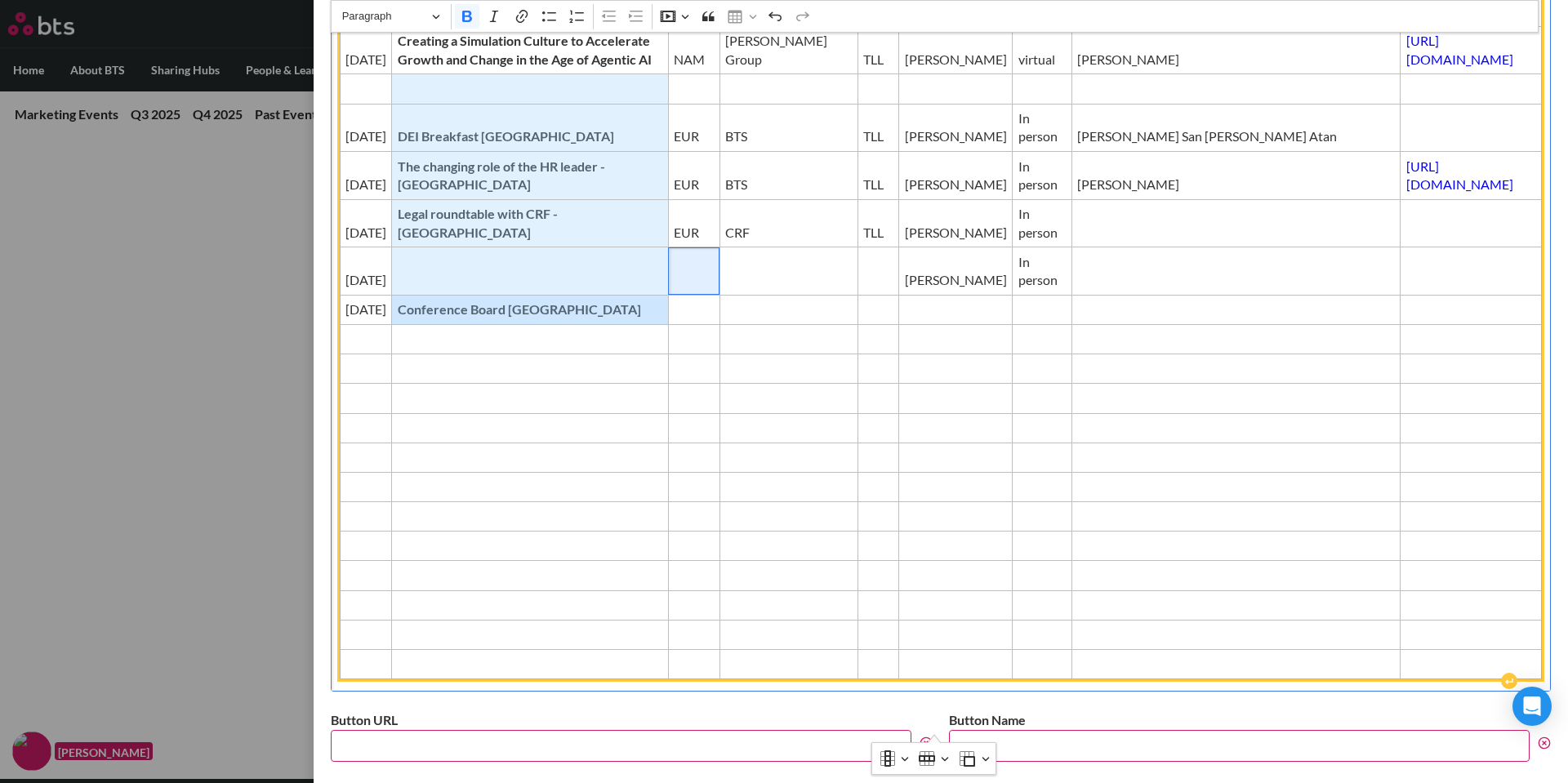
click at [674, 289] on span "Editor editing area: main" at bounding box center [694, 280] width 40 height 18
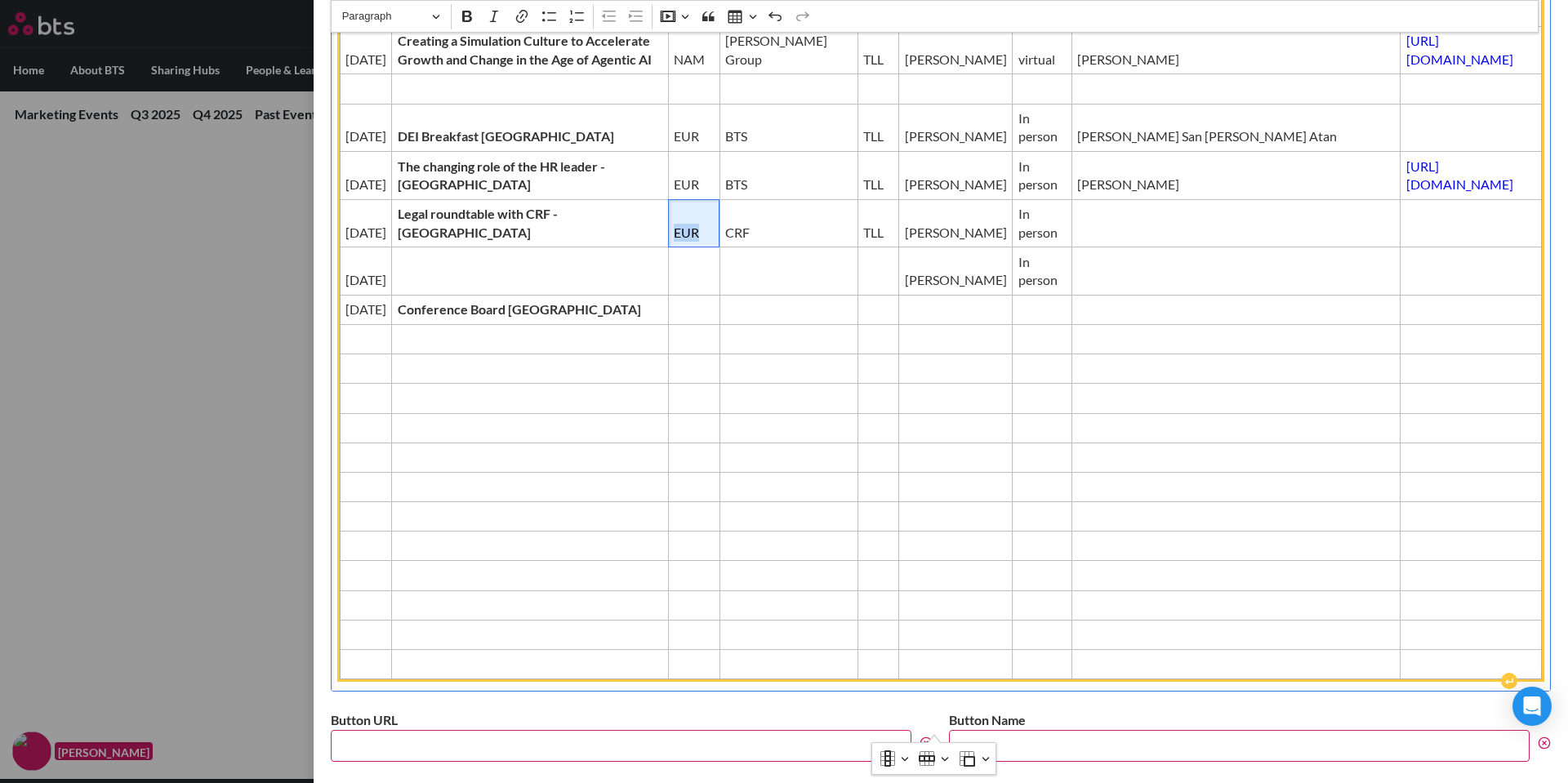
drag, startPoint x: 614, startPoint y: 263, endPoint x: 640, endPoint y: 266, distance: 26.2
click at [674, 242] on span "EUR" at bounding box center [694, 233] width 40 height 18
copy span "EUR"
click at [668, 295] on td "Editor editing area: main" at bounding box center [694, 271] width 52 height 49
click at [668, 324] on td "Editor editing area: main" at bounding box center [694, 309] width 52 height 30
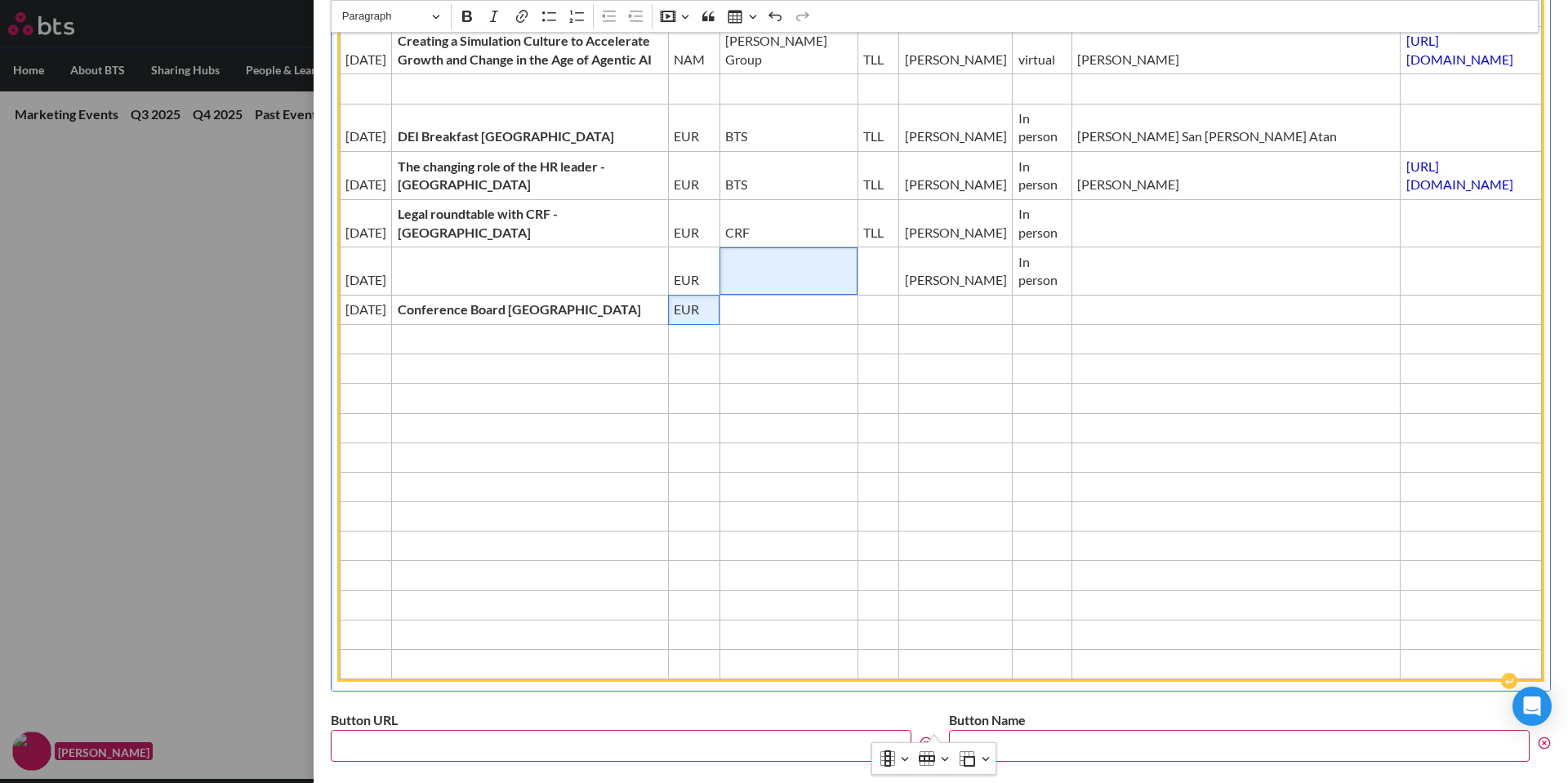
click at [720, 295] on td "Editor editing area: main" at bounding box center [789, 271] width 138 height 49
click at [726, 318] on span "Editor editing area: main" at bounding box center [789, 309] width 127 height 18
click at [899, 324] on td "Editor editing area: main" at bounding box center [956, 309] width 114 height 30
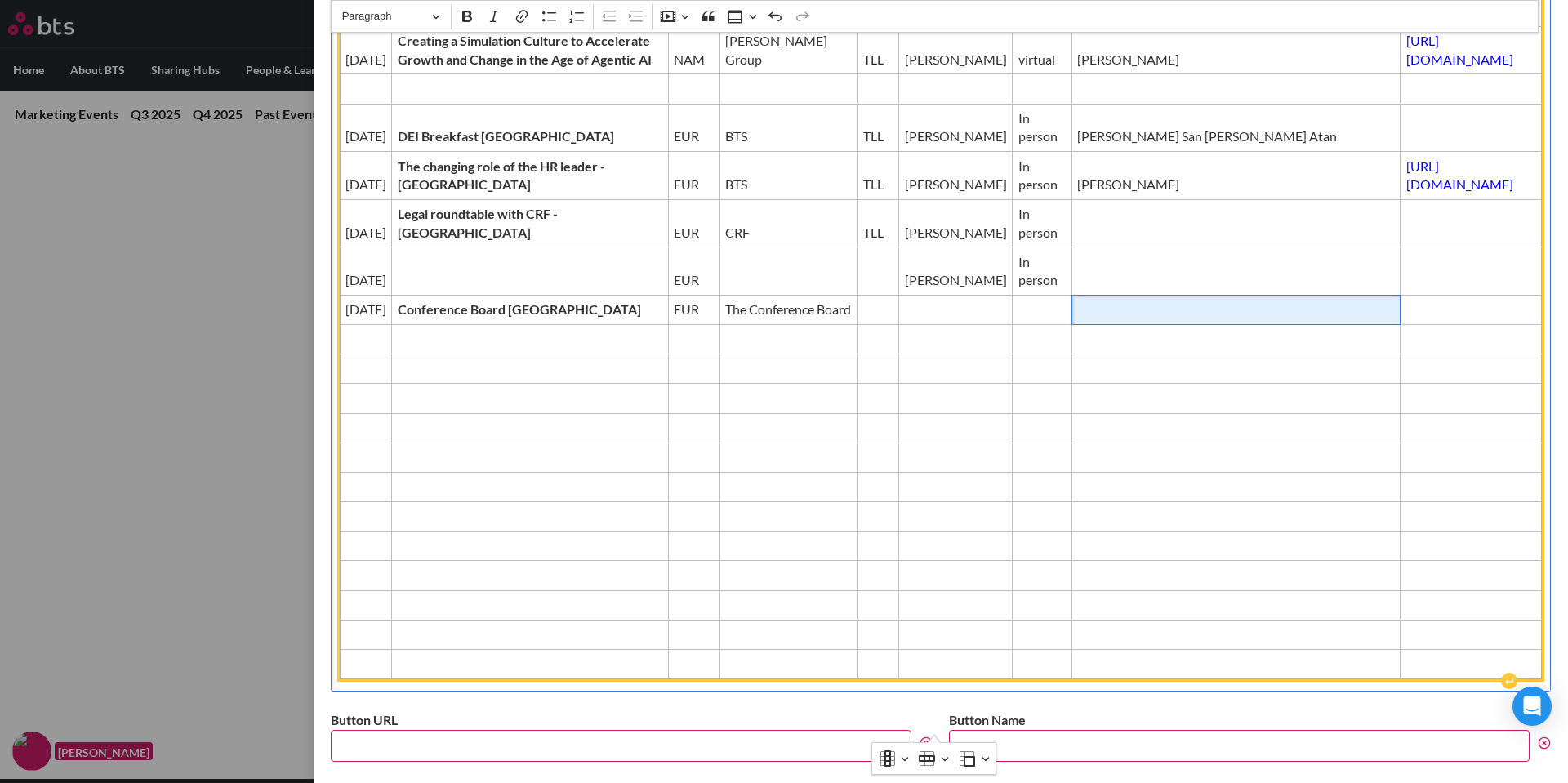
click at [1072, 324] on td "Editor editing area: main" at bounding box center [1236, 309] width 329 height 30
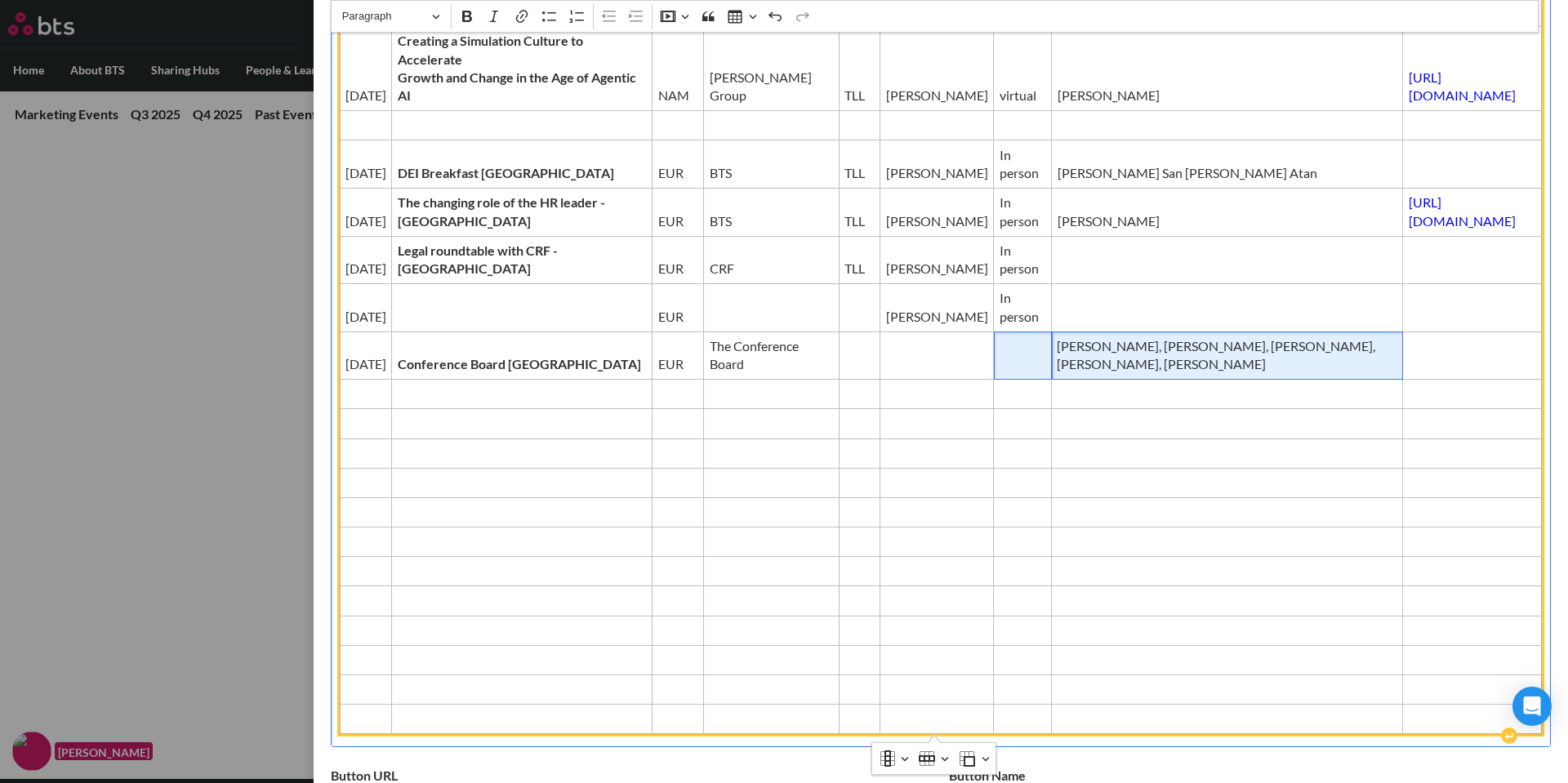
click at [994, 351] on td "Editor editing area: main" at bounding box center [1023, 355] width 58 height 49
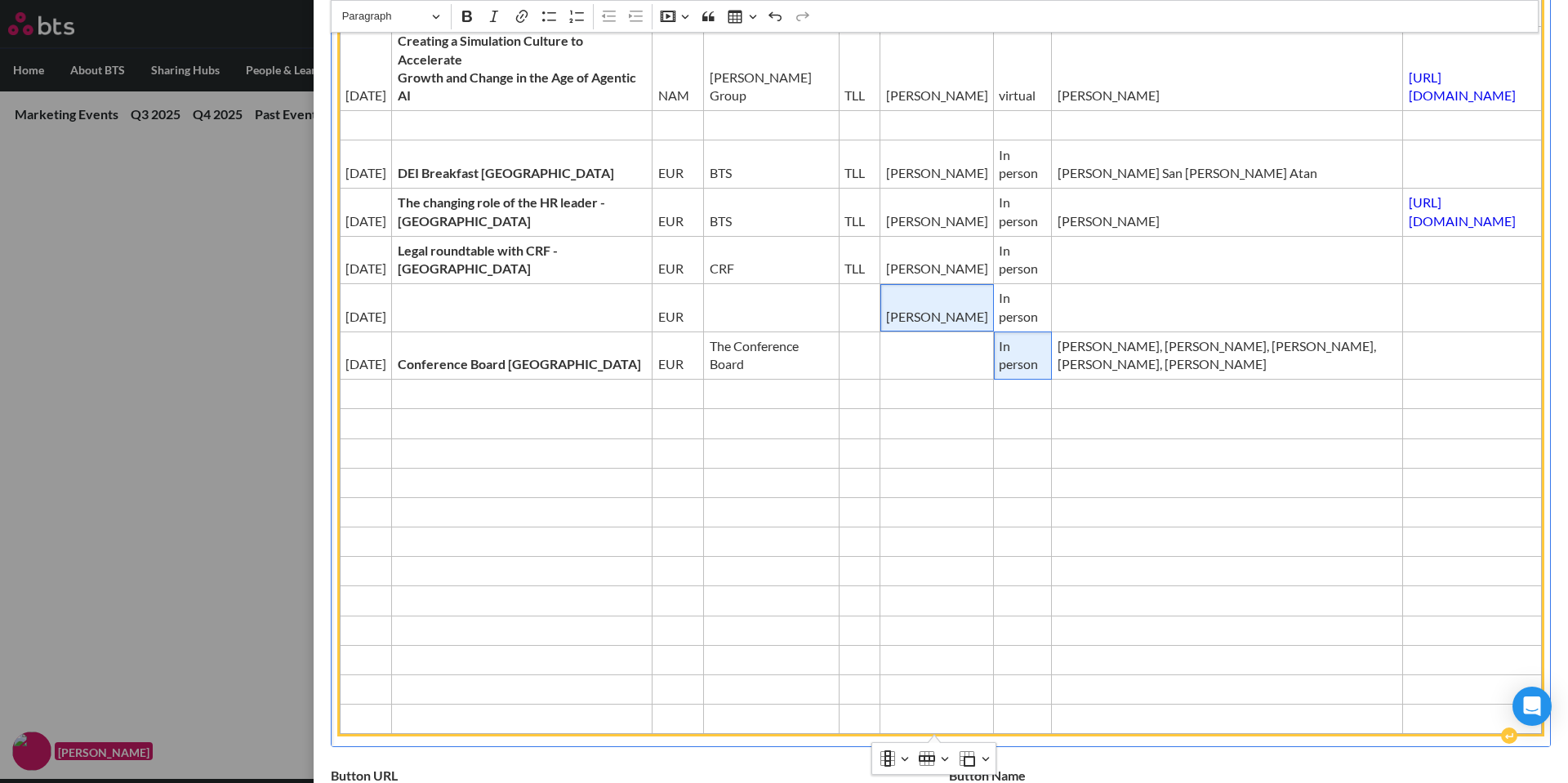
click at [886, 308] on span "[PERSON_NAME]" at bounding box center [937, 317] width 102 height 18
drag, startPoint x: 859, startPoint y: 313, endPoint x: 803, endPoint y: 299, distance: 57.7
click at [880, 299] on td "[PERSON_NAME]" at bounding box center [937, 308] width 114 height 49
copy span "[PERSON_NAME]"
click at [886, 366] on span "Editor editing area: main" at bounding box center [937, 364] width 102 height 18
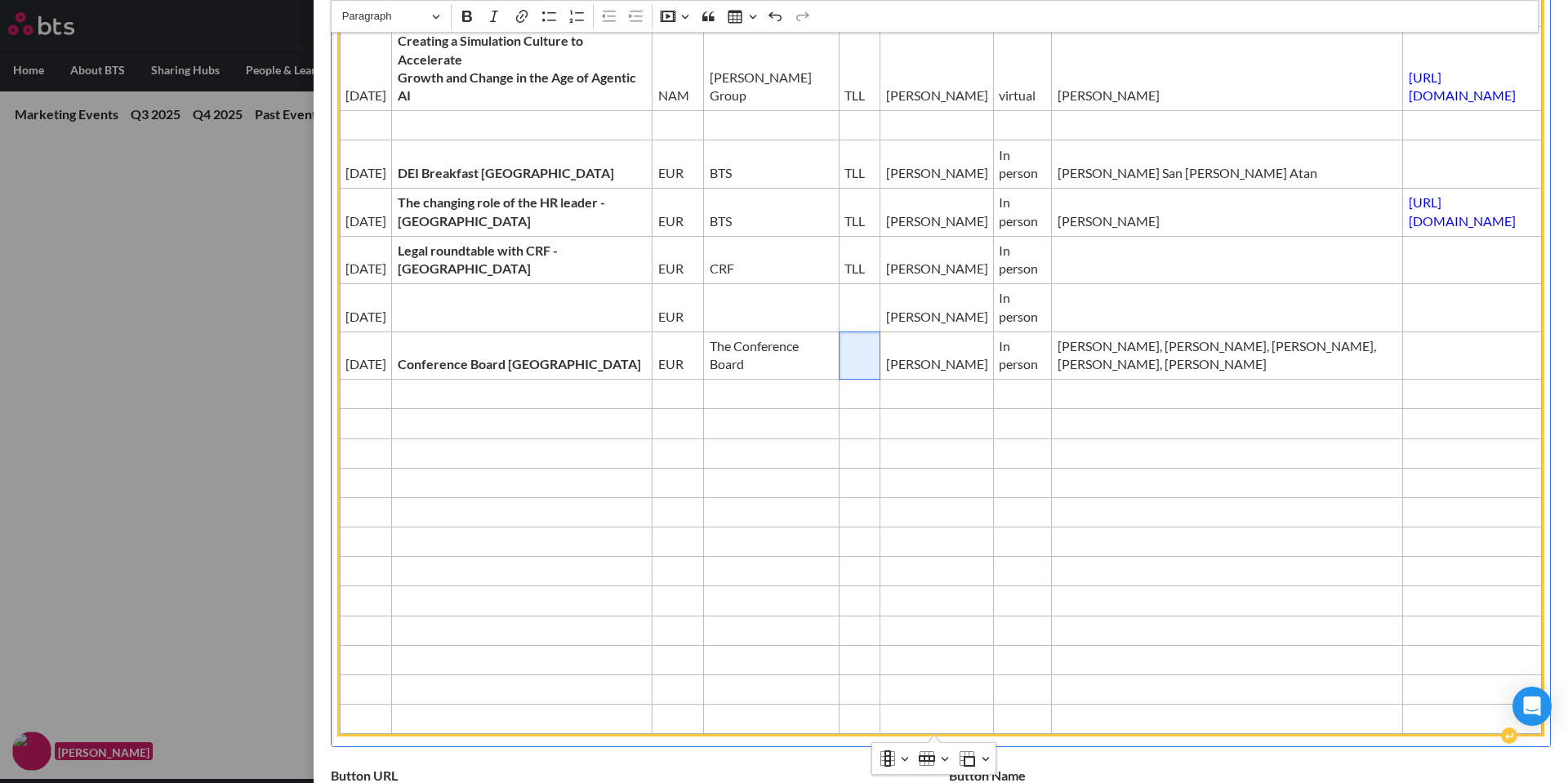
click at [839, 352] on td "Editor editing area: main" at bounding box center [860, 355] width 42 height 49
click at [845, 319] on span "Editor editing area: main" at bounding box center [860, 317] width 30 height 18
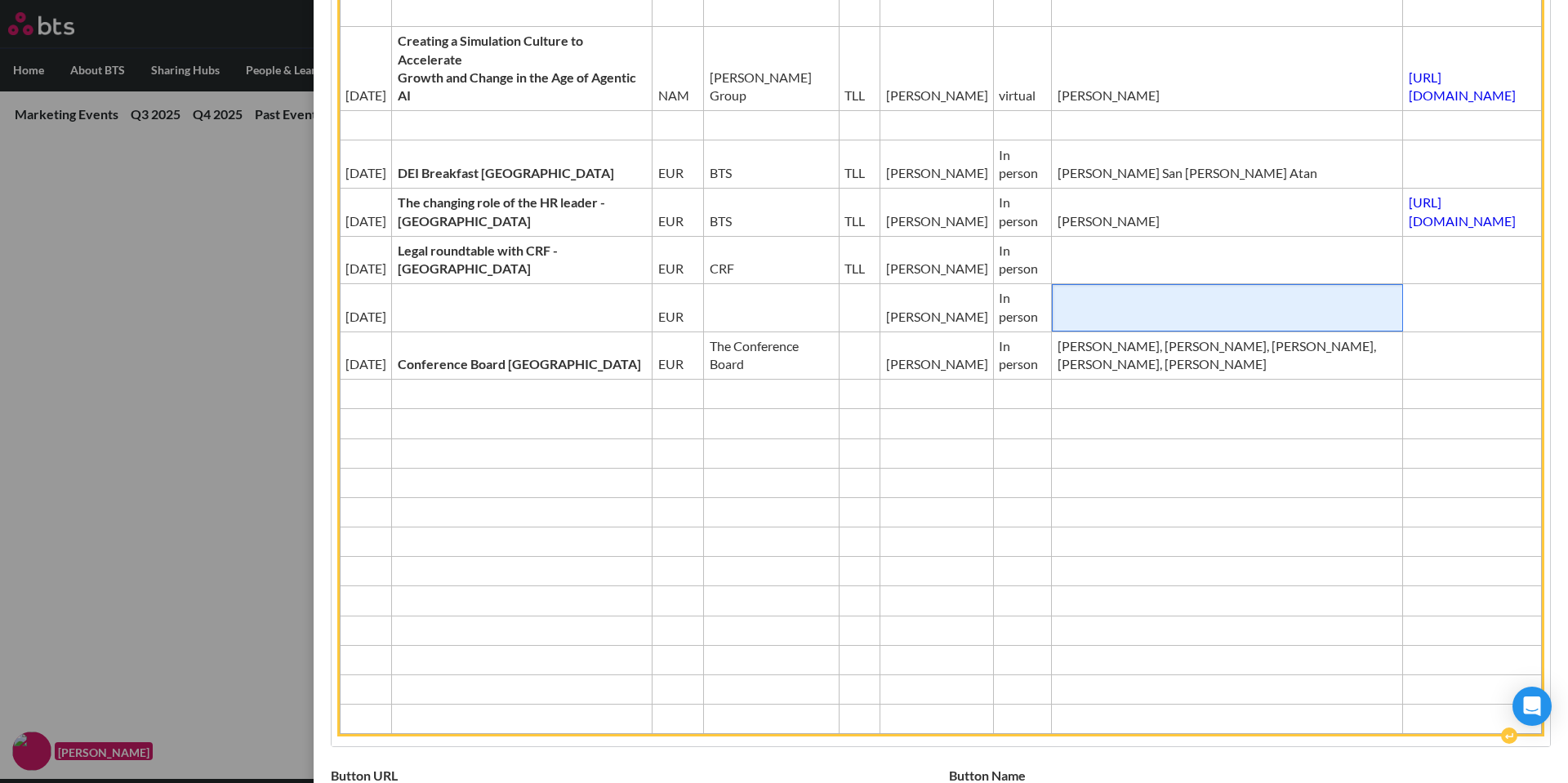
click at [1052, 290] on td "Editor editing area: main" at bounding box center [1227, 308] width 351 height 49
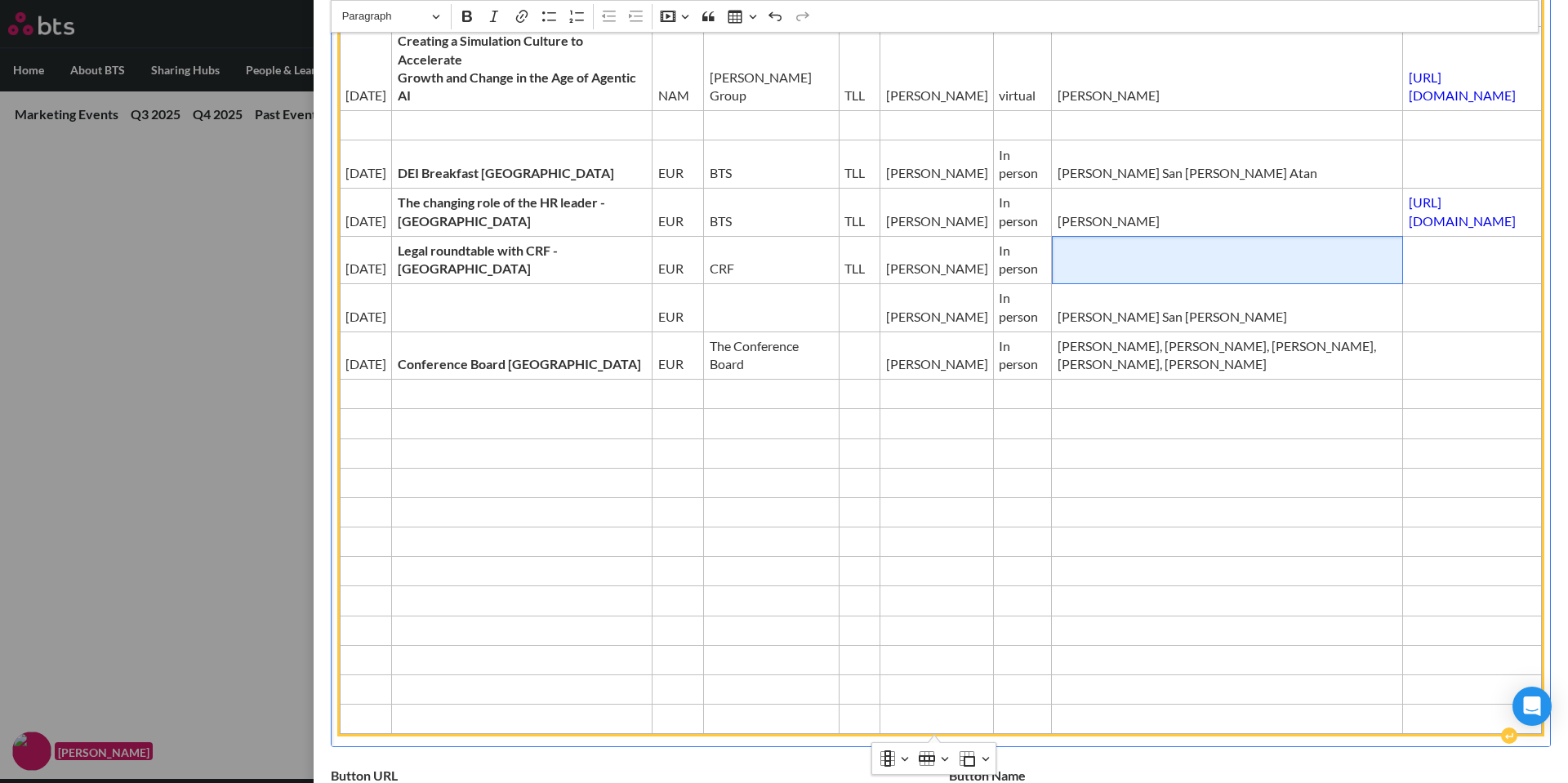
click at [1058, 266] on span "Editor editing area: main" at bounding box center [1227, 269] width 340 height 18
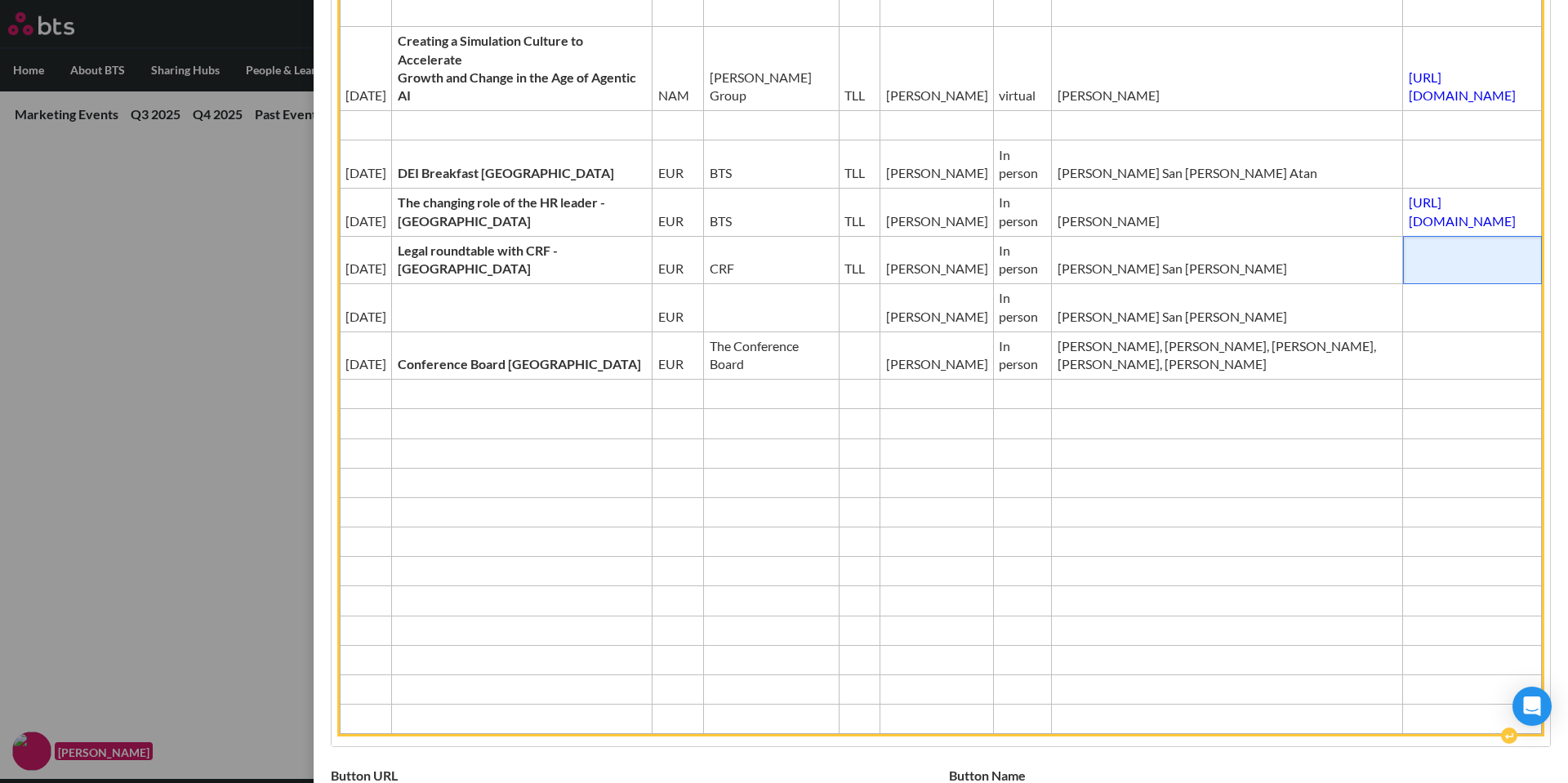
click at [1409, 260] on span "Editor editing area: main" at bounding box center [1473, 269] width 128 height 18
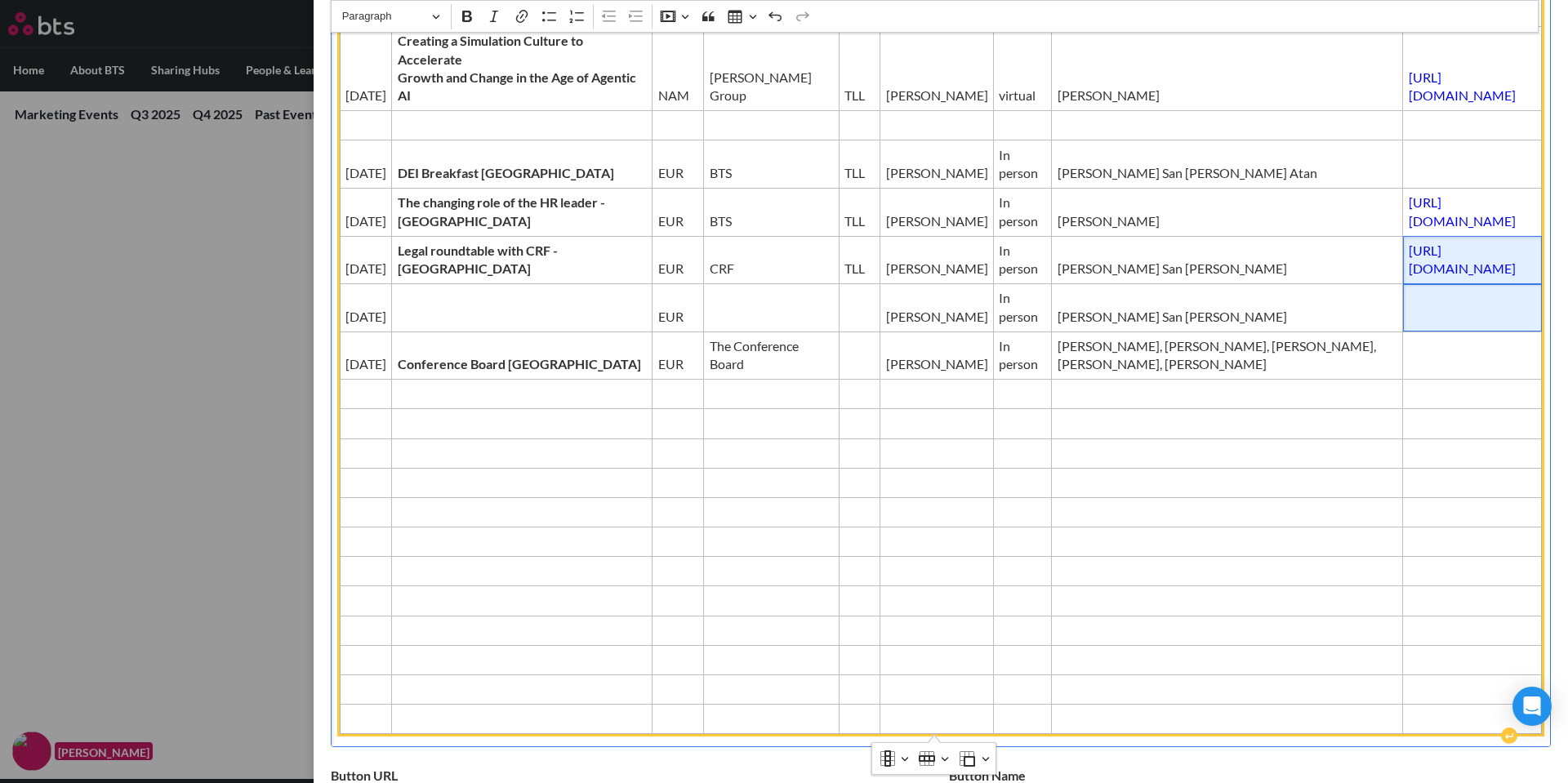
click at [1409, 308] on span "Editor editing area: main" at bounding box center [1473, 317] width 128 height 18
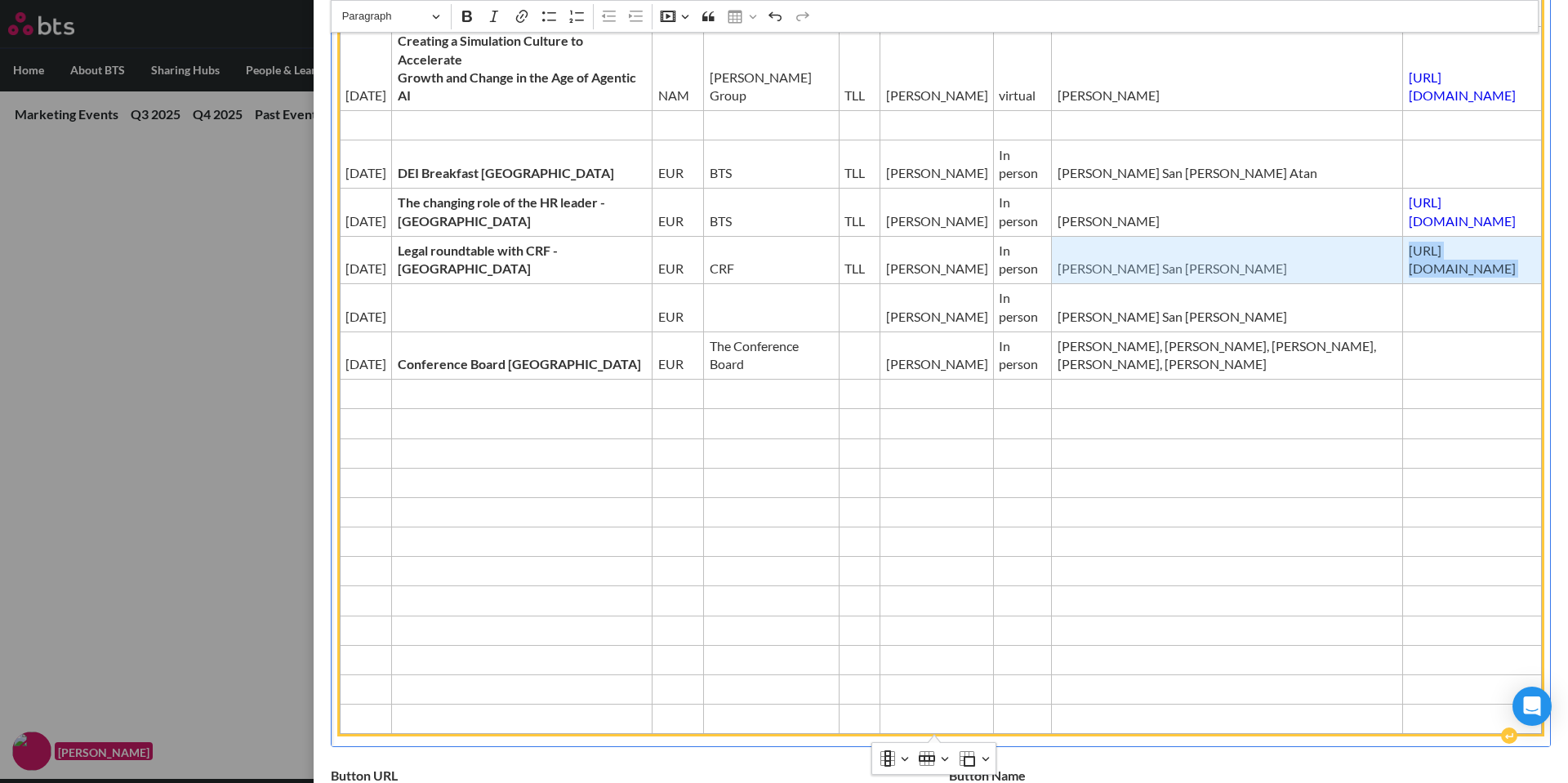
drag, startPoint x: 1527, startPoint y: 270, endPoint x: 1168, endPoint y: 269, distance: 359.0
click at [1168, 269] on tr "[DATE] Legal roundtable with CRF - London EUR CRF TLL [PERSON_NAME] In person […" at bounding box center [941, 260] width 1203 height 49
click at [1403, 254] on td "[URL][DOMAIN_NAME]" at bounding box center [1473, 260] width 139 height 49
click at [1524, 271] on span "[URL][DOMAIN_NAME]" at bounding box center [1473, 260] width 128 height 37
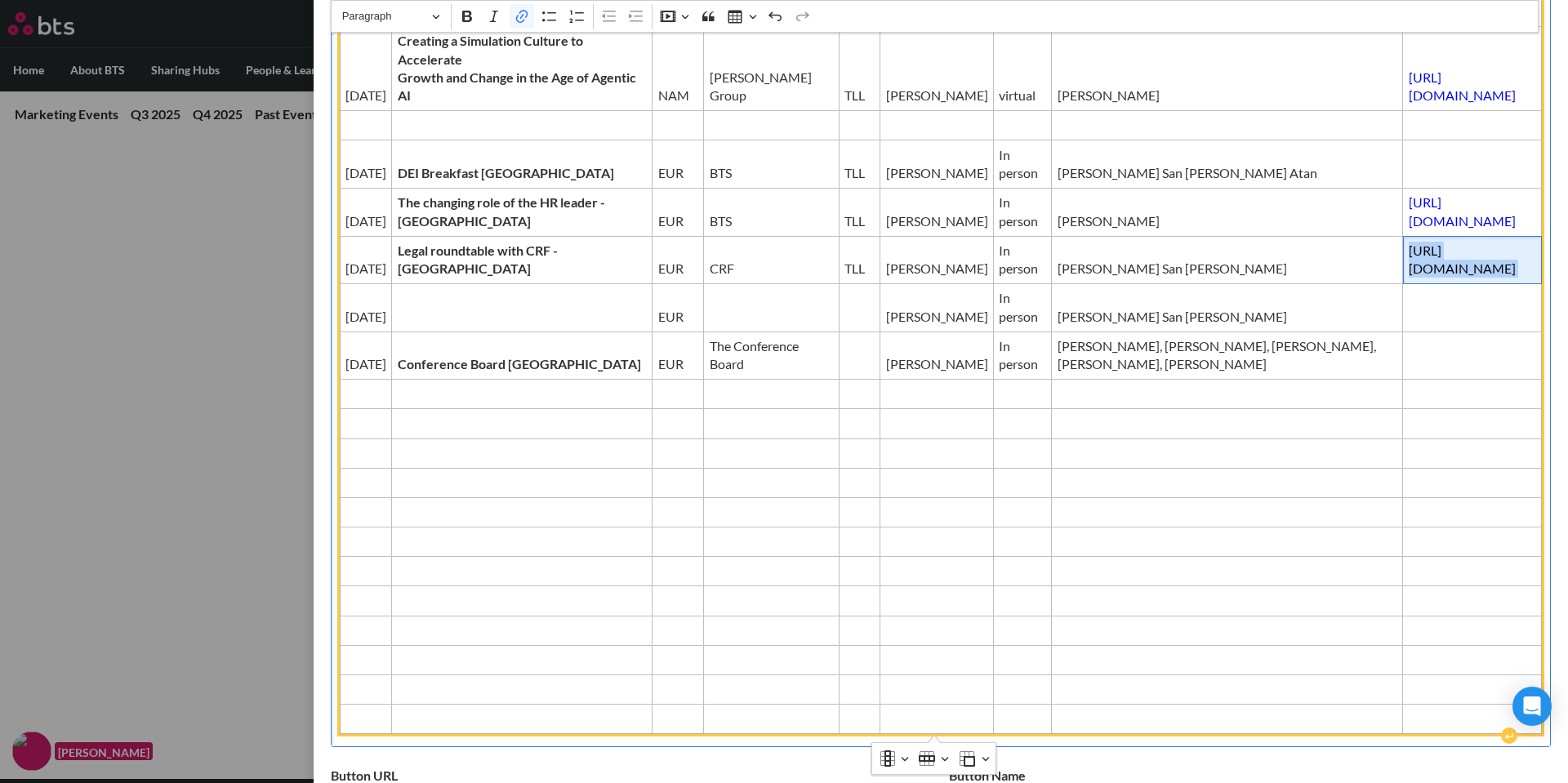
drag, startPoint x: 1525, startPoint y: 270, endPoint x: 1180, endPoint y: 270, distance: 345.0
click at [1403, 270] on td "[URL][DOMAIN_NAME]" at bounding box center [1473, 260] width 139 height 49
click at [1403, 300] on td "Editor editing area: main" at bounding box center [1473, 308] width 139 height 49
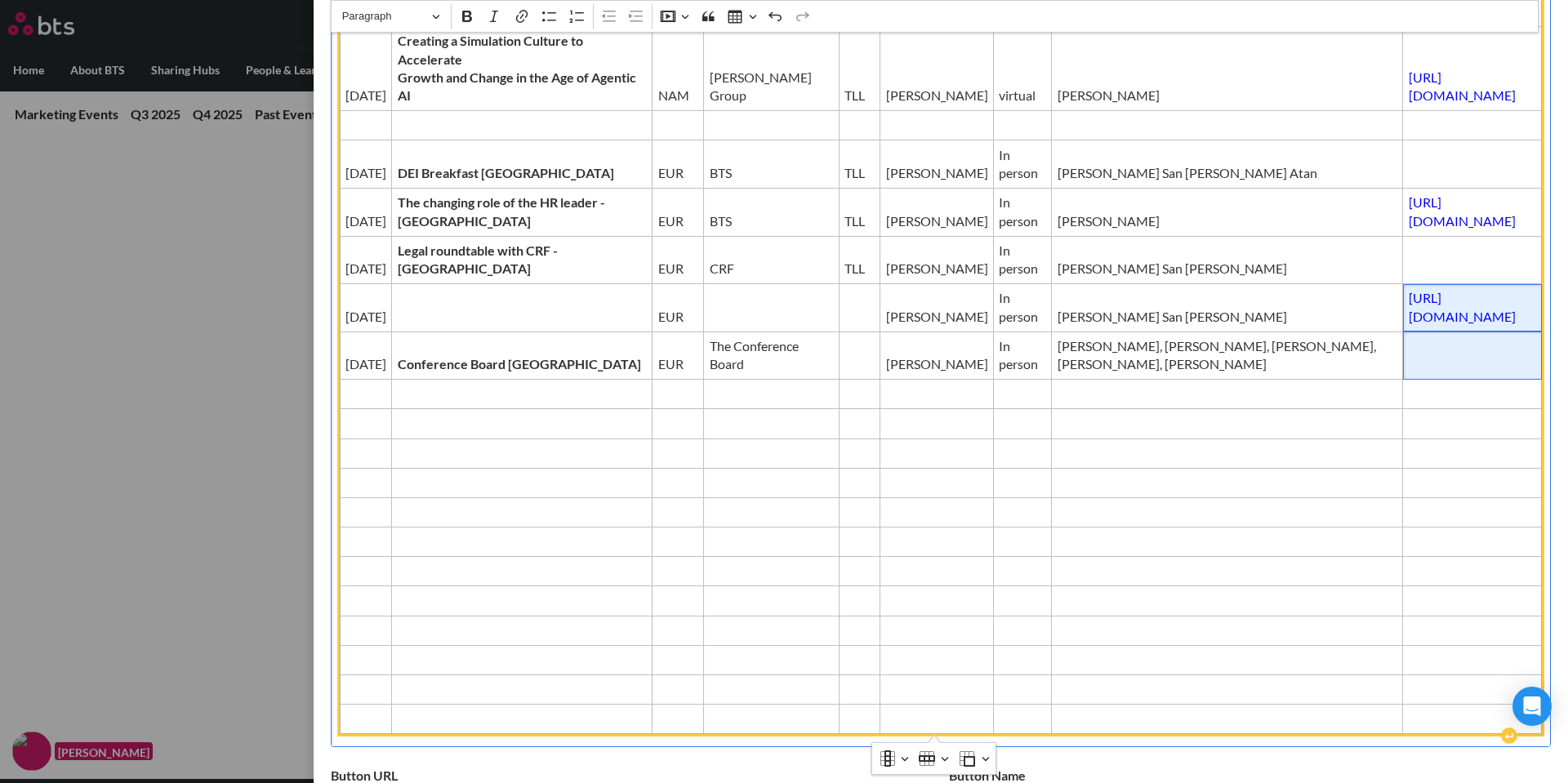
click at [1403, 346] on td "Editor editing area: main" at bounding box center [1473, 355] width 139 height 49
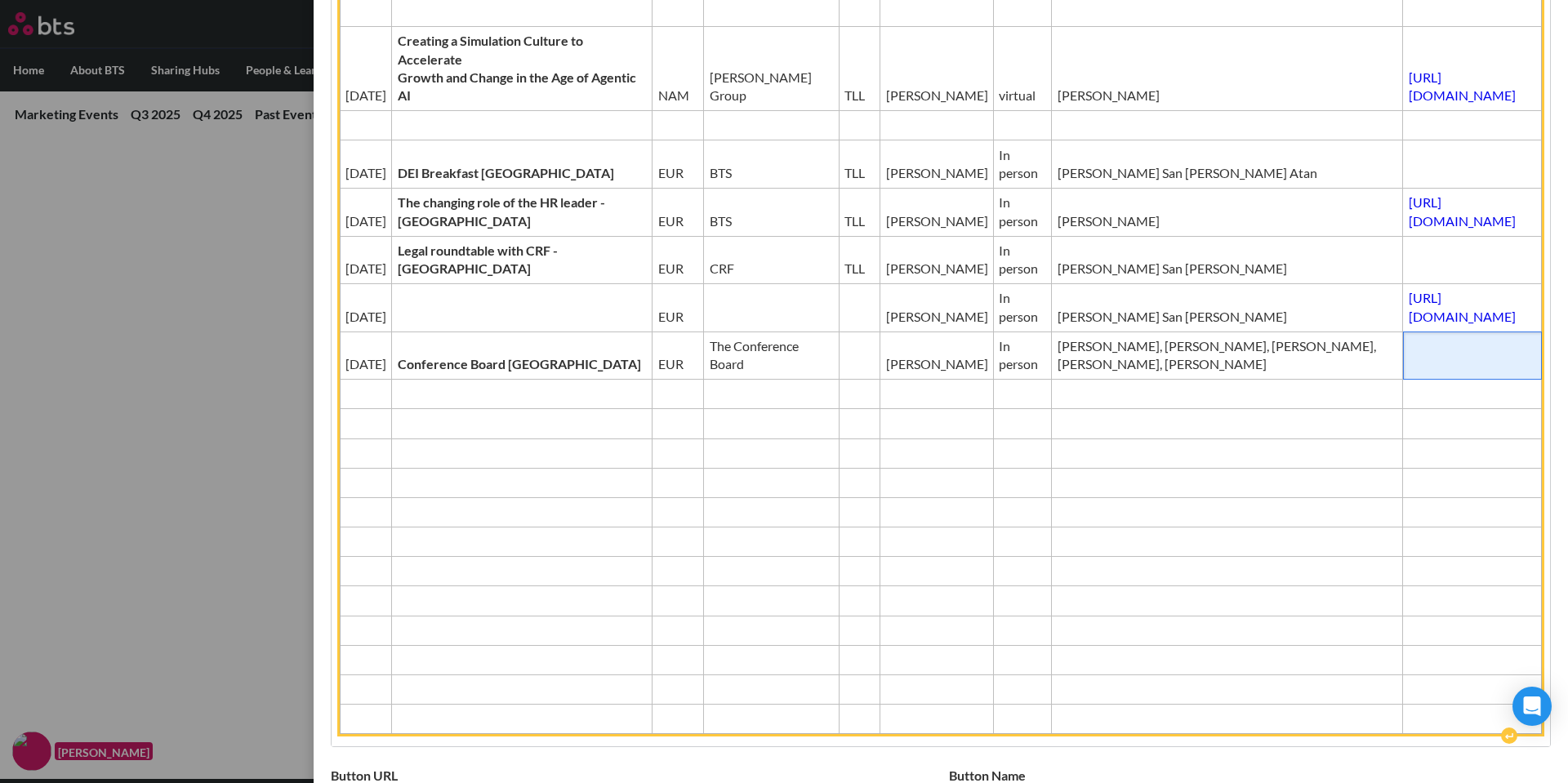
click at [1409, 366] on span "Editor editing area: main" at bounding box center [1473, 364] width 128 height 18
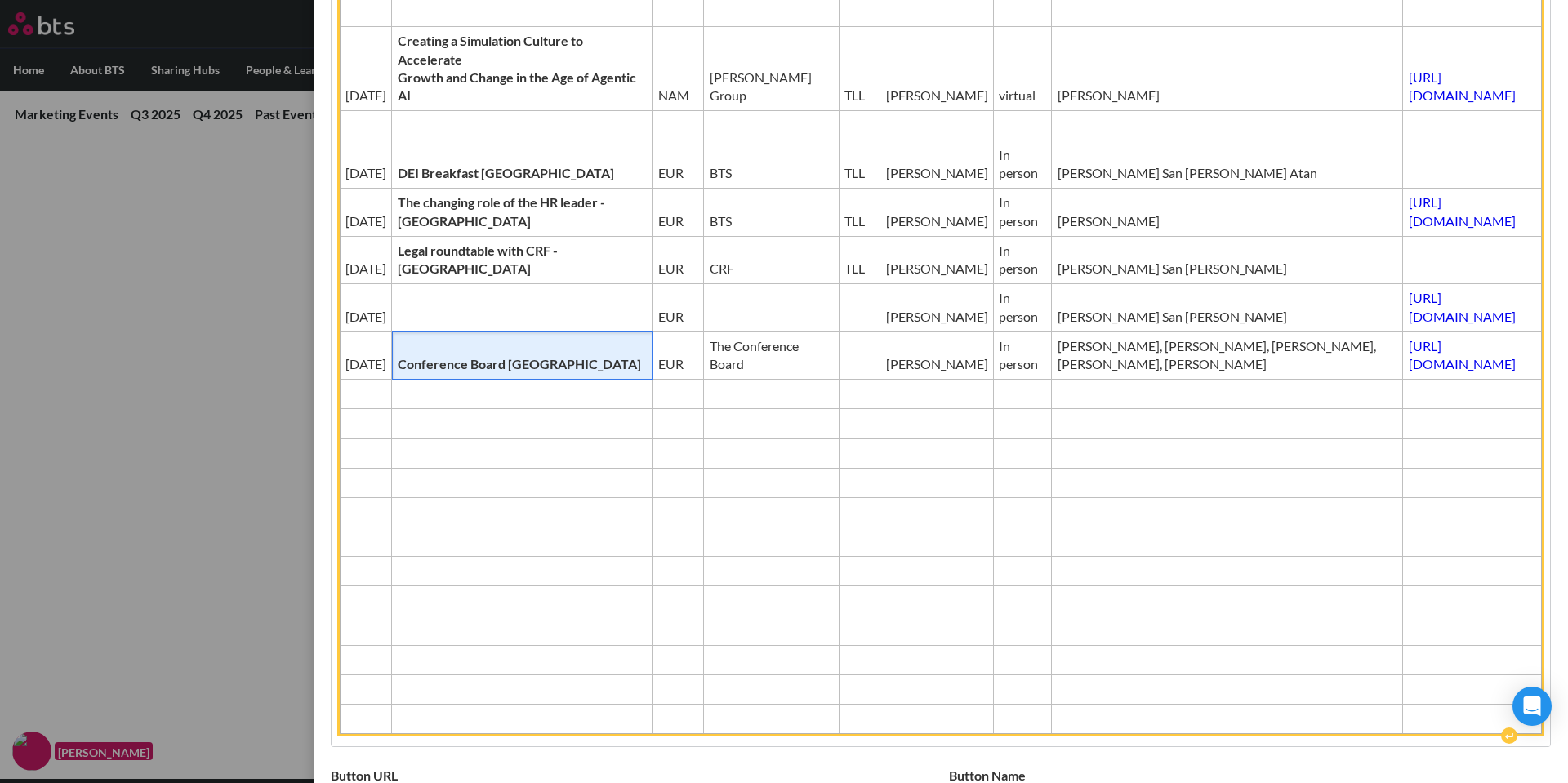
click at [501, 355] on span "Conference Board [GEOGRAPHIC_DATA]" at bounding box center [522, 364] width 249 height 18
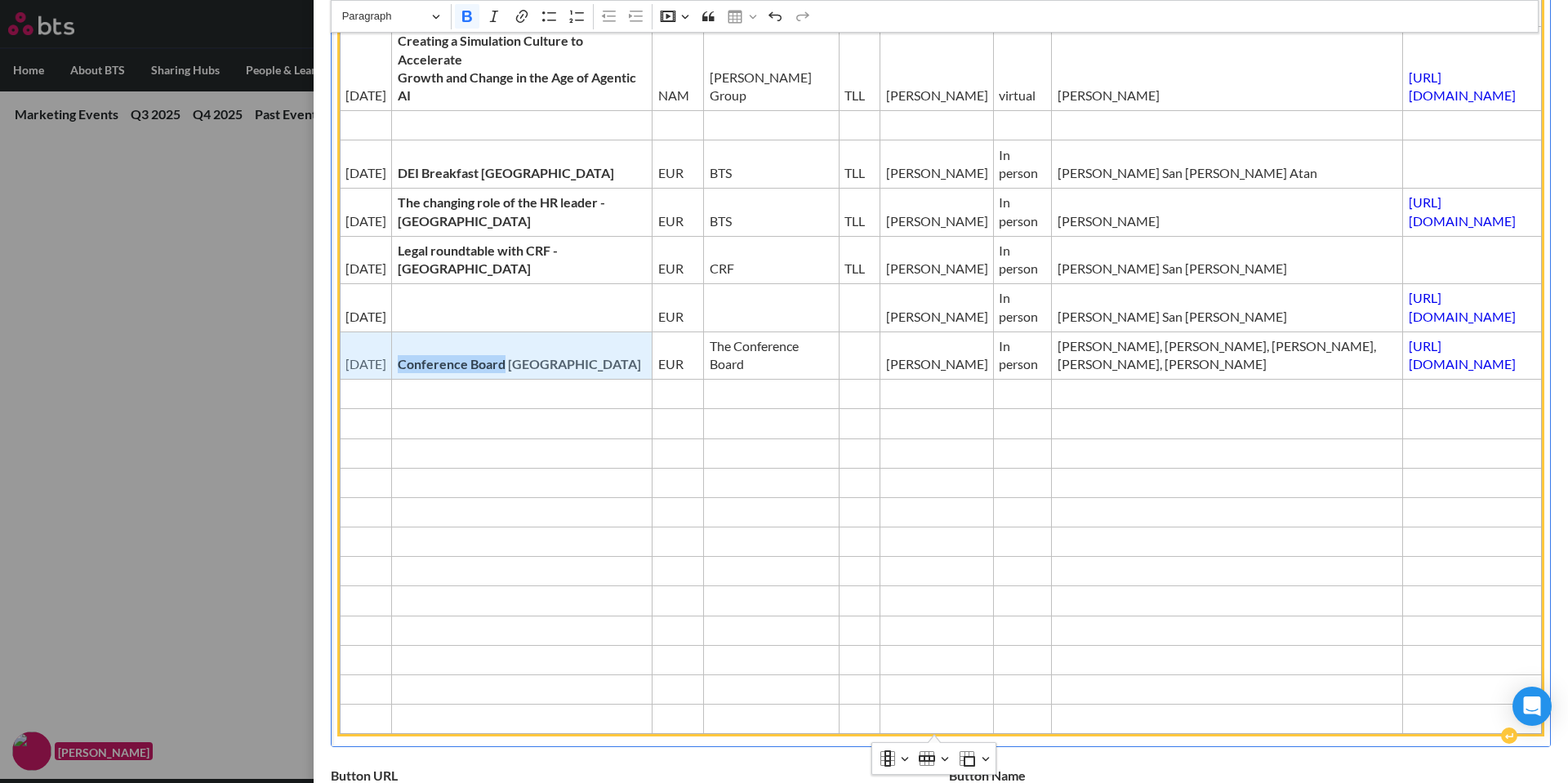
drag, startPoint x: 498, startPoint y: 363, endPoint x: 354, endPoint y: 354, distance: 144.3
click at [354, 354] on tr "[DATE] Conference Board Brussels EUR The Conference Board [PERSON_NAME] In pers…" at bounding box center [941, 355] width 1203 height 49
click at [436, 368] on strong "Conference Board [GEOGRAPHIC_DATA]" at bounding box center [520, 364] width 244 height 16
drag, startPoint x: 495, startPoint y: 365, endPoint x: 404, endPoint y: 365, distance: 91.0
click at [404, 365] on strong "Conference Board [GEOGRAPHIC_DATA]" at bounding box center [520, 364] width 244 height 16
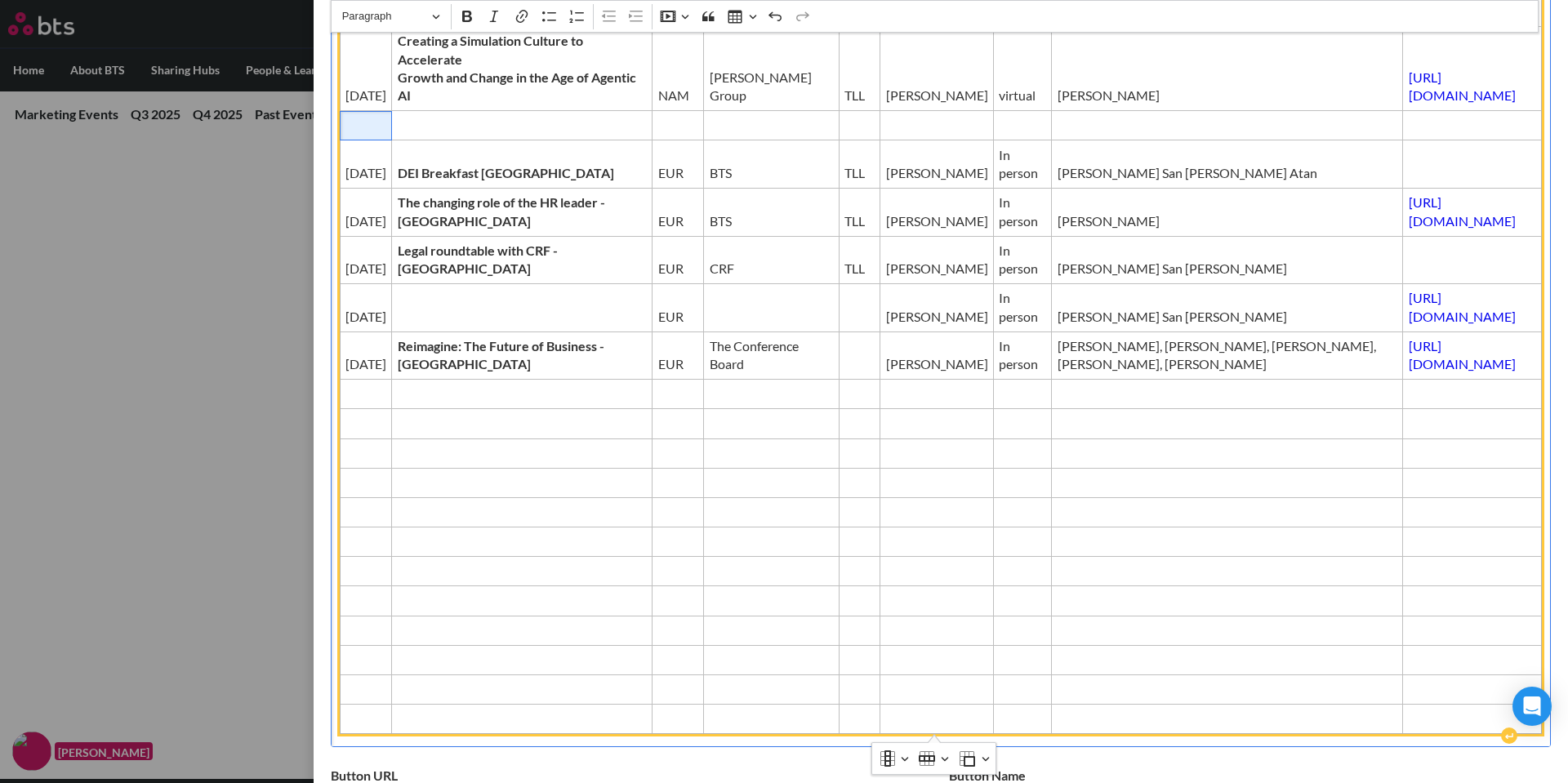
click at [368, 130] on span "Editor editing area: main" at bounding box center [366, 126] width 41 height 18
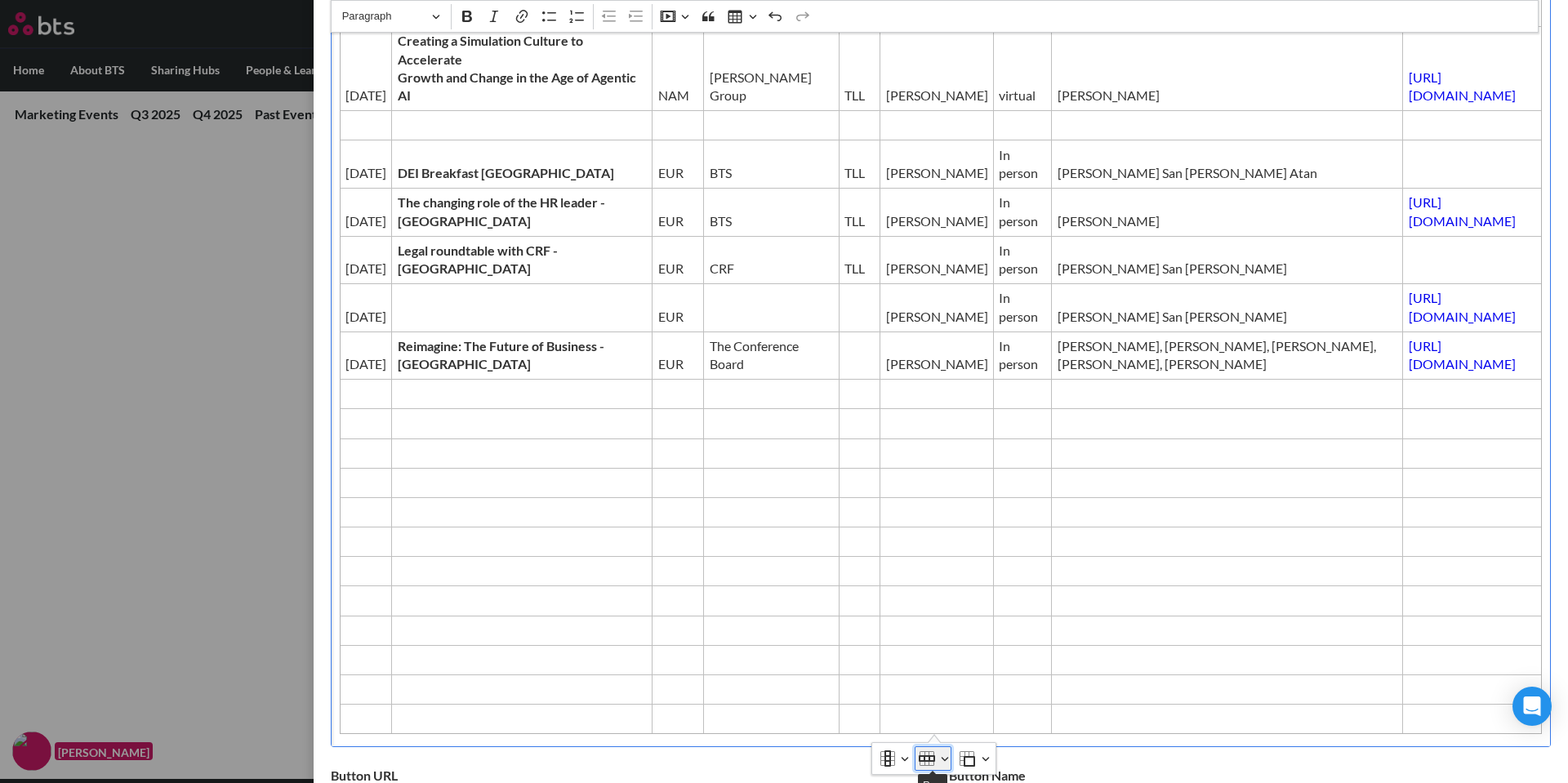
click at [939, 758] on button "Row" at bounding box center [933, 759] width 37 height 25
click at [965, 692] on span "Delete row" at bounding box center [950, 696] width 51 height 24
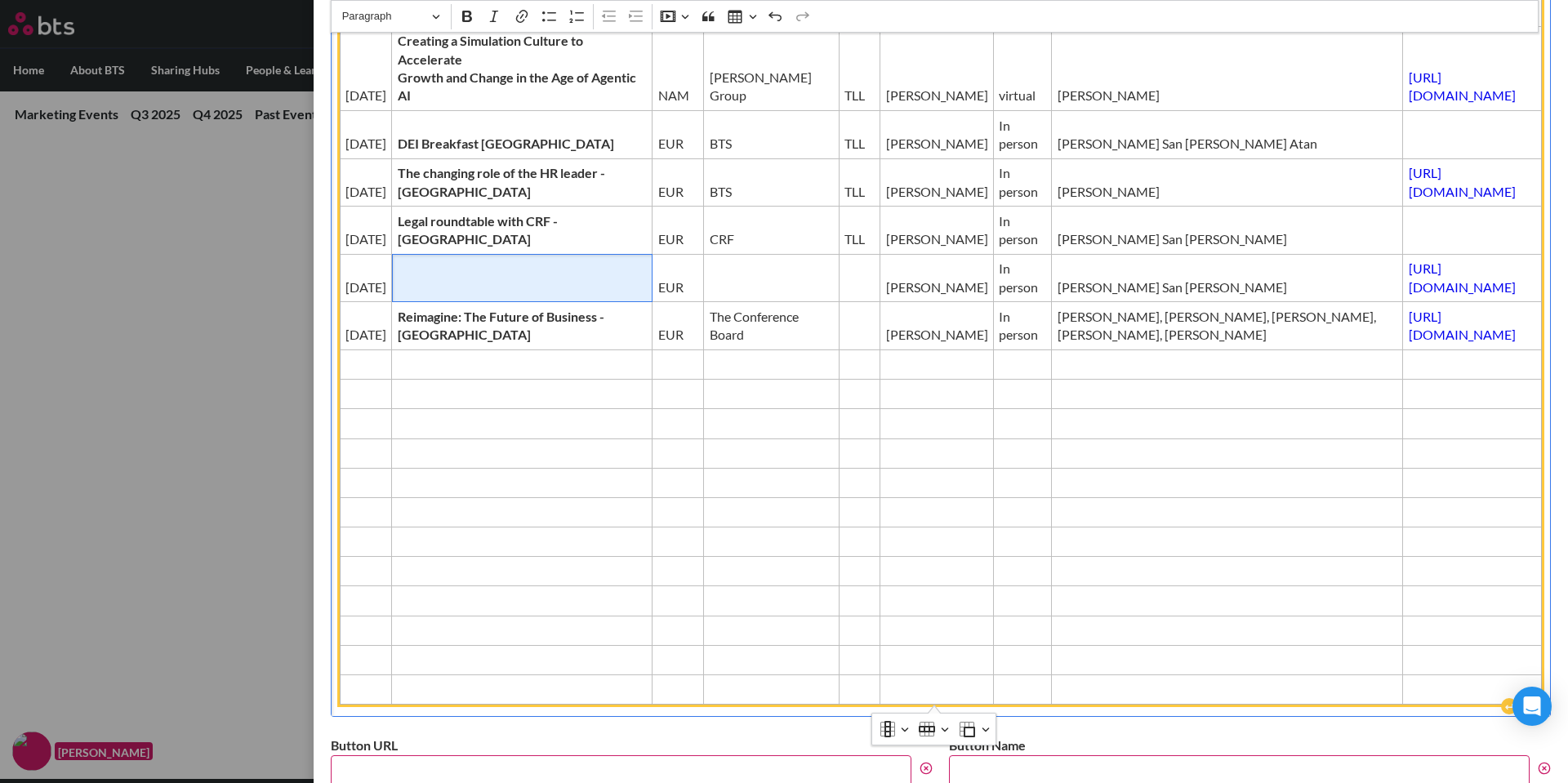
click at [422, 276] on td "Editor editing area: main" at bounding box center [522, 278] width 261 height 49
click at [462, 270] on td "Editor editing area: main" at bounding box center [522, 278] width 261 height 49
drag, startPoint x: 468, startPoint y: 287, endPoint x: 381, endPoint y: 273, distance: 88.1
click at [381, 272] on tr "[DATE] Developing future ready talent ([GEOGRAPHIC_DATA]) EUR [PERSON_NAME] In …" at bounding box center [941, 278] width 1203 height 49
click at [398, 279] on span "Developing future ready talent ([GEOGRAPHIC_DATA])" at bounding box center [524, 278] width 252 height 37
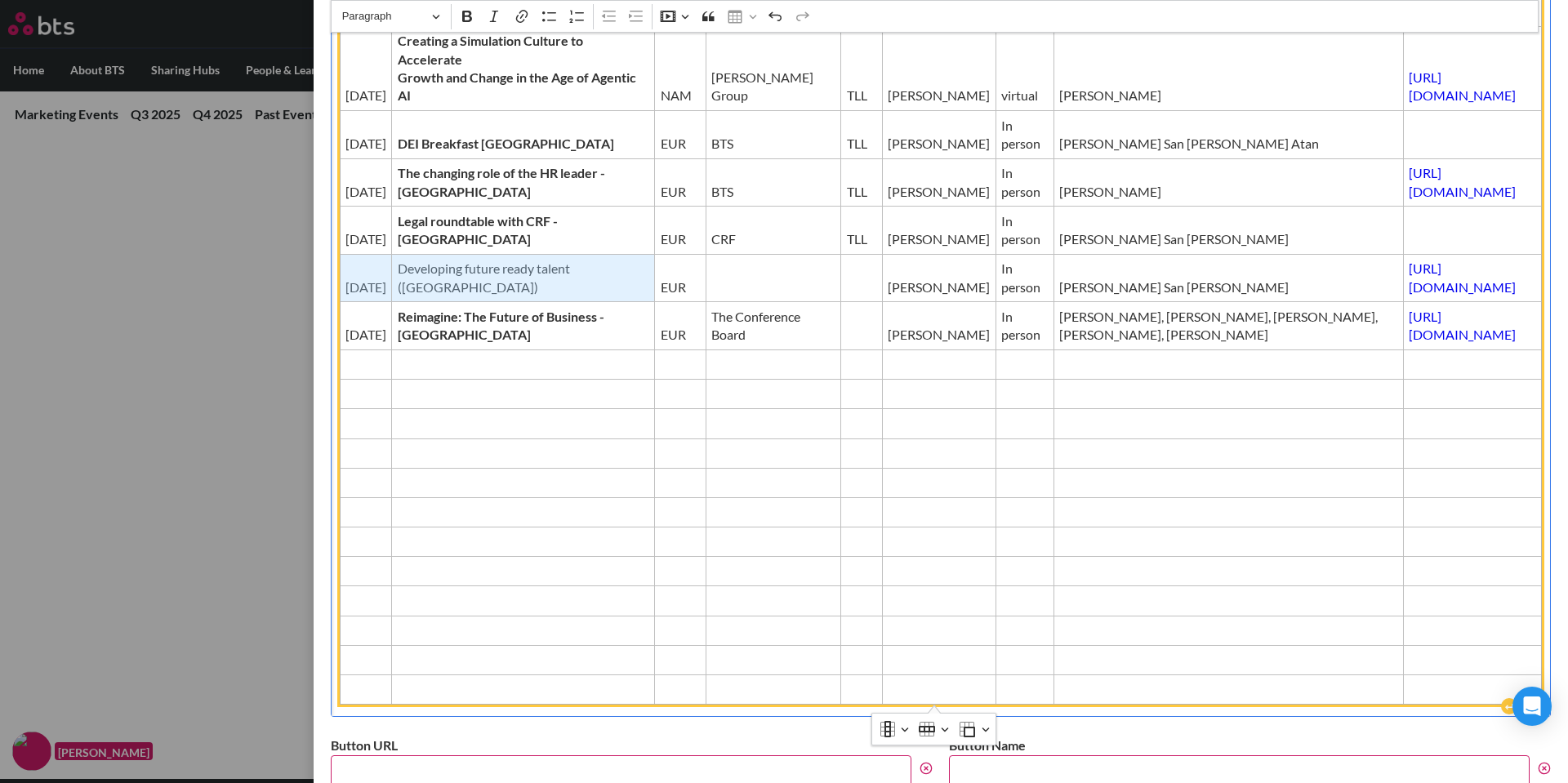
click at [449, 289] on span "Developing future ready talent ([GEOGRAPHIC_DATA])" at bounding box center [524, 278] width 252 height 37
click at [398, 290] on span "Developing future ready talent ([GEOGRAPHIC_DATA]" at bounding box center [523, 278] width 251 height 37
drag, startPoint x: 438, startPoint y: 288, endPoint x: 392, endPoint y: 266, distance: 51.0
click at [398, 266] on span "Developing future ready talent - [GEOGRAPHIC_DATA]" at bounding box center [522, 278] width 249 height 37
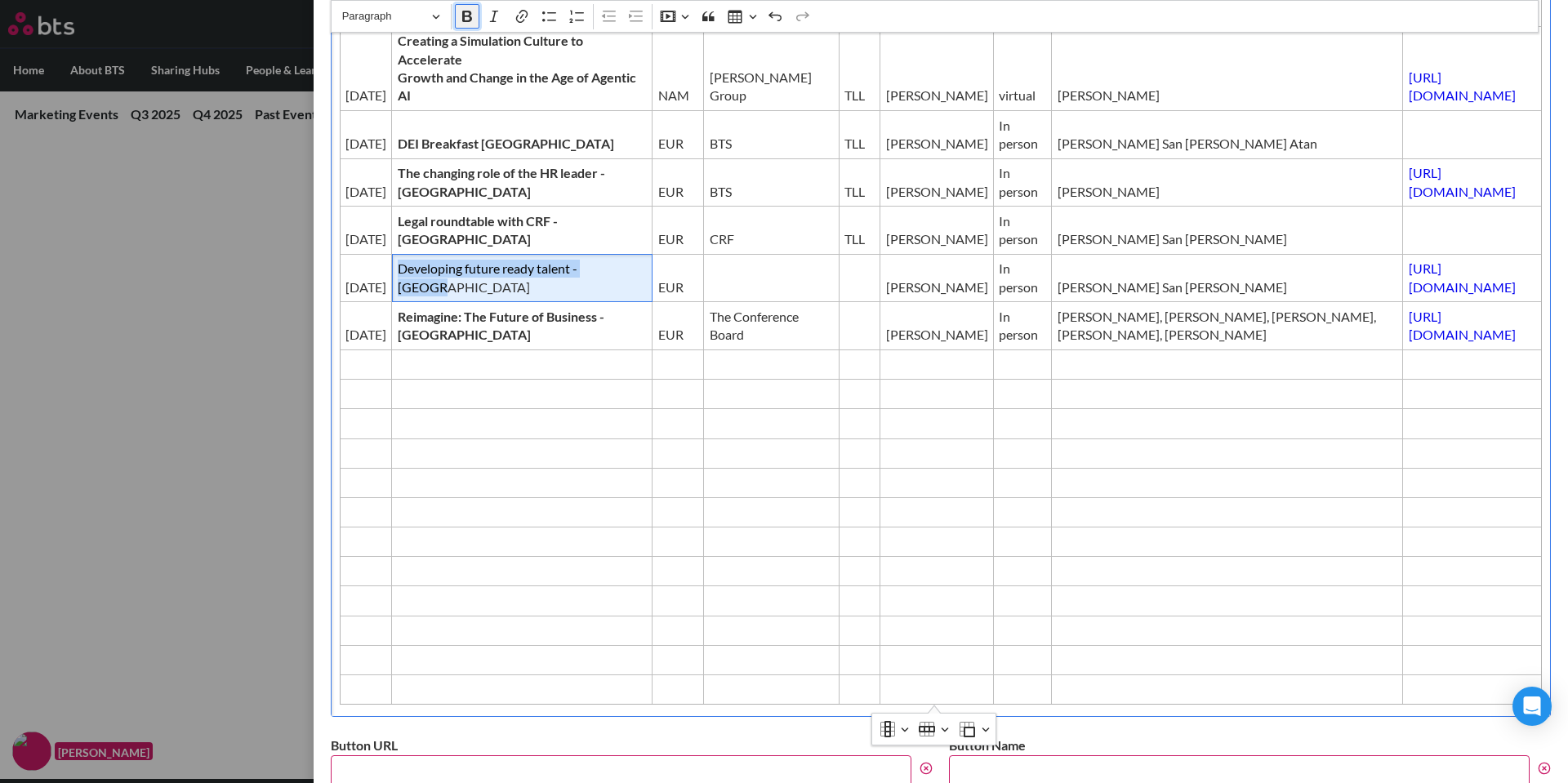
click at [465, 12] on icon "Editor toolbar" at bounding box center [467, 16] width 10 height 12
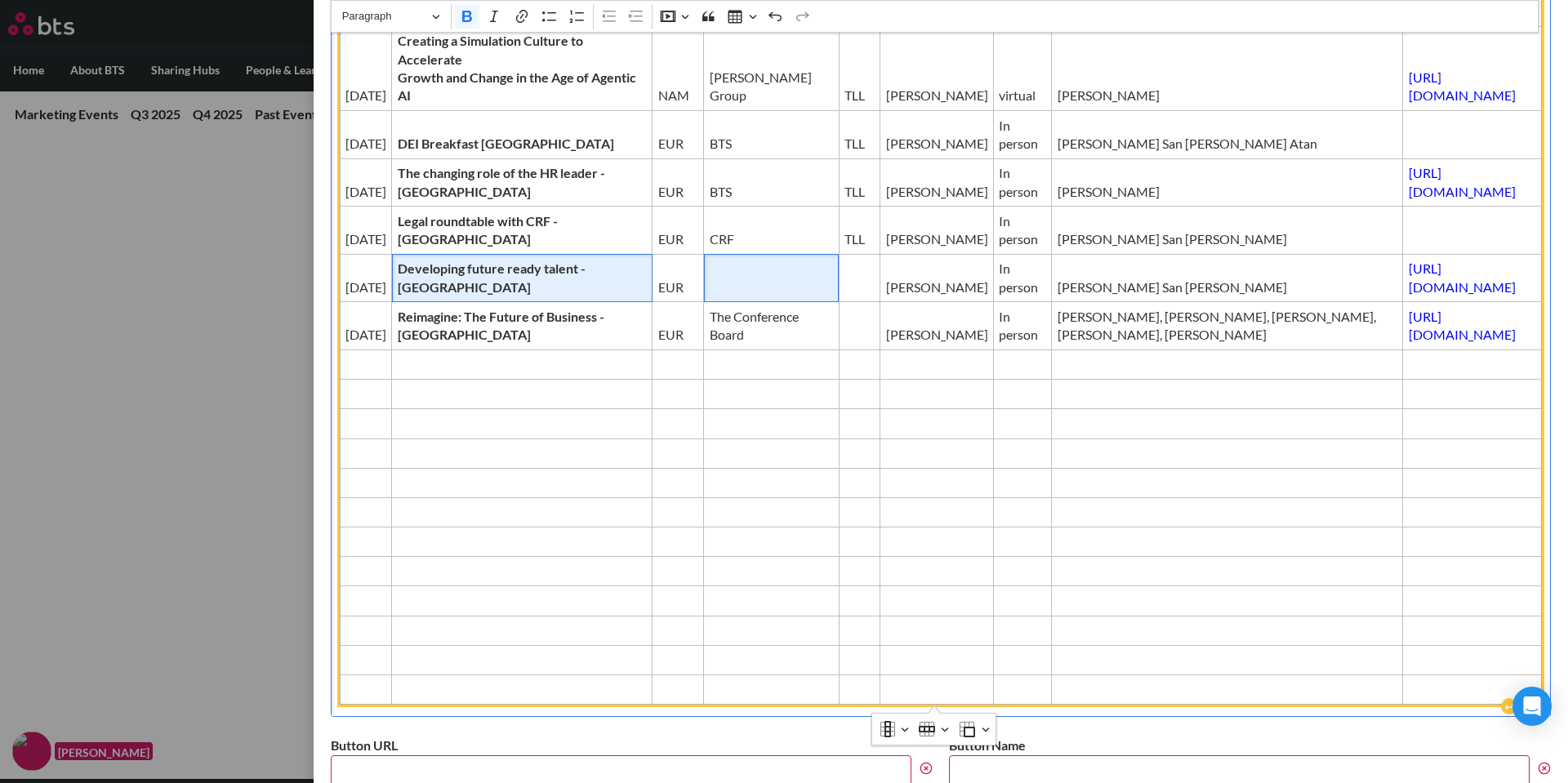
click at [710, 279] on span "Editor editing area: main" at bounding box center [772, 288] width 124 height 18
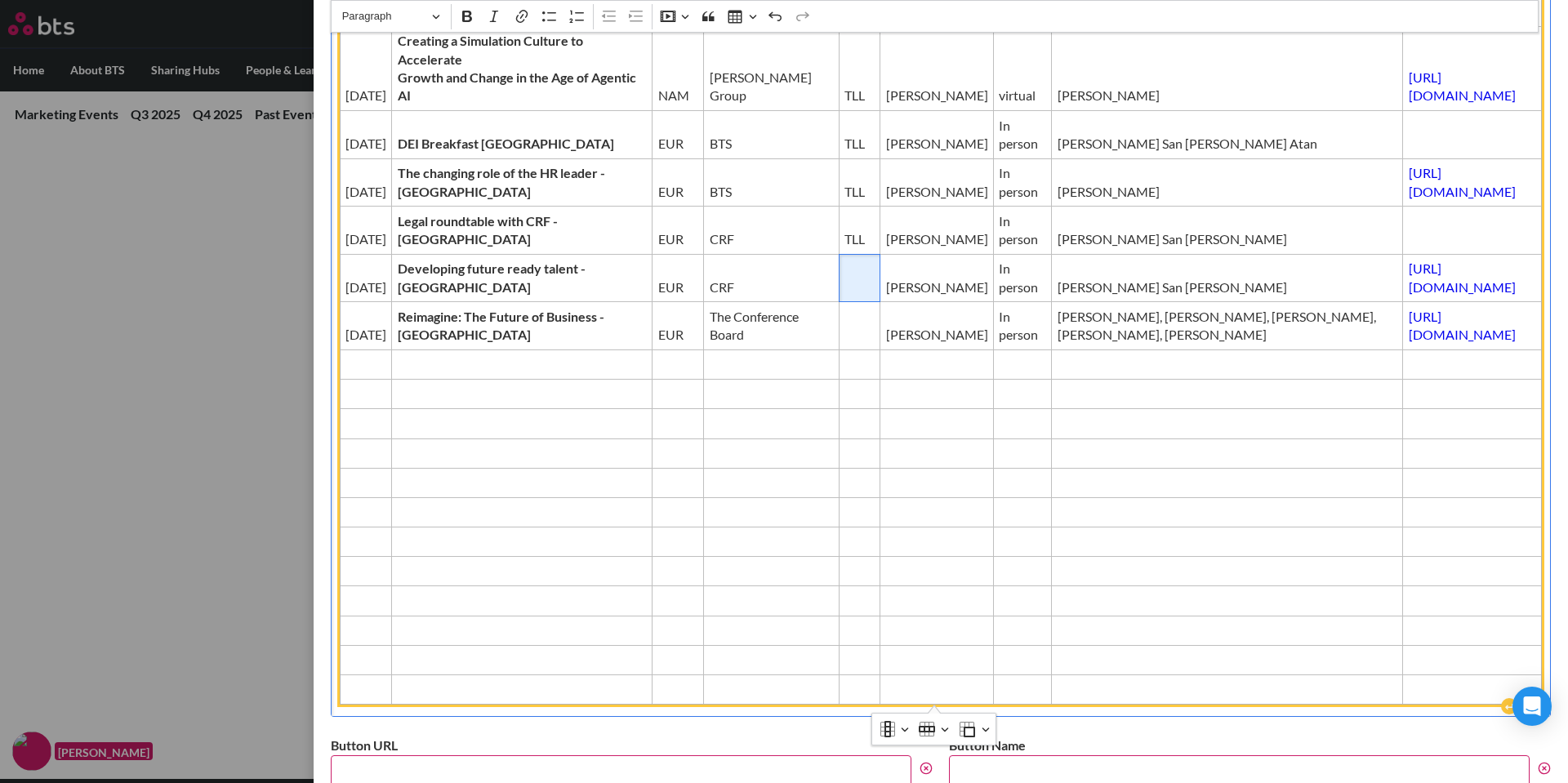
click at [839, 282] on td "Editor editing area: main" at bounding box center [860, 278] width 42 height 49
click at [369, 374] on td "Editor editing area: main" at bounding box center [366, 365] width 53 height 30
click at [534, 369] on span "Editor editing area: main" at bounding box center [522, 364] width 249 height 18
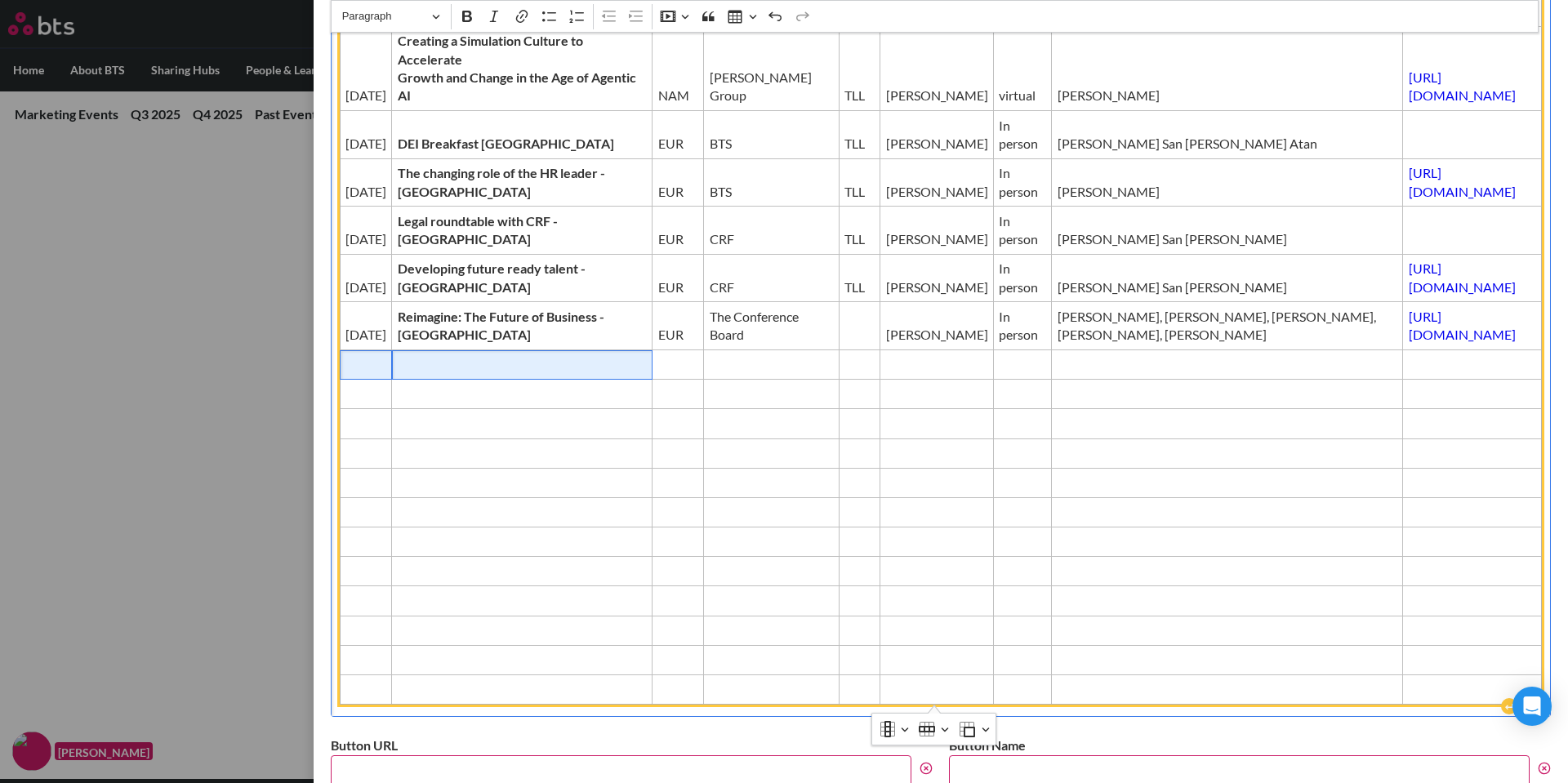
click at [367, 355] on span "Editor editing area: main" at bounding box center [366, 364] width 42 height 18
click at [427, 373] on span "Editor editing area: main" at bounding box center [522, 364] width 249 height 18
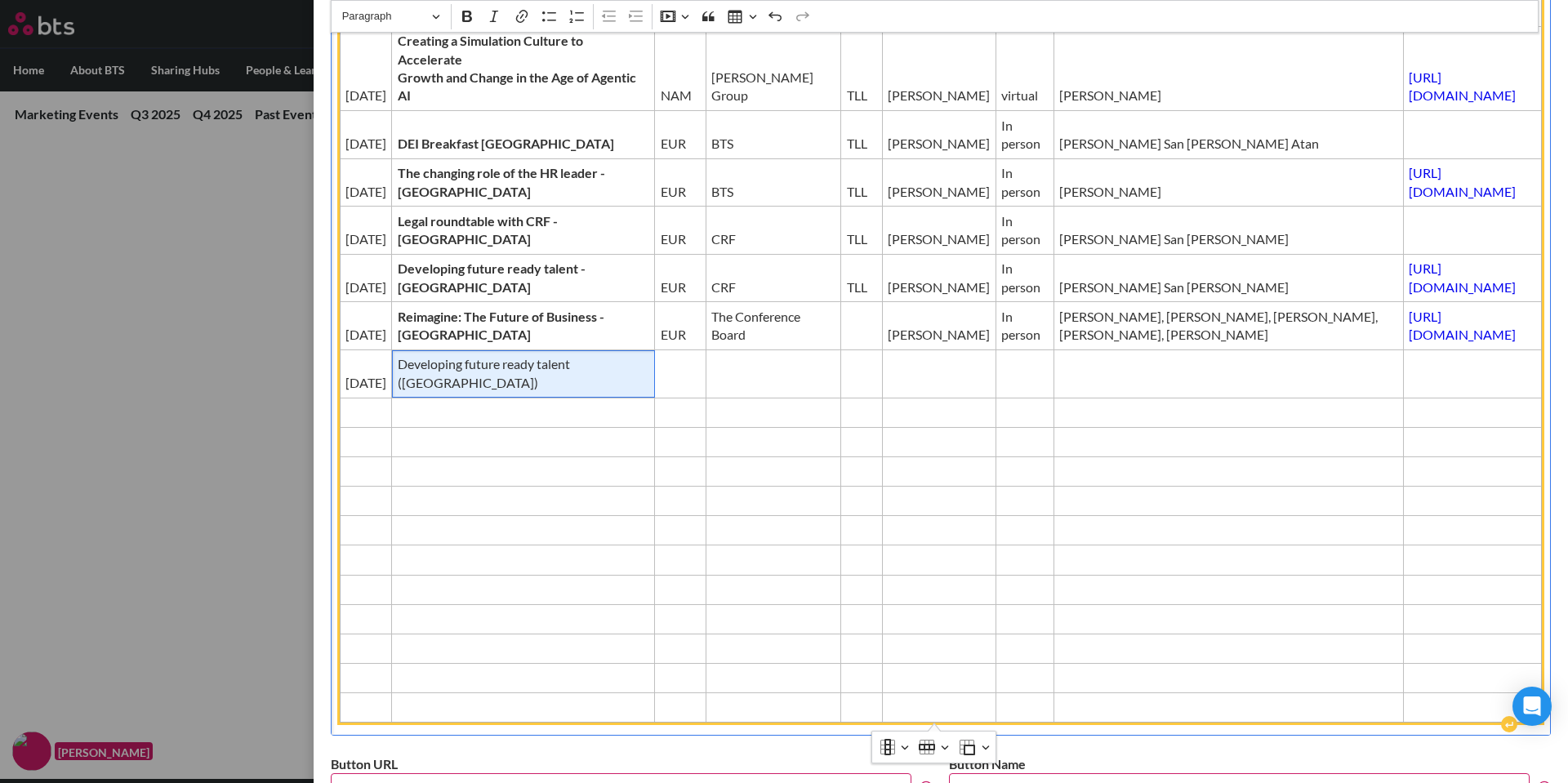
click at [471, 384] on span "Developing future ready talent ([GEOGRAPHIC_DATA])" at bounding box center [524, 373] width 252 height 37
click at [398, 381] on span "Developing future ready talent ([GEOGRAPHIC_DATA]" at bounding box center [523, 373] width 251 height 37
drag, startPoint x: 466, startPoint y: 388, endPoint x: 388, endPoint y: 368, distance: 80.5
click at [392, 368] on td "Developing future ready talent - [GEOGRAPHIC_DATA]" at bounding box center [522, 374] width 261 height 49
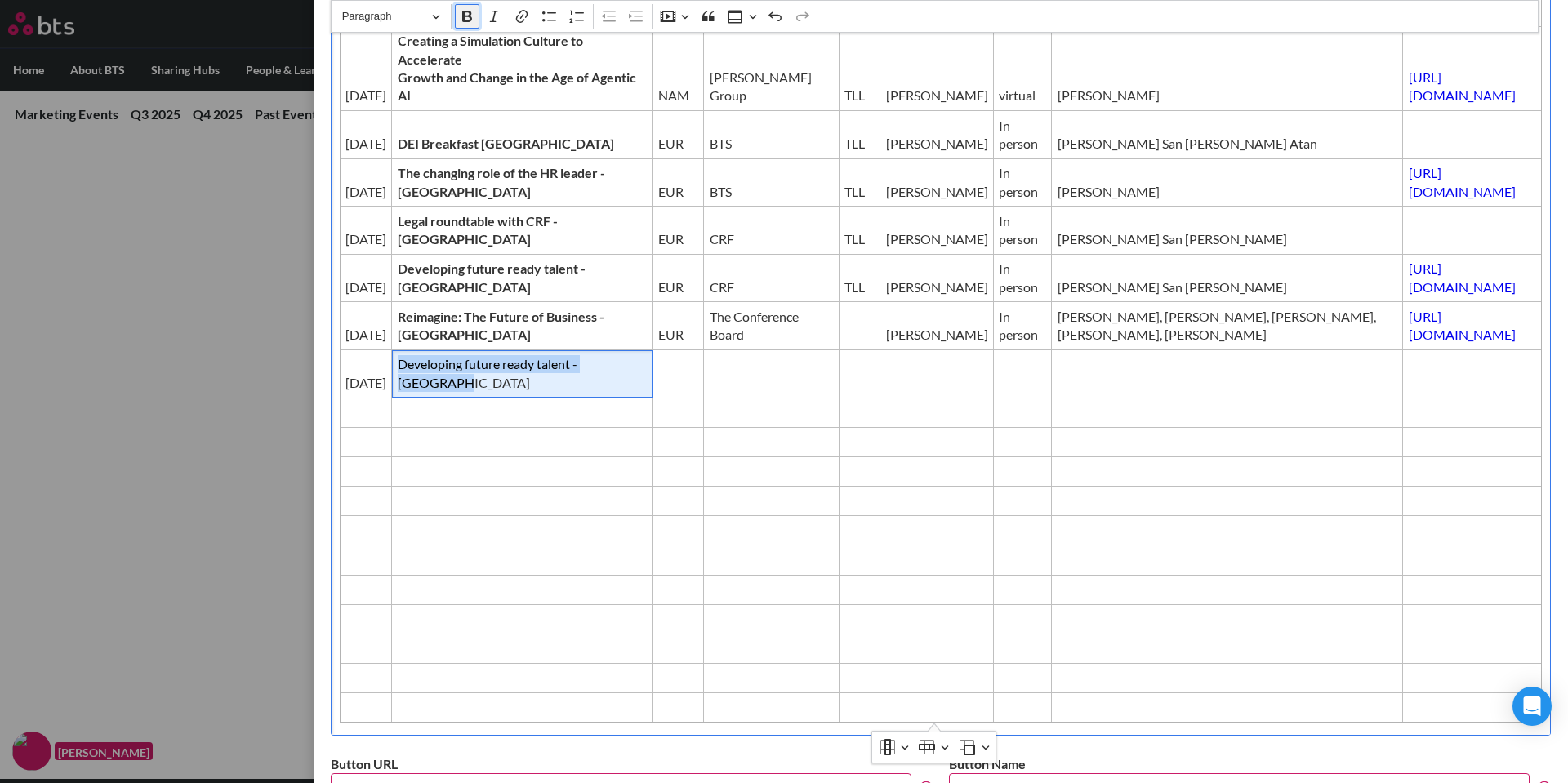
click at [471, 19] on icon "Editor toolbar" at bounding box center [467, 16] width 10 height 12
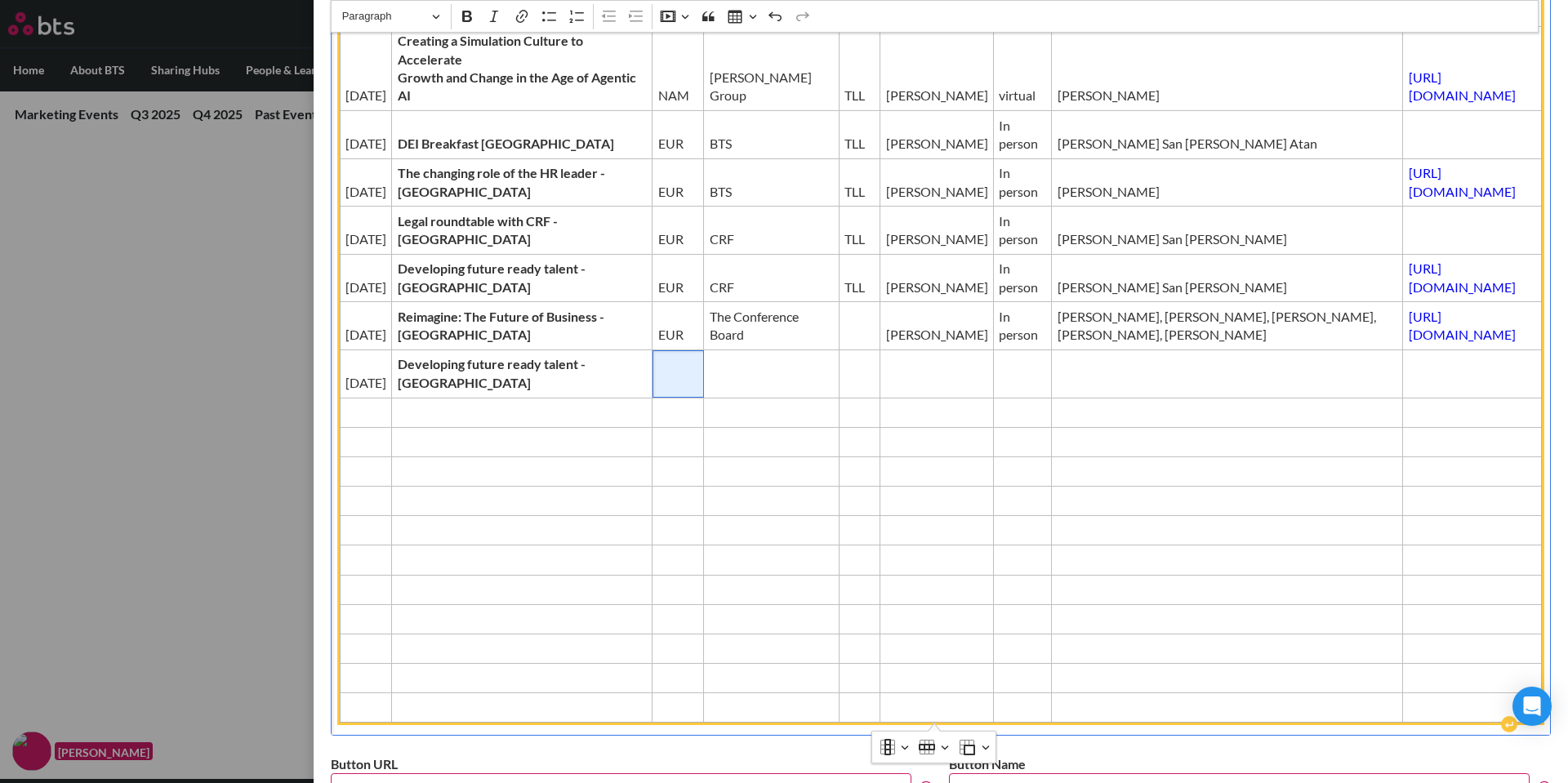
click at [652, 360] on td "Editor editing area: main" at bounding box center [678, 374] width 52 height 49
click at [704, 372] on td "Editor editing area: main" at bounding box center [772, 374] width 135 height 49
click at [845, 330] on span "Editor editing area: main" at bounding box center [860, 335] width 30 height 18
click at [845, 380] on span "Editor editing area: main" at bounding box center [860, 383] width 30 height 18
drag, startPoint x: 800, startPoint y: 317, endPoint x: 847, endPoint y: 336, distance: 50.7
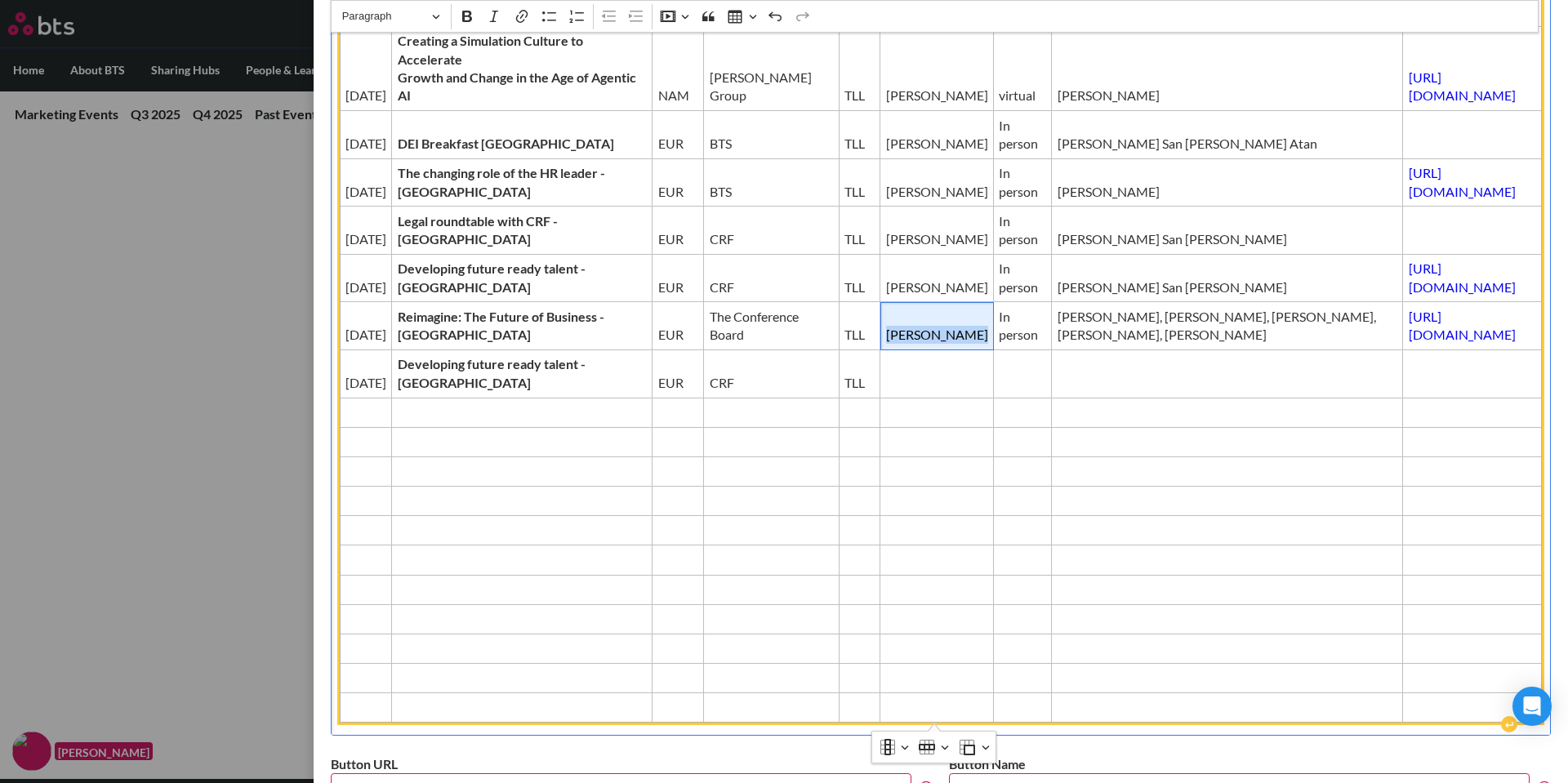
click at [880, 336] on td "[PERSON_NAME]" at bounding box center [937, 326] width 114 height 49
copy span "[PERSON_NAME]"
click at [880, 364] on td "Editor editing area: main" at bounding box center [937, 374] width 114 height 49
drag, startPoint x: 879, startPoint y: 322, endPoint x: 924, endPoint y: 342, distance: 49.2
click at [999, 342] on span "In person" at bounding box center [1022, 326] width 47 height 37
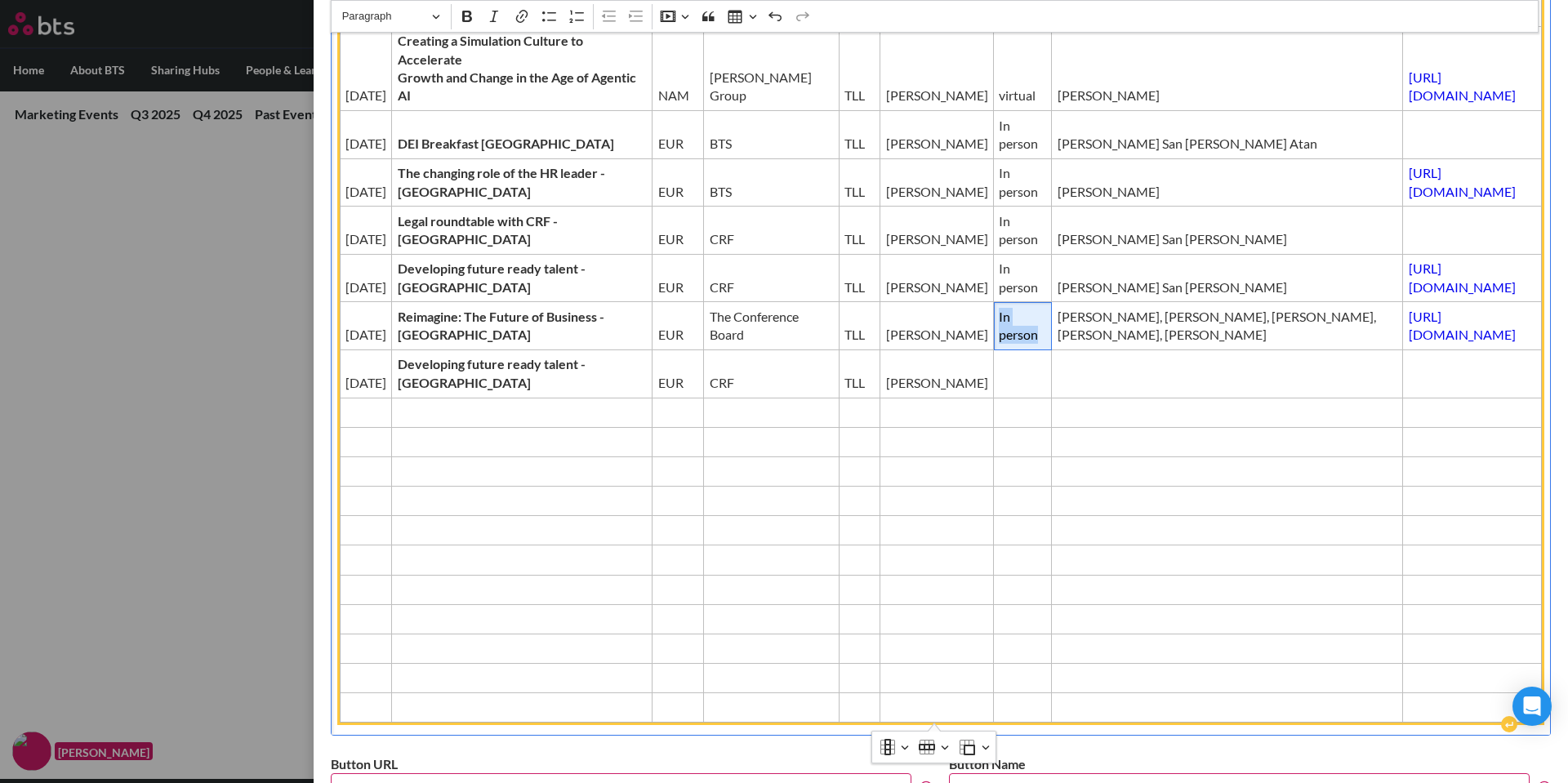
copy span "In person"
click at [999, 387] on span "Editor editing area: main" at bounding box center [1022, 383] width 47 height 18
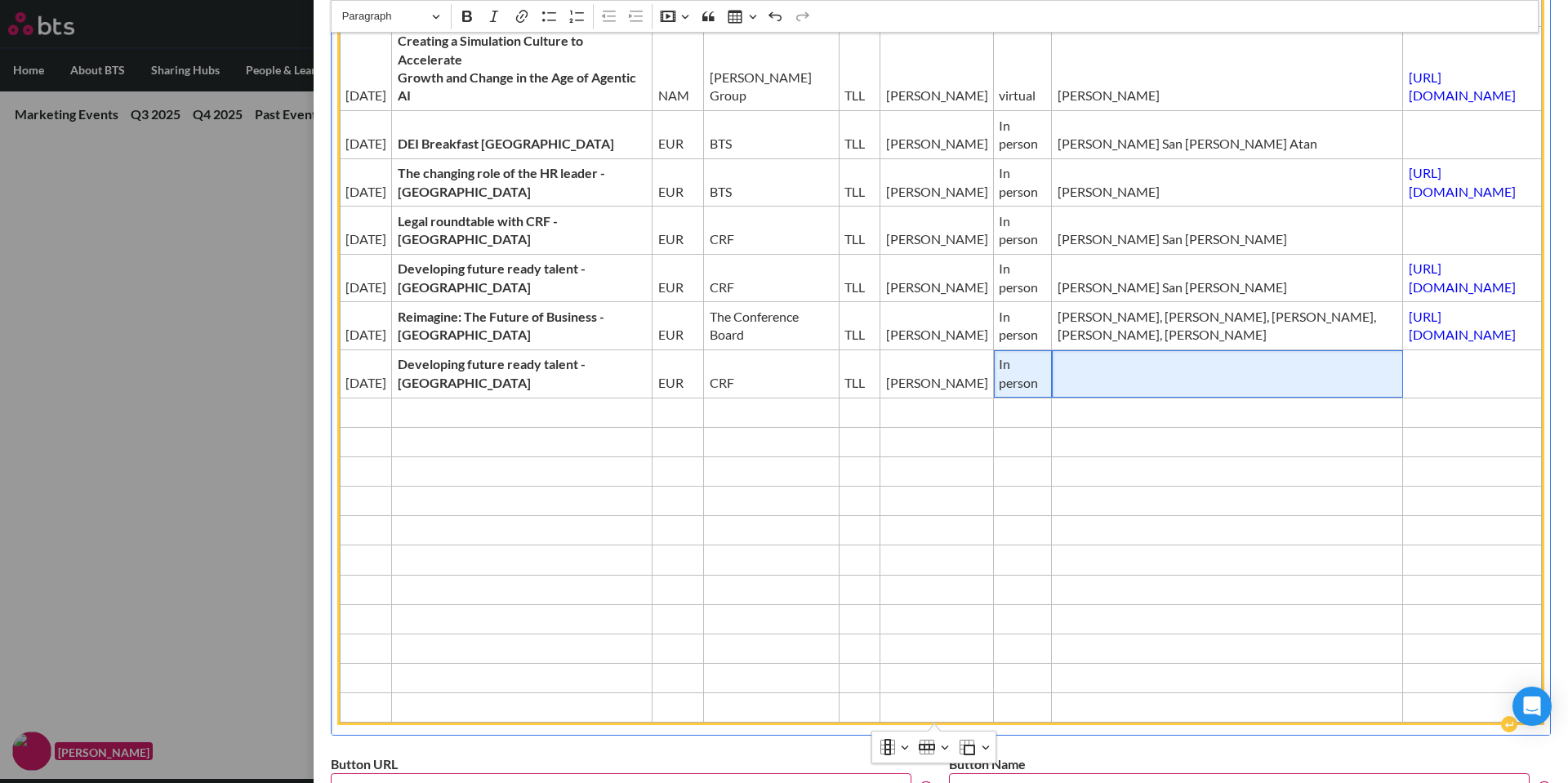
click at [1052, 372] on td "Editor editing area: main" at bounding box center [1227, 374] width 351 height 49
click at [1058, 387] on span "Editor editing area: main" at bounding box center [1227, 383] width 340 height 18
click at [1058, 377] on span "Editor editing area: main" at bounding box center [1227, 383] width 340 height 18
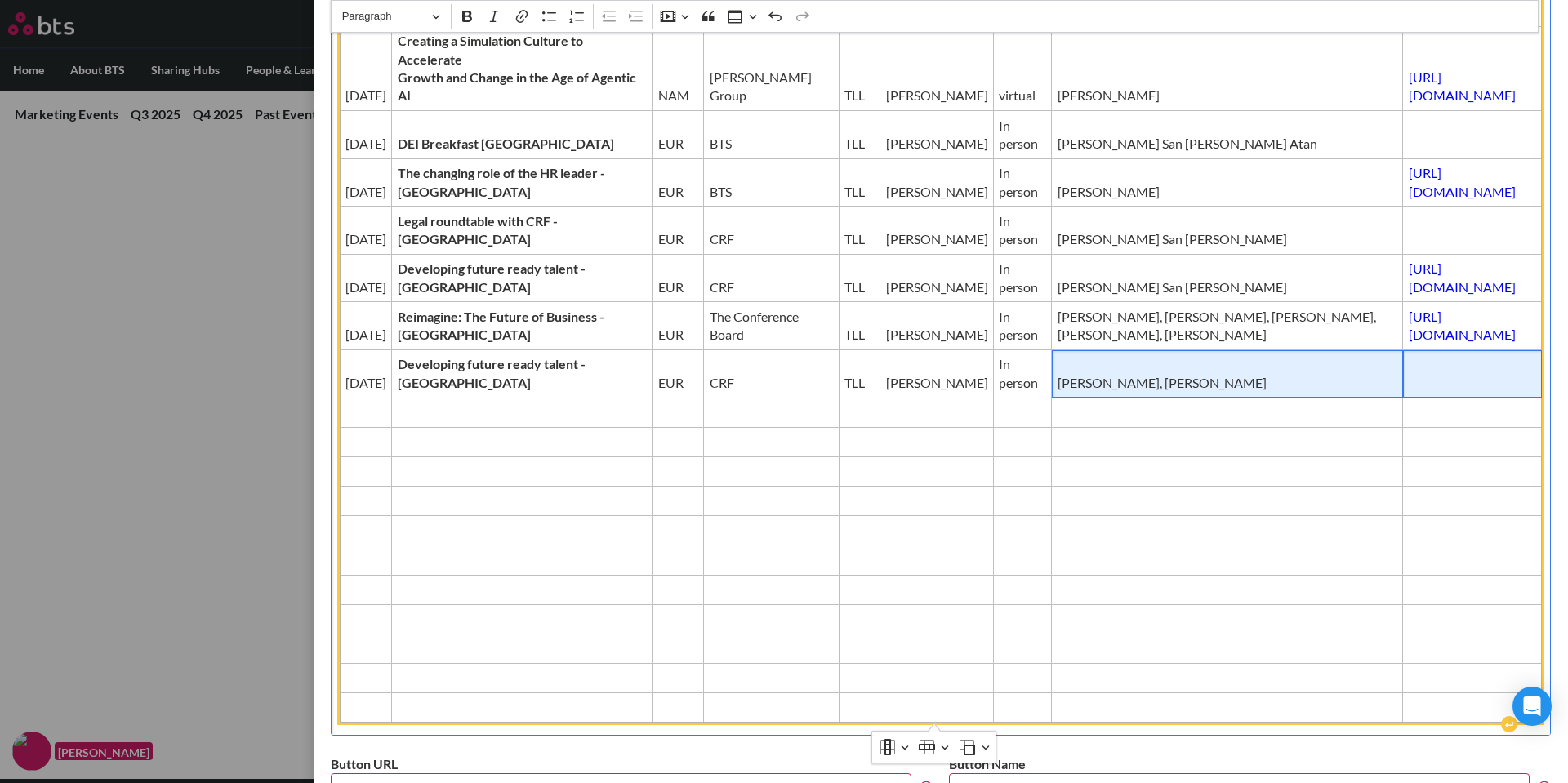
click at [1408, 392] on span "Editor editing area: main" at bounding box center [1473, 383] width 128 height 18
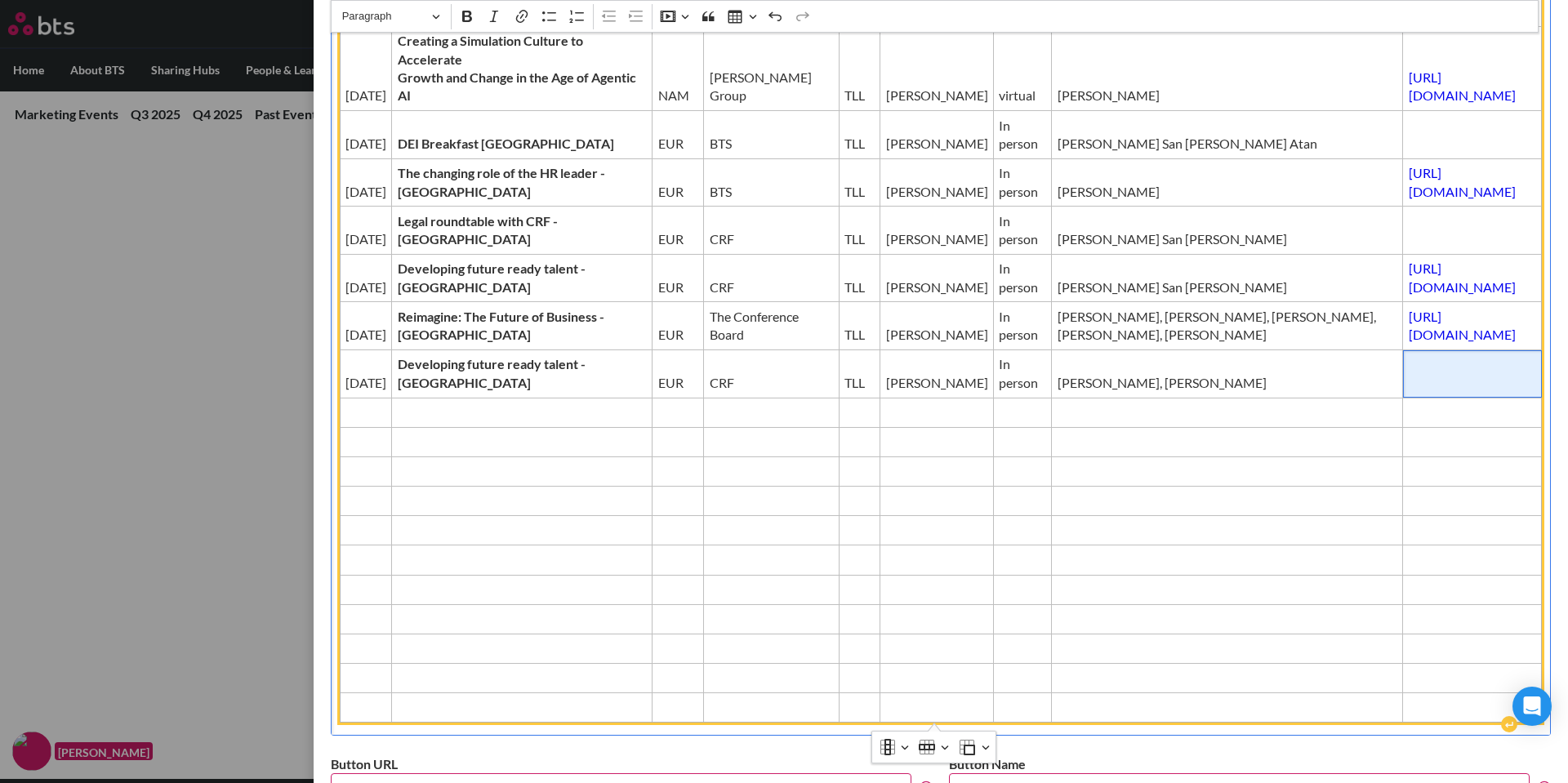
click at [1403, 373] on td "Editor editing area: main" at bounding box center [1473, 374] width 139 height 49
click at [369, 401] on td "Editor editing area: main" at bounding box center [366, 413] width 53 height 30
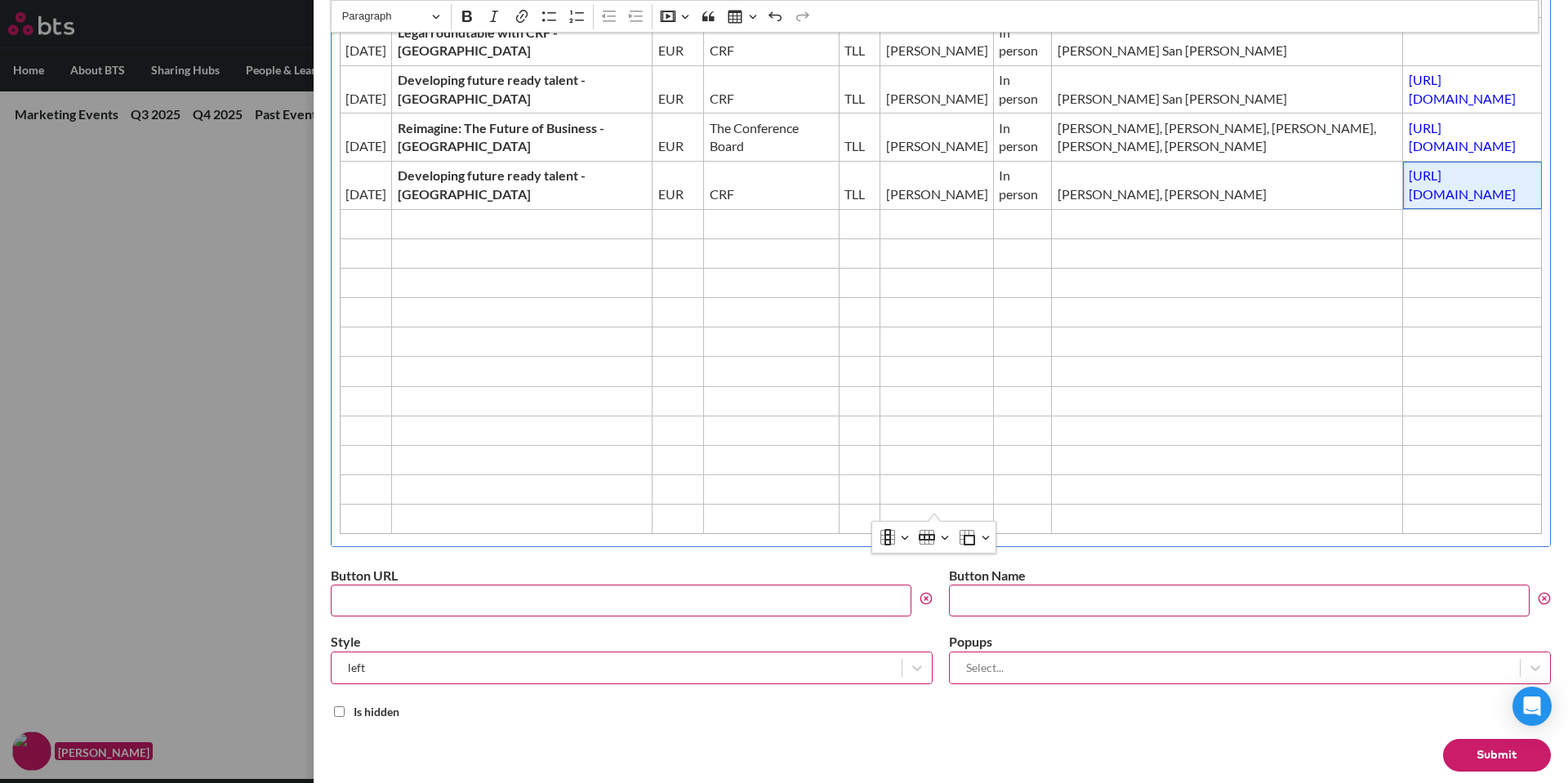
scroll to position [557, 0]
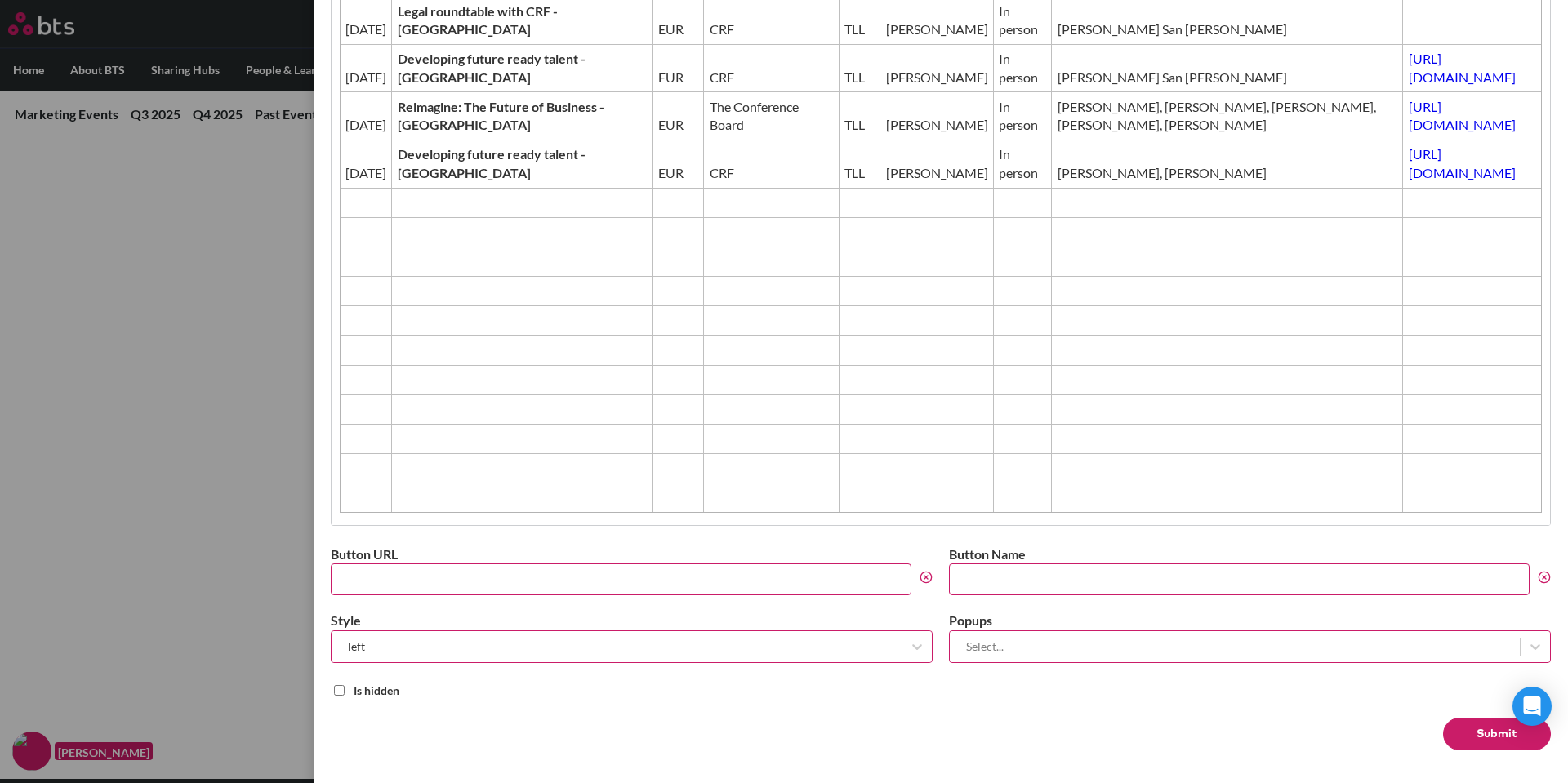
click at [1465, 730] on button "Submit" at bounding box center [1497, 734] width 108 height 33
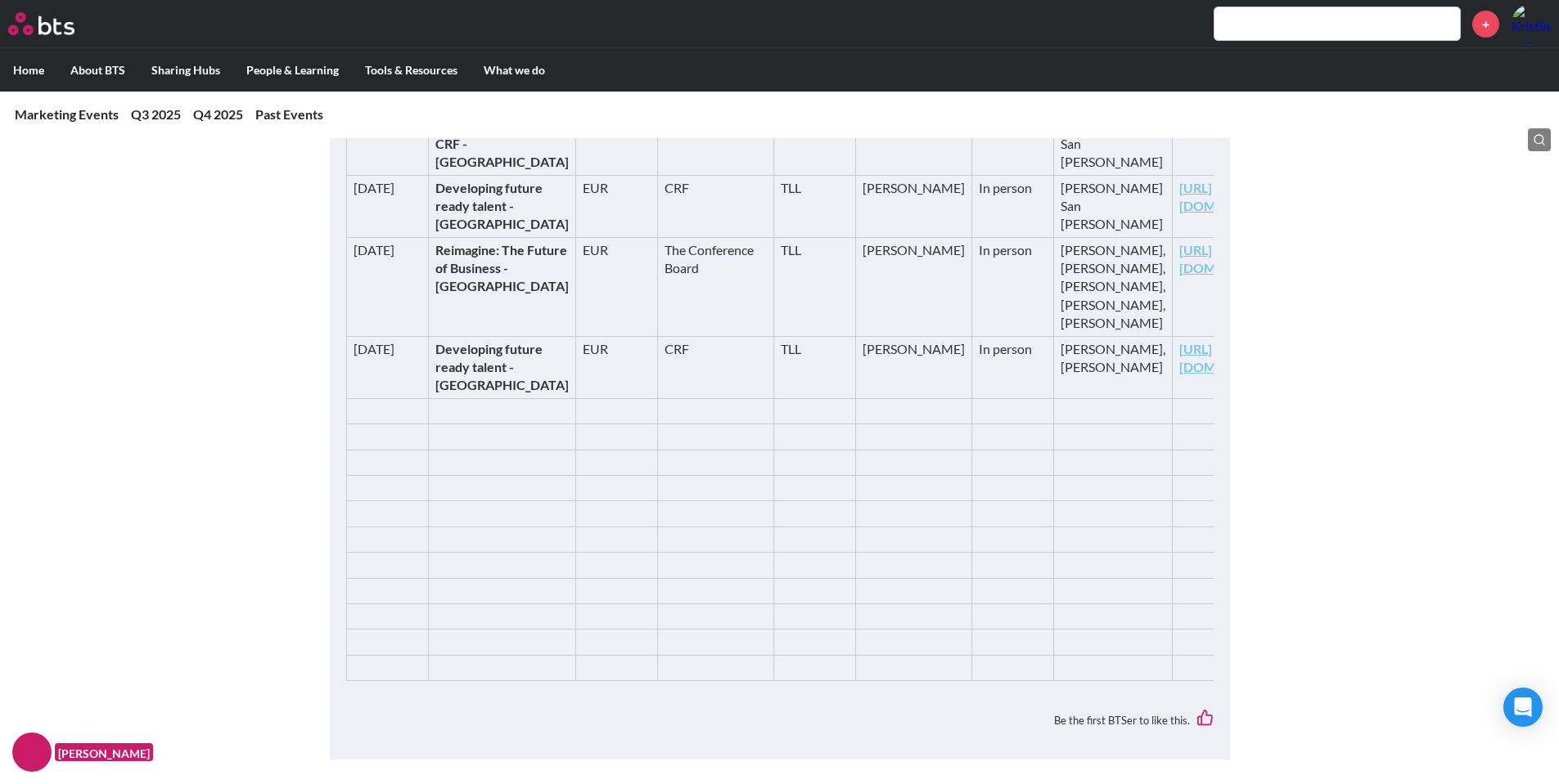
scroll to position [2044, 0]
